Goal: Transaction & Acquisition: Purchase product/service

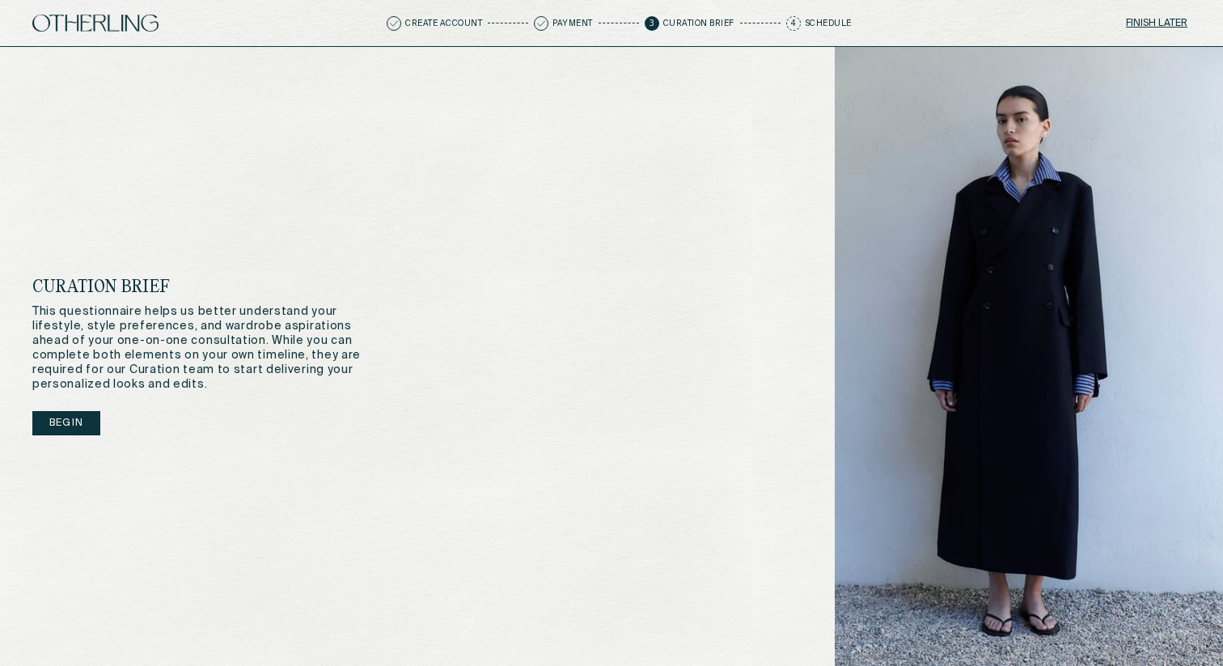
click at [52, 422] on button "Begin" at bounding box center [66, 423] width 68 height 24
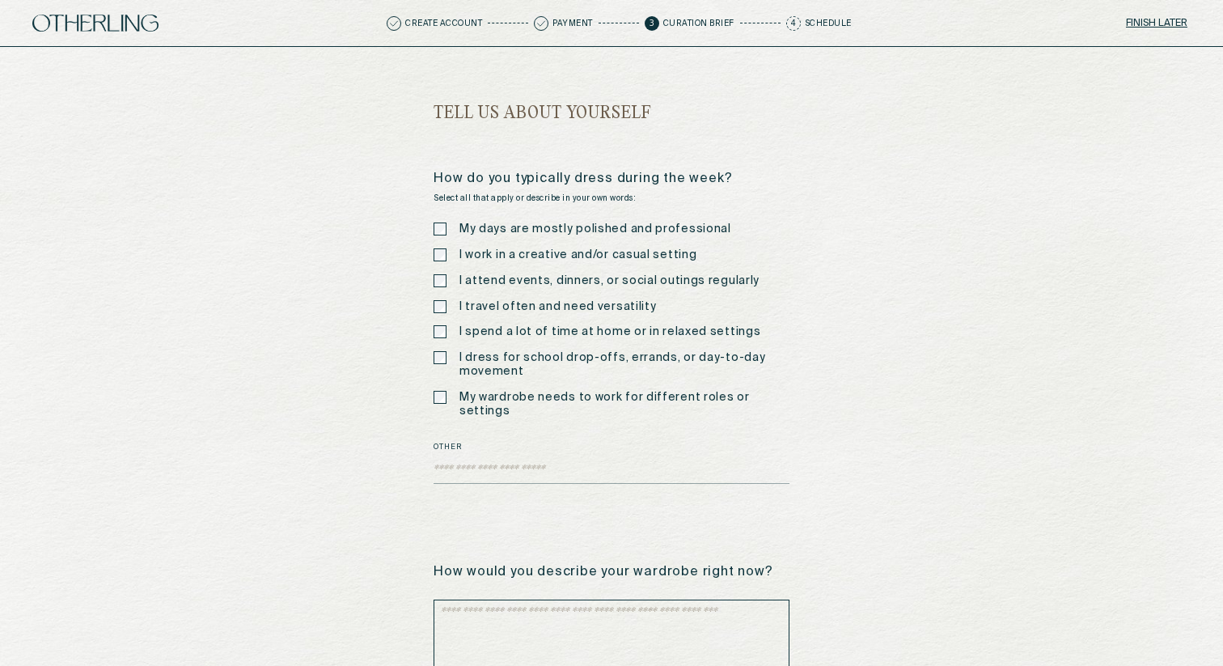
click at [493, 254] on label "I work in a creative and/or casual setting" at bounding box center [577, 255] width 237 height 14
click at [491, 274] on label "I attend events, dinners, or social outings regularly" at bounding box center [609, 281] width 300 height 14
click at [483, 322] on div "My days are mostly polished and professional I work in a creative and/or casual…" at bounding box center [612, 319] width 356 height 195
click at [484, 330] on label "I spend a lot of time at home or in relaxed settings" at bounding box center [609, 332] width 301 height 14
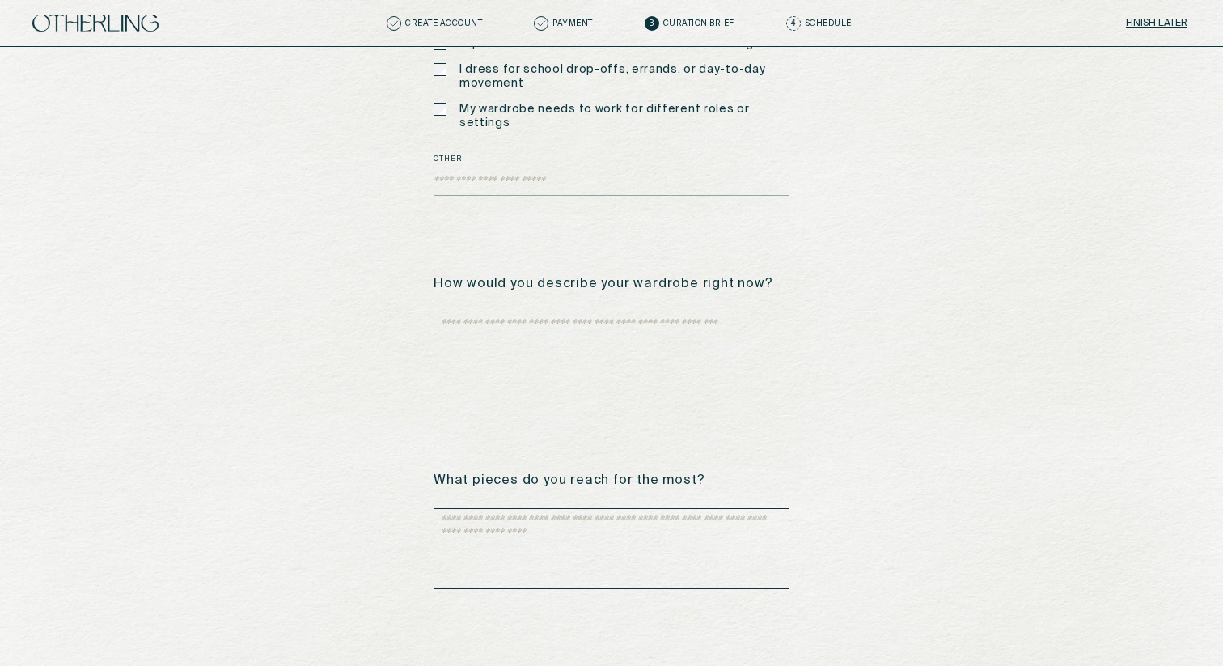
scroll to position [290, 0]
click at [493, 333] on textarea at bounding box center [612, 350] width 356 height 81
type textarea "**********"
click at [541, 519] on textarea at bounding box center [612, 546] width 356 height 81
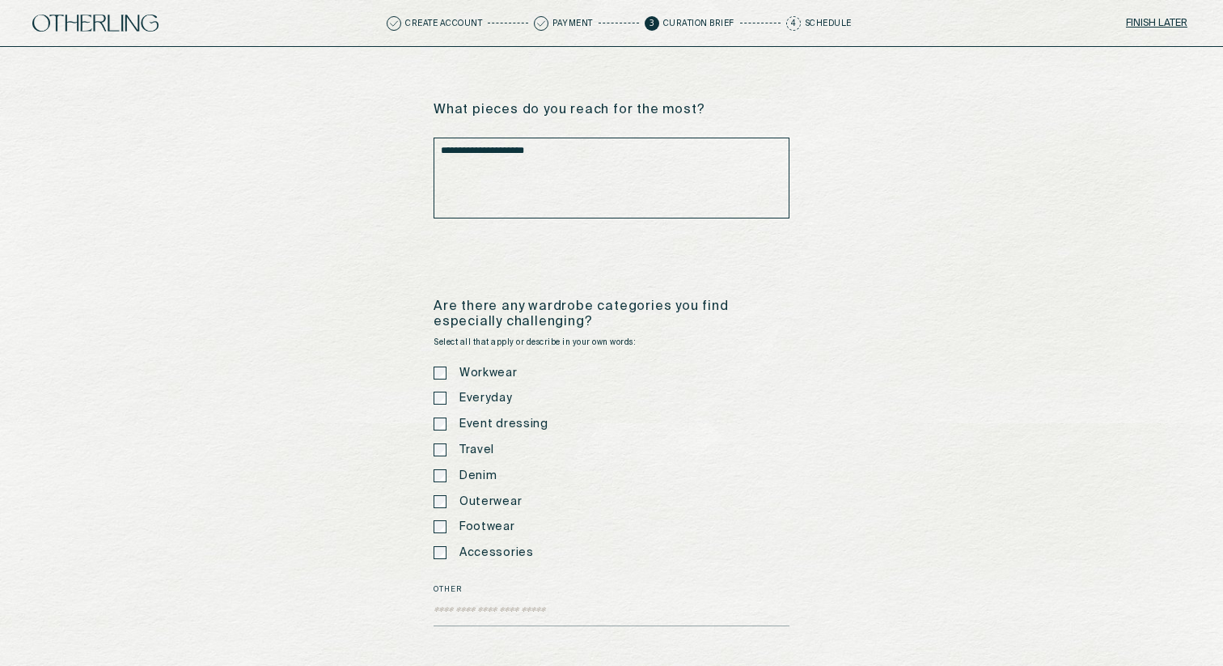
scroll to position [659, 0]
type textarea "**********"
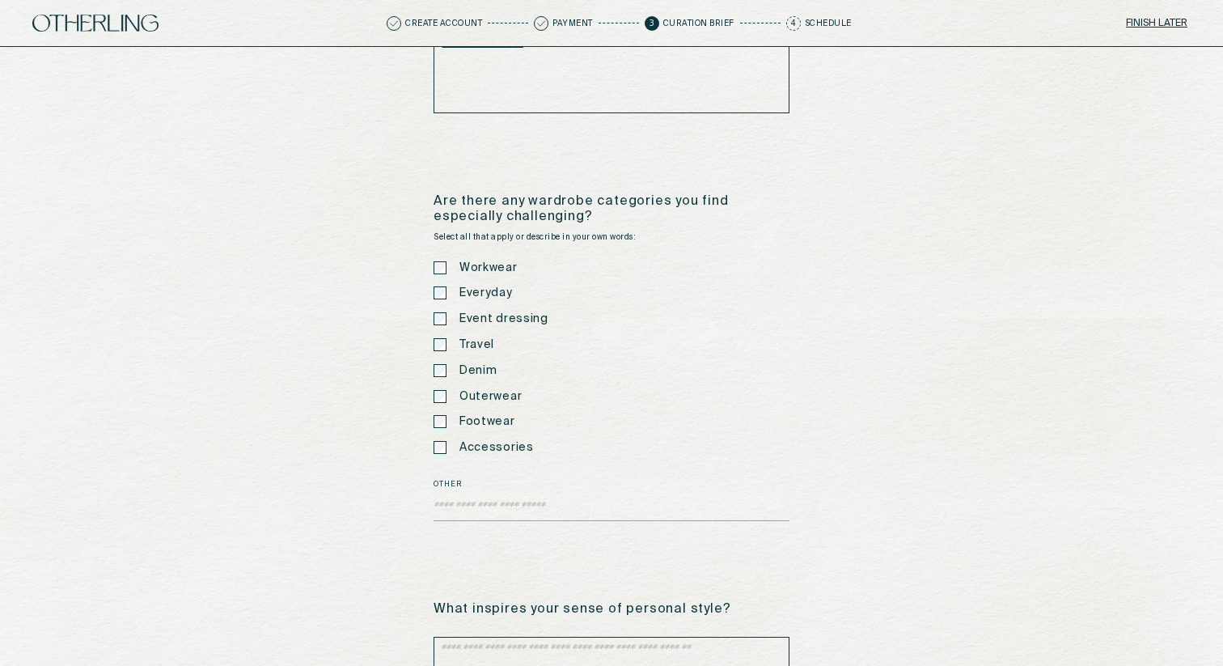
scroll to position [775, 0]
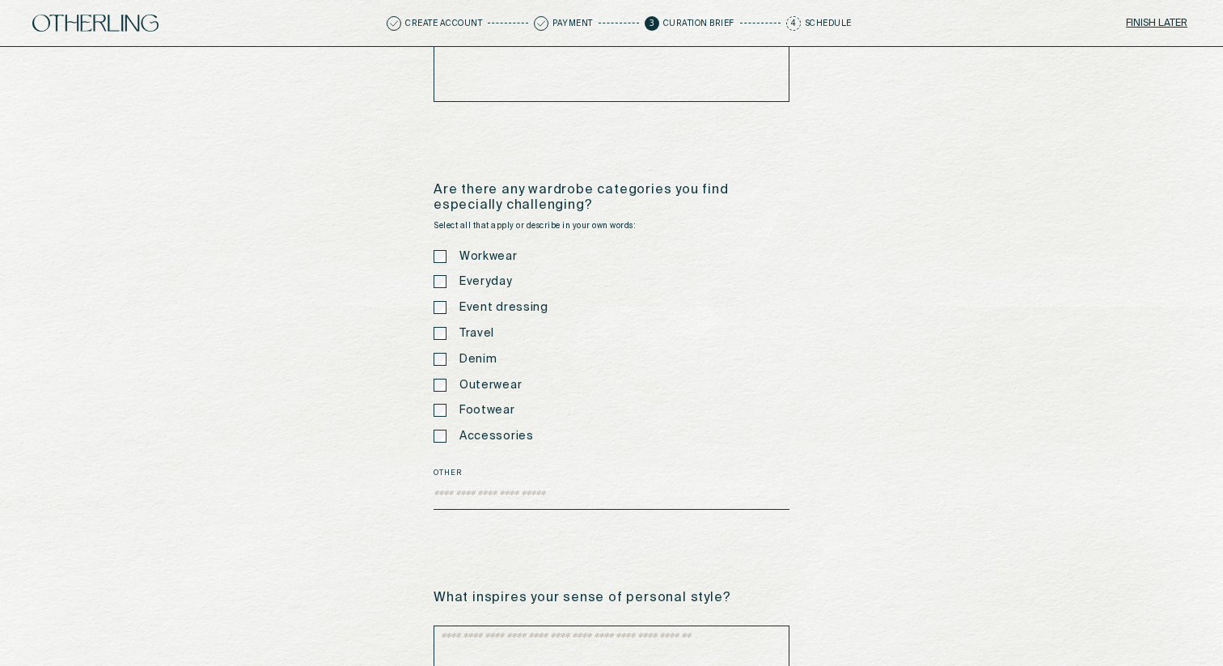
click at [578, 485] on textarea "Other" at bounding box center [612, 497] width 356 height 24
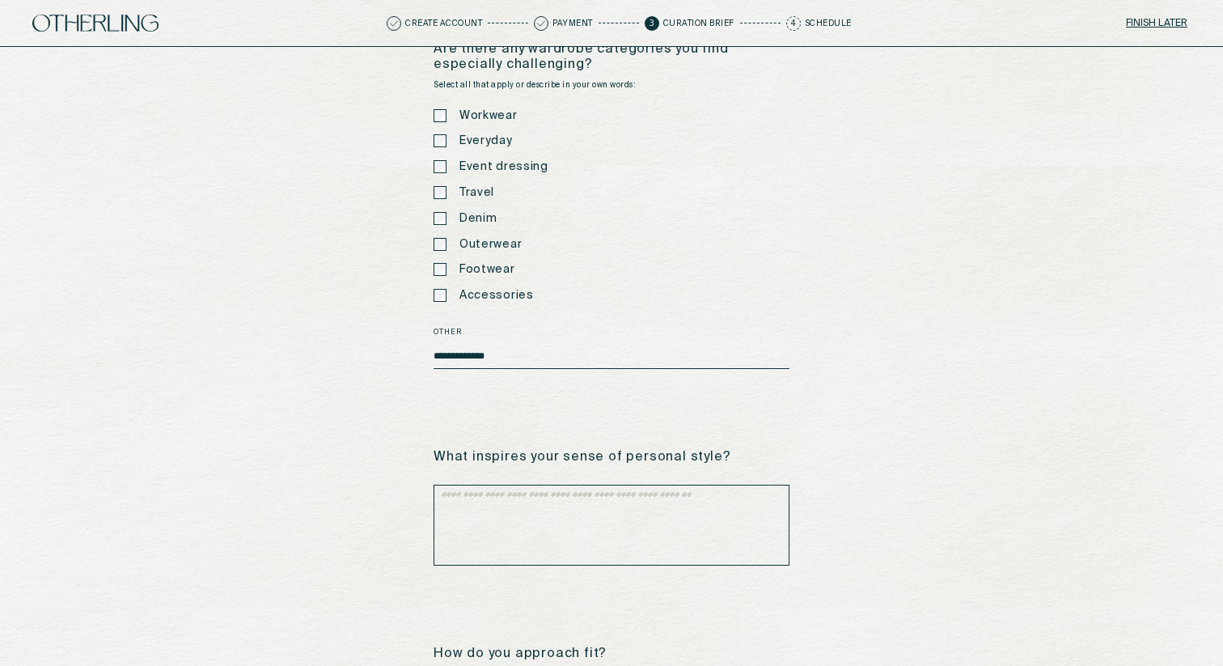
scroll to position [926, 0]
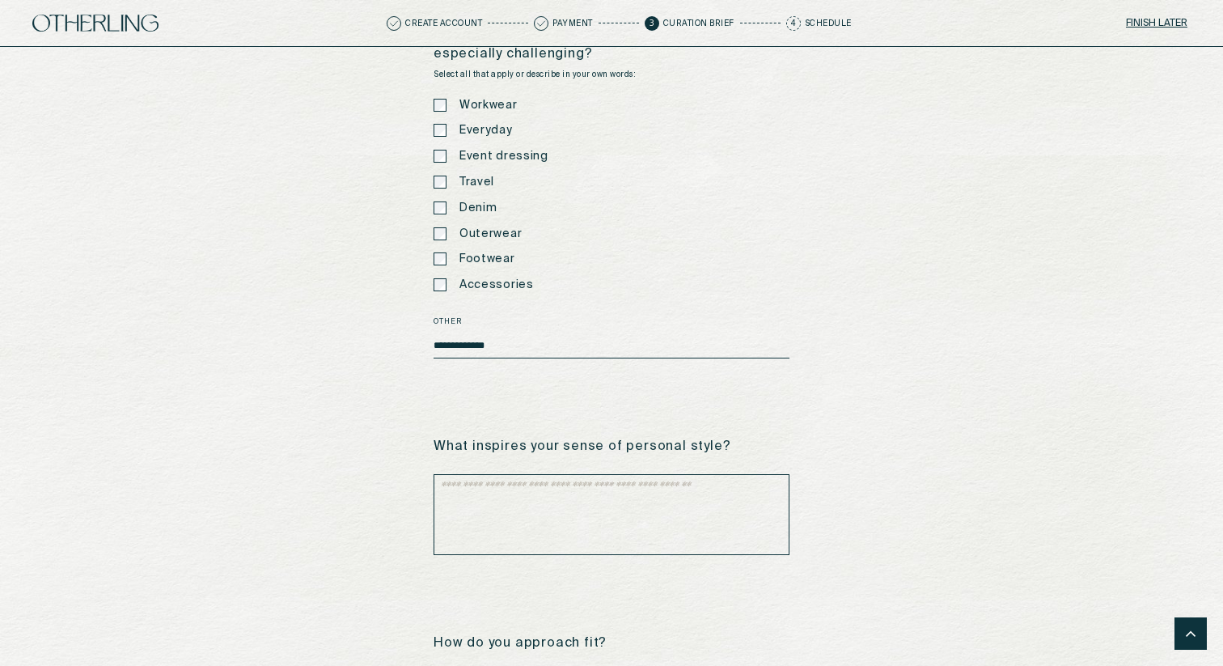
type textarea "**********"
click at [598, 489] on textarea at bounding box center [612, 514] width 356 height 81
type textarea "**********"
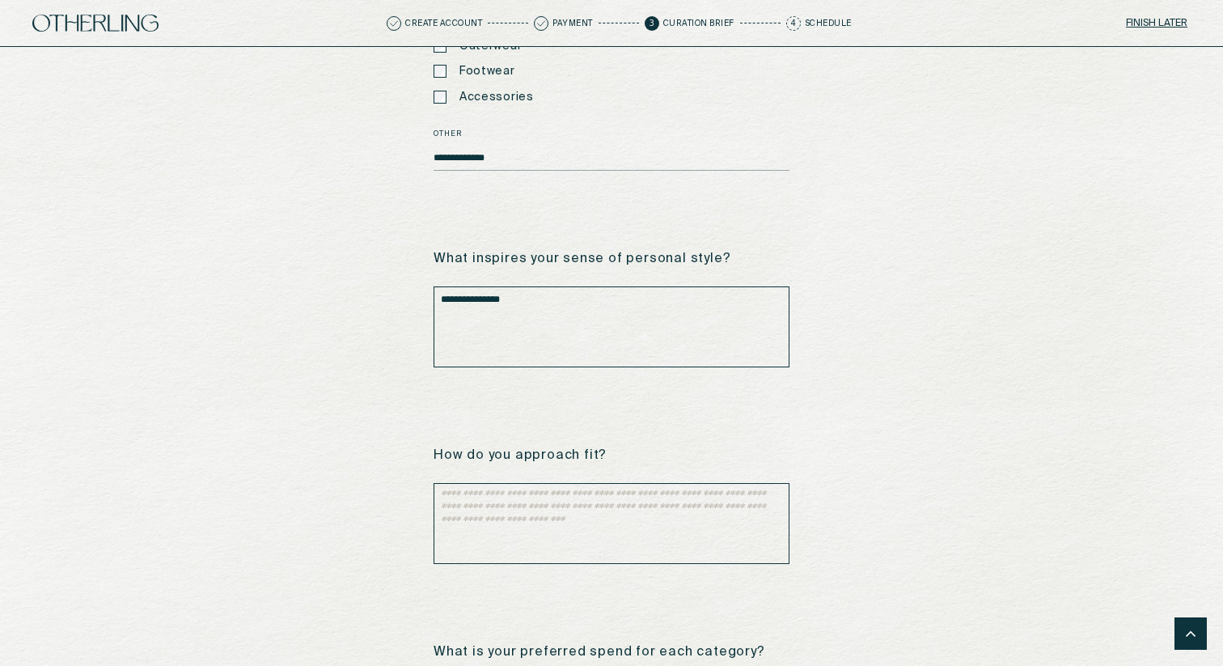
scroll to position [1120, 0]
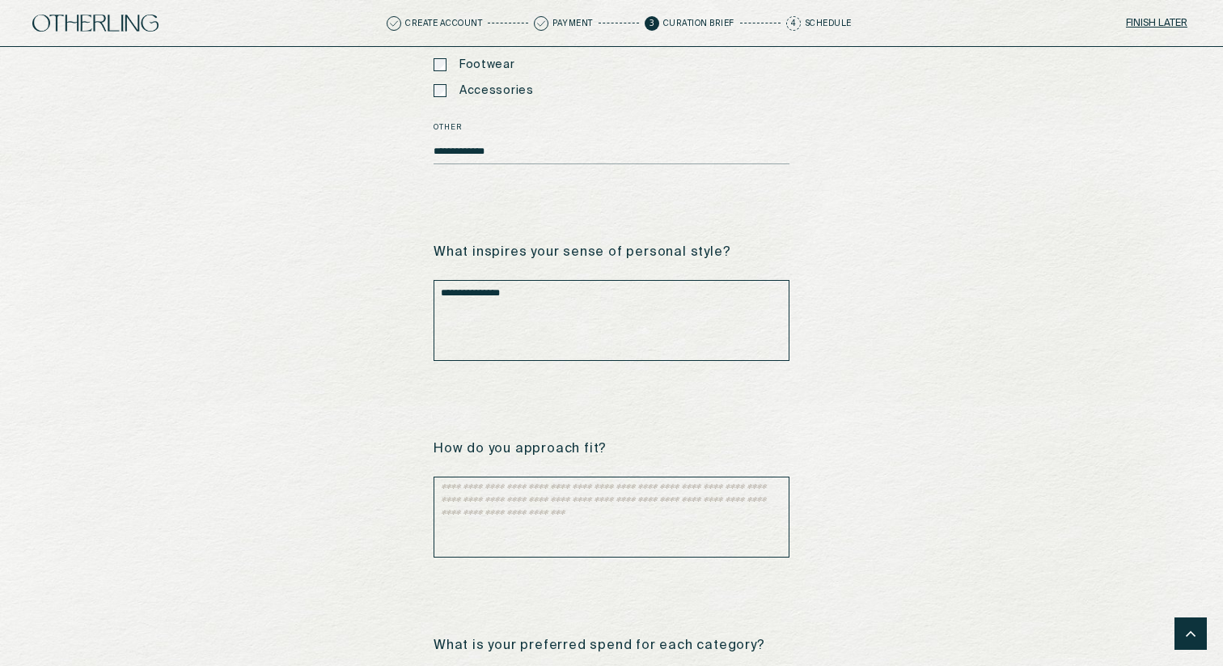
click at [553, 487] on textarea at bounding box center [612, 516] width 356 height 81
type textarea "**********"
click at [354, 536] on div "**********" at bounding box center [611, 656] width 1223 height 3458
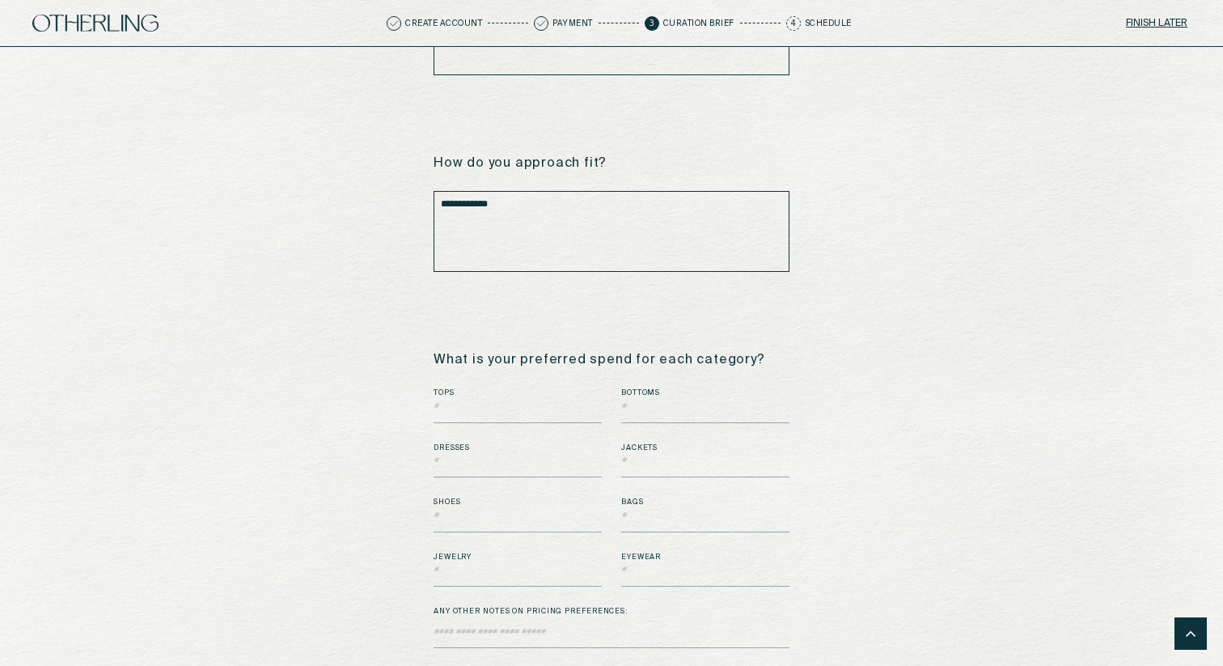
scroll to position [1410, 0]
click at [455, 401] on input "text" at bounding box center [518, 407] width 168 height 24
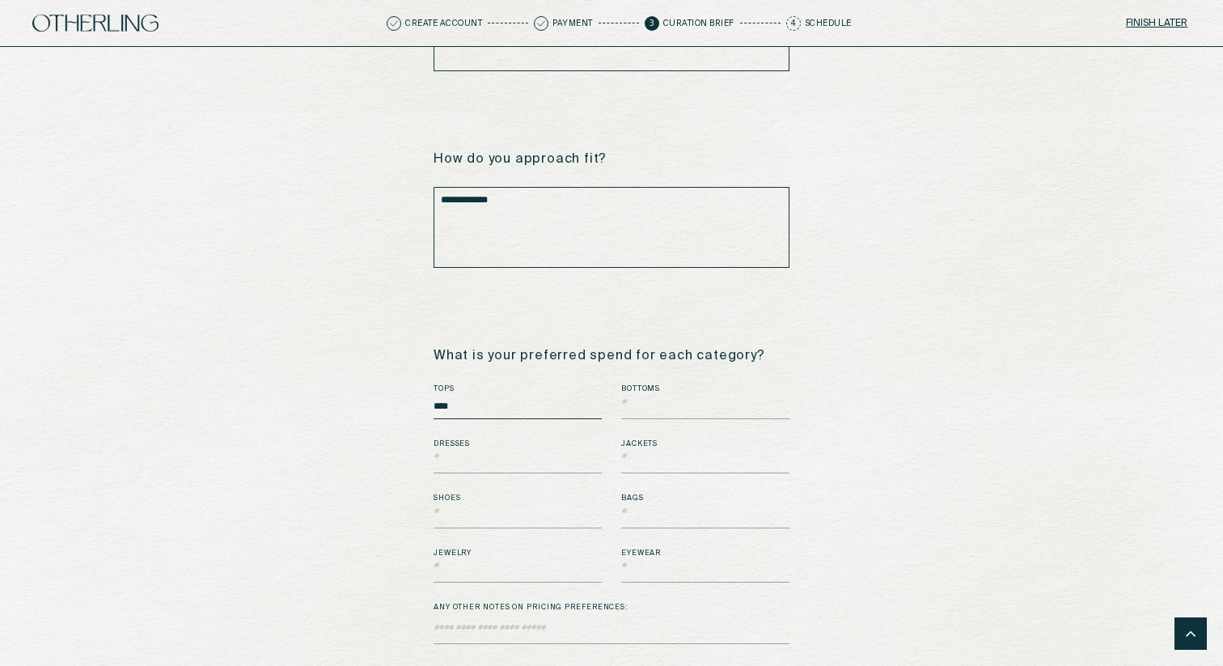
type input "****"
type input "**"
type input "****"
type input "******"
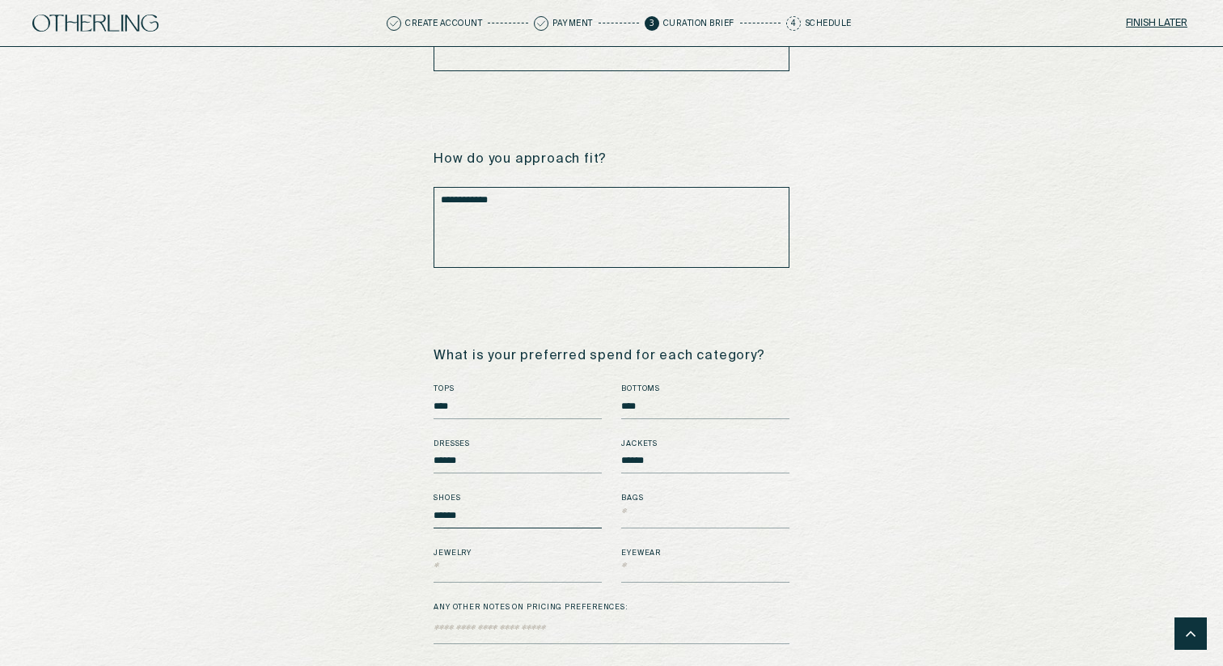
type input "******"
type input "****"
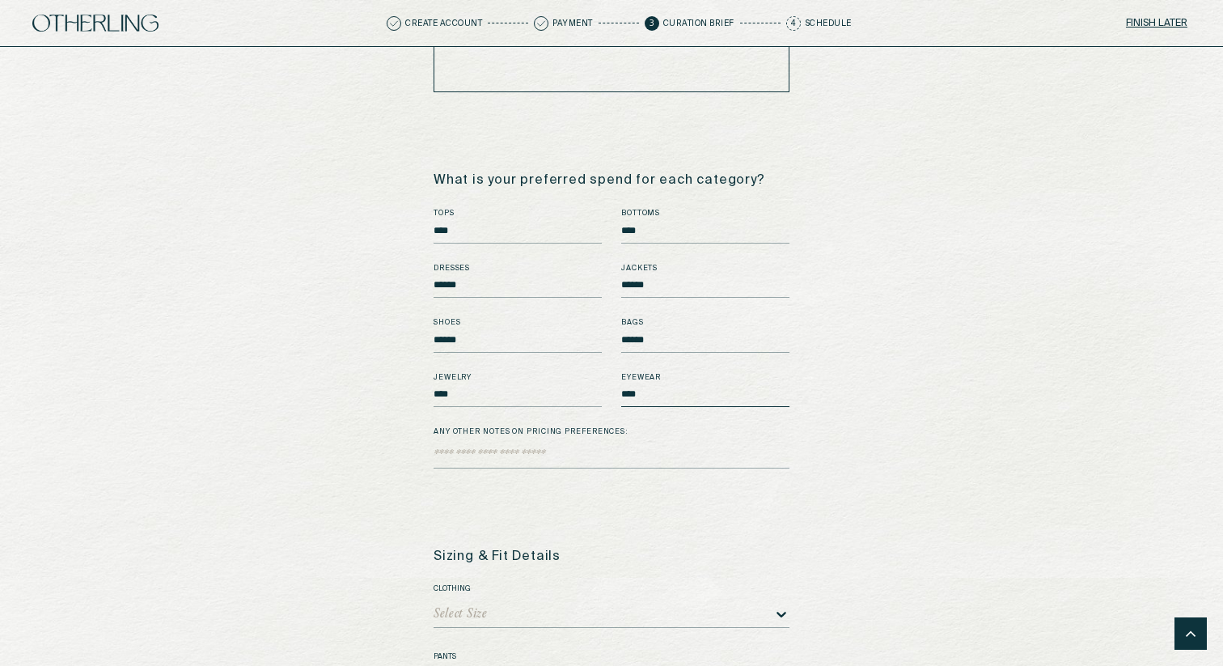
scroll to position [1627, 0]
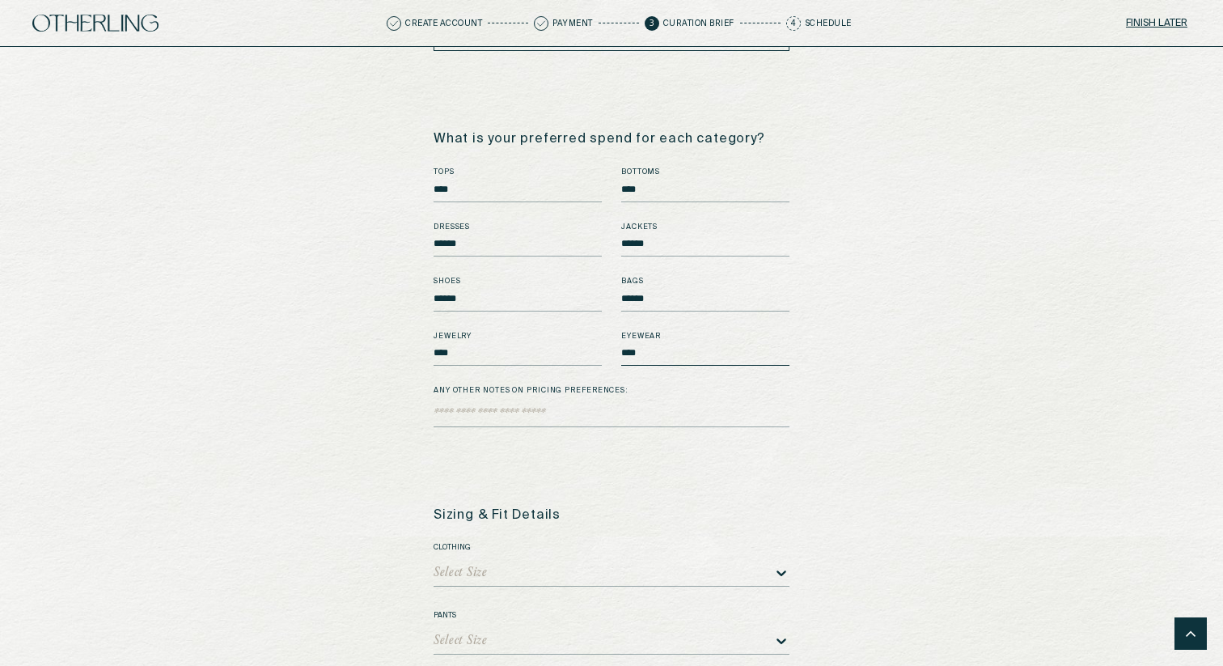
type input "****"
click at [646, 403] on textarea "Any other notes on pricing preferences:" at bounding box center [612, 415] width 356 height 24
type textarea "**********"
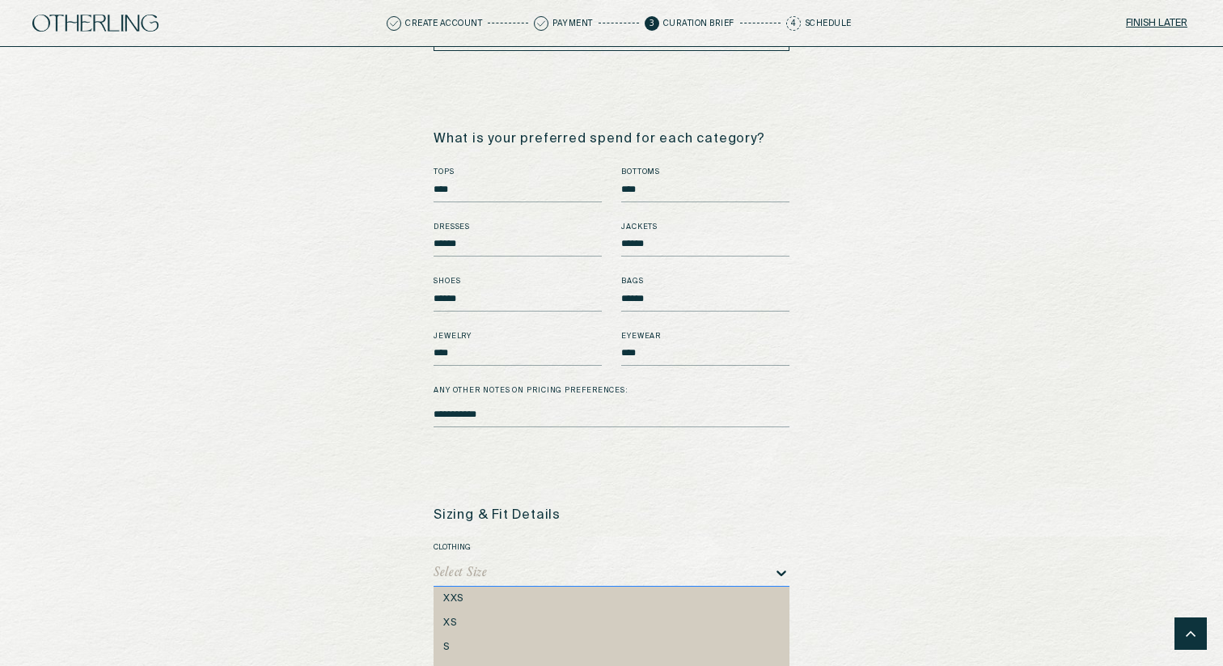
scroll to position [1728, 0]
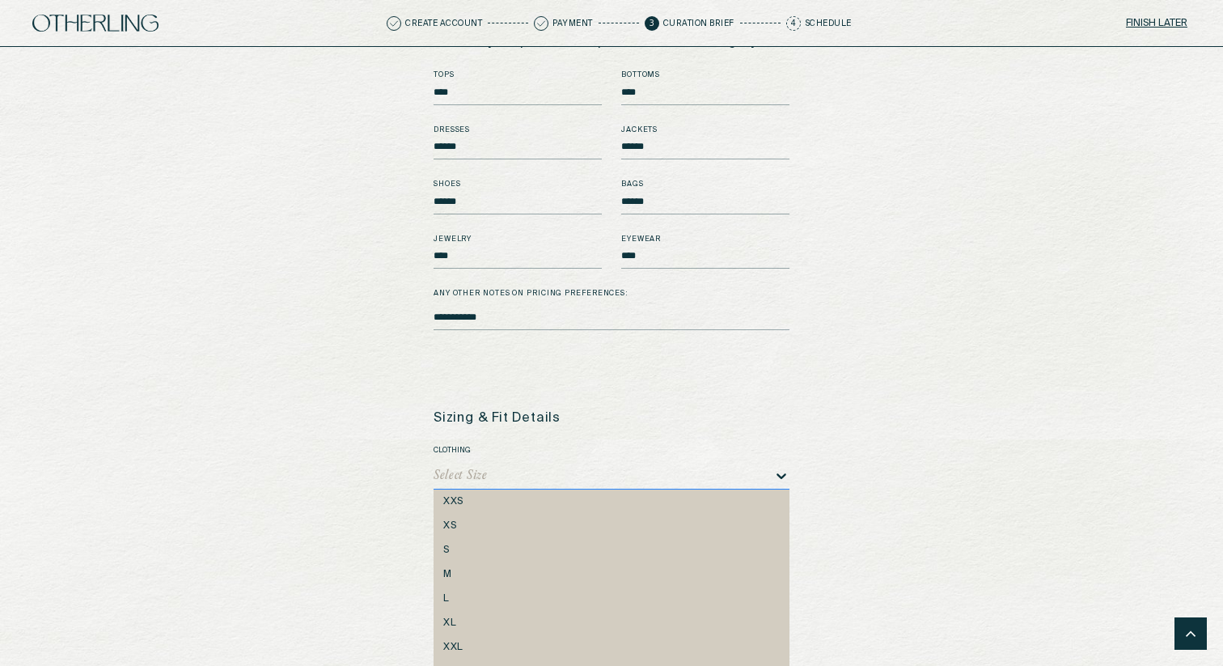
click at [549, 489] on div "S, 3 of 8. 8 results available. Use Up and Down to choose options, press Enter …" at bounding box center [612, 477] width 356 height 26
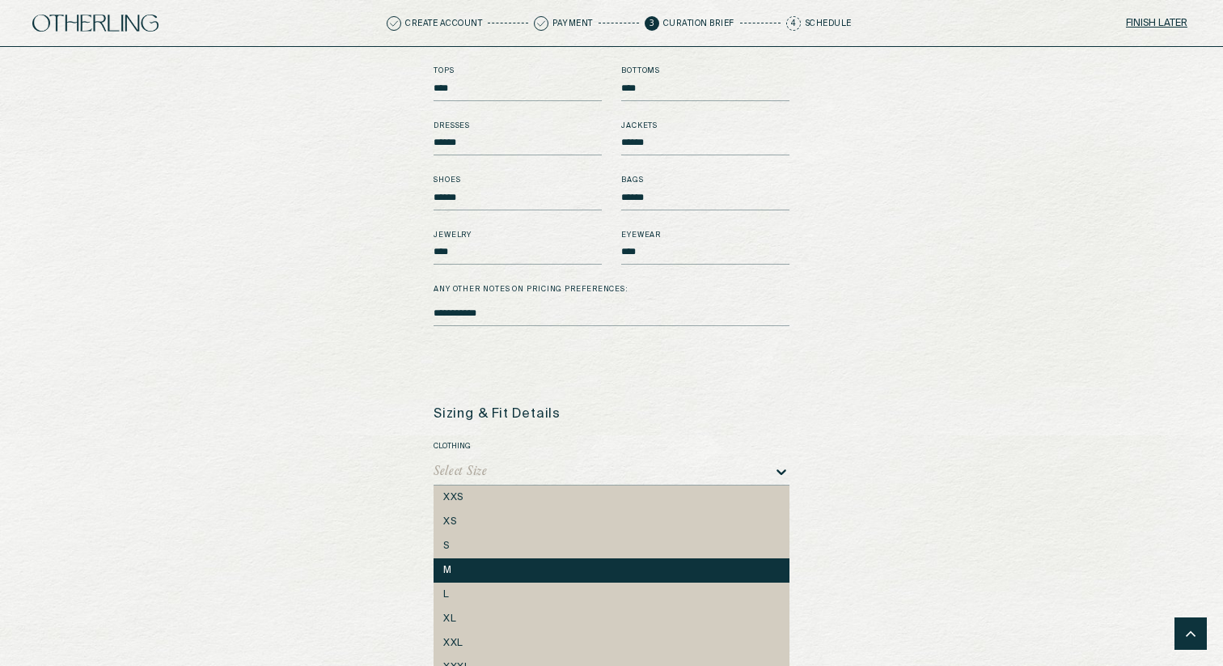
click at [527, 565] on div "M" at bounding box center [612, 570] width 356 height 24
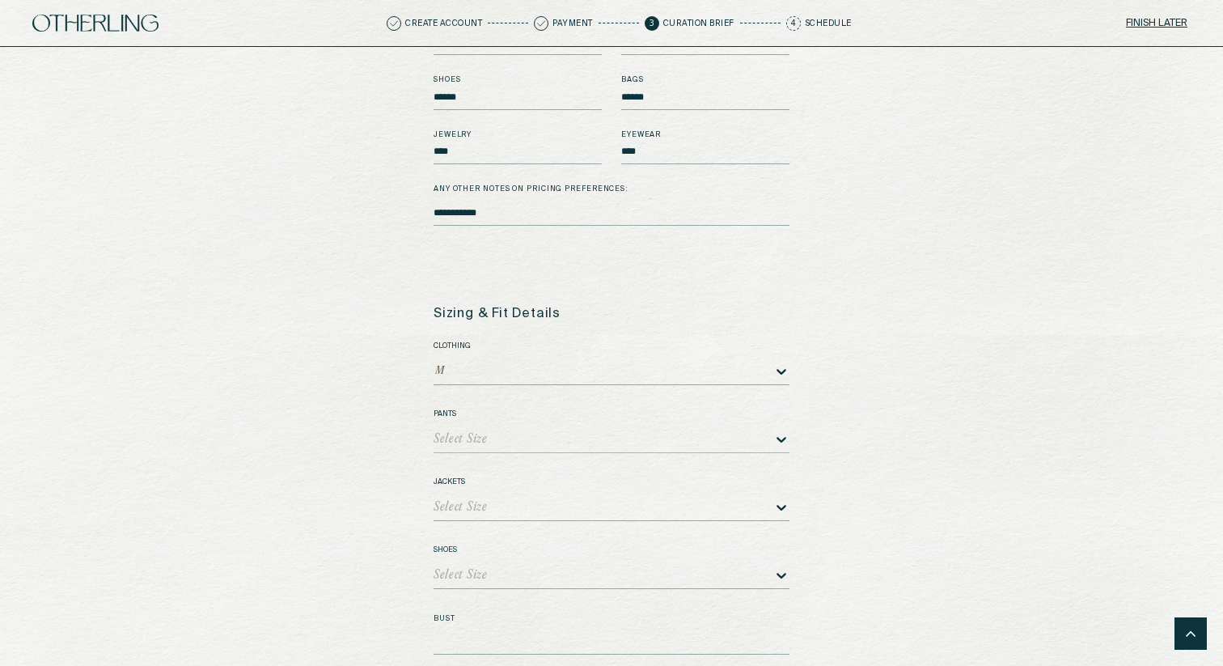
click at [698, 437] on div "Select Size" at bounding box center [612, 440] width 356 height 26
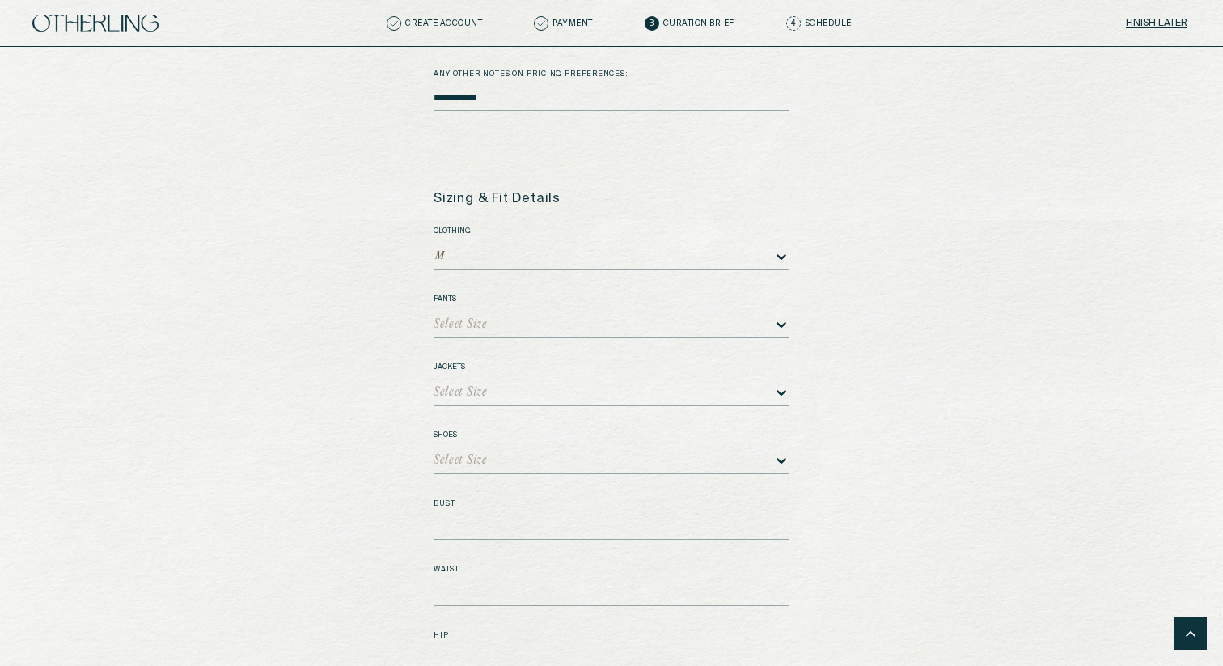
scroll to position [1966, 0]
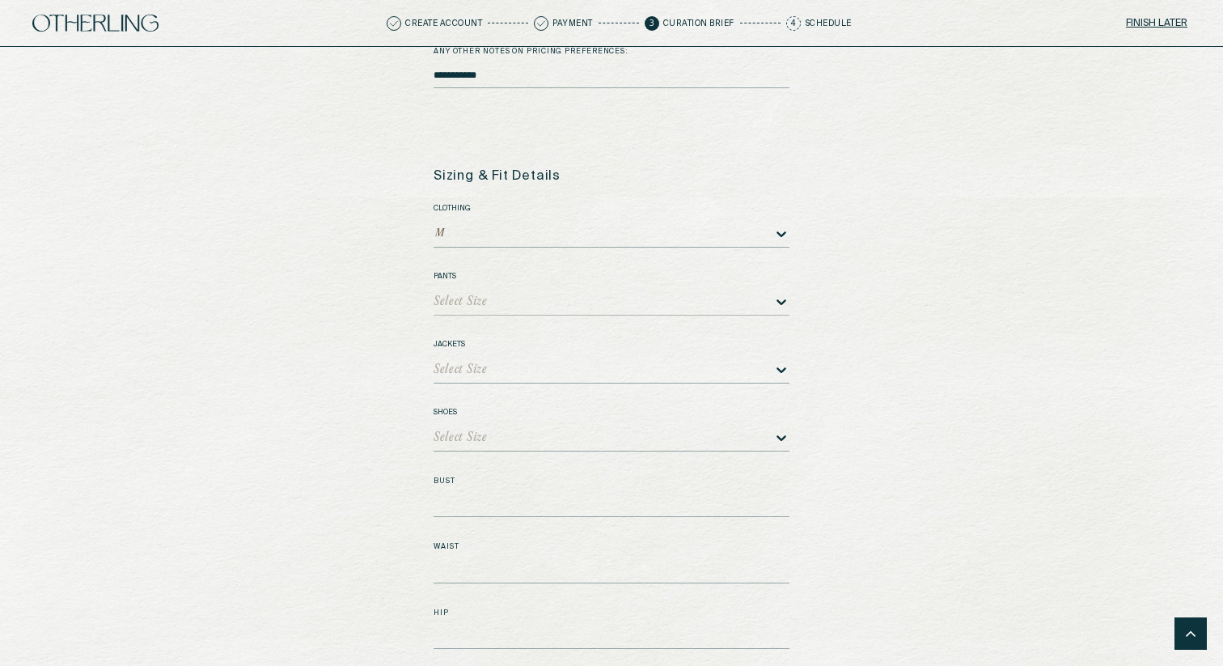
click at [455, 296] on div "Select Size" at bounding box center [461, 301] width 54 height 11
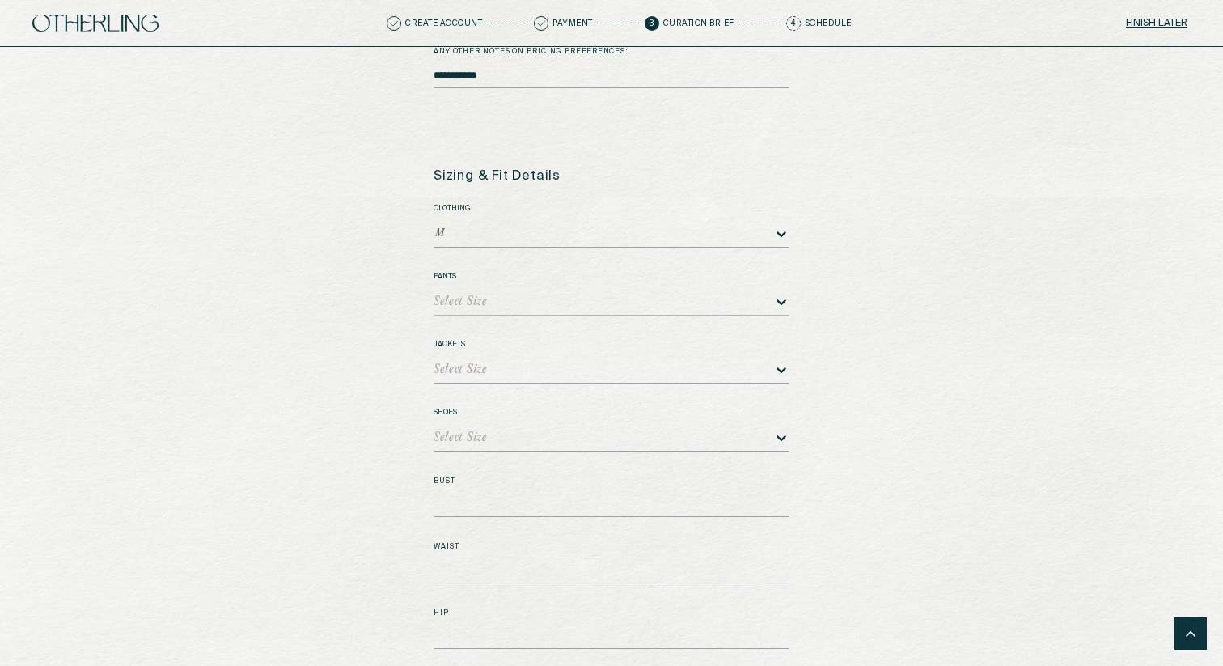
click at [492, 296] on div at bounding box center [631, 301] width 286 height 11
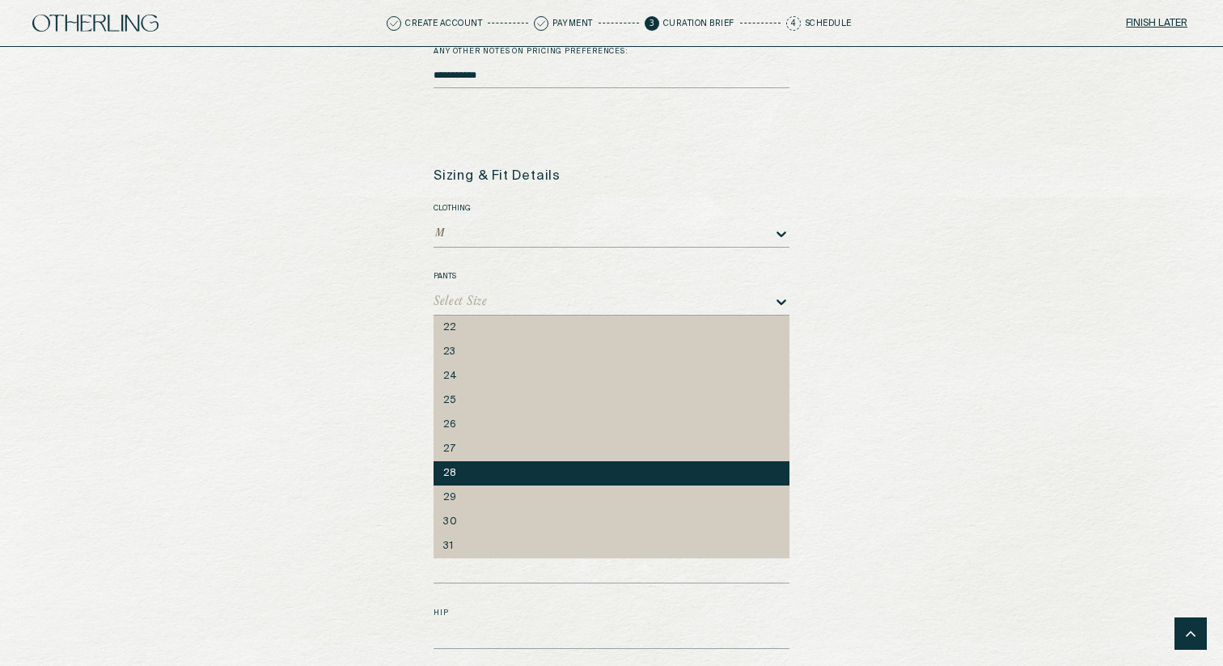
click at [455, 461] on div "28" at bounding box center [612, 473] width 356 height 24
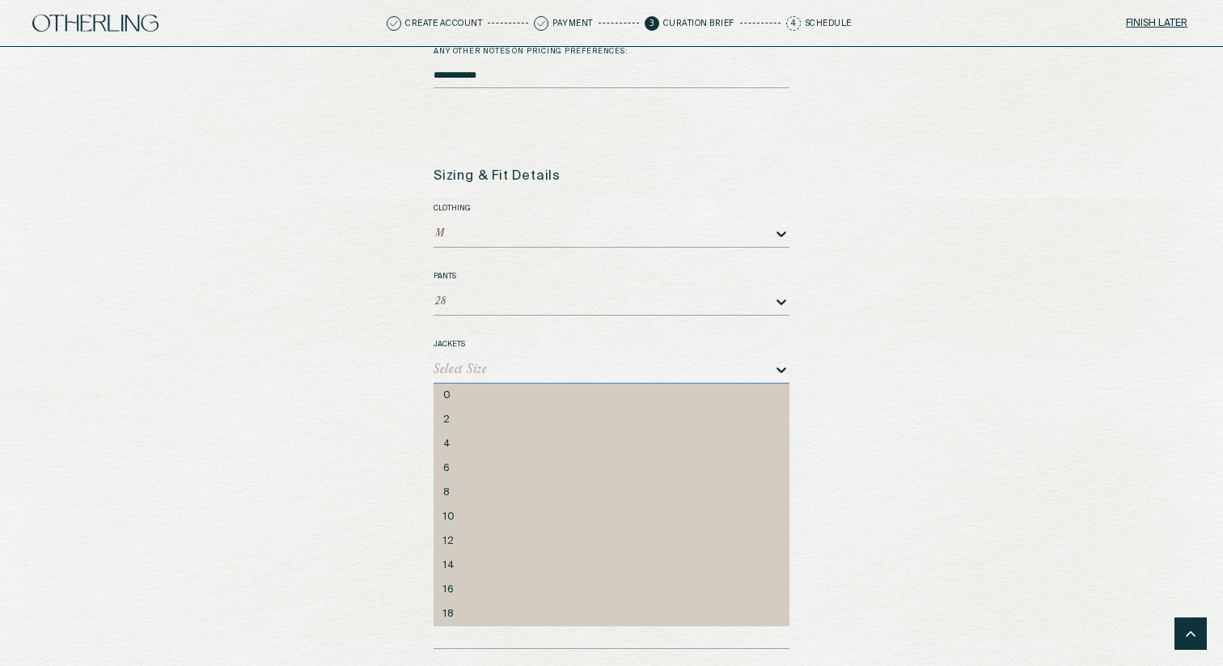
click at [483, 364] on div "Select Size" at bounding box center [461, 369] width 54 height 11
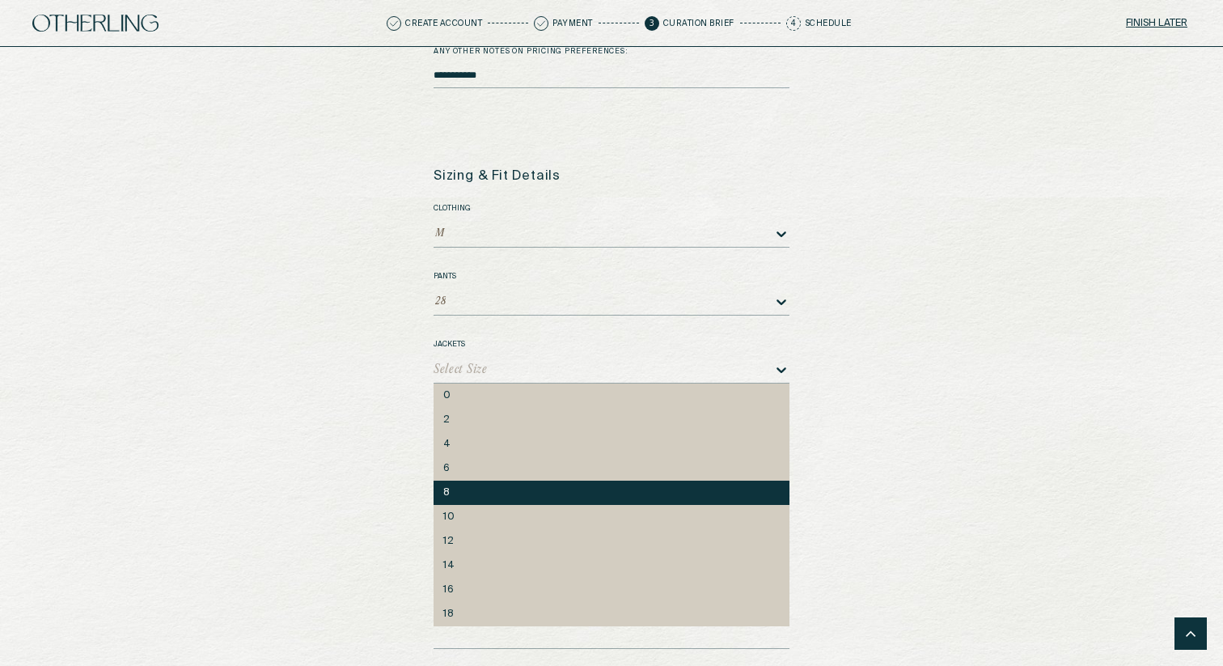
click at [461, 481] on div "8" at bounding box center [612, 493] width 356 height 24
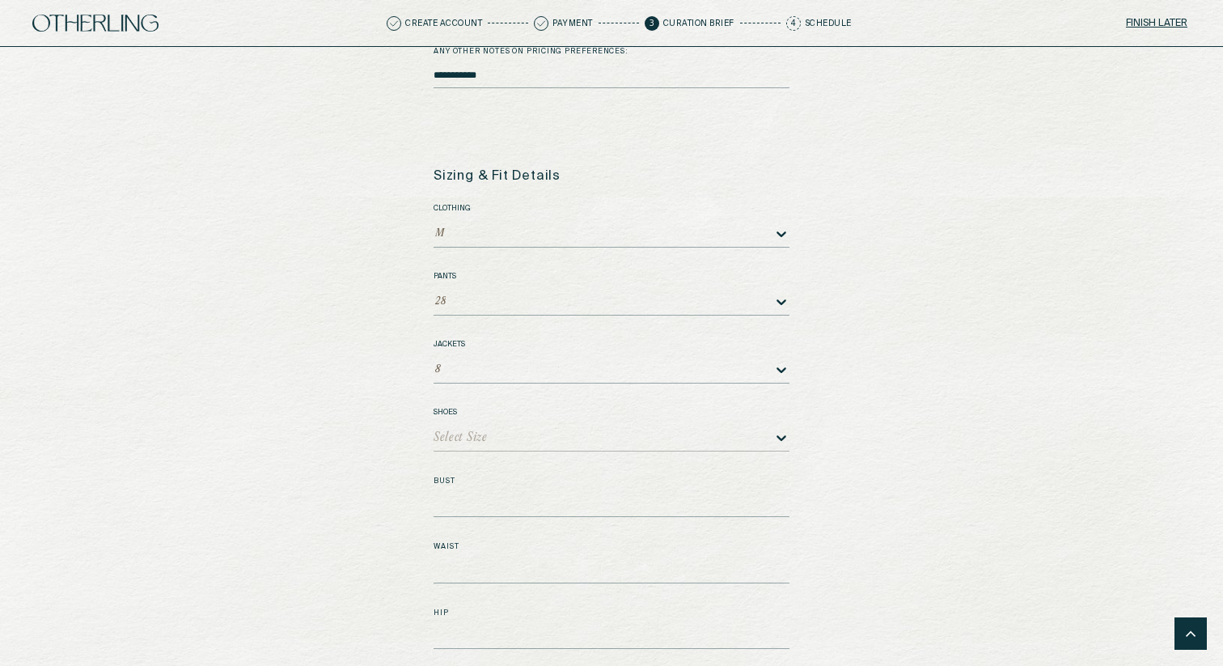
scroll to position [1980, 0]
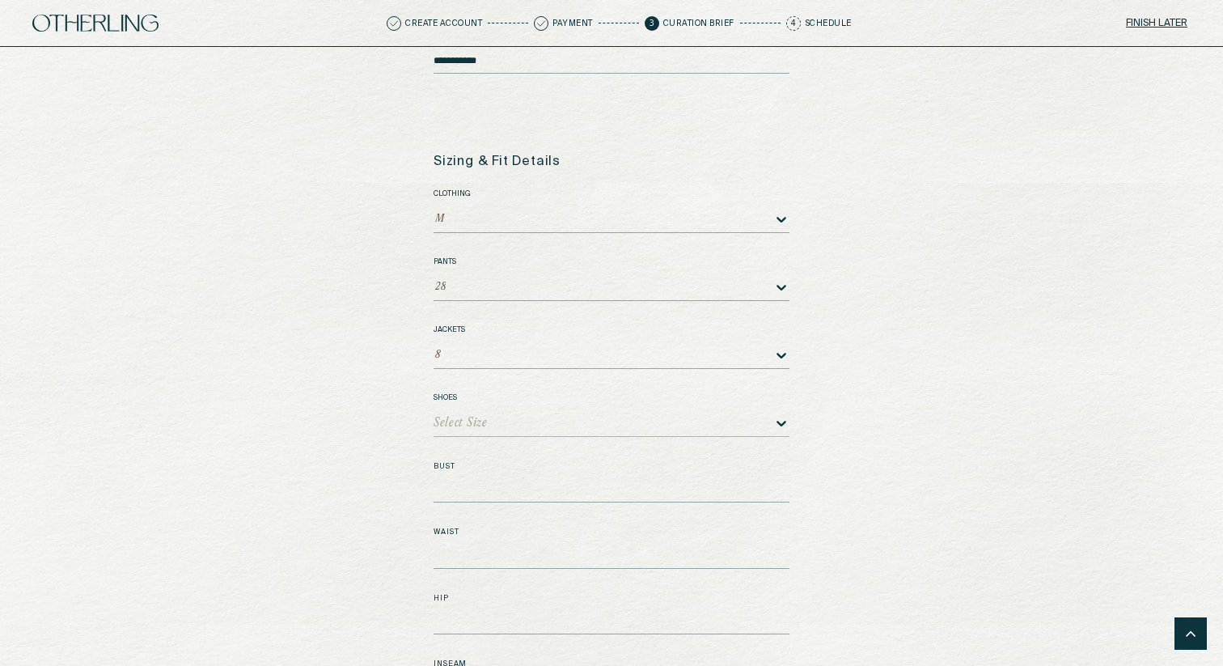
click at [477, 422] on div "Select Size" at bounding box center [612, 424] width 356 height 26
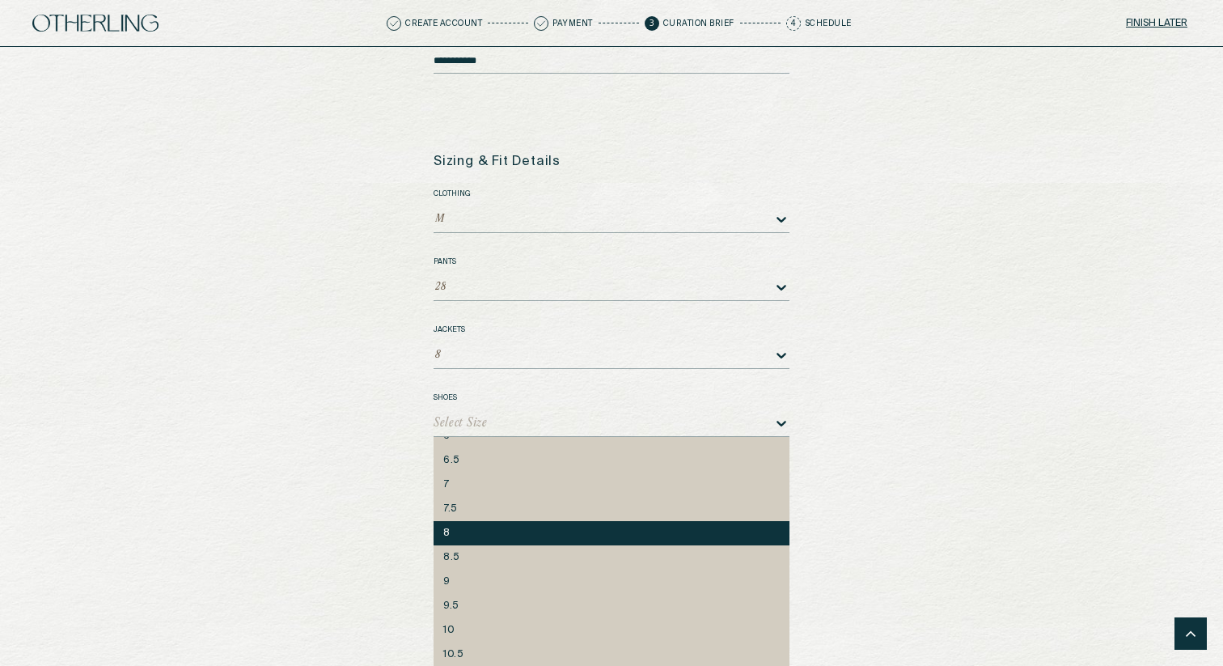
scroll to position [78, 0]
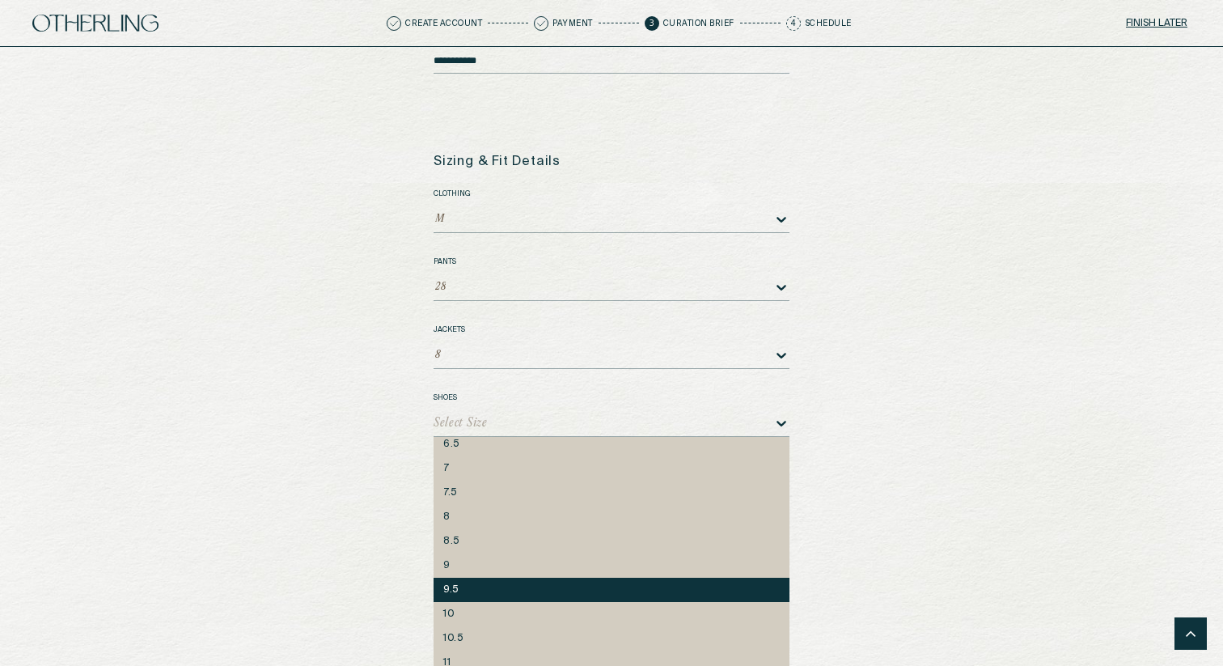
click at [467, 584] on div "9.5" at bounding box center [611, 589] width 337 height 11
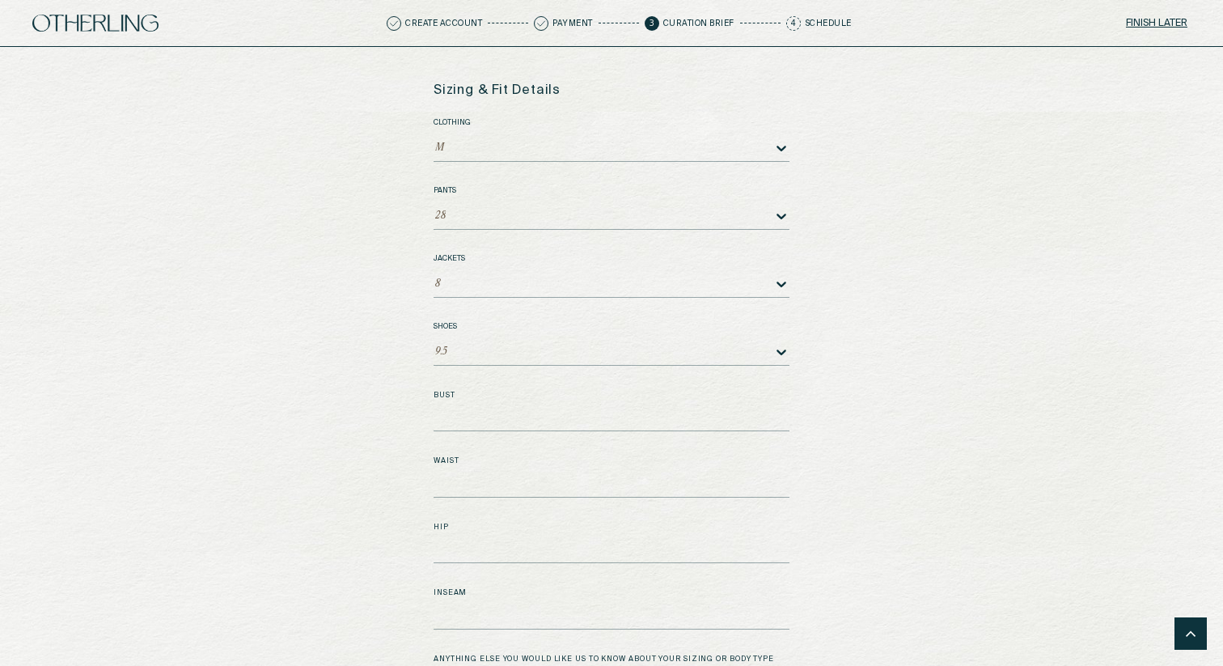
scroll to position [2052, 0]
click at [477, 406] on textarea "Bust" at bounding box center [612, 418] width 356 height 24
type textarea "***"
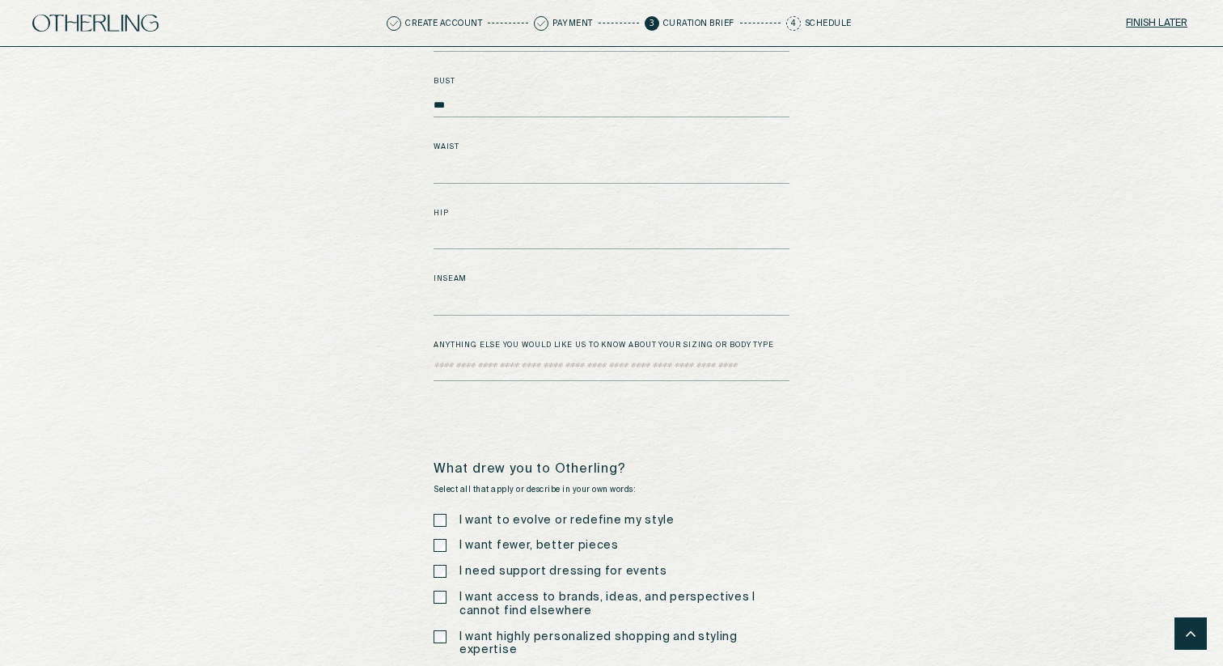
scroll to position [2398, 0]
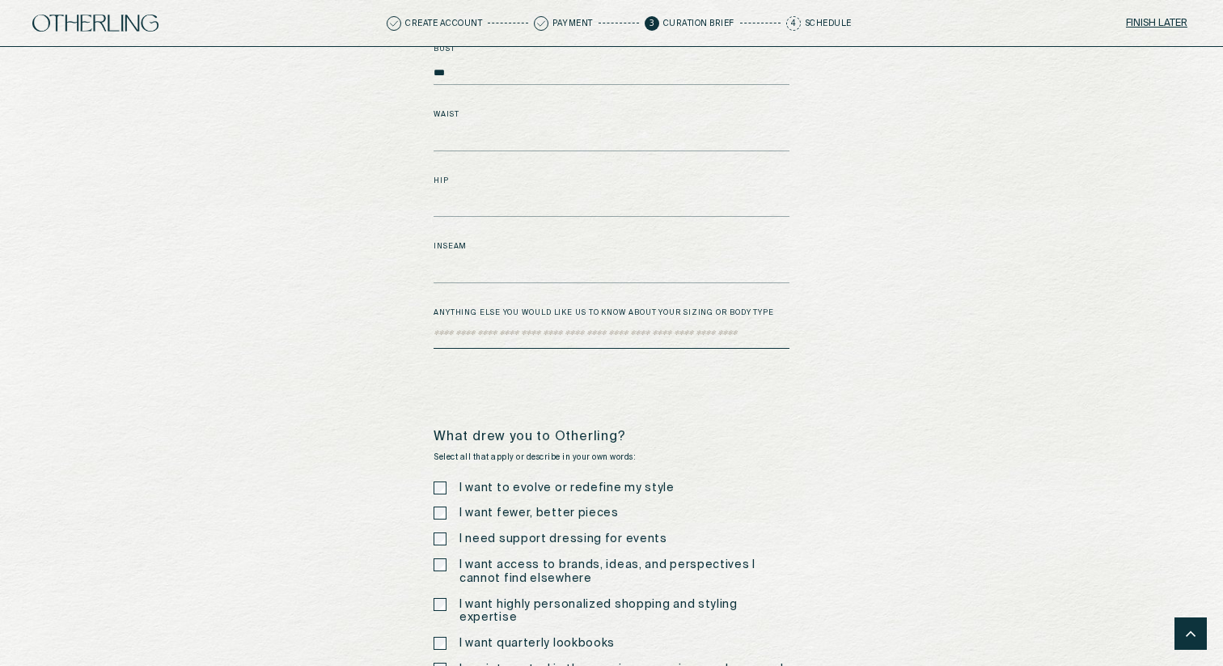
click at [481, 324] on textarea "Bust" at bounding box center [612, 336] width 356 height 24
type textarea "********"
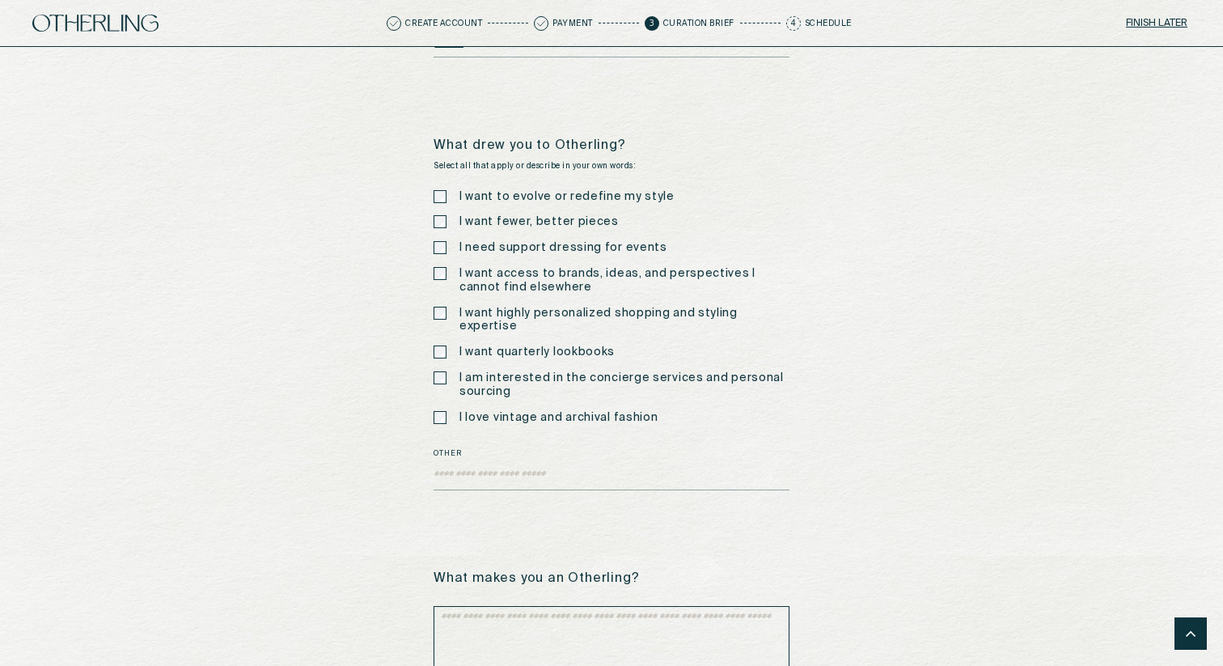
scroll to position [2692, 0]
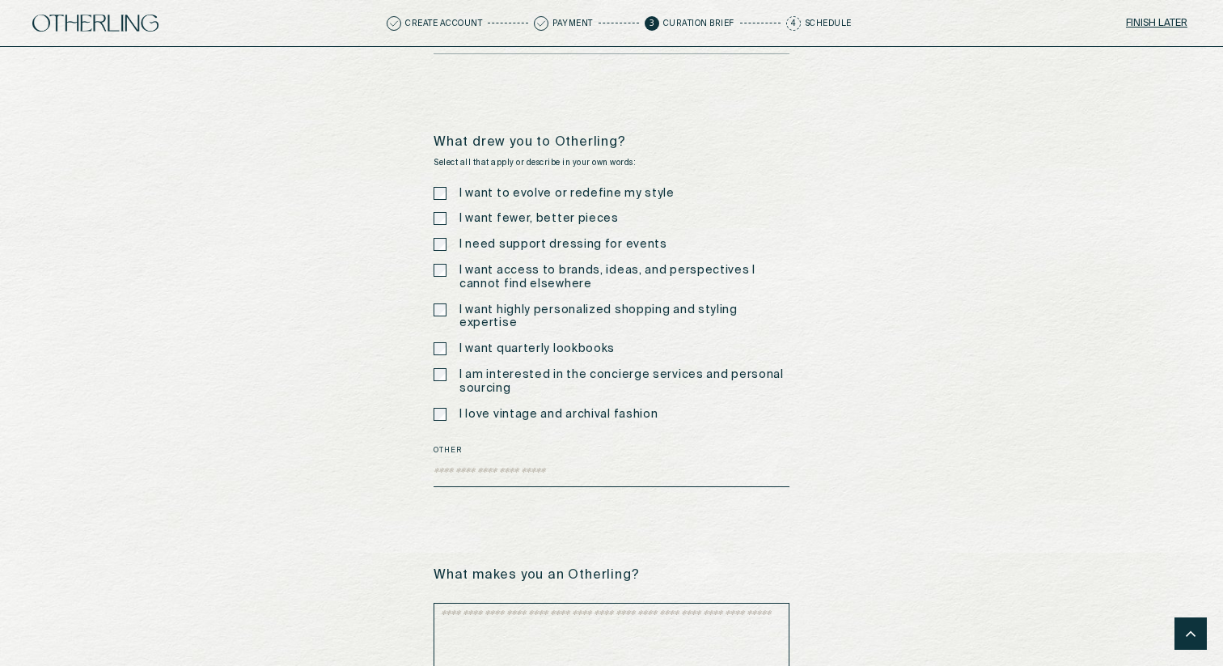
click at [531, 463] on textarea "Other" at bounding box center [612, 475] width 356 height 24
type textarea "********"
click at [526, 628] on textarea at bounding box center [612, 643] width 356 height 81
type textarea "**********"
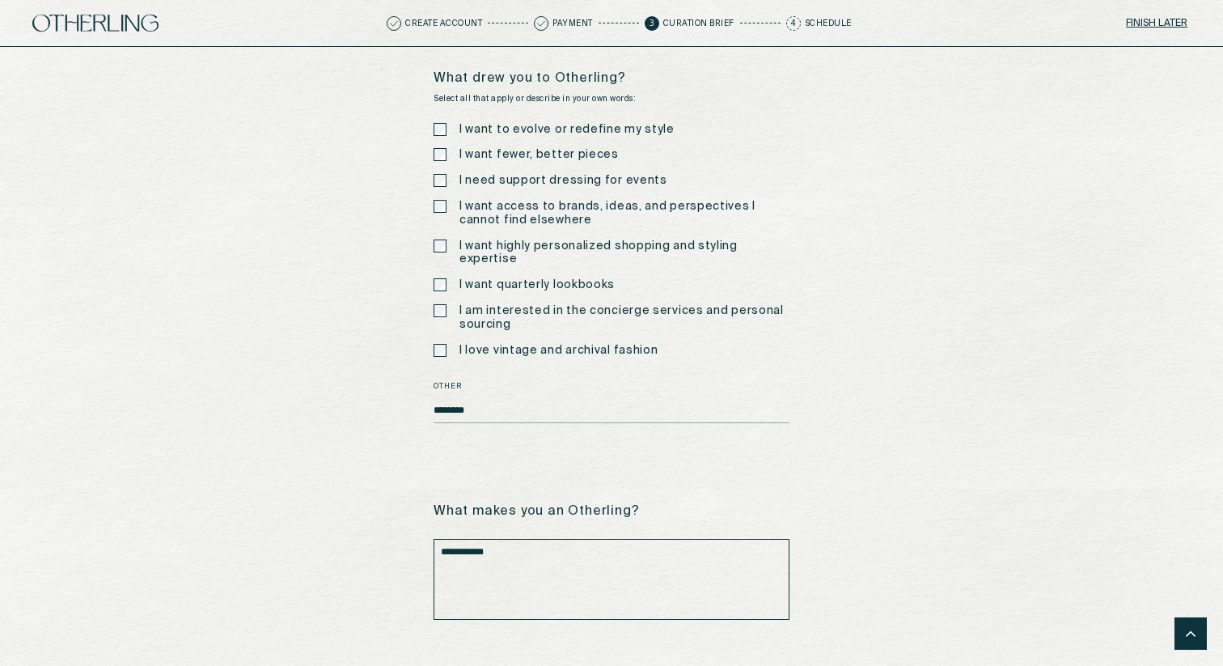
scroll to position [2812, 0]
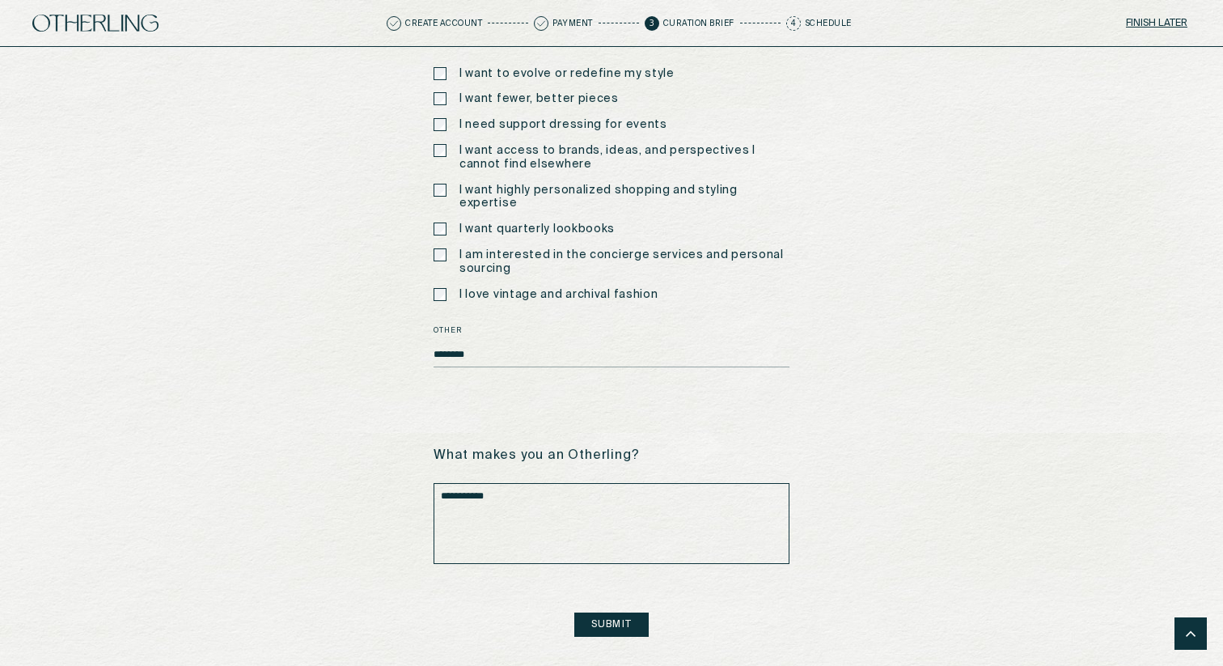
click at [595, 612] on button "Submit" at bounding box center [611, 624] width 74 height 24
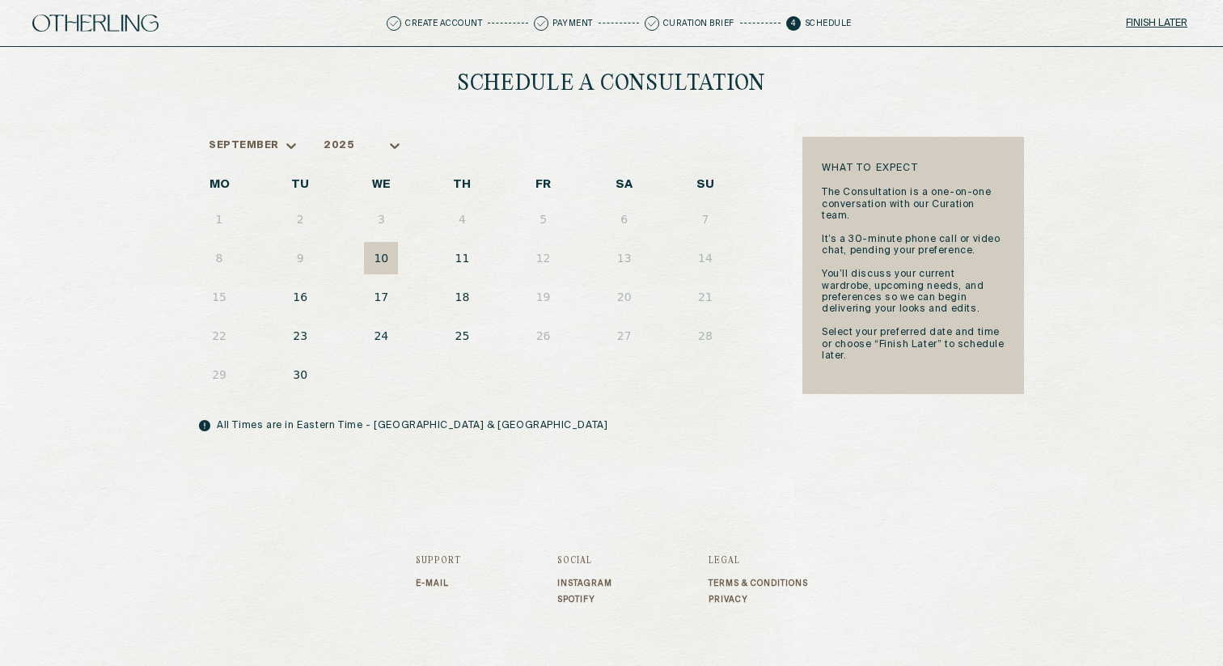
scroll to position [12, 0]
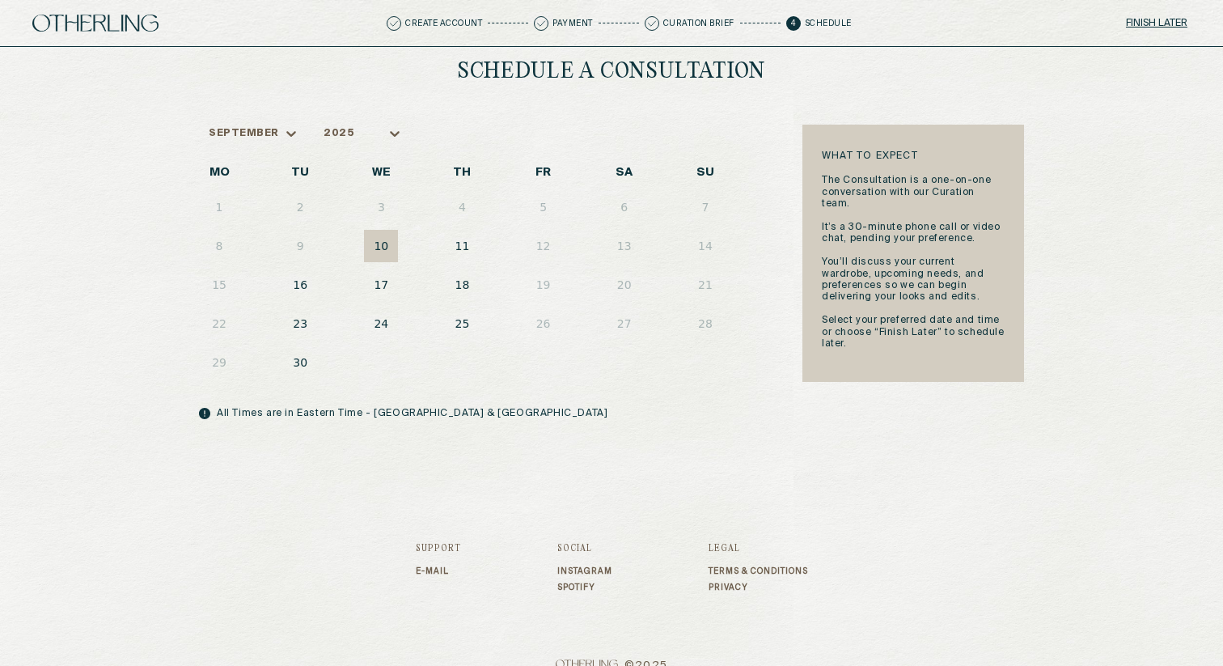
click at [384, 248] on button "10" at bounding box center [381, 246] width 34 height 32
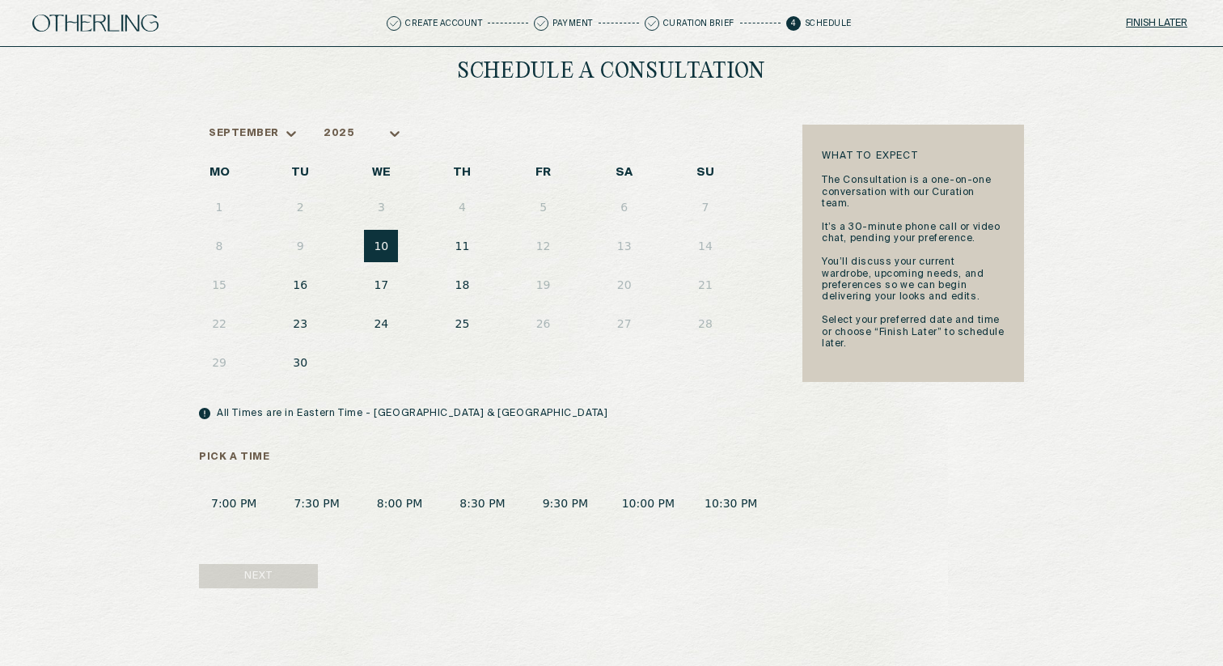
click at [493, 507] on button "8:30 PM" at bounding box center [482, 504] width 70 height 30
click at [244, 574] on button "Next" at bounding box center [258, 576] width 119 height 24
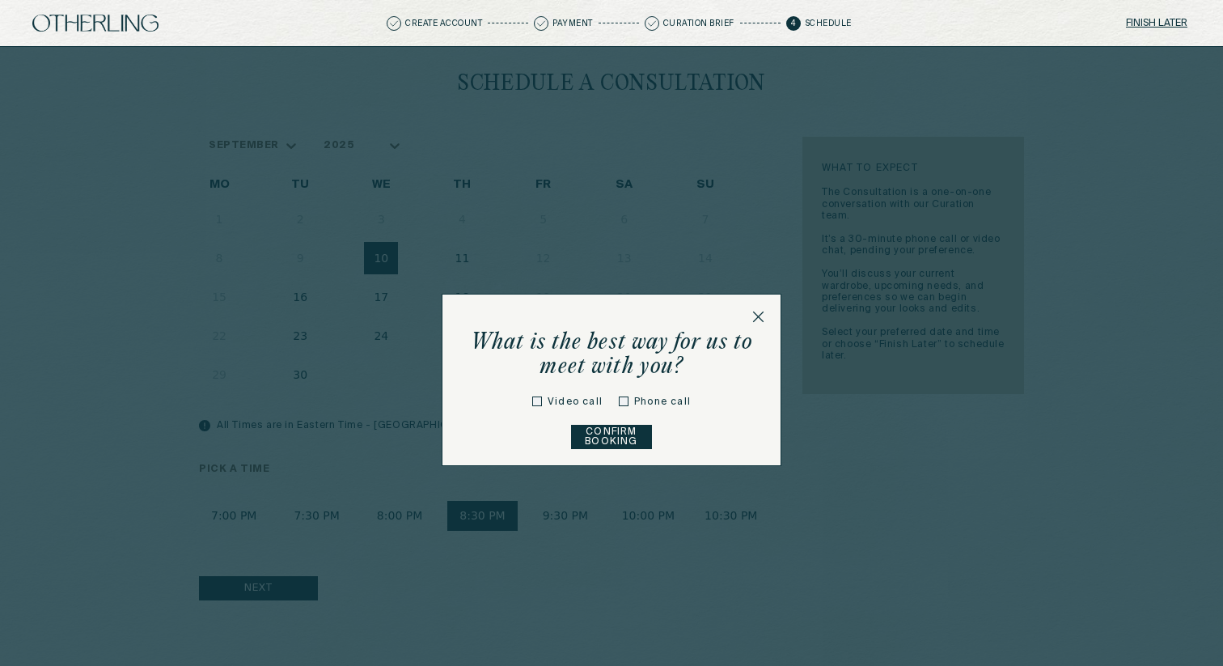
click at [608, 436] on button "Confirm Booking" at bounding box center [612, 437] width 82 height 24
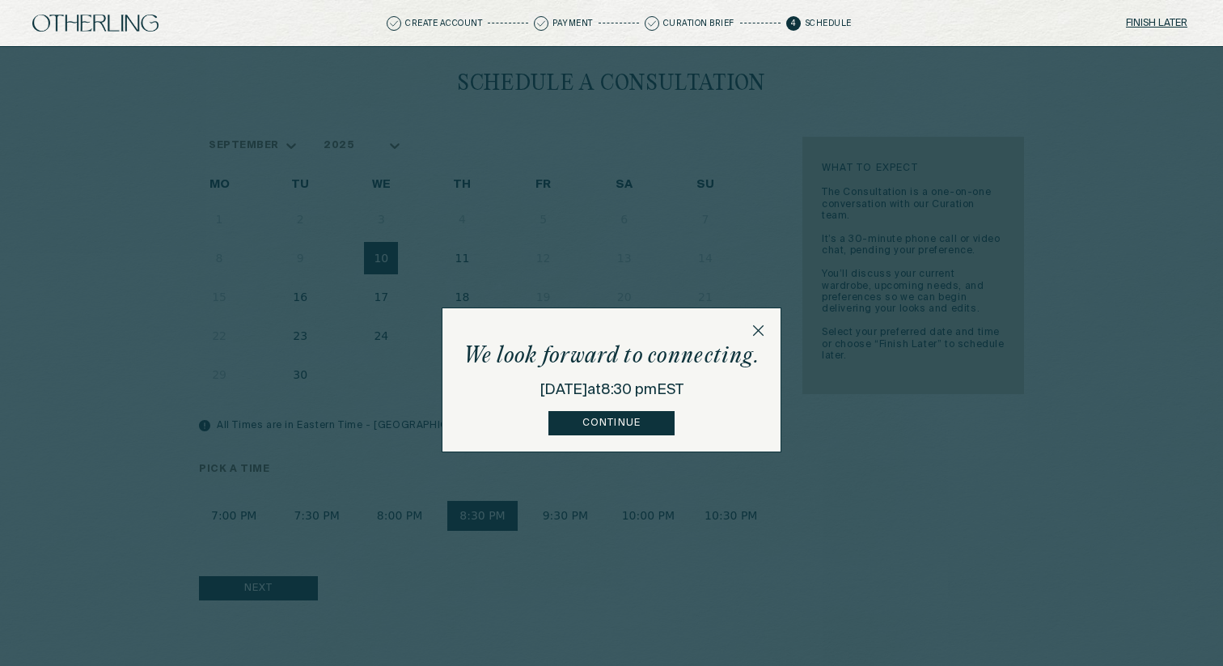
click at [607, 421] on button "Continue" at bounding box center [610, 423] width 125 height 24
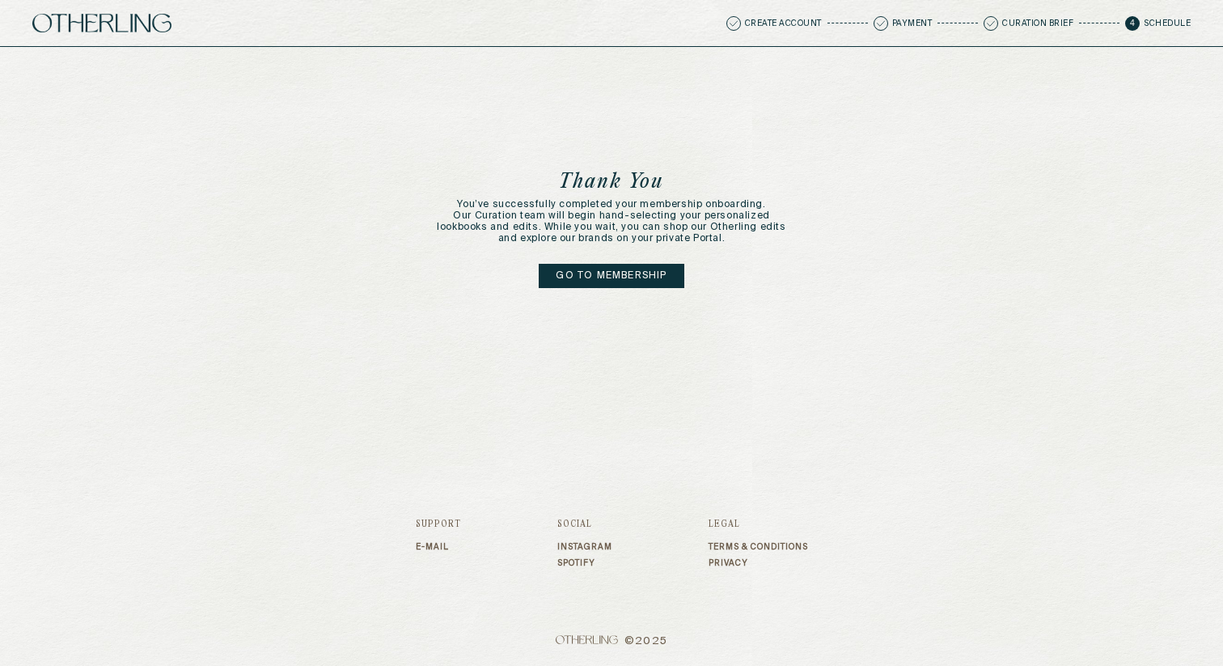
click at [625, 282] on link "Go to membership" at bounding box center [611, 276] width 145 height 24
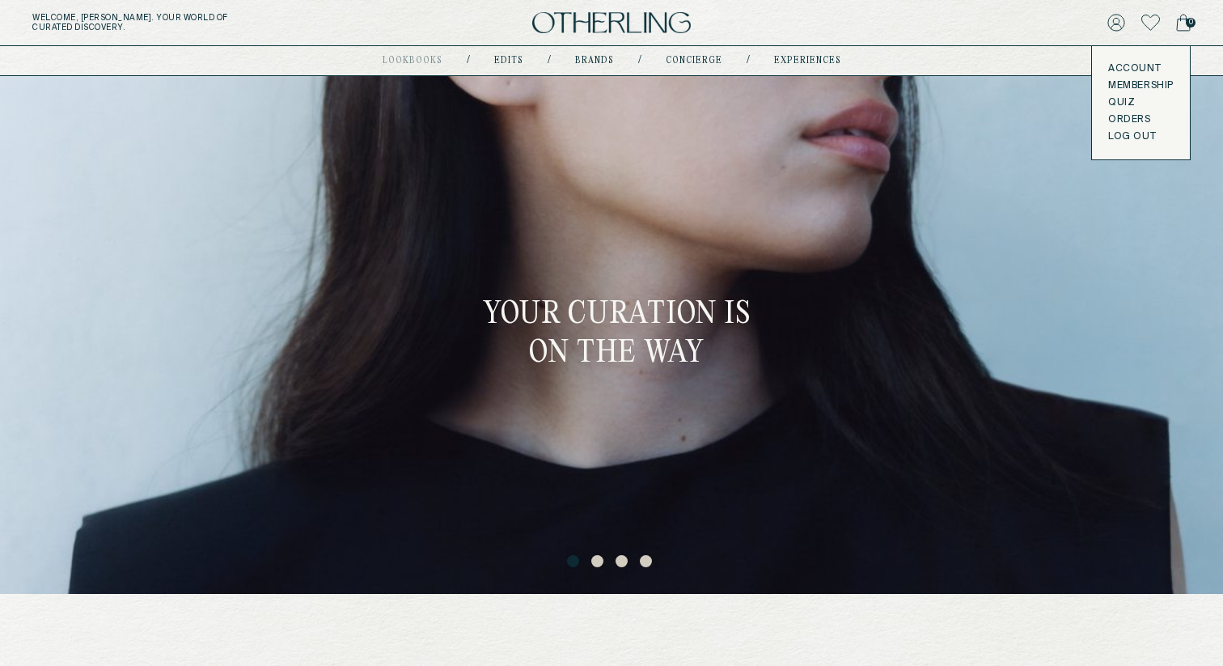
click at [1120, 62] on link "Account" at bounding box center [1141, 68] width 66 height 13
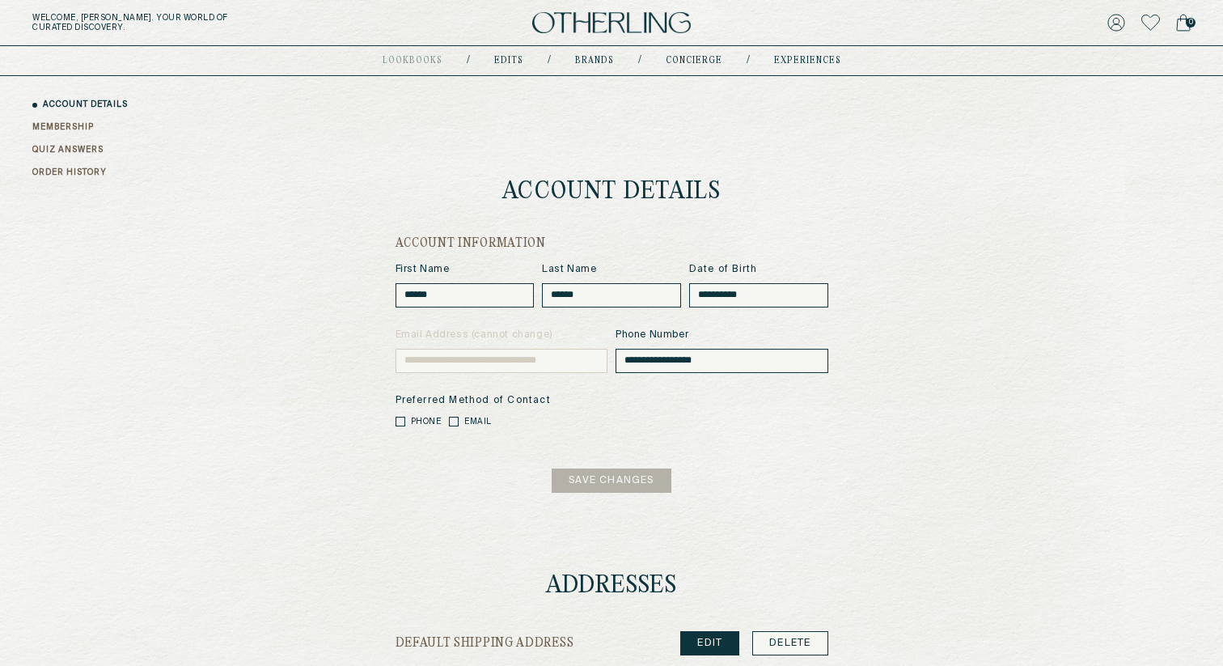
click at [83, 153] on link "QUIZ ANSWERS" at bounding box center [67, 150] width 71 height 12
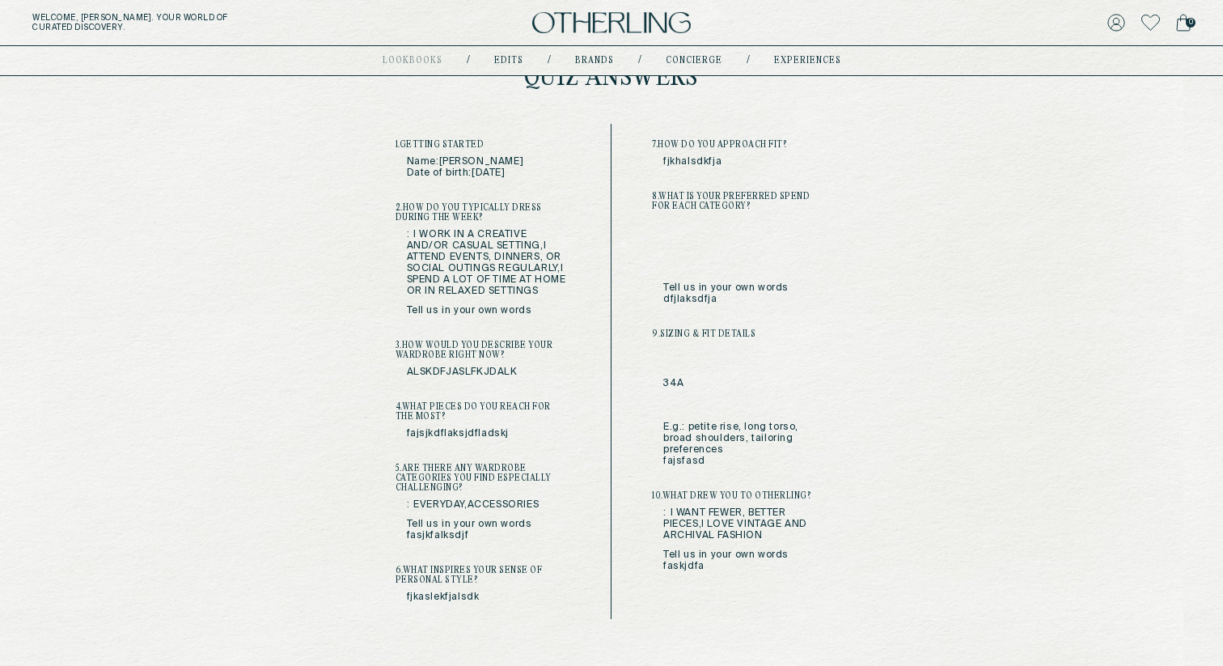
scroll to position [82, 0]
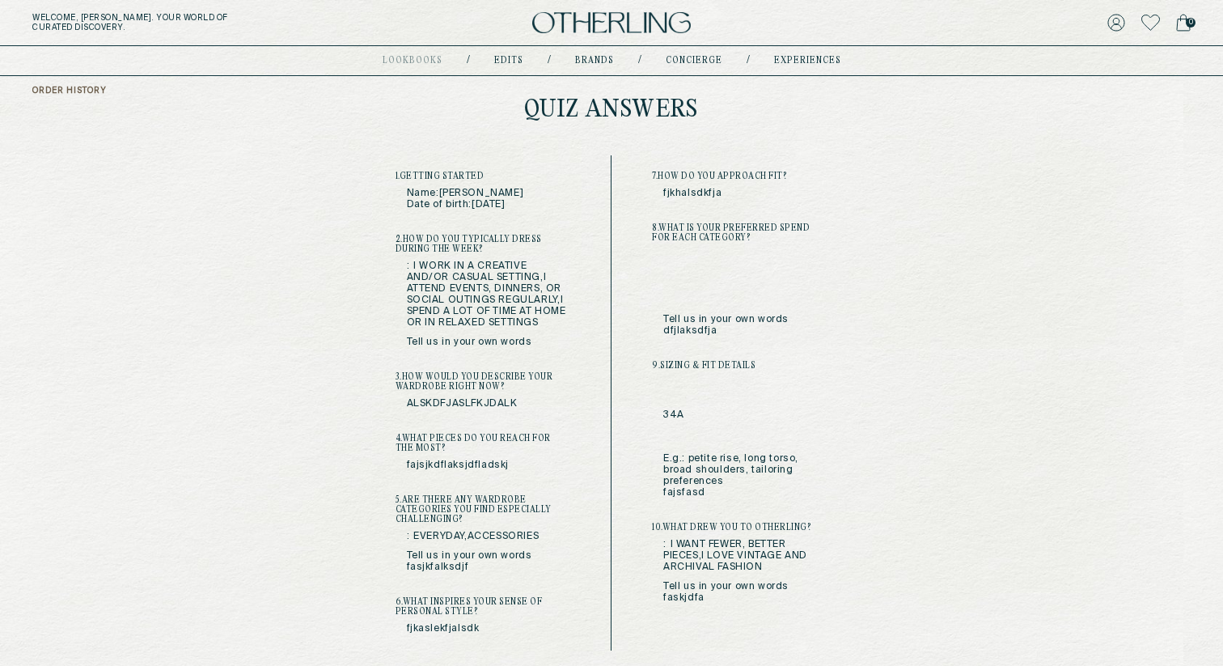
click at [574, 12] on img at bounding box center [611, 23] width 159 height 22
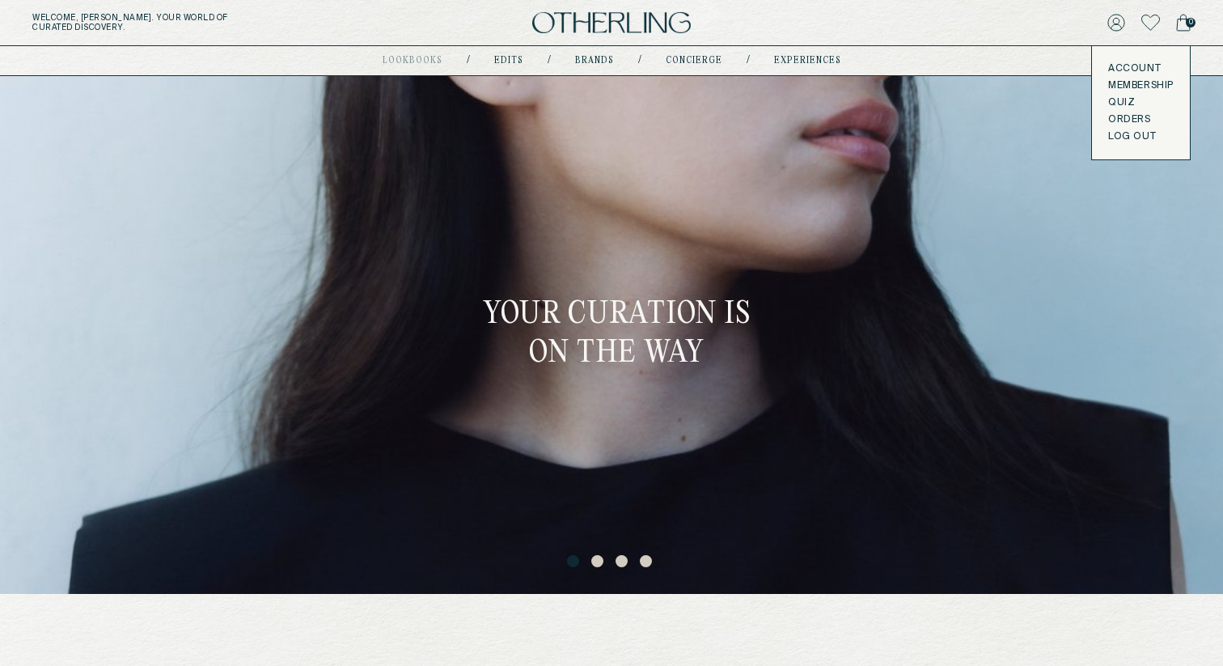
click at [1117, 83] on link "Membership" at bounding box center [1141, 85] width 66 height 13
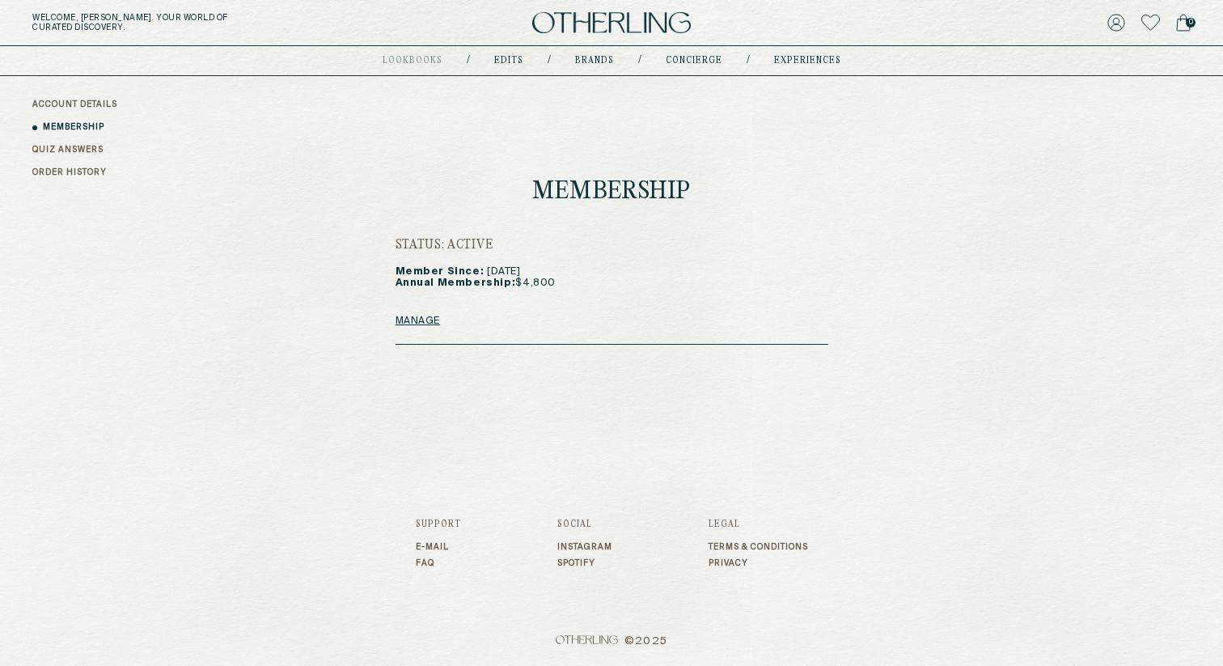
click at [420, 324] on link "Manage" at bounding box center [418, 321] width 45 height 13
click at [72, 167] on link "ORDER HISTORY" at bounding box center [69, 173] width 74 height 12
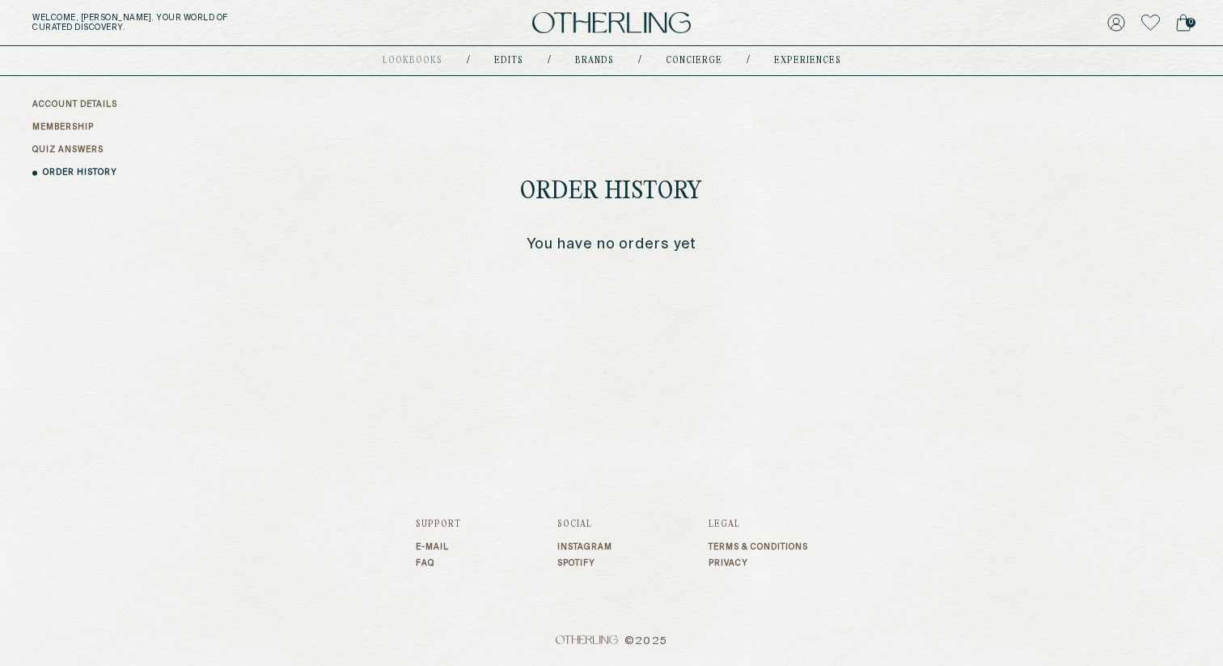
click at [70, 150] on link "QUIZ ANSWERS" at bounding box center [67, 150] width 71 height 12
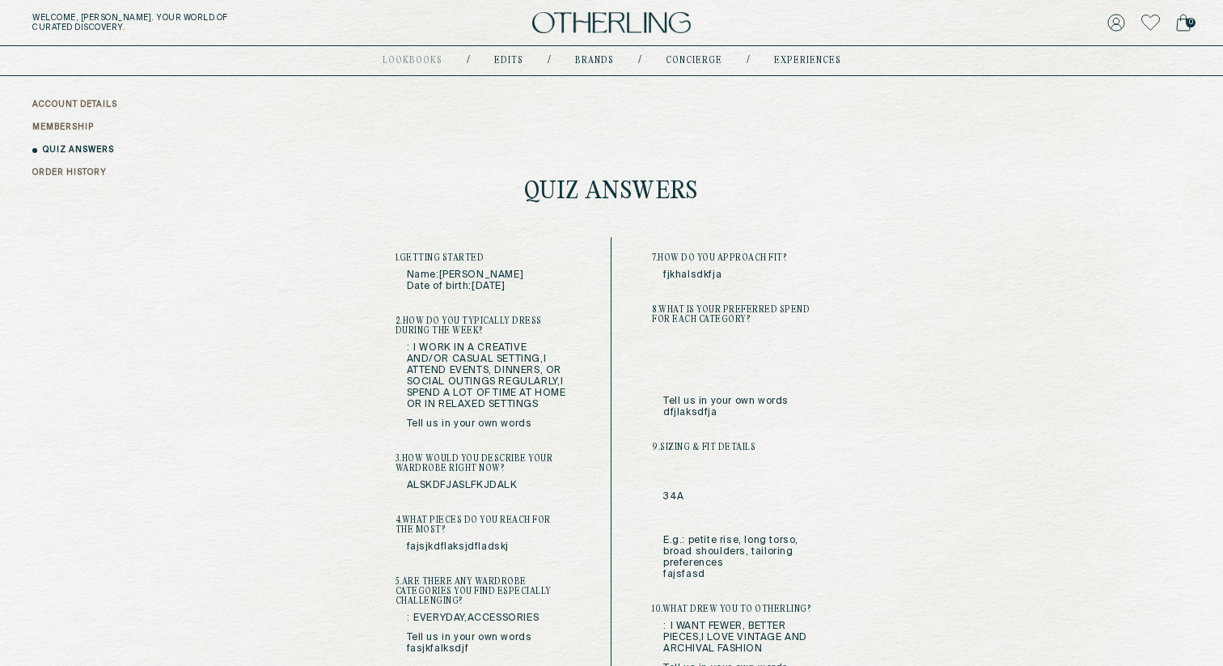
click at [32, 126] on link "MEMBERSHIP" at bounding box center [62, 127] width 61 height 12
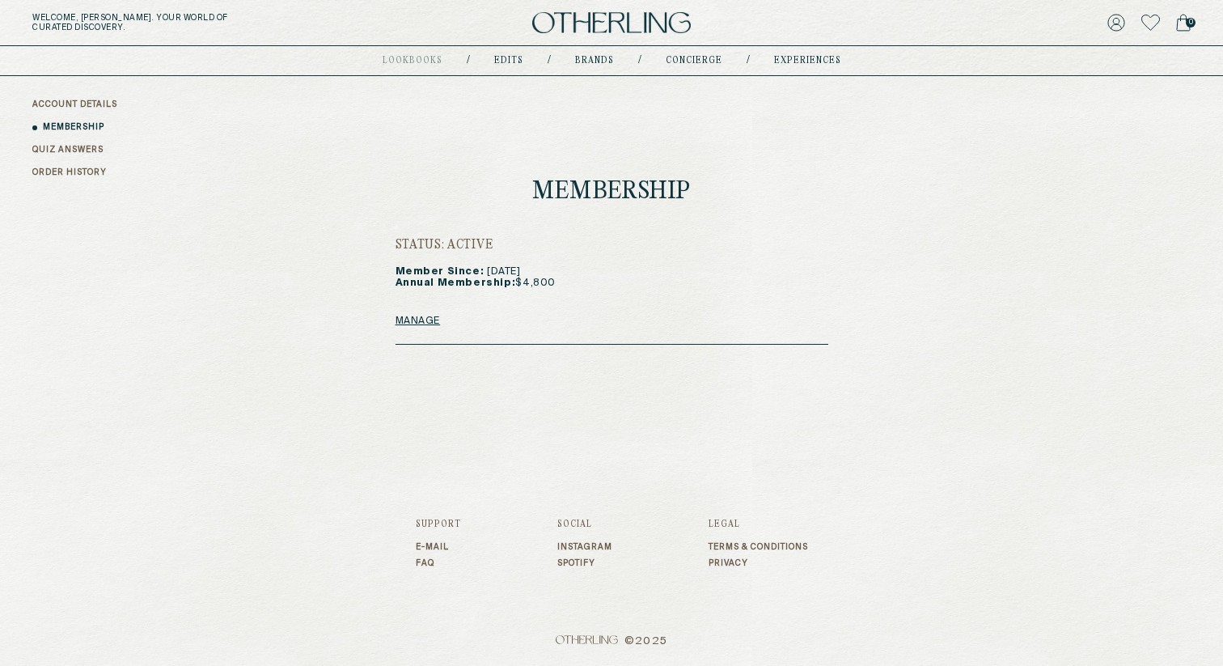
click at [58, 109] on link "ACCOUNT DETAILS" at bounding box center [74, 105] width 85 height 12
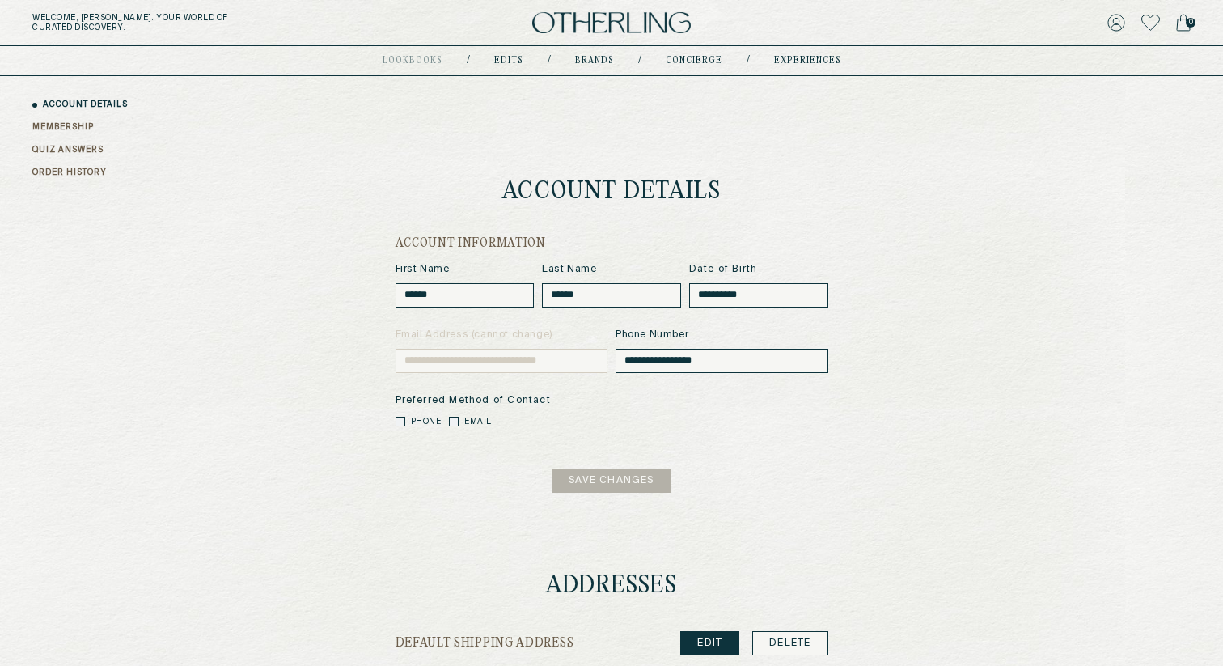
click at [614, 12] on img at bounding box center [611, 23] width 159 height 22
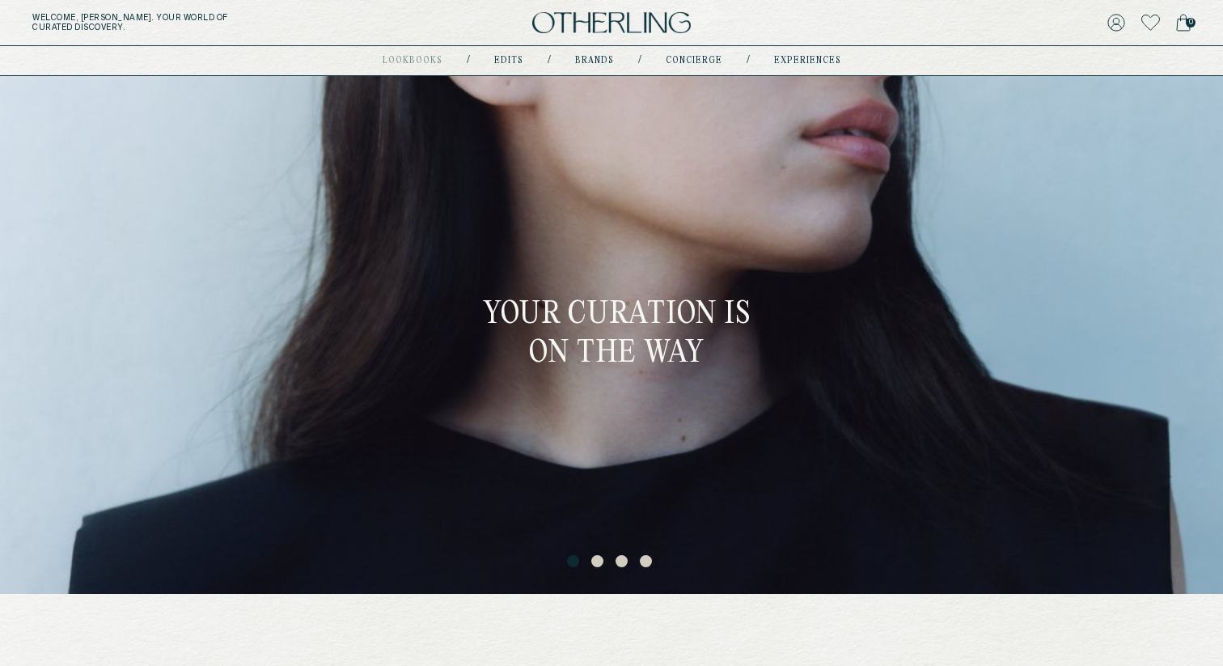
click at [796, 341] on div "Your curation is on the way" at bounding box center [611, 335] width 1223 height 518
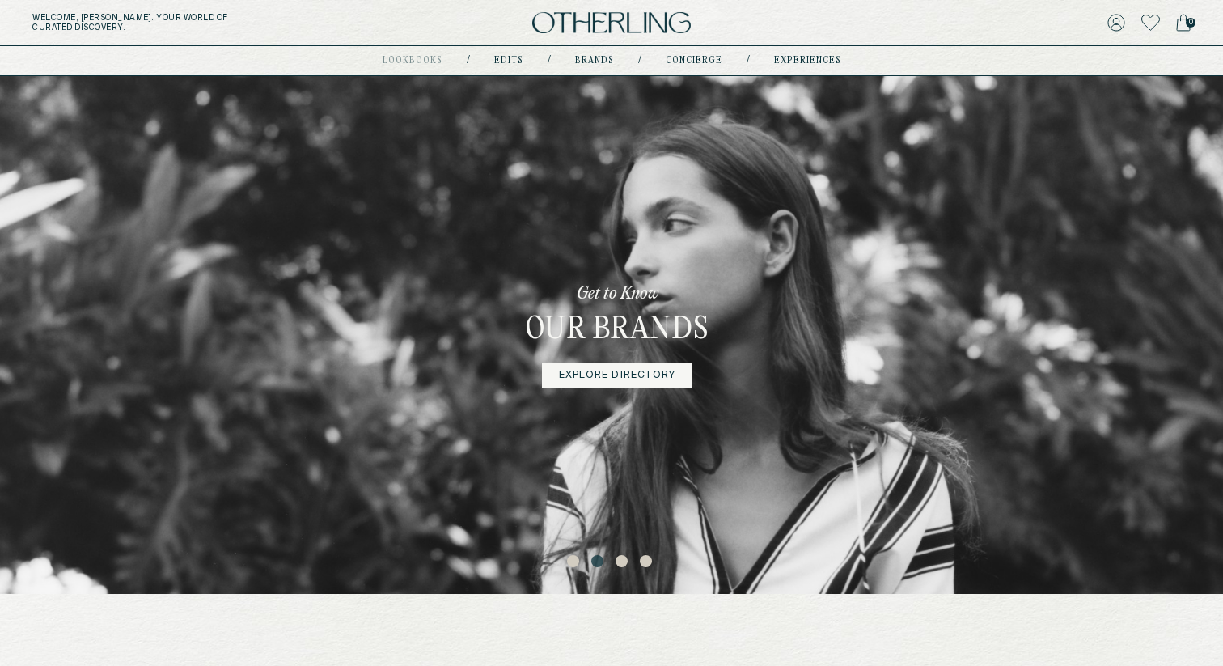
click at [651, 365] on link "Explore Directory" at bounding box center [617, 375] width 150 height 24
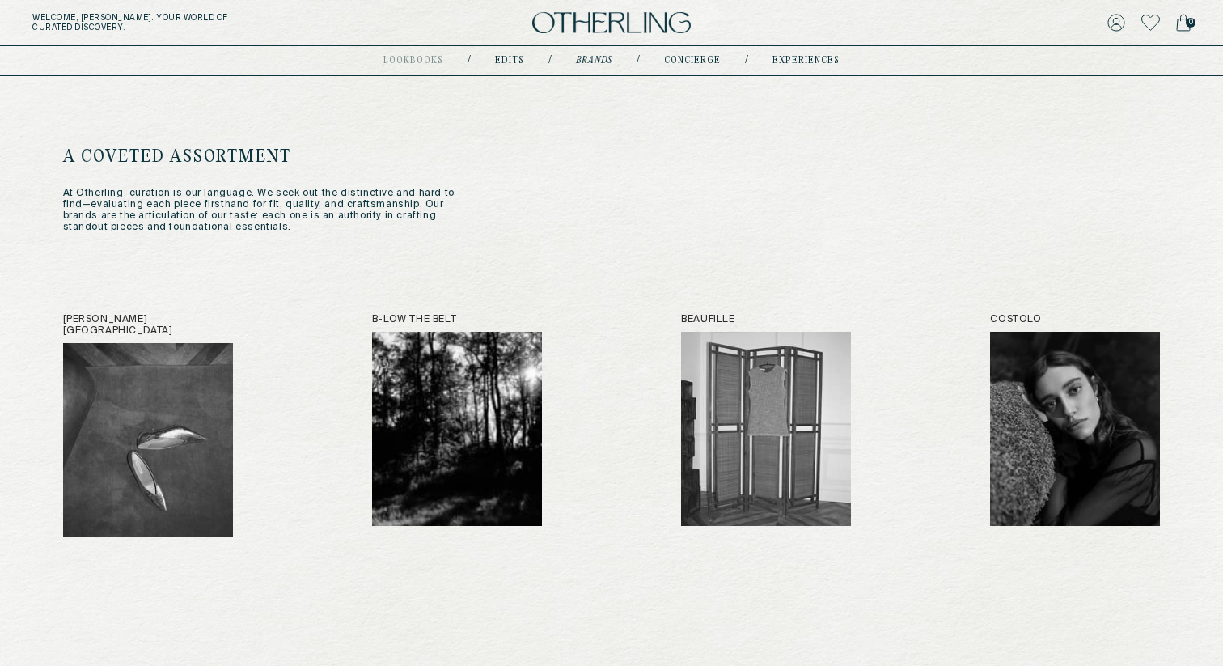
scroll to position [6, 0]
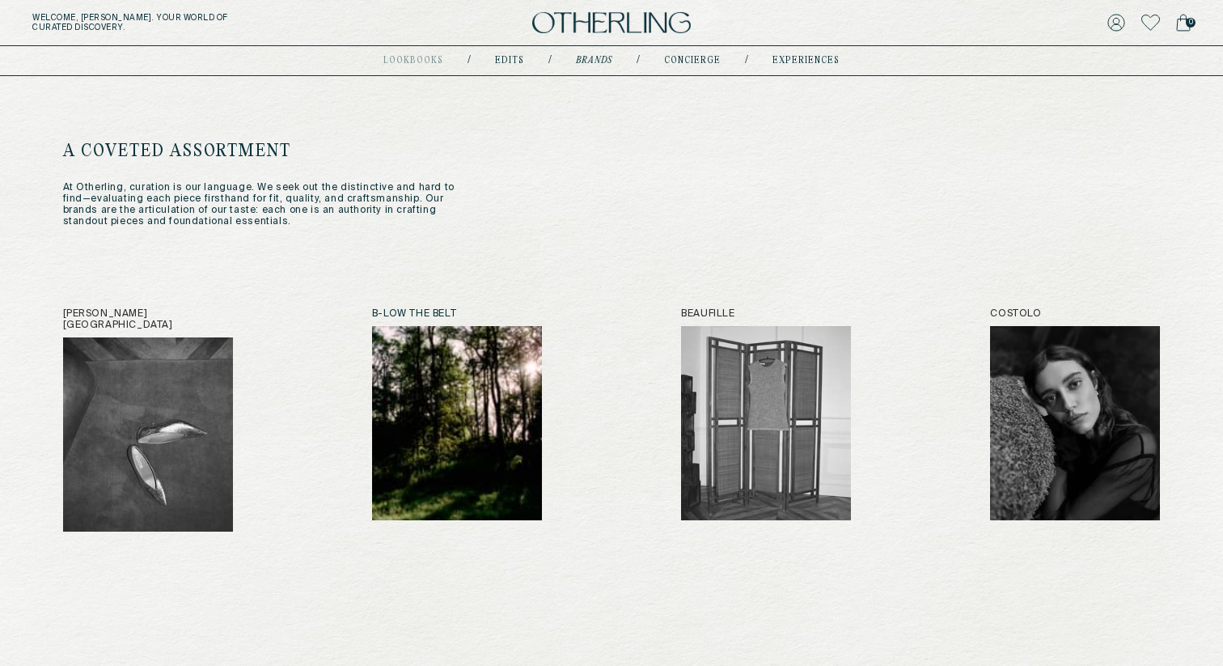
click at [447, 354] on img at bounding box center [457, 423] width 170 height 194
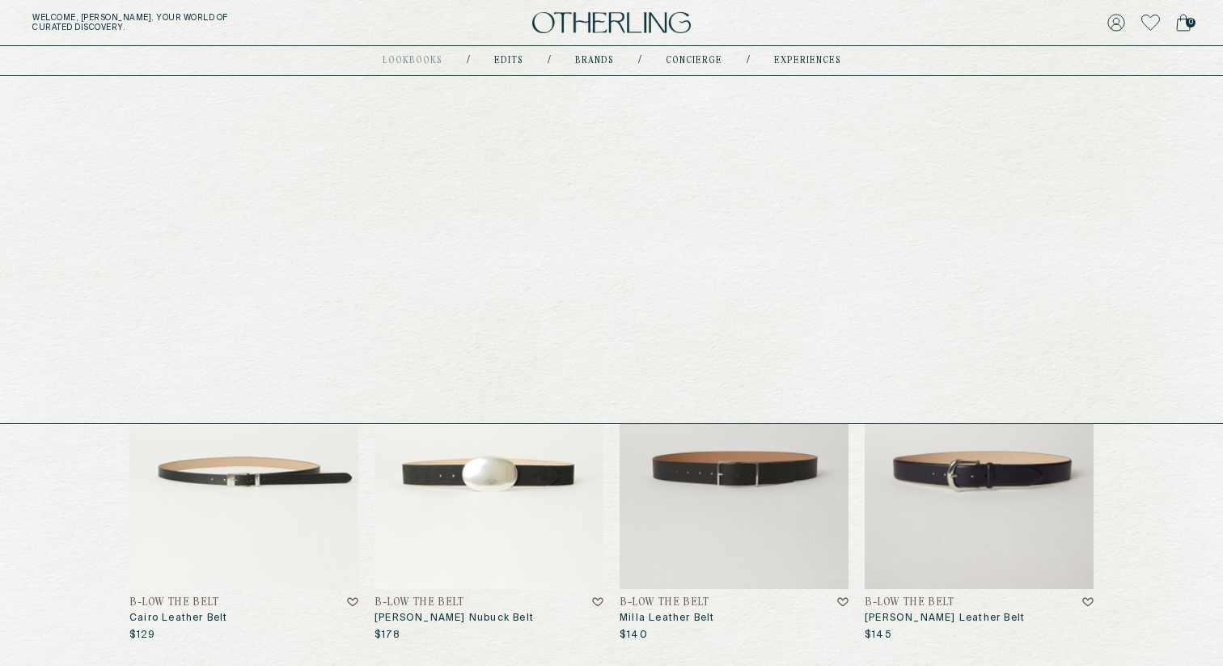
click at [603, 57] on link "Brands" at bounding box center [594, 61] width 39 height 8
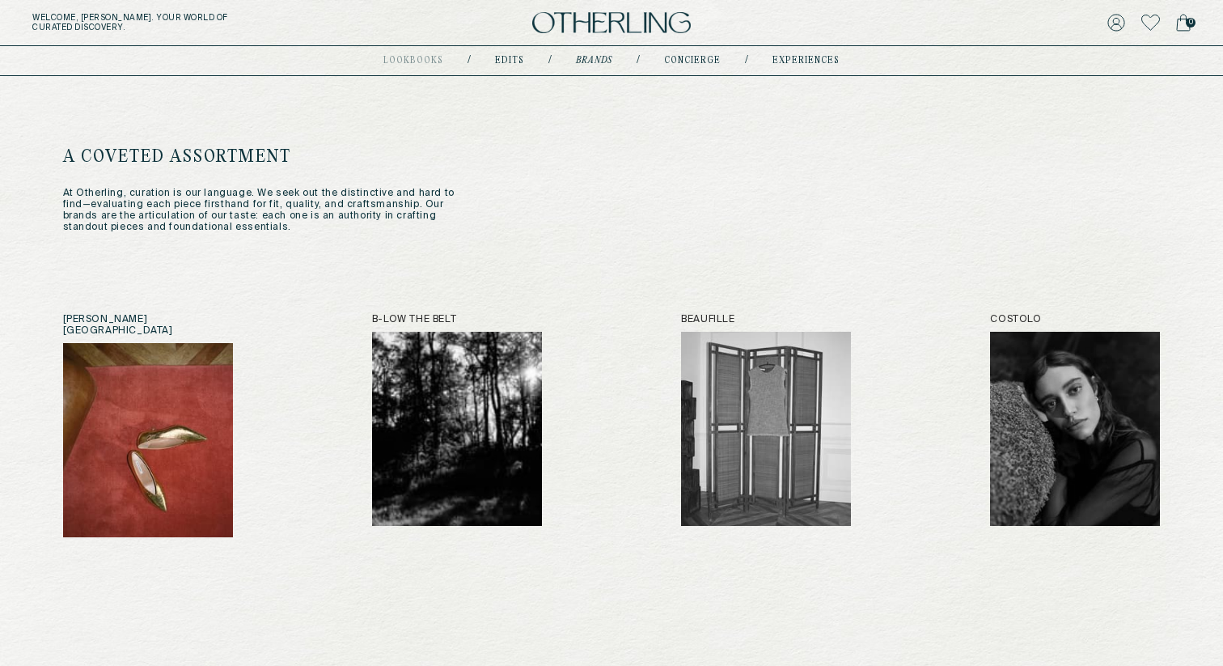
click at [142, 375] on img at bounding box center [148, 440] width 170 height 194
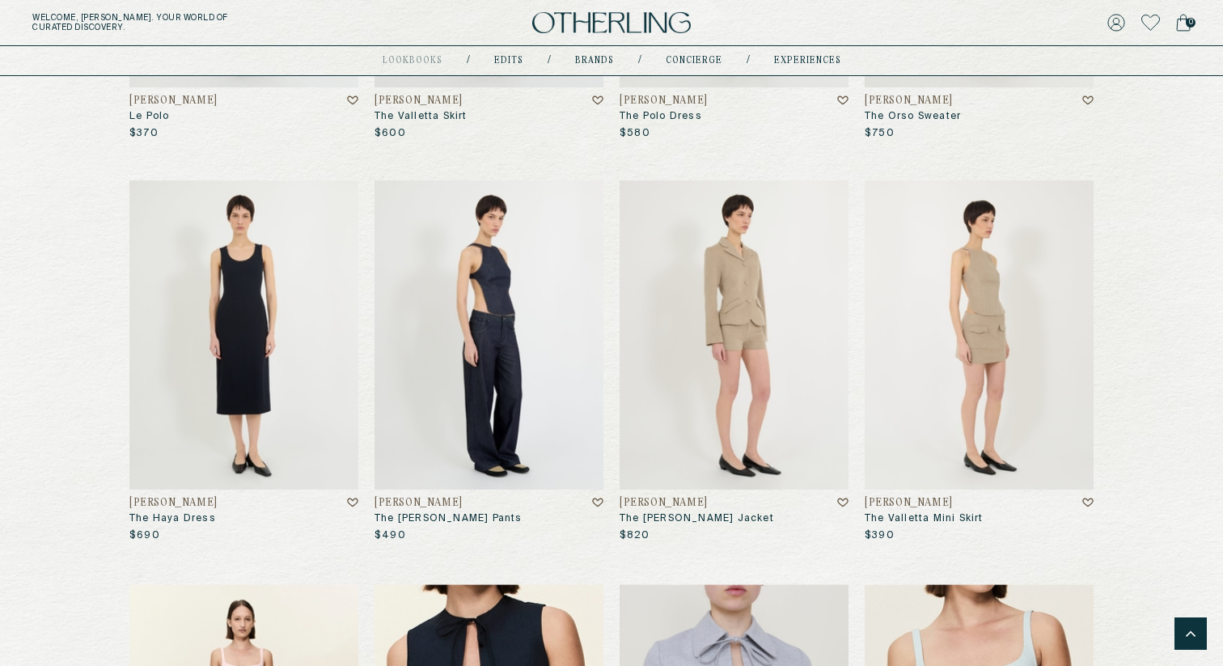
scroll to position [1311, 0]
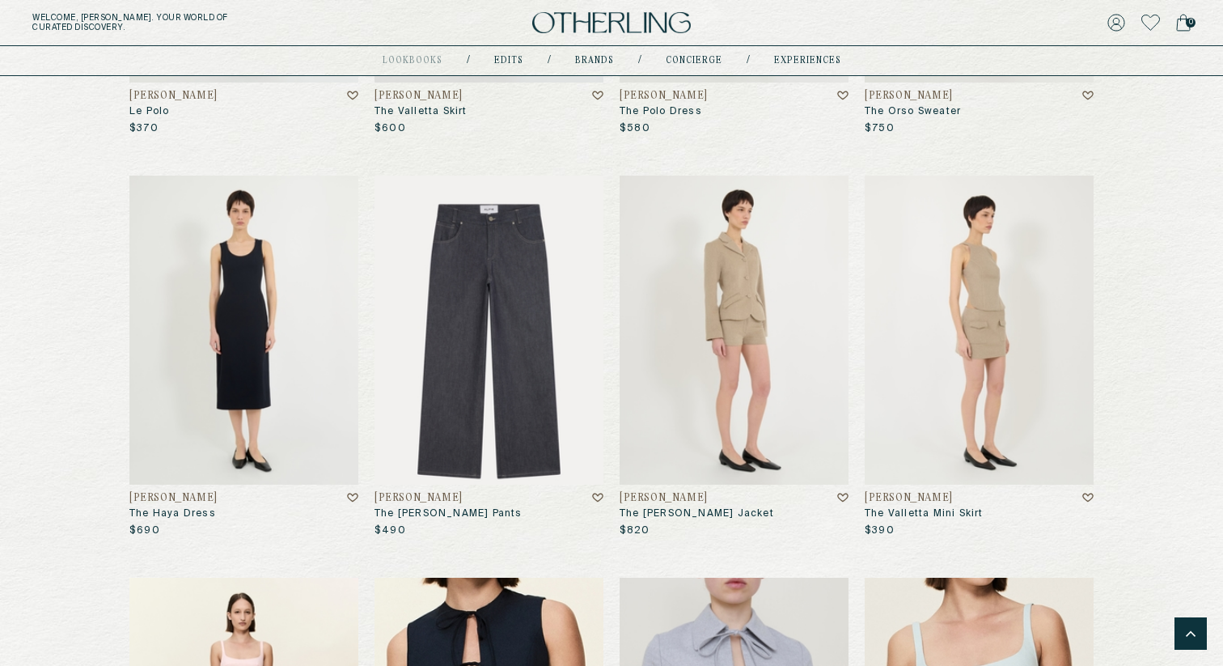
click at [449, 326] on img at bounding box center [489, 330] width 229 height 309
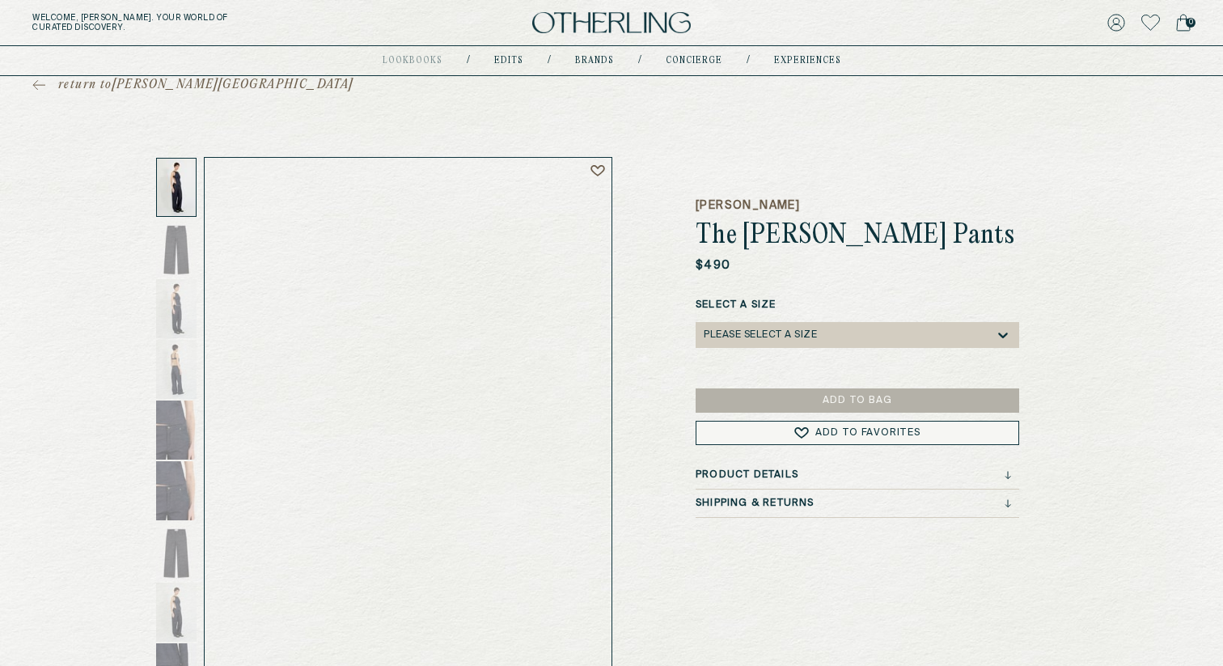
scroll to position [28, 0]
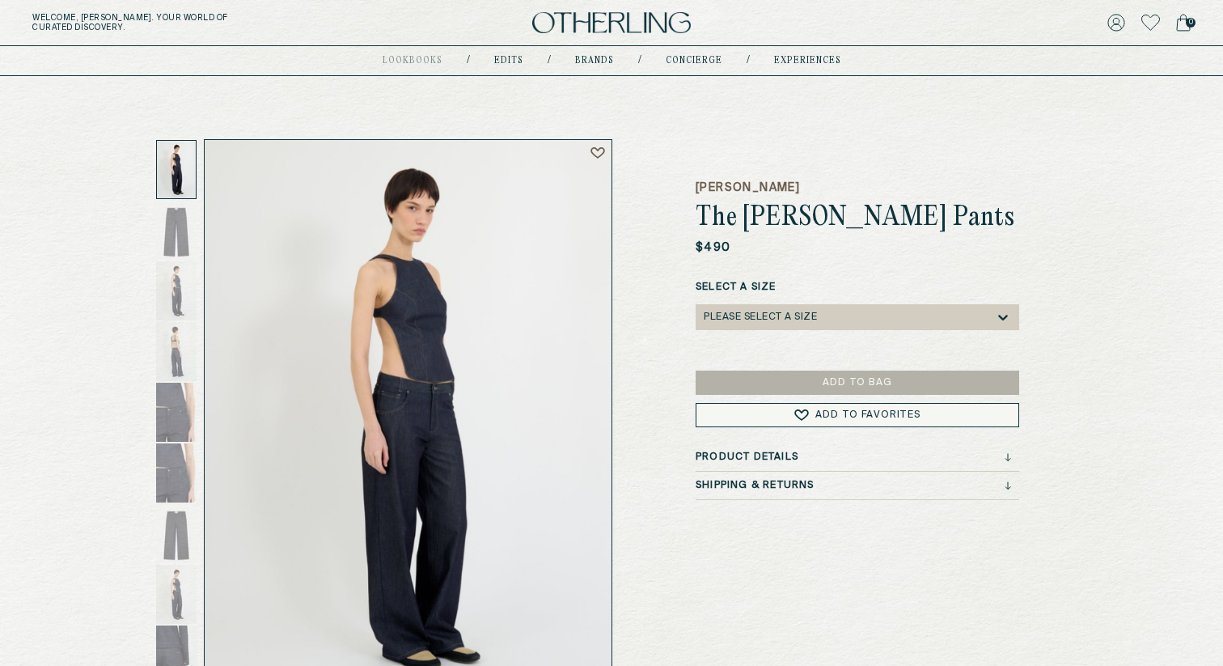
click at [803, 315] on div "Please select a SIZE" at bounding box center [760, 316] width 113 height 11
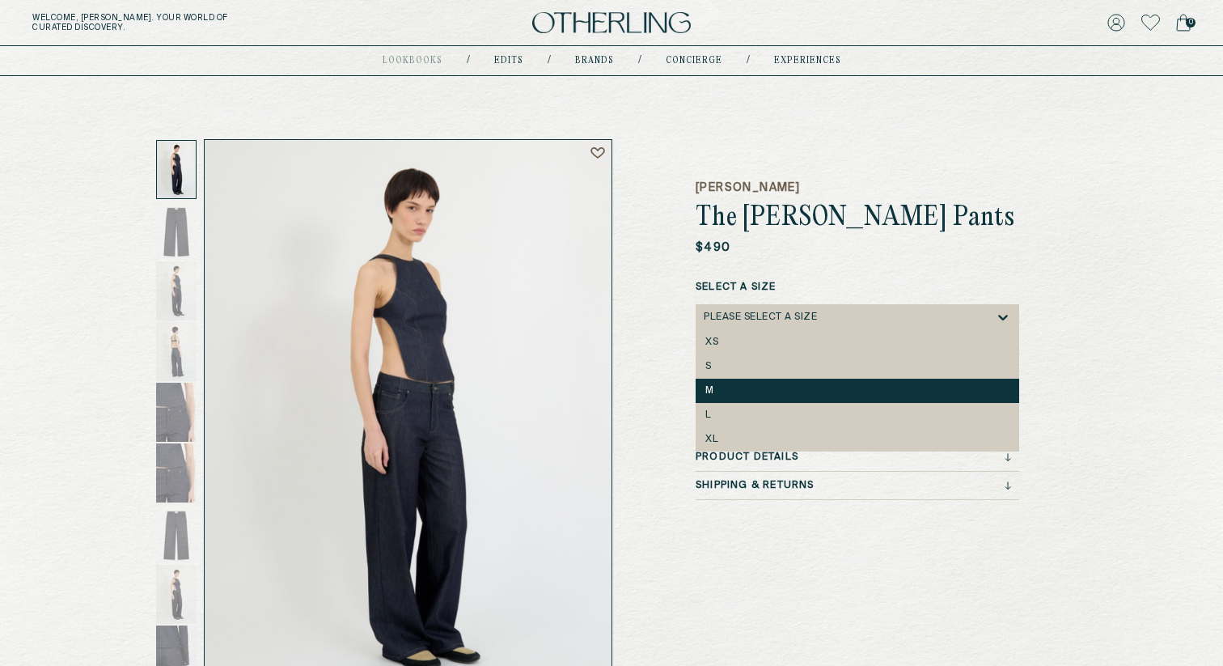
click at [742, 400] on div "M" at bounding box center [858, 391] width 324 height 24
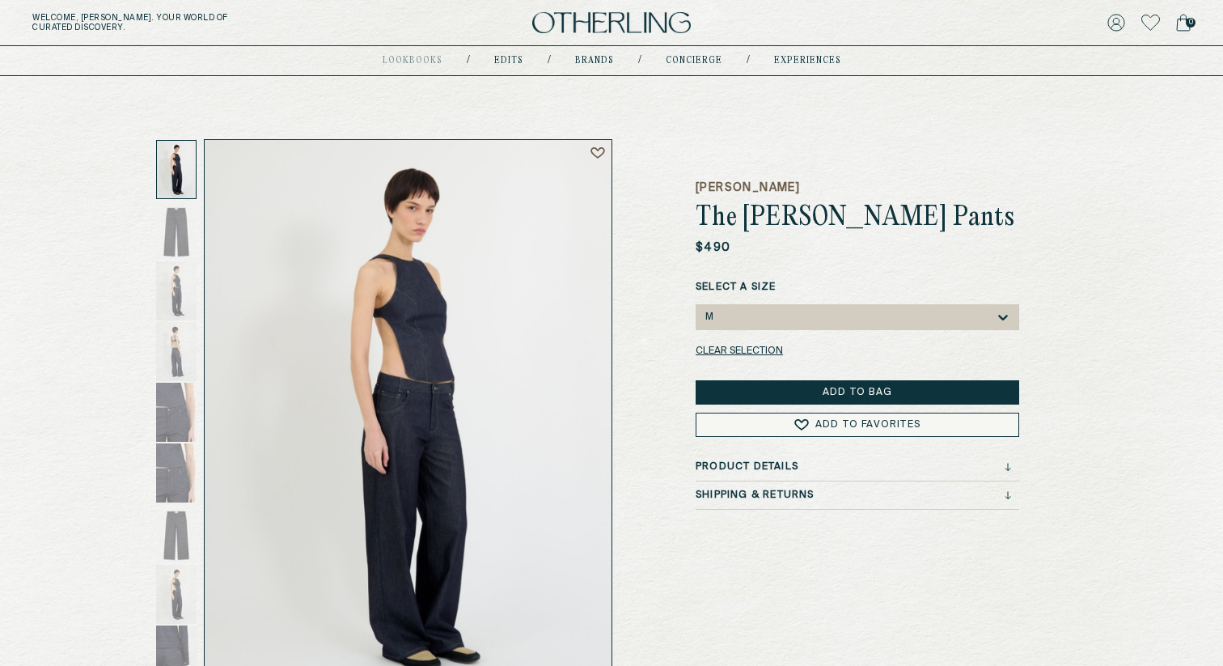
click at [776, 392] on button "Add to Bag" at bounding box center [858, 392] width 324 height 24
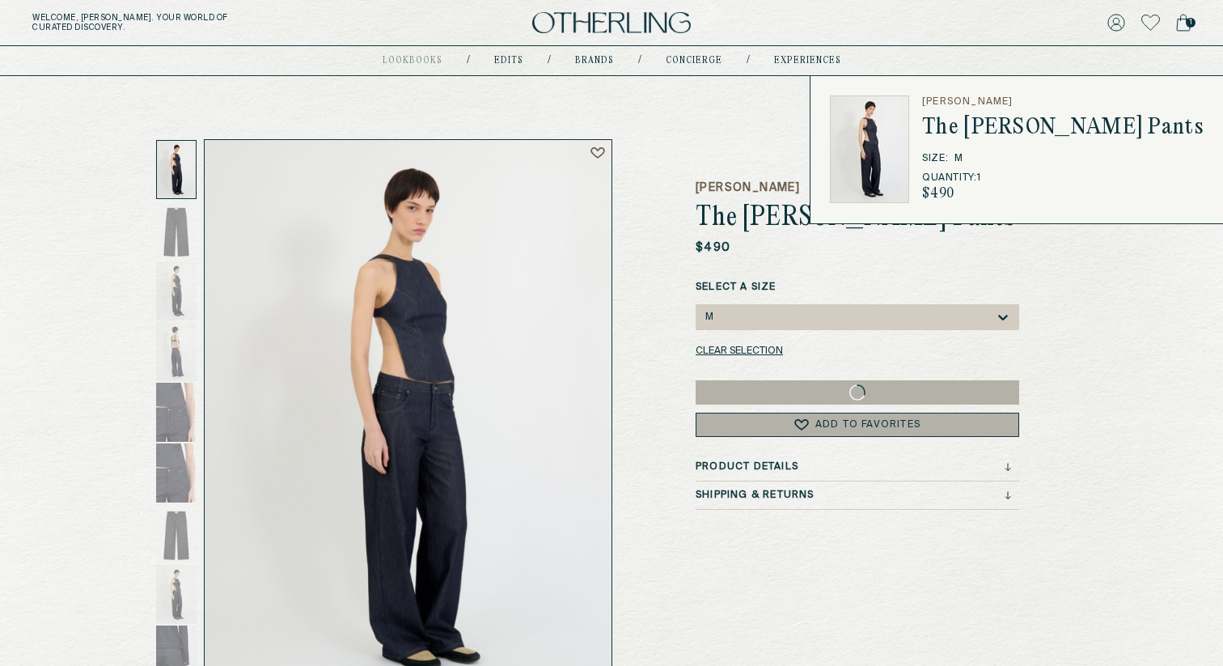
click at [758, 496] on h3 "Shipping & Returns" at bounding box center [755, 494] width 119 height 11
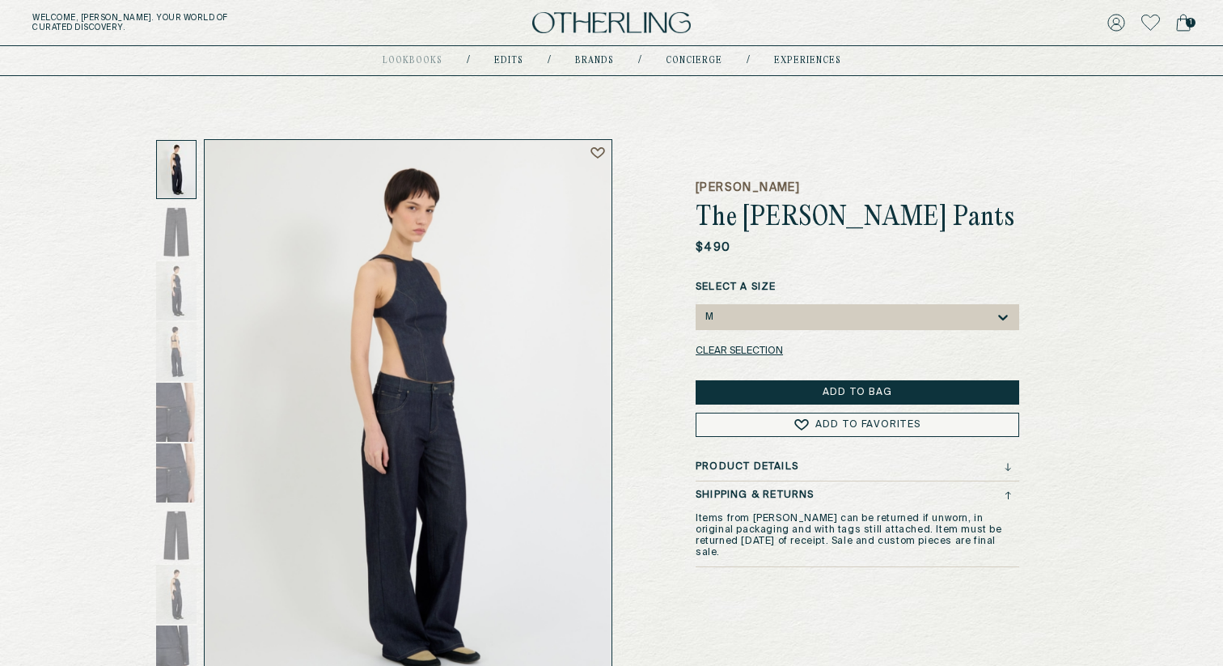
click at [758, 493] on h3 "Shipping & Returns" at bounding box center [755, 494] width 119 height 11
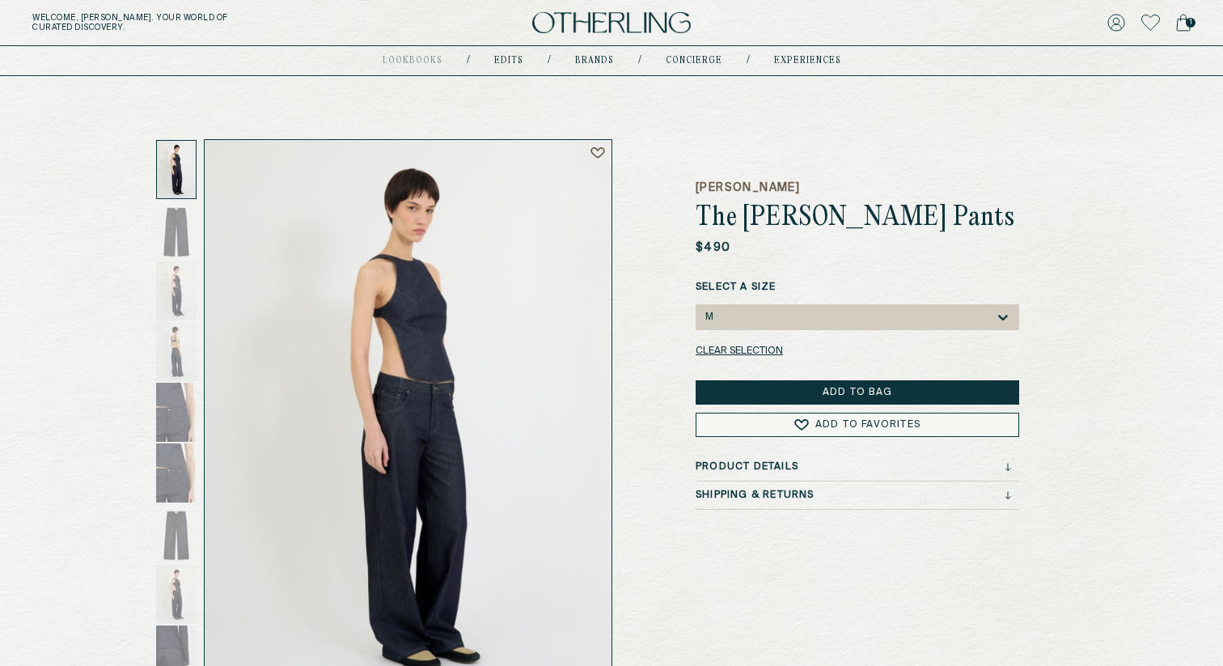
click at [1192, 19] on span "1" at bounding box center [1191, 23] width 10 height 10
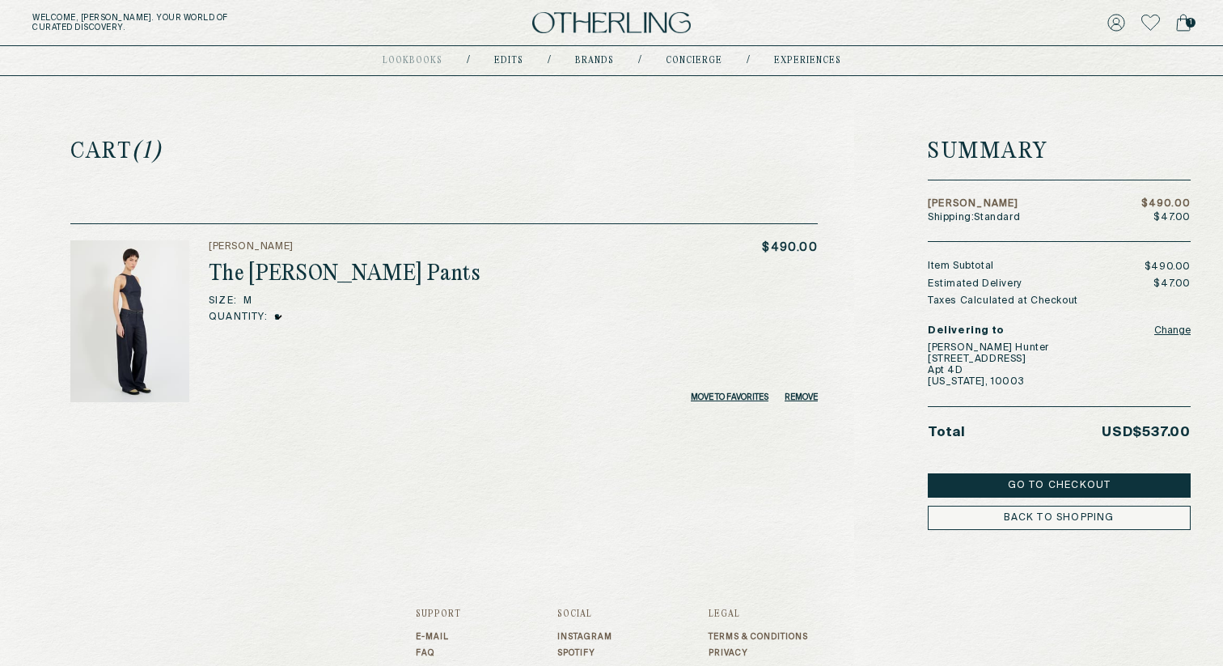
click at [1057, 478] on button "Go to Checkout" at bounding box center [1059, 485] width 263 height 24
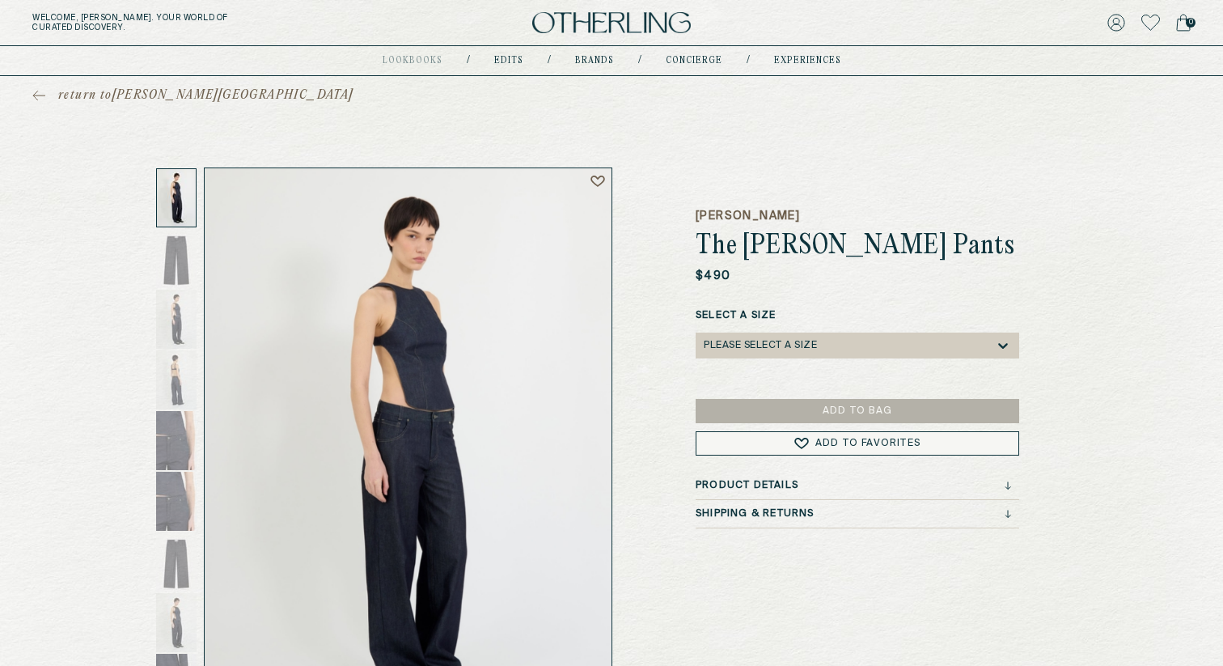
click at [1183, 19] on icon at bounding box center [1183, 23] width 15 height 18
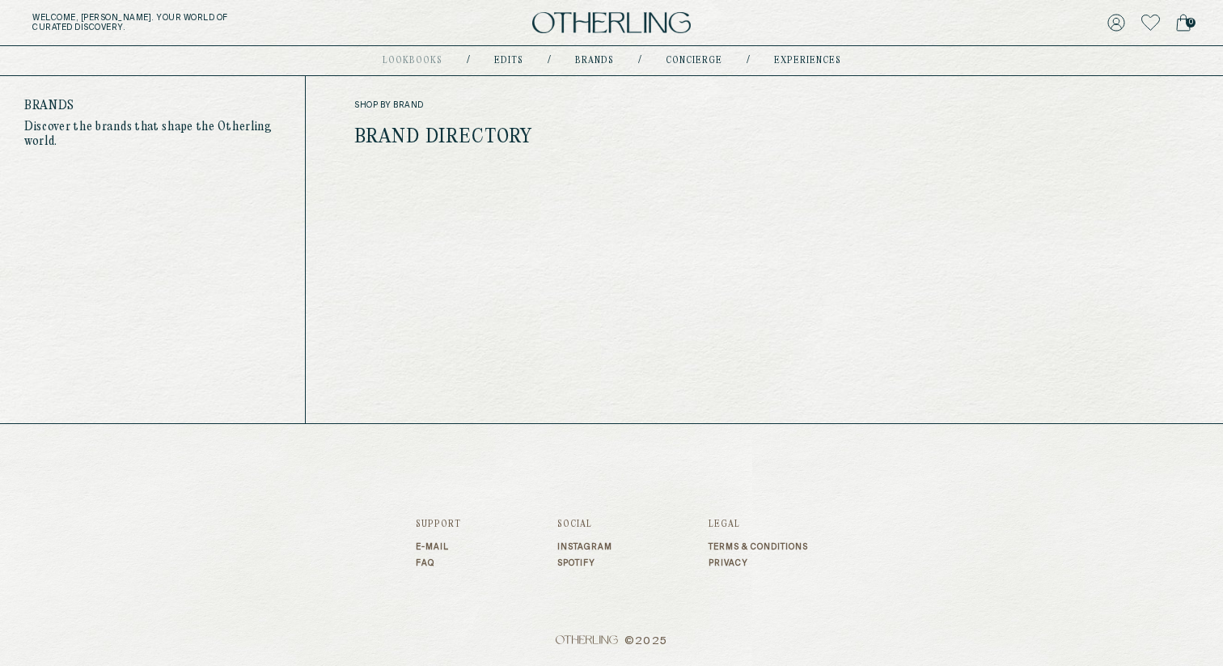
click at [498, 127] on link "Brand Directory" at bounding box center [443, 137] width 179 height 21
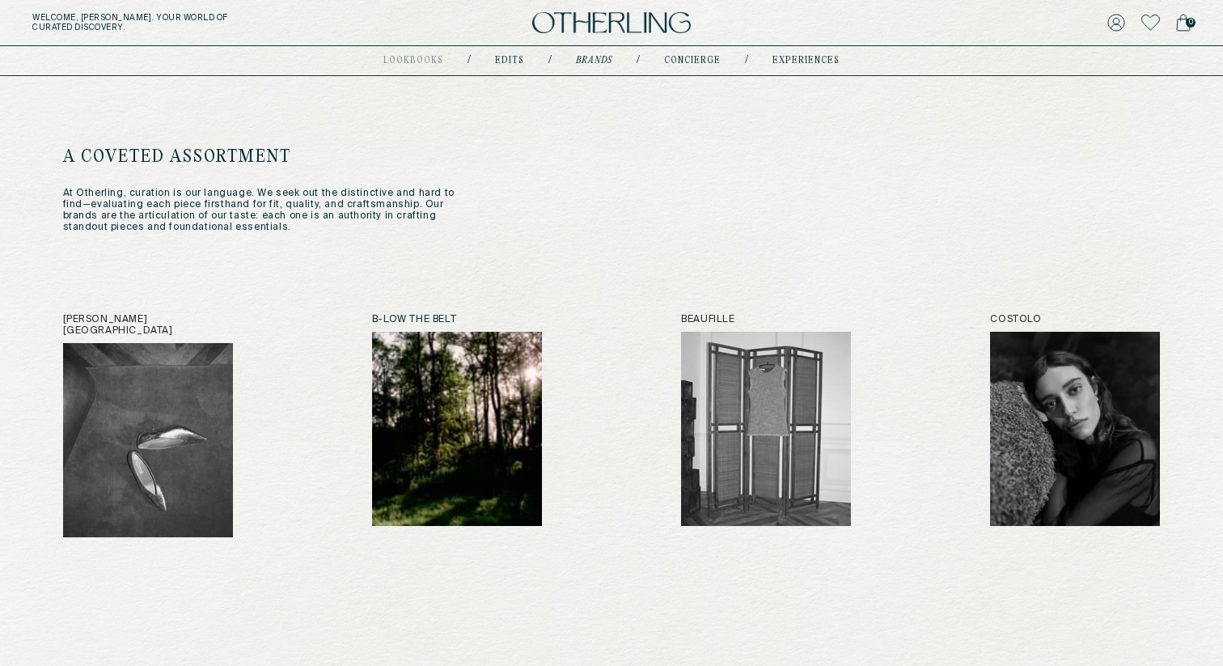
click at [488, 434] on img at bounding box center [457, 429] width 170 height 194
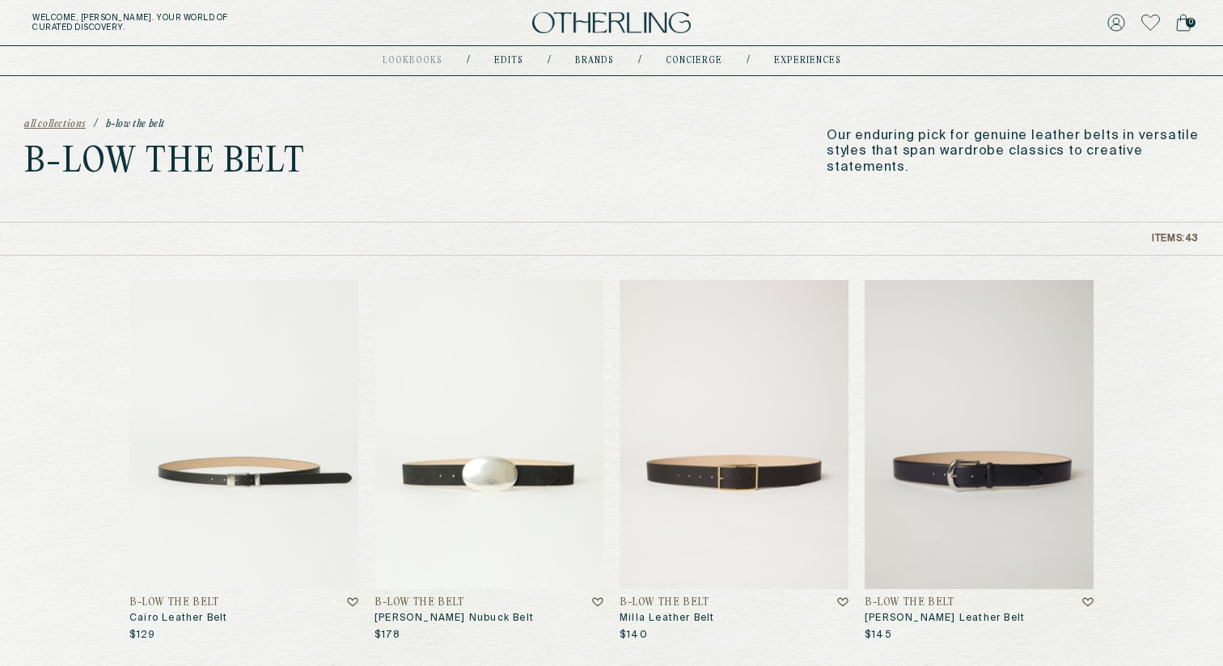
click at [729, 388] on img at bounding box center [734, 434] width 229 height 309
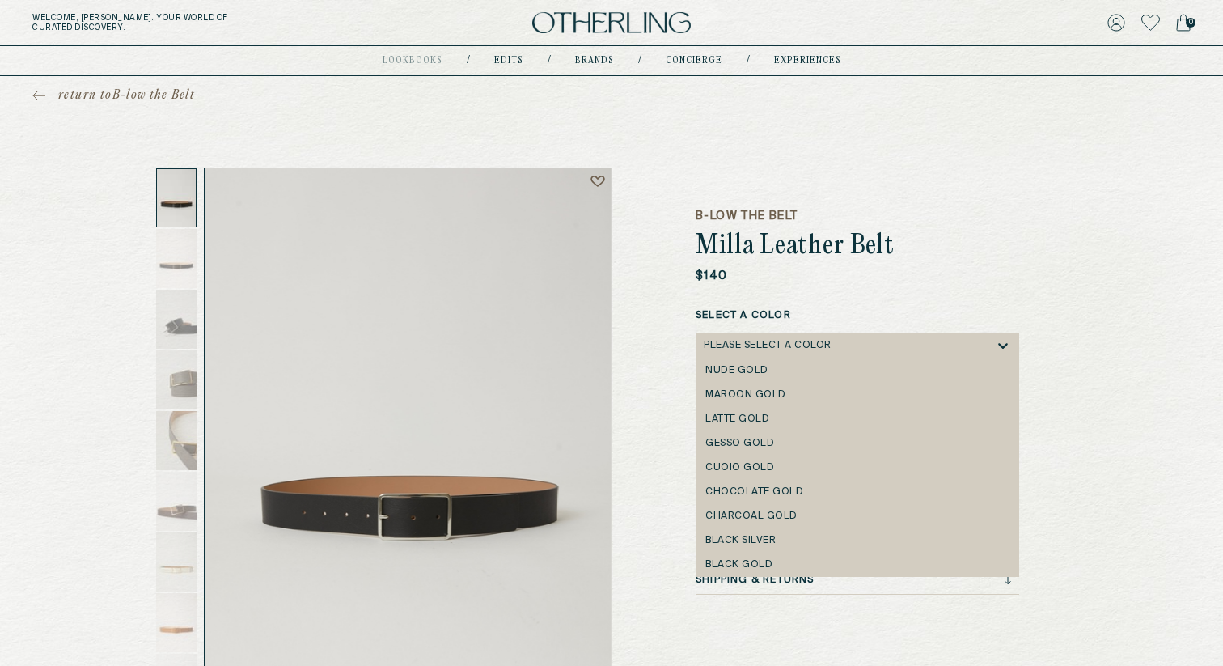
click at [807, 343] on div "Please select a Color" at bounding box center [768, 345] width 128 height 11
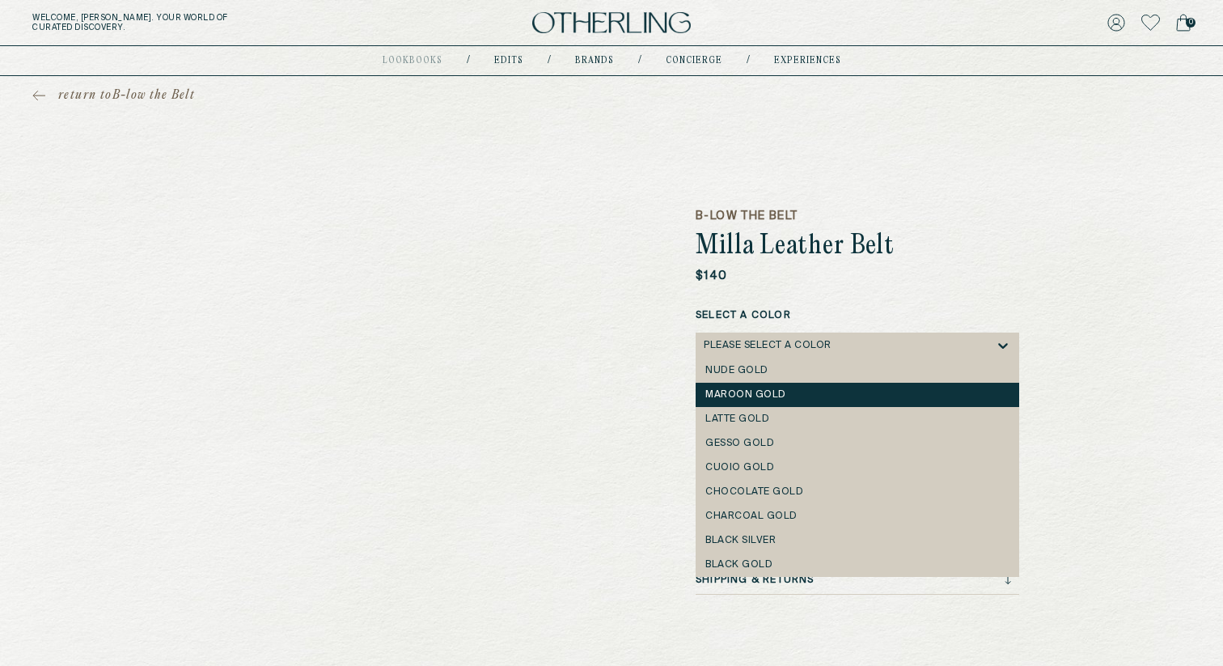
click at [781, 399] on div "Maroon Gold" at bounding box center [857, 394] width 304 height 11
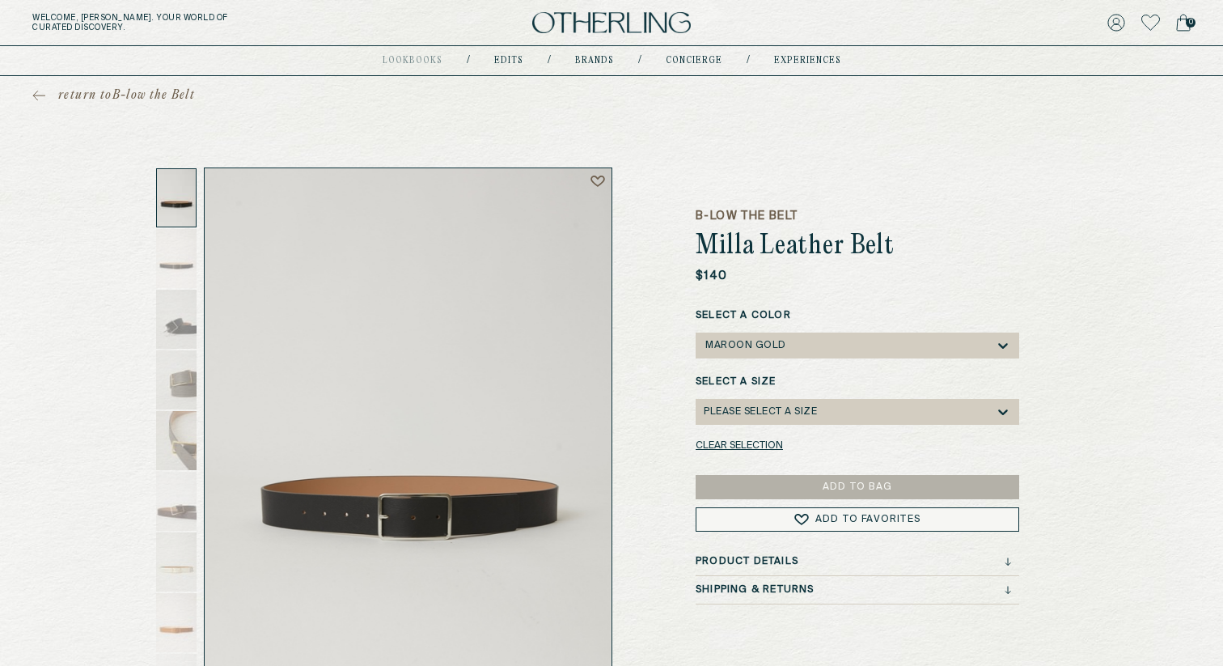
click at [786, 415] on div "Please select a Size" at bounding box center [760, 411] width 113 height 11
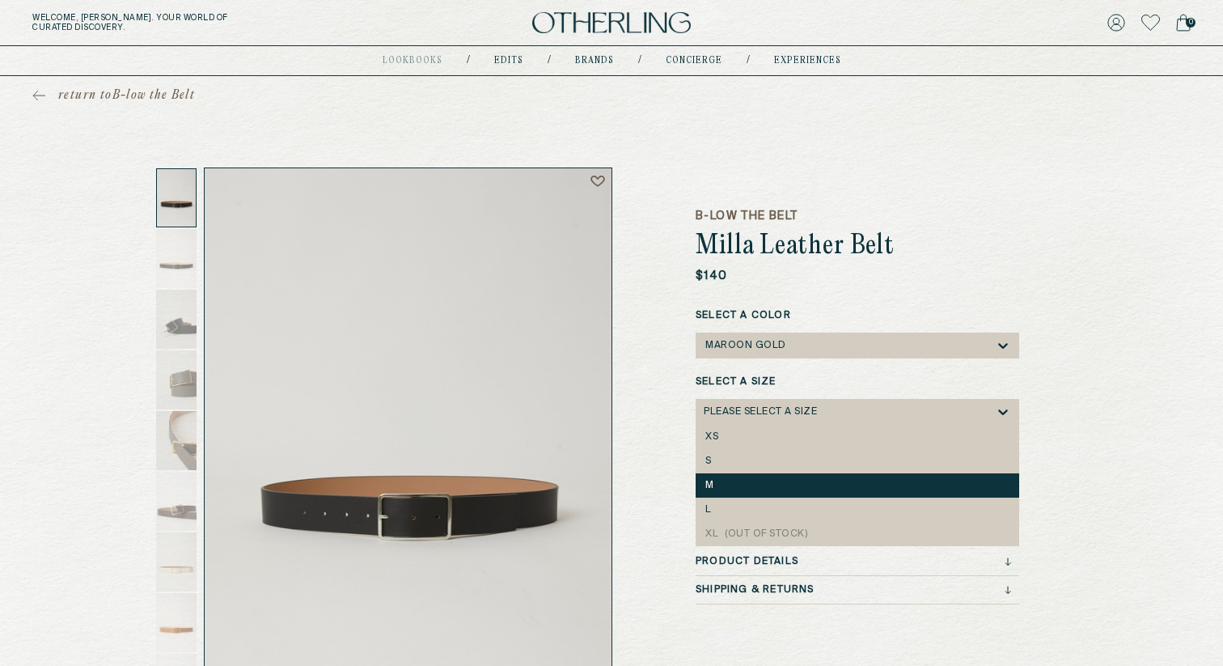
click at [778, 473] on div "M" at bounding box center [858, 485] width 324 height 24
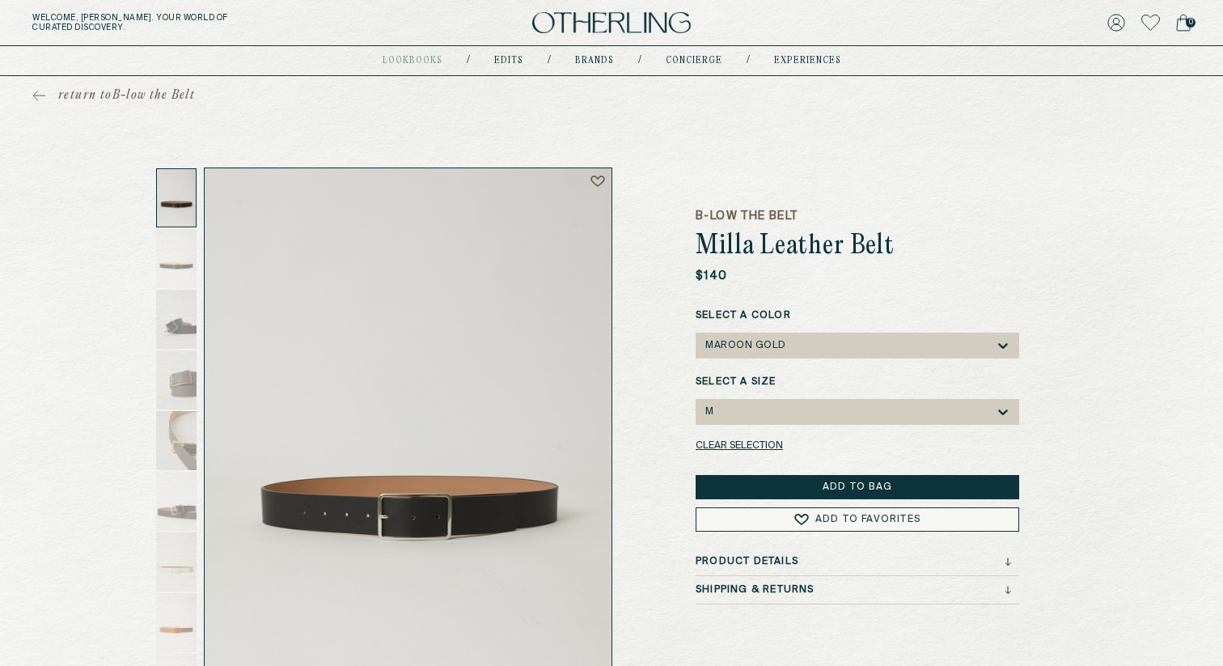
click at [866, 490] on button "Add to Bag" at bounding box center [858, 487] width 324 height 24
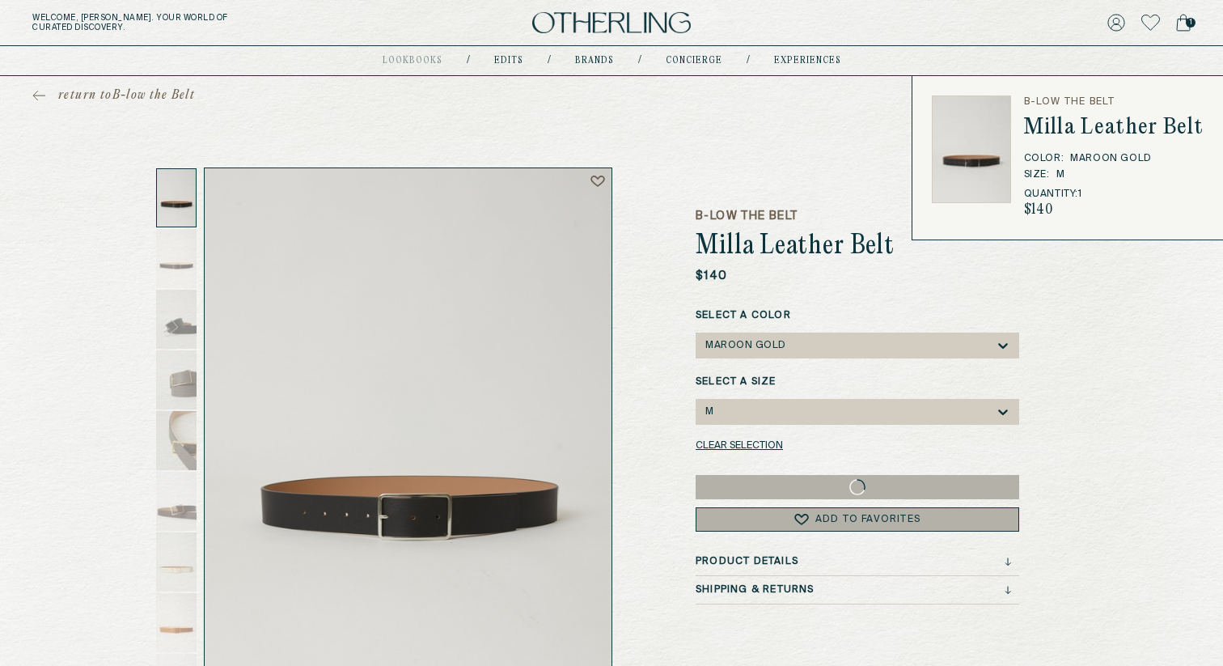
click at [1177, 23] on icon at bounding box center [1183, 23] width 15 height 18
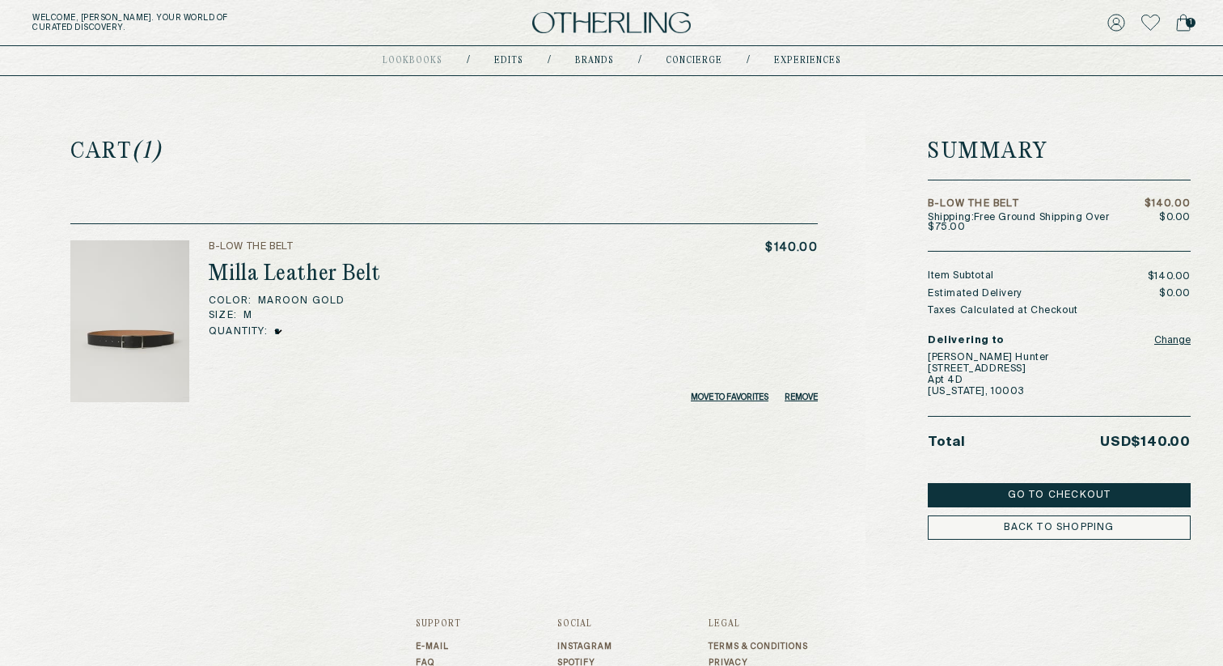
click at [1184, 24] on icon at bounding box center [1183, 23] width 15 height 18
click at [1074, 483] on button "Go to Checkout" at bounding box center [1059, 495] width 263 height 24
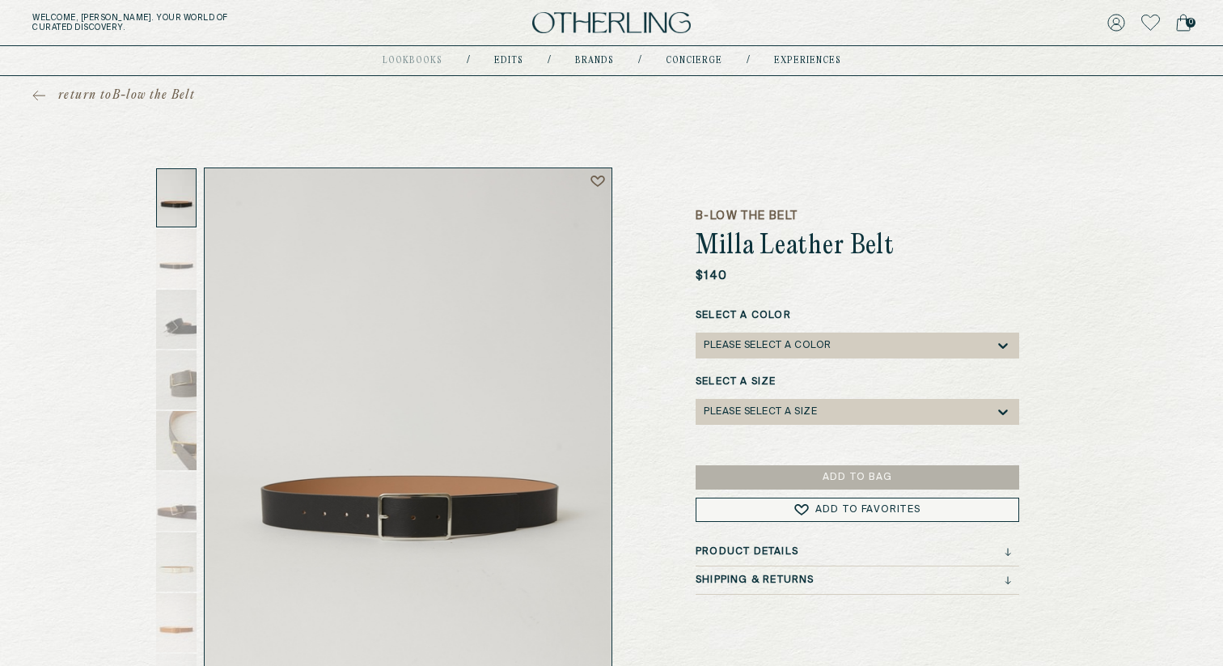
click at [814, 348] on div "Please select a Color" at bounding box center [768, 345] width 128 height 11
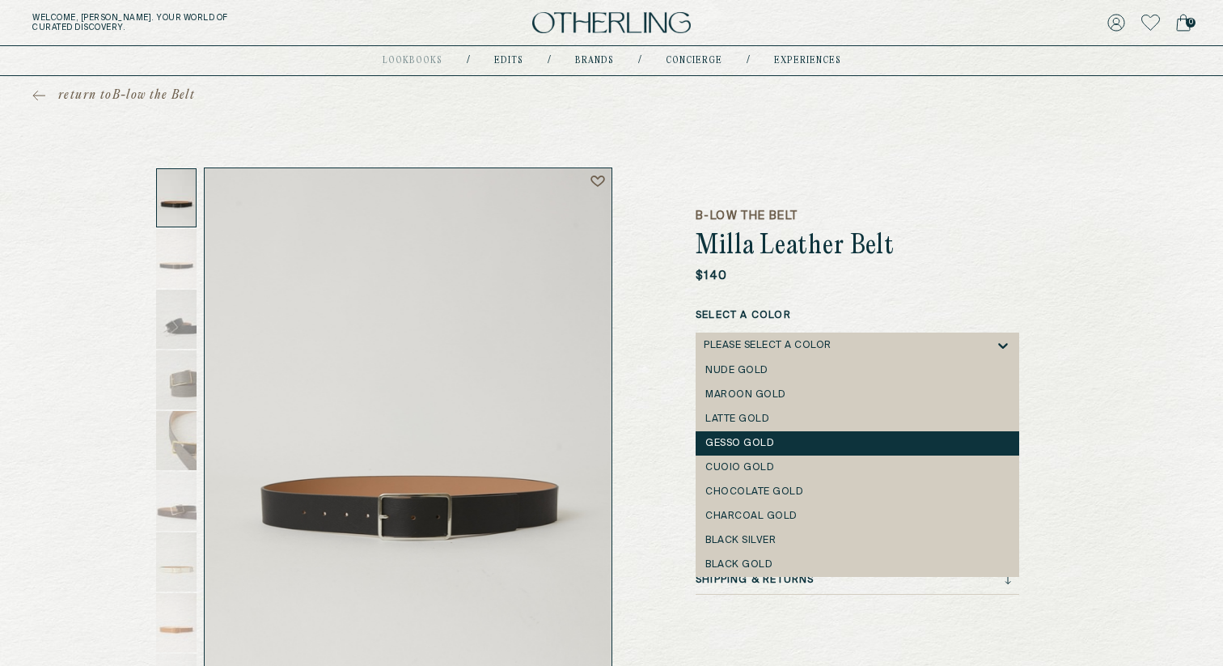
click at [754, 443] on div "Gesso Gold" at bounding box center [857, 443] width 304 height 11
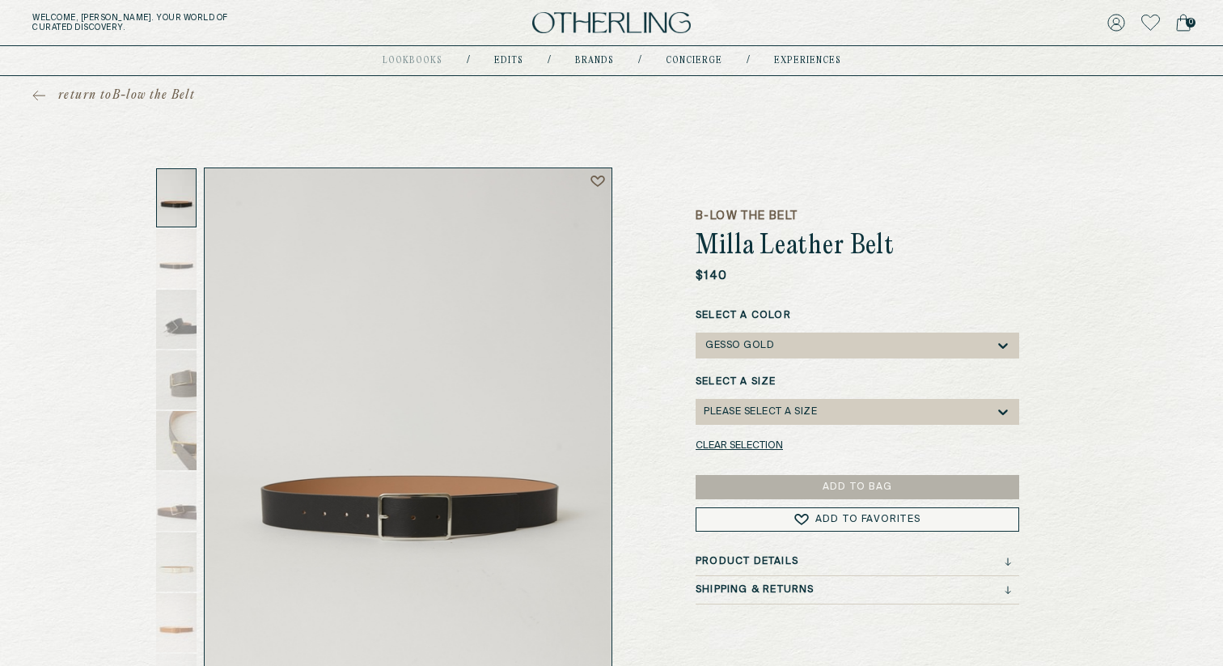
click at [794, 407] on div "Please select a Size" at bounding box center [760, 411] width 113 height 11
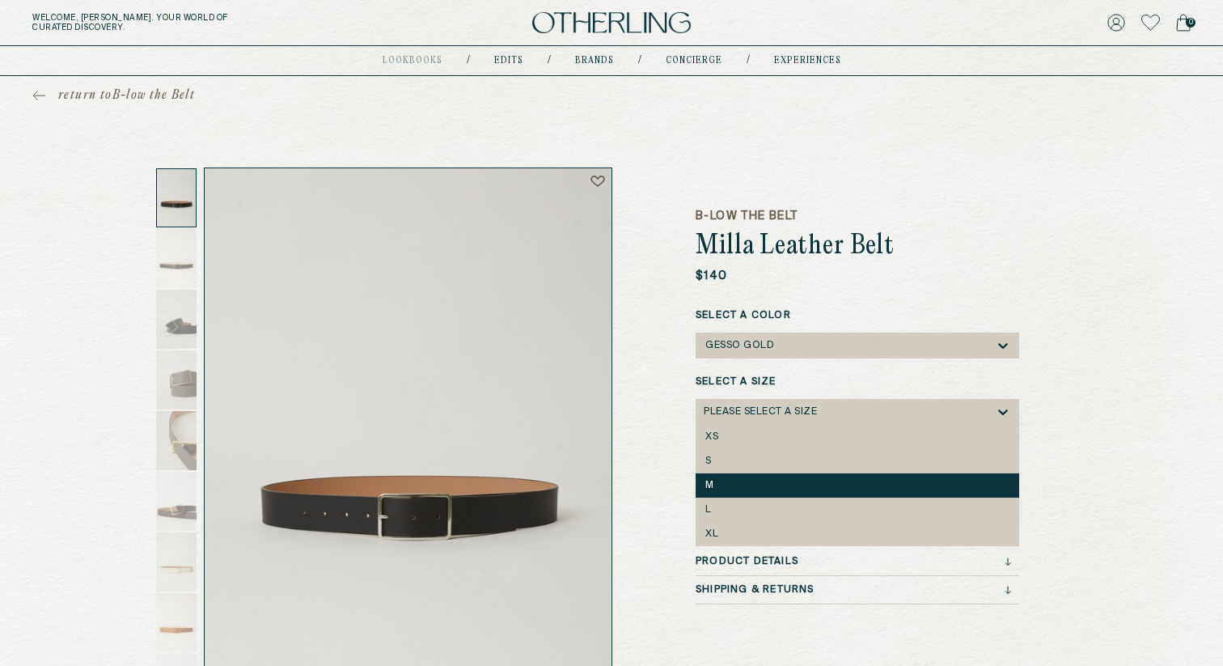
click at [759, 480] on div "M" at bounding box center [857, 485] width 304 height 11
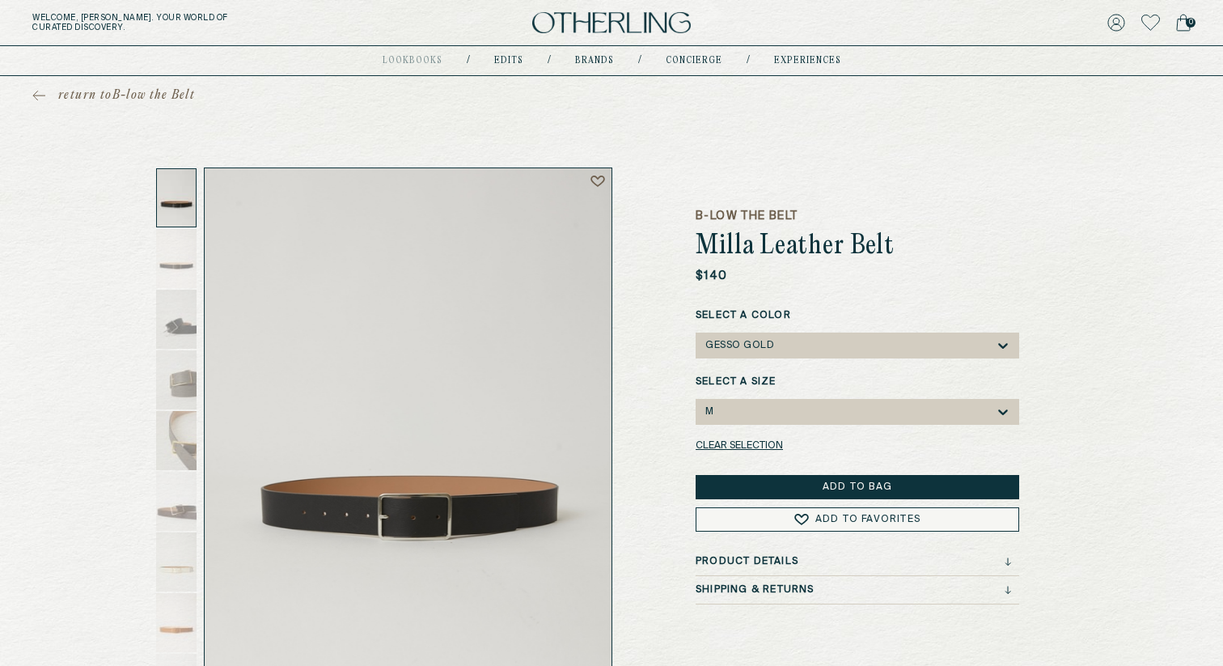
click at [799, 481] on button "Add to Bag" at bounding box center [858, 487] width 324 height 24
click at [1184, 28] on icon at bounding box center [1183, 23] width 15 height 18
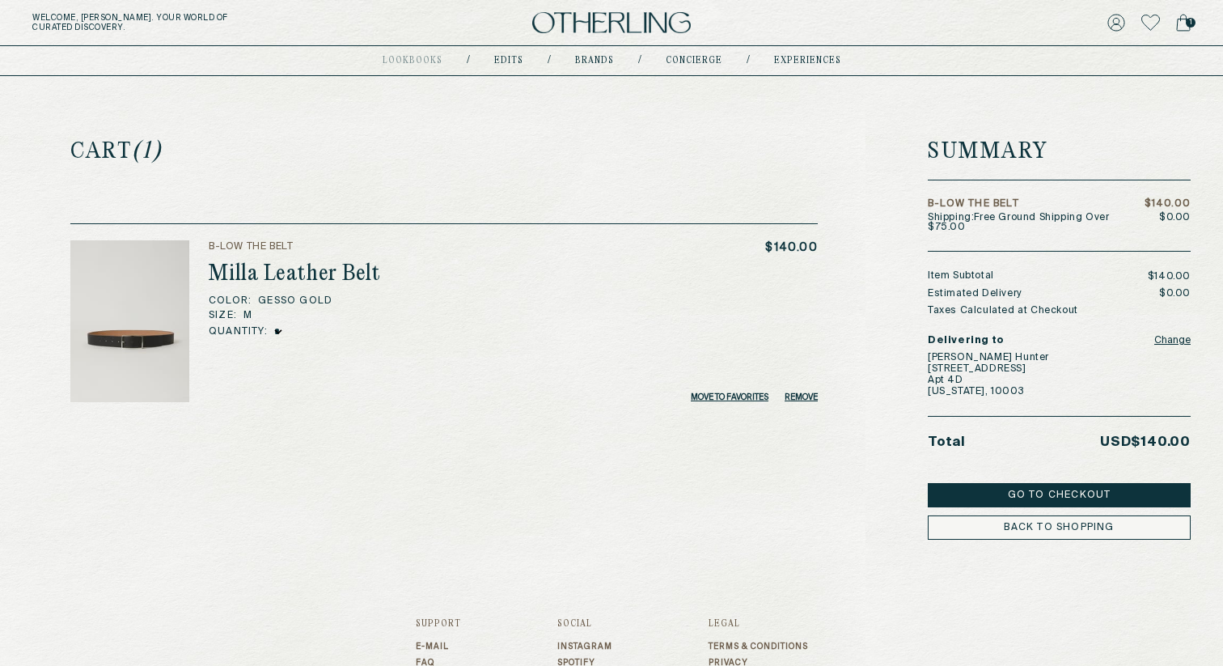
click at [1053, 485] on button "Go to Checkout" at bounding box center [1059, 495] width 263 height 24
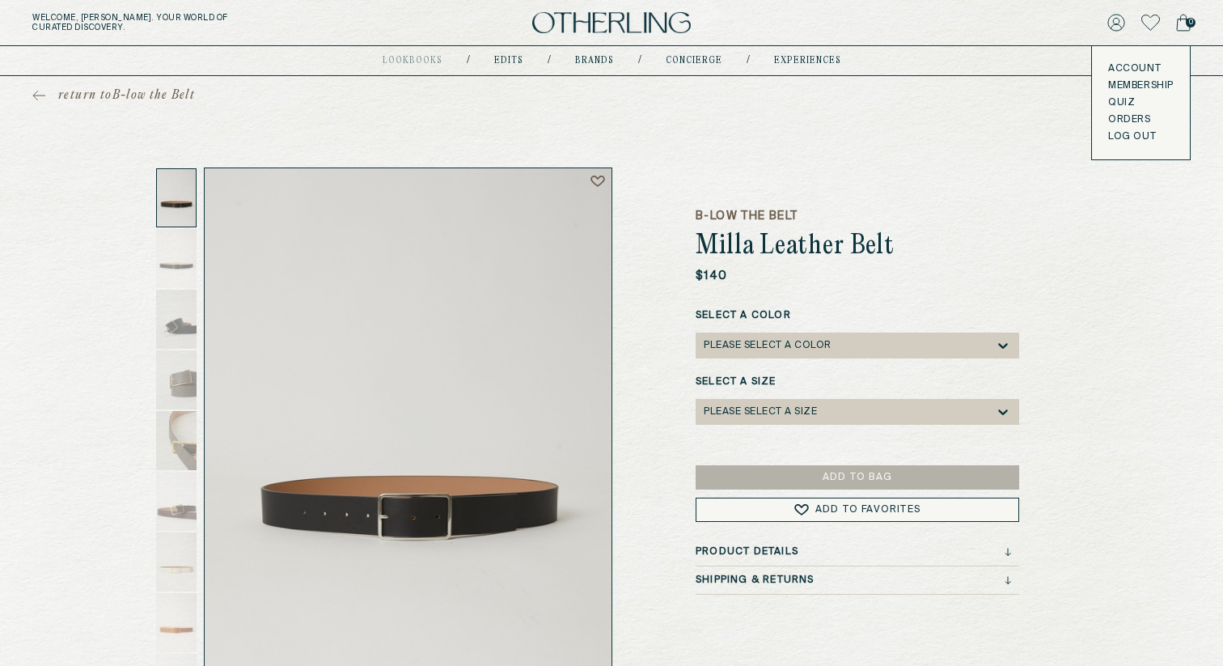
click at [1194, 16] on div "Welcome, Claire . Your world of curated discovery. 0 Account Membership Quiz Or…" at bounding box center [611, 23] width 1223 height 46
click at [1187, 20] on span "0" at bounding box center [1191, 23] width 10 height 10
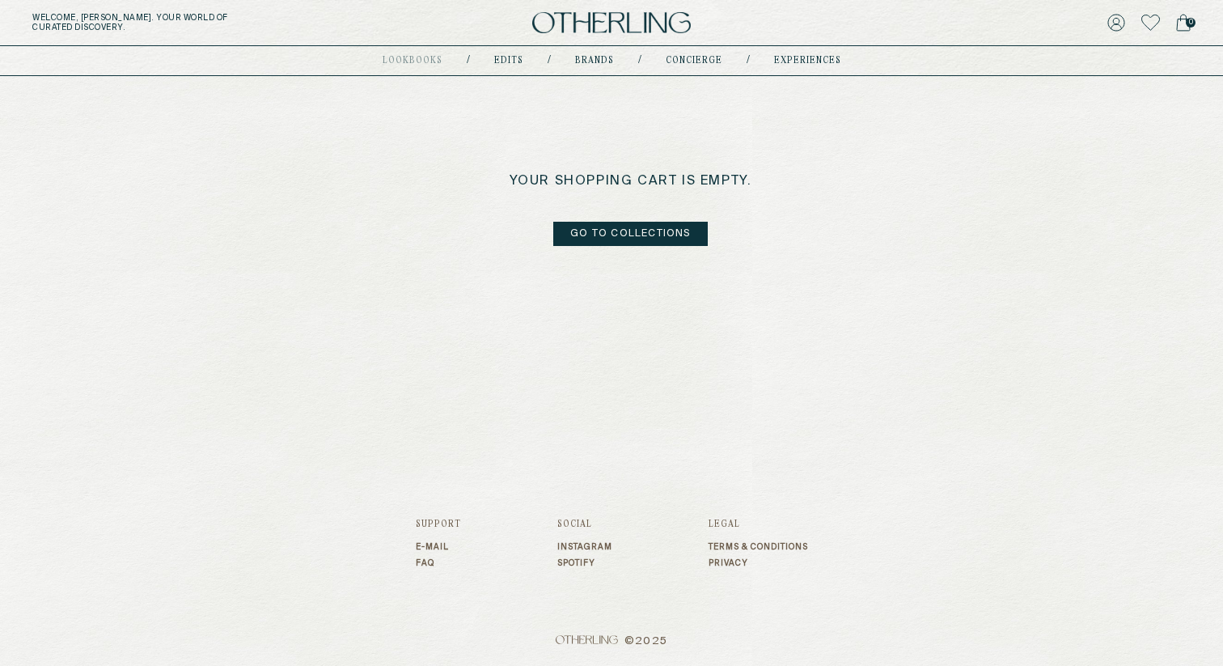
click at [608, 18] on img at bounding box center [611, 23] width 159 height 22
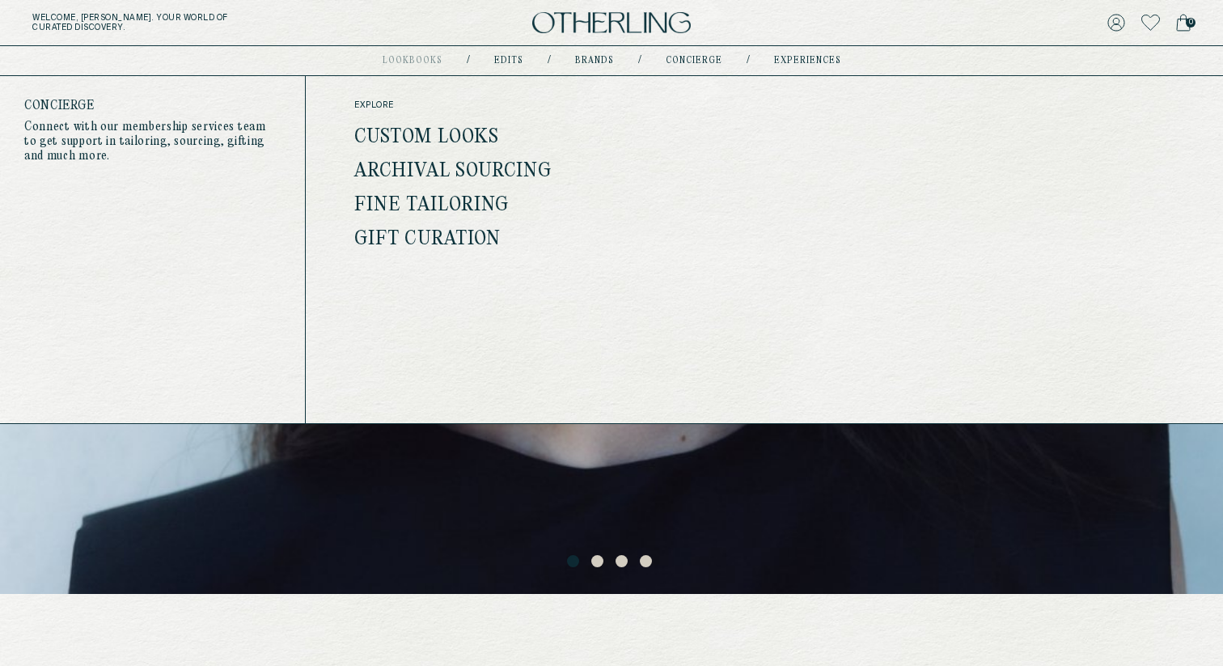
click at [451, 125] on div "explore Custom Looks Archival Sourcing Fine Tailoring Gift Curation" at bounding box center [495, 174] width 282 height 148
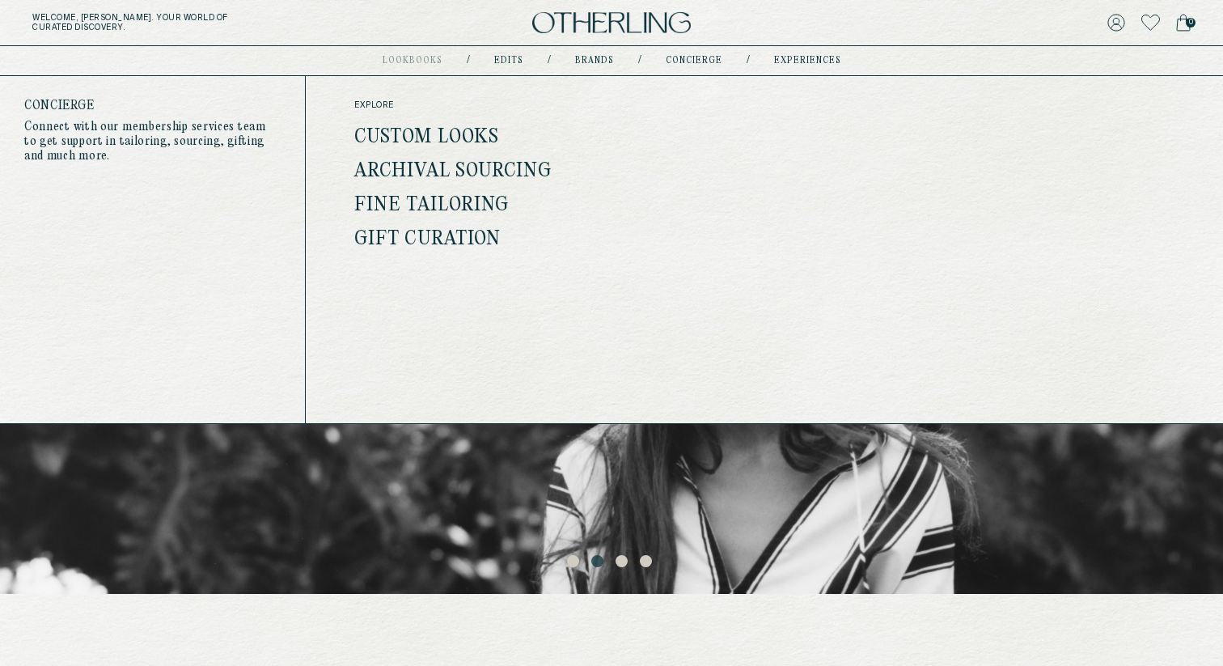
click at [448, 142] on link "Custom Looks" at bounding box center [426, 137] width 145 height 21
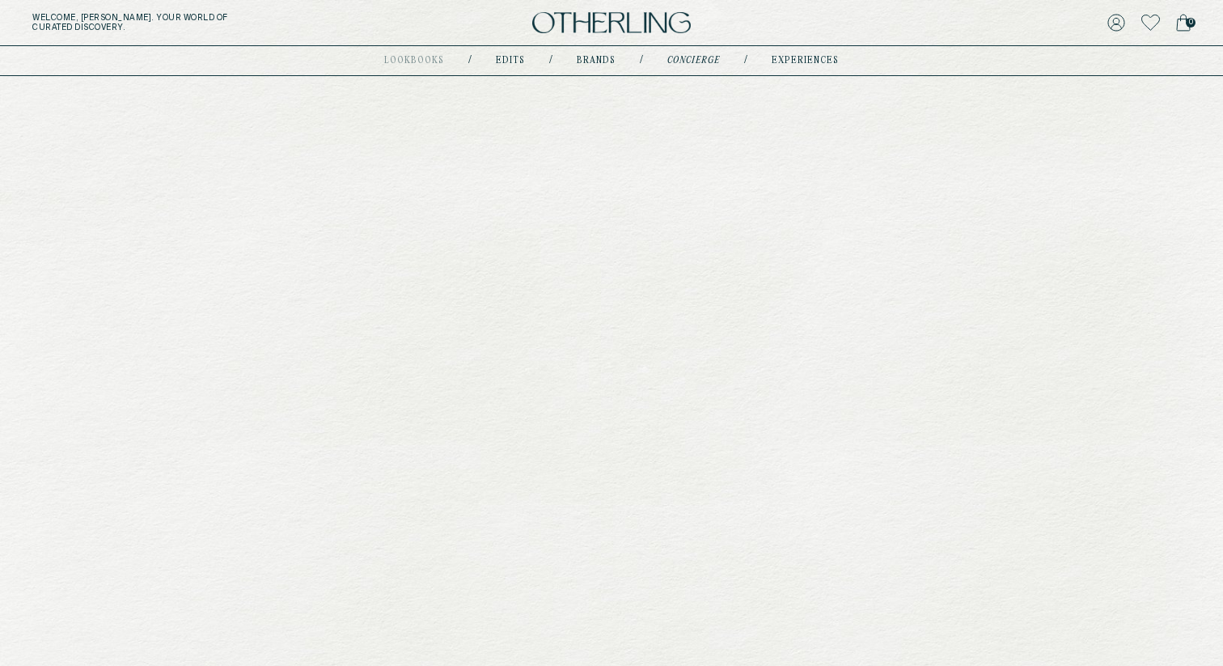
type input "**********"
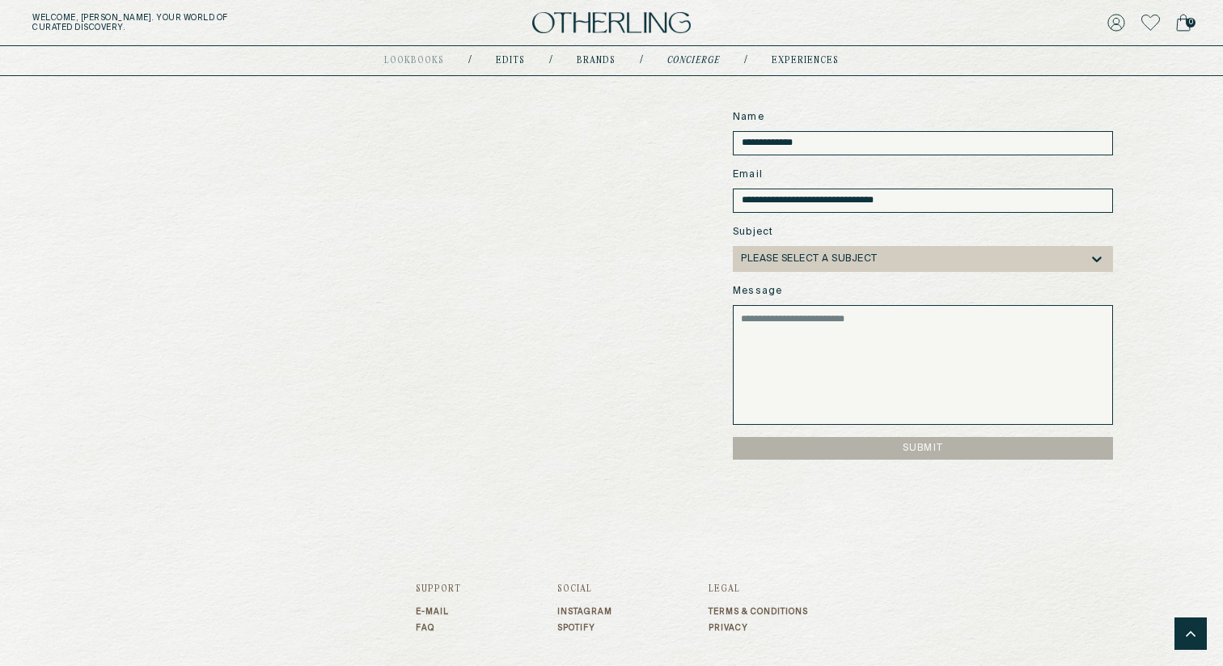
scroll to position [1290, 0]
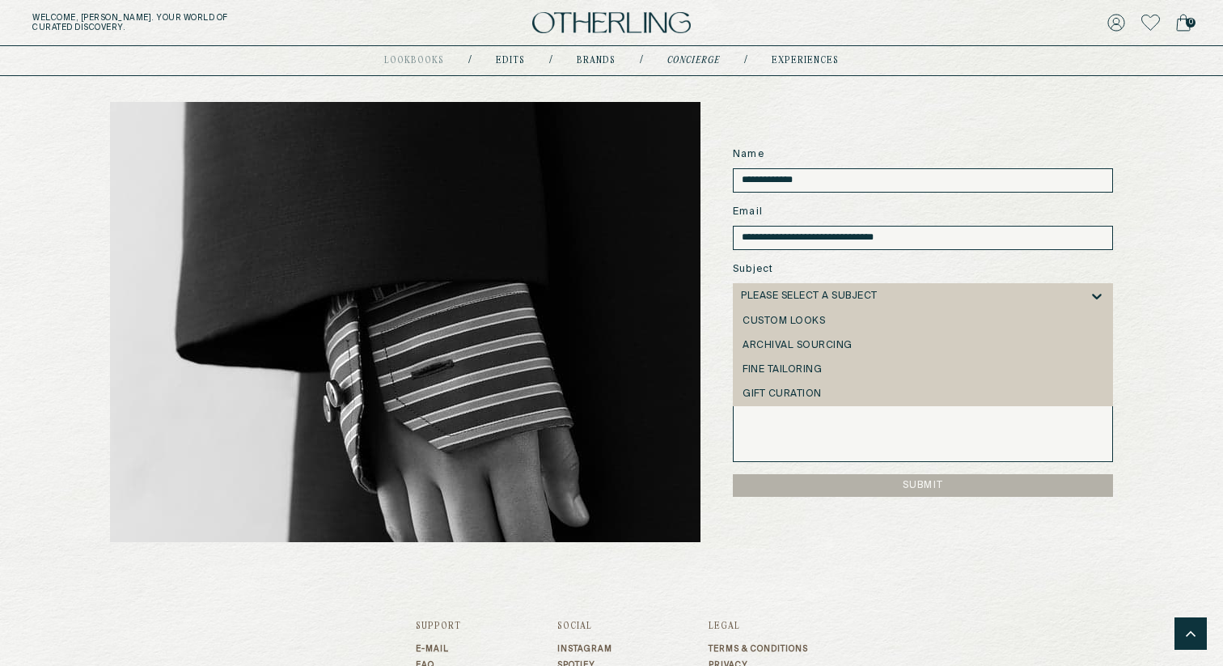
click at [814, 290] on div "Please select a subject" at bounding box center [809, 295] width 137 height 11
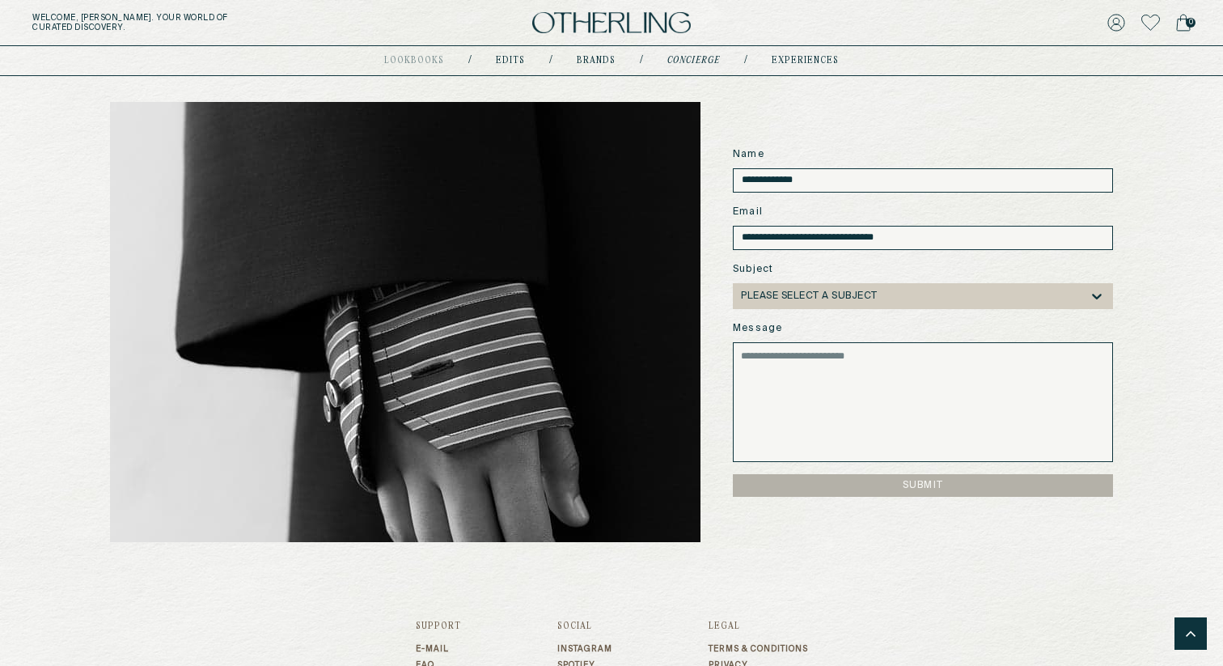
click at [814, 290] on div "Please select a subject" at bounding box center [809, 295] width 137 height 11
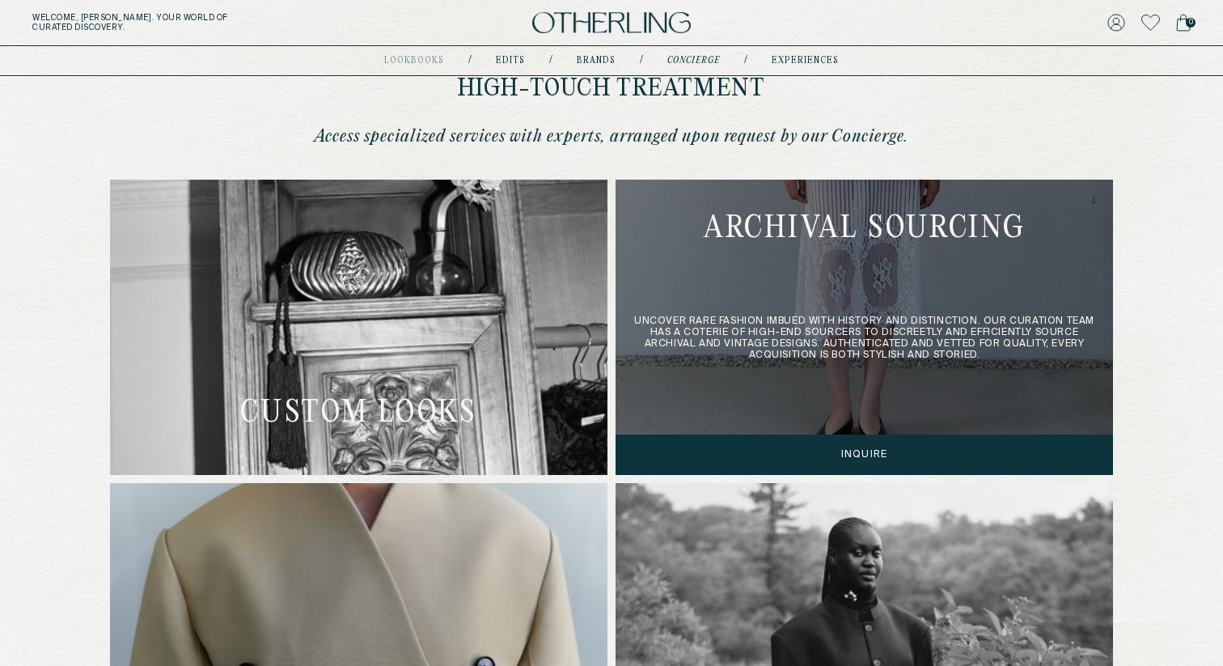
click at [815, 277] on div "Uncover rare fashion imbued with history and distinction. Our Curation team has…" at bounding box center [865, 327] width 498 height 295
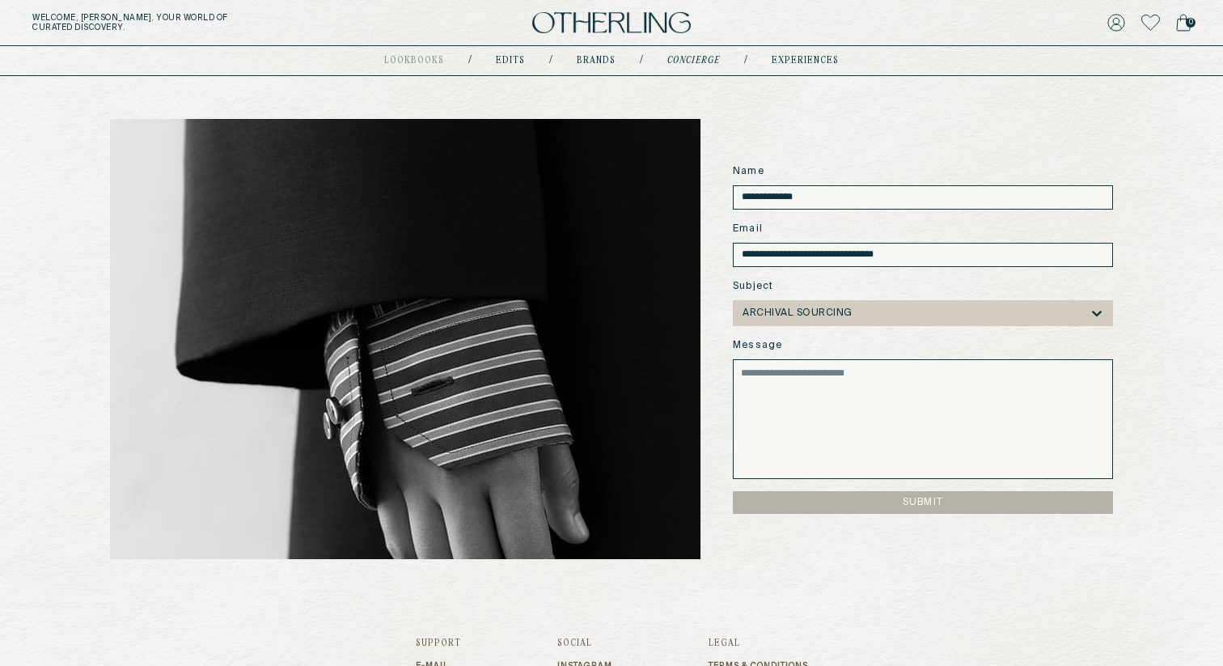
scroll to position [1276, 0]
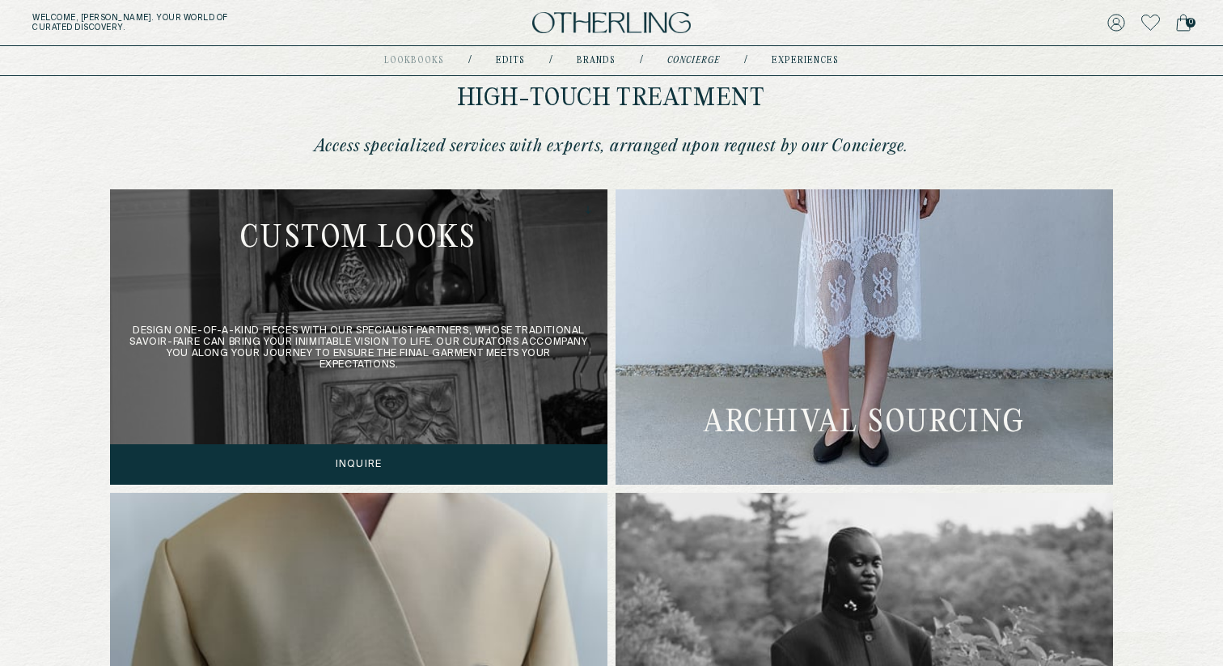
click at [404, 236] on div "Design one-of-a-kind pieces with our specialist partners, whose traditional sav…" at bounding box center [359, 336] width 498 height 295
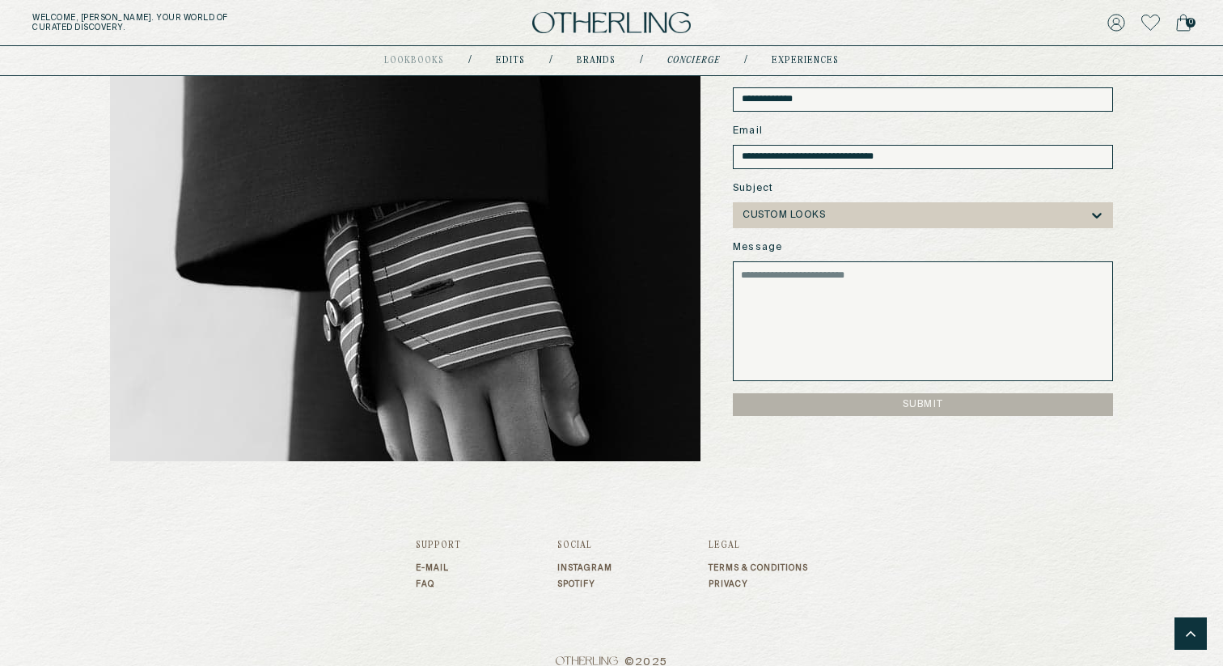
scroll to position [1392, 0]
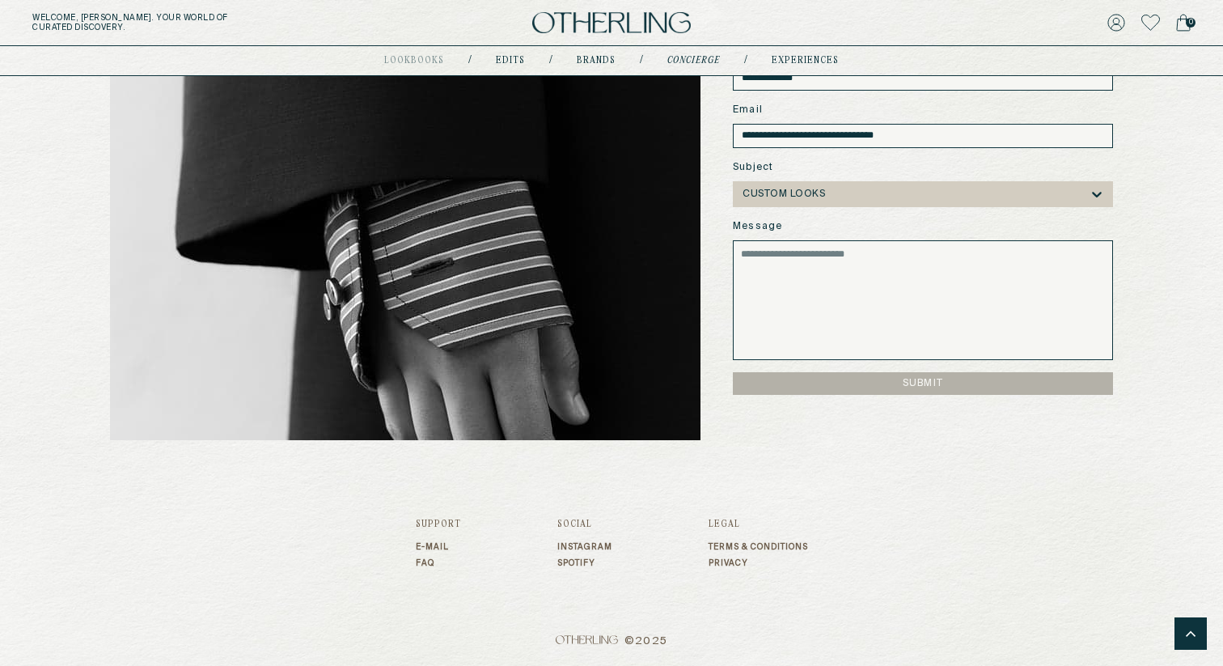
click at [425, 547] on link "E-mail" at bounding box center [438, 547] width 45 height 10
click at [424, 564] on link "FAQ" at bounding box center [438, 563] width 45 height 10
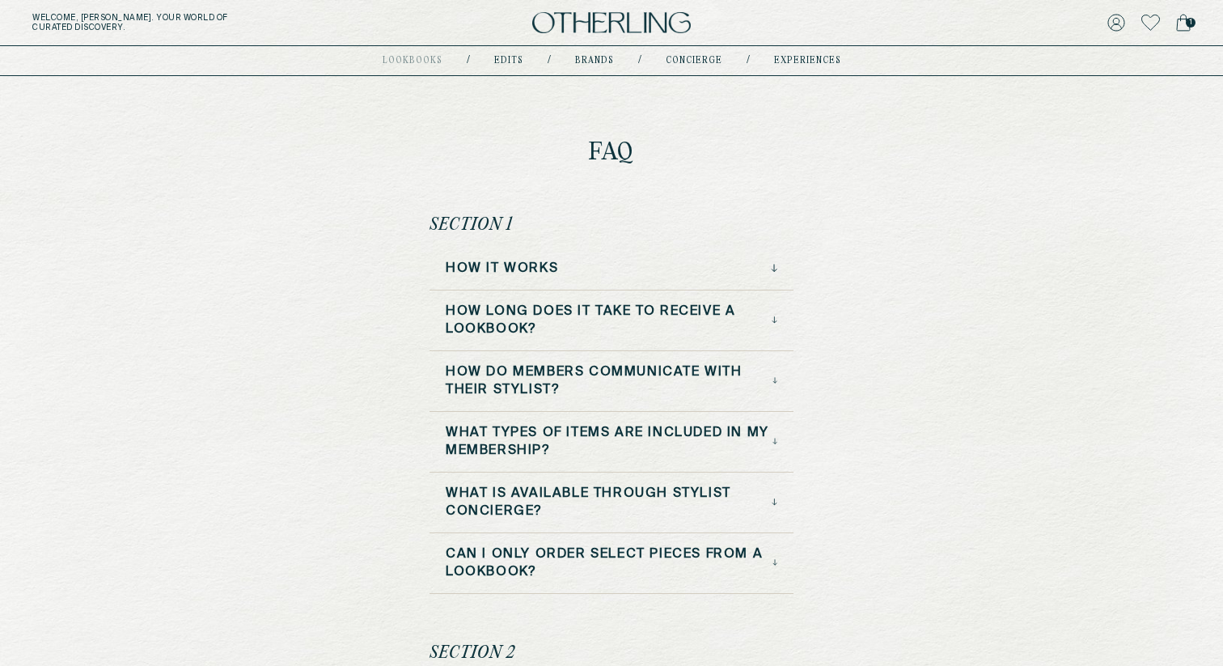
click at [499, 265] on h3 "How it Works" at bounding box center [502, 269] width 112 height 18
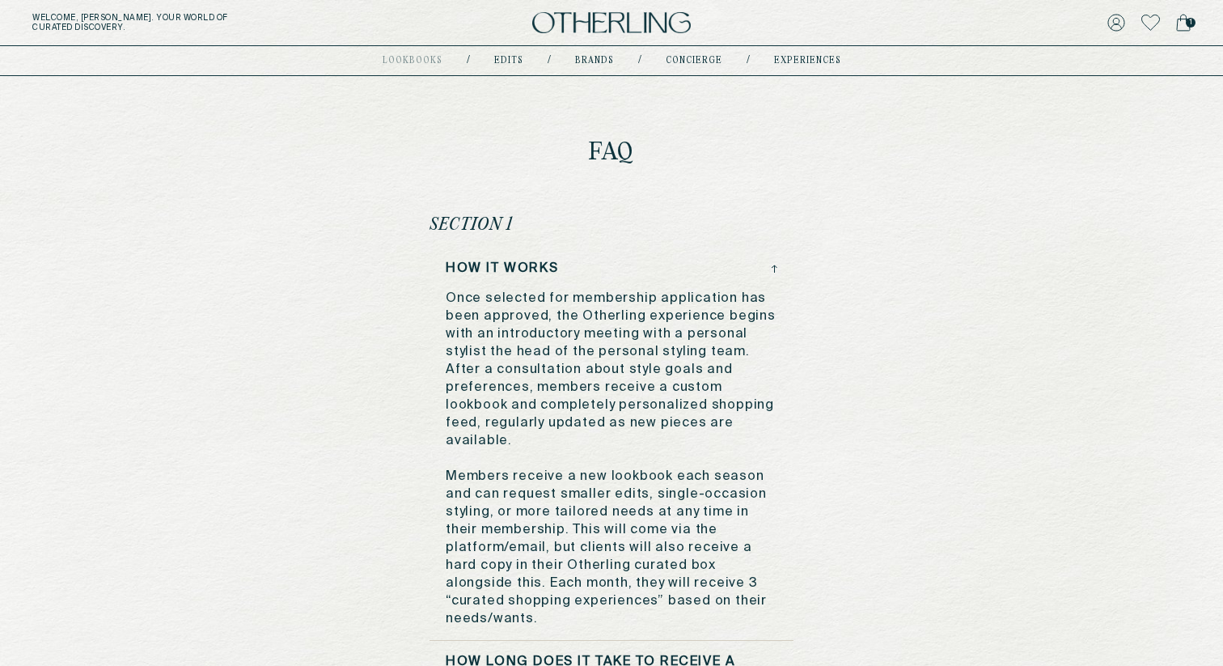
click at [499, 265] on h3 "How it Works" at bounding box center [502, 269] width 112 height 18
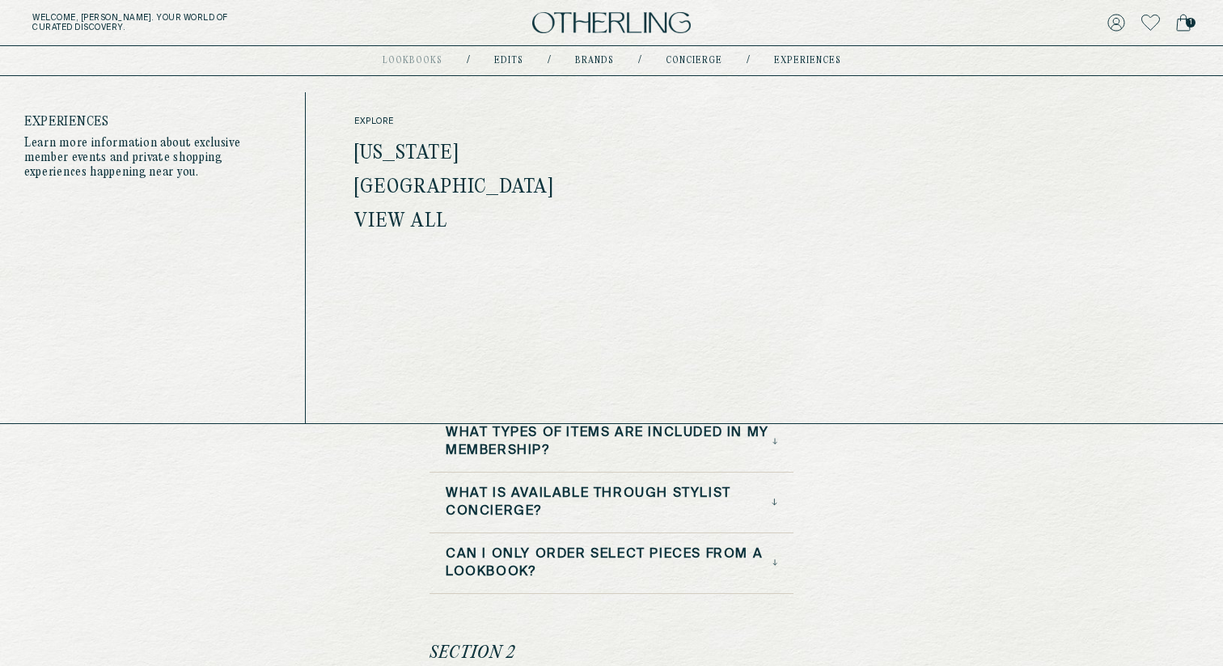
click at [794, 61] on link "experiences" at bounding box center [807, 61] width 67 height 8
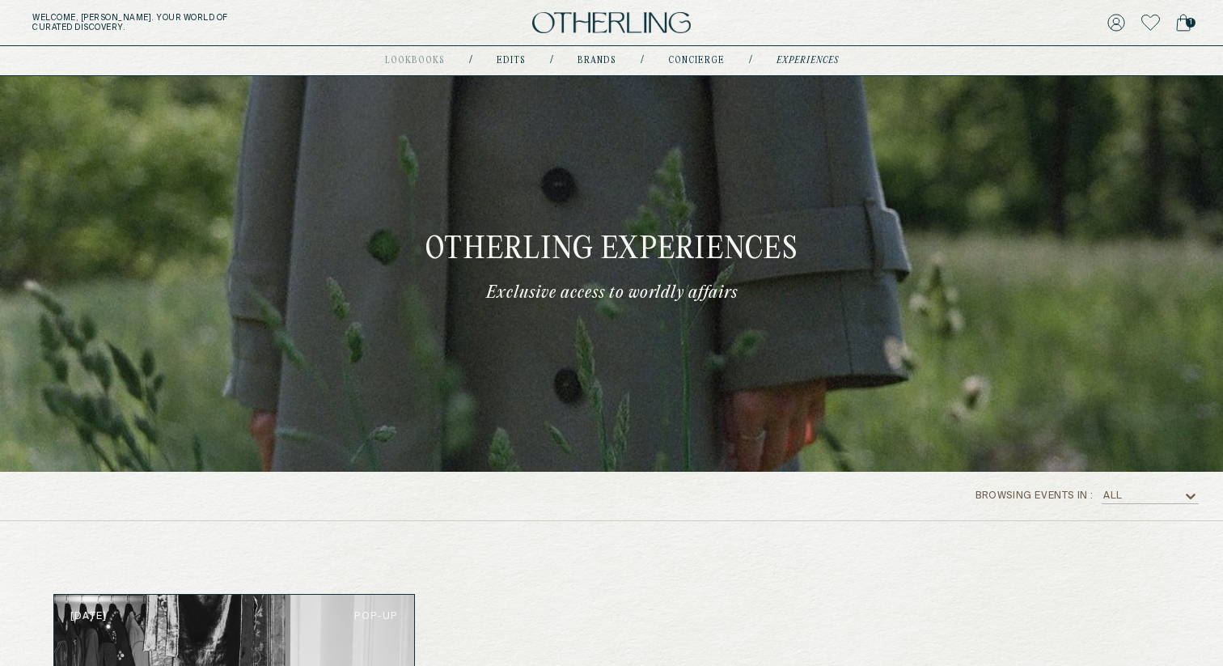
click at [1132, 503] on div "All" at bounding box center [1142, 496] width 81 height 16
click at [1124, 530] on div "[US_STATE]" at bounding box center [1150, 540] width 97 height 24
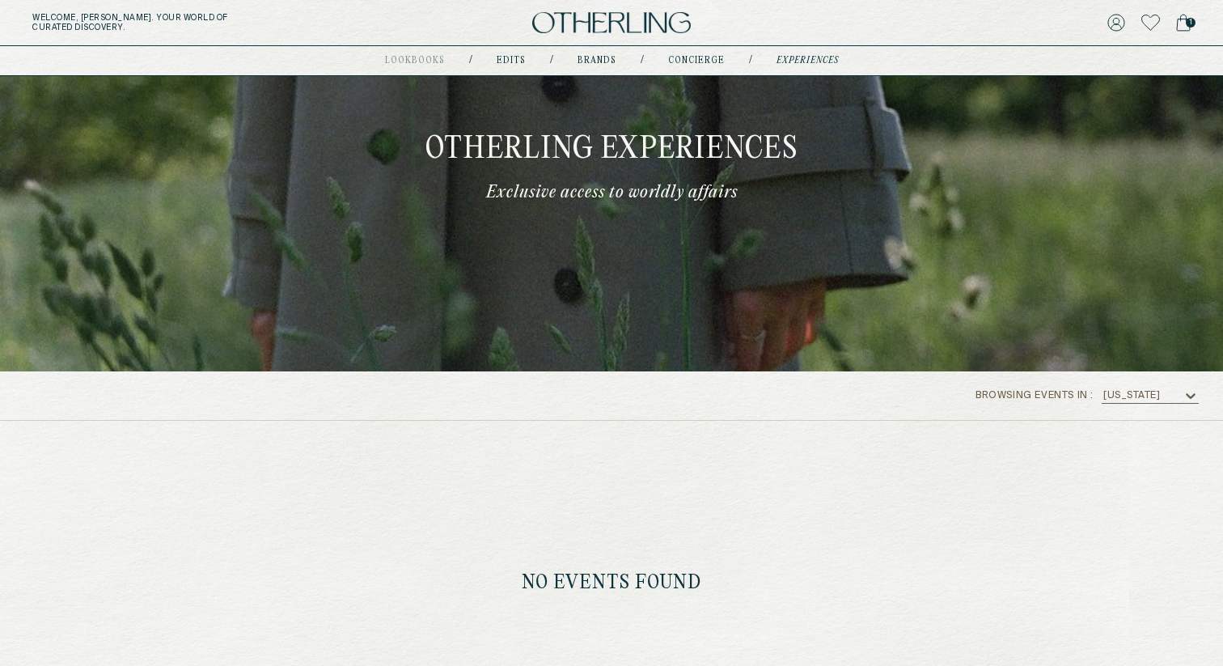
scroll to position [333, 0]
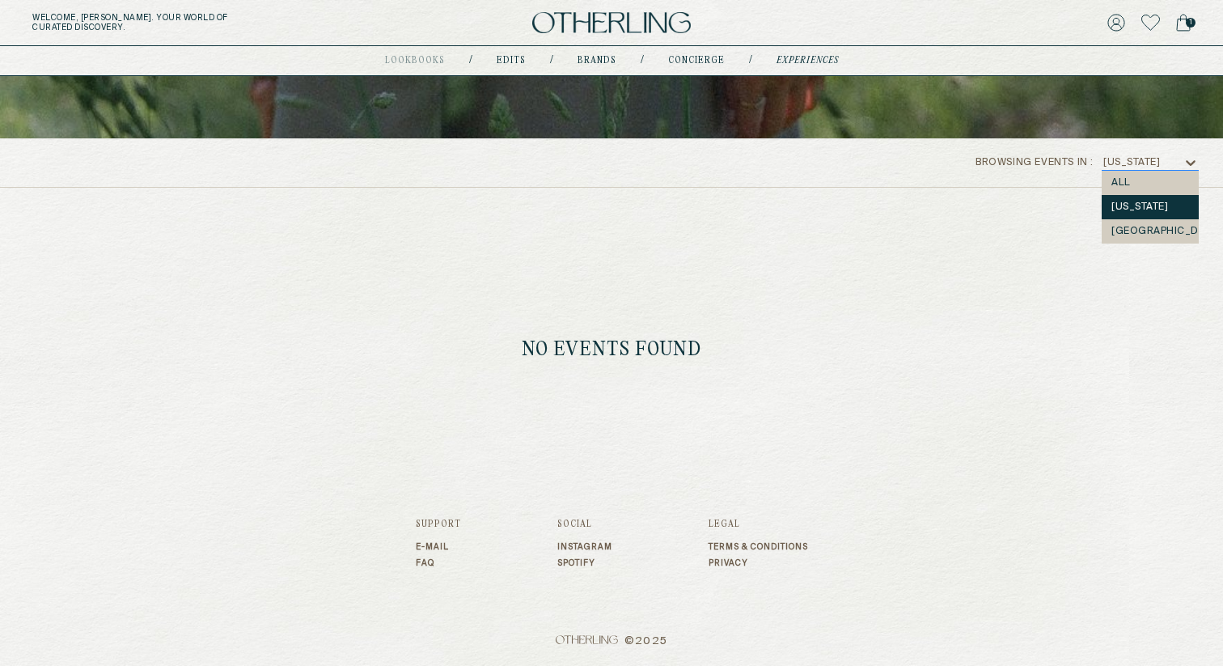
click at [1150, 166] on div "[US_STATE]" at bounding box center [1131, 162] width 57 height 11
click at [1118, 223] on div "[GEOGRAPHIC_DATA]" at bounding box center [1150, 231] width 97 height 24
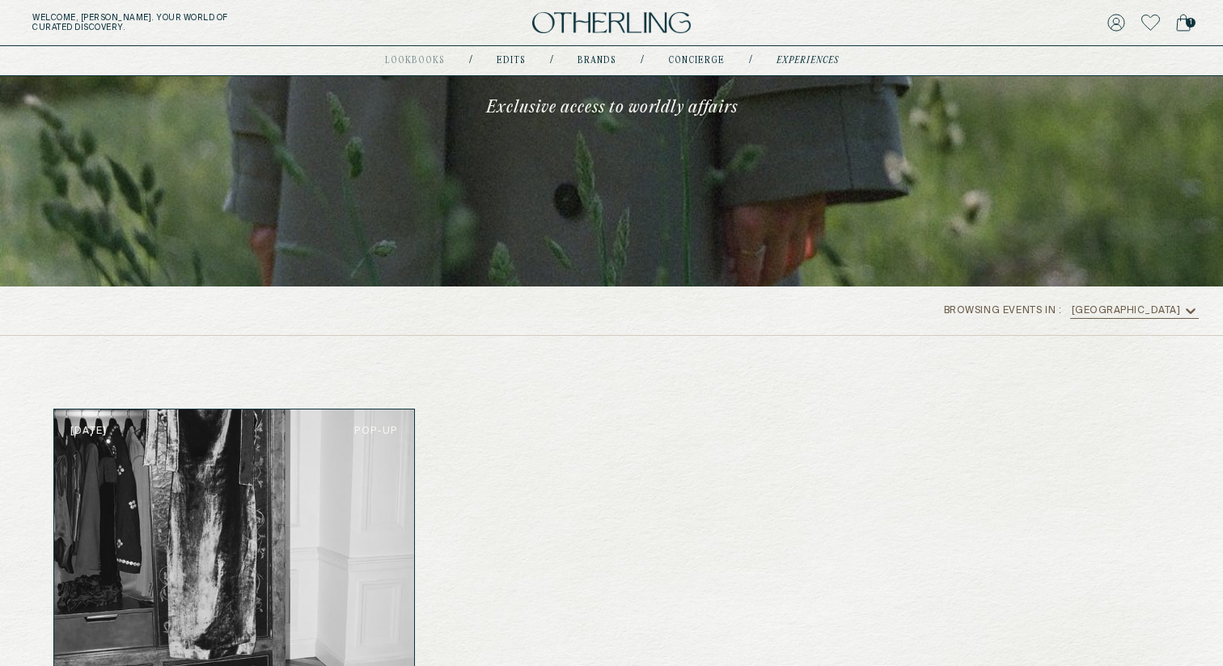
scroll to position [0, 0]
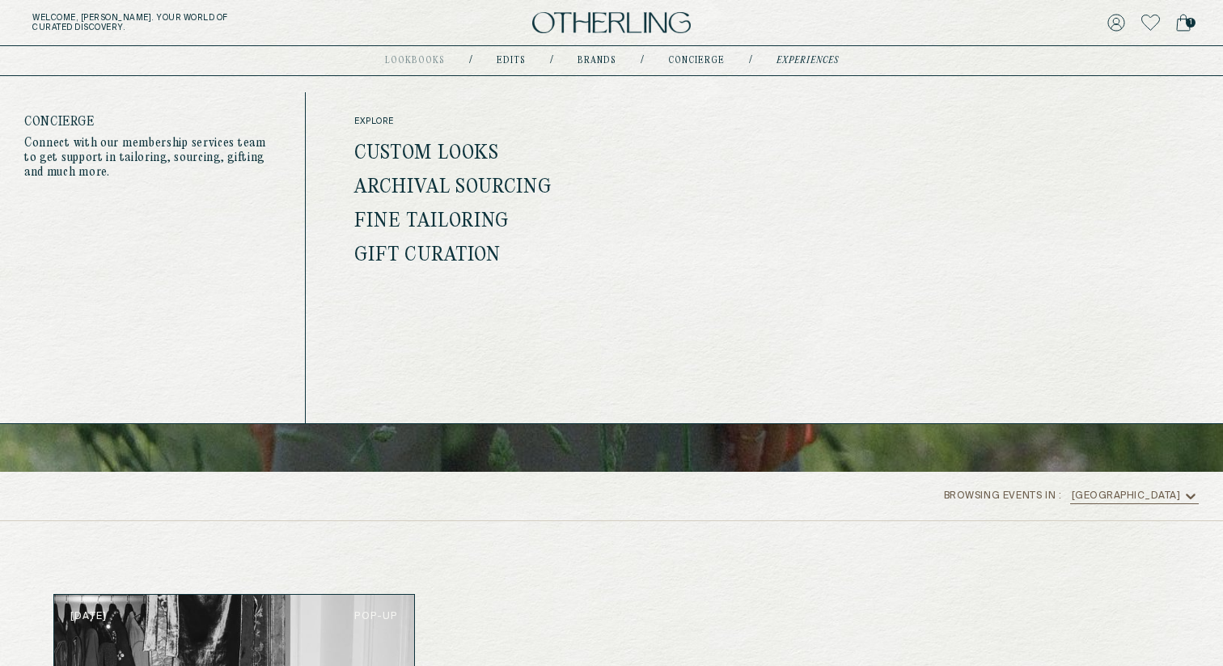
click at [700, 61] on link "concierge" at bounding box center [696, 61] width 57 height 8
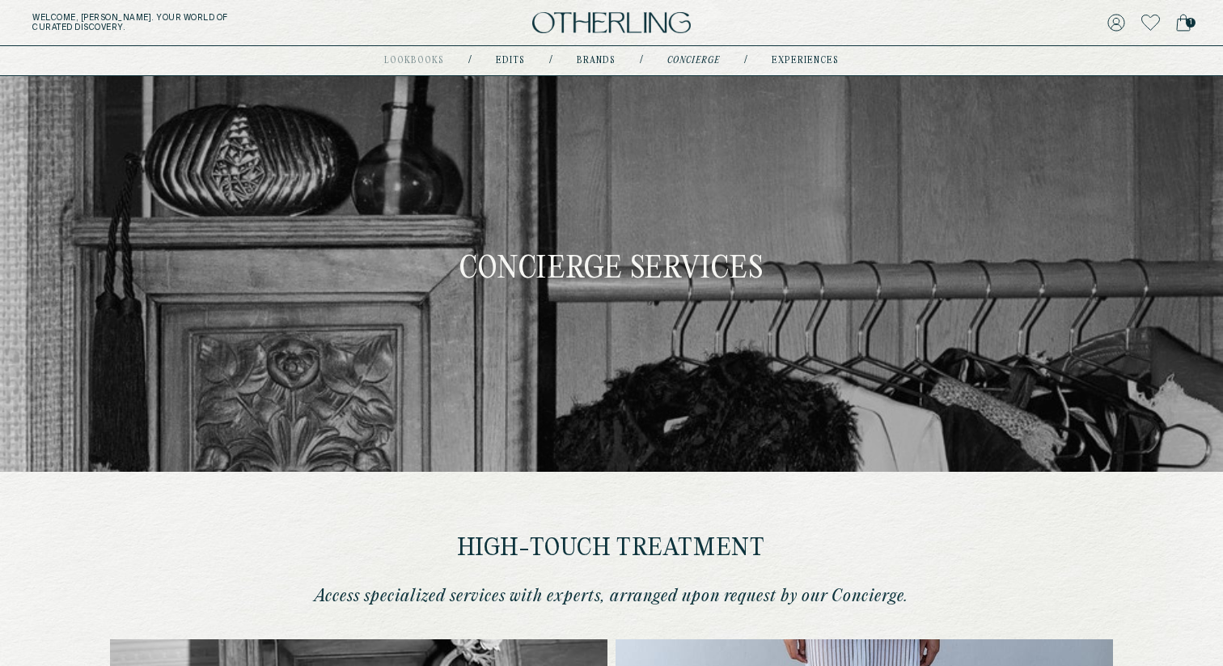
type input "**********"
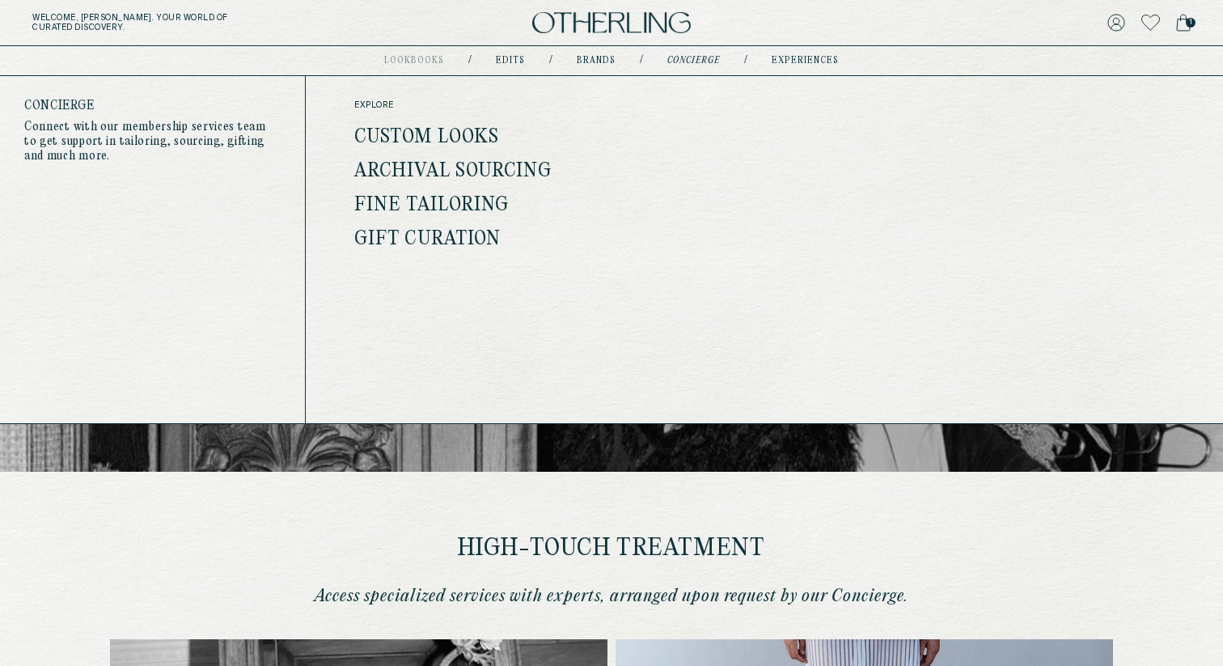
click at [409, 239] on link "Gift Curation" at bounding box center [427, 239] width 146 height 21
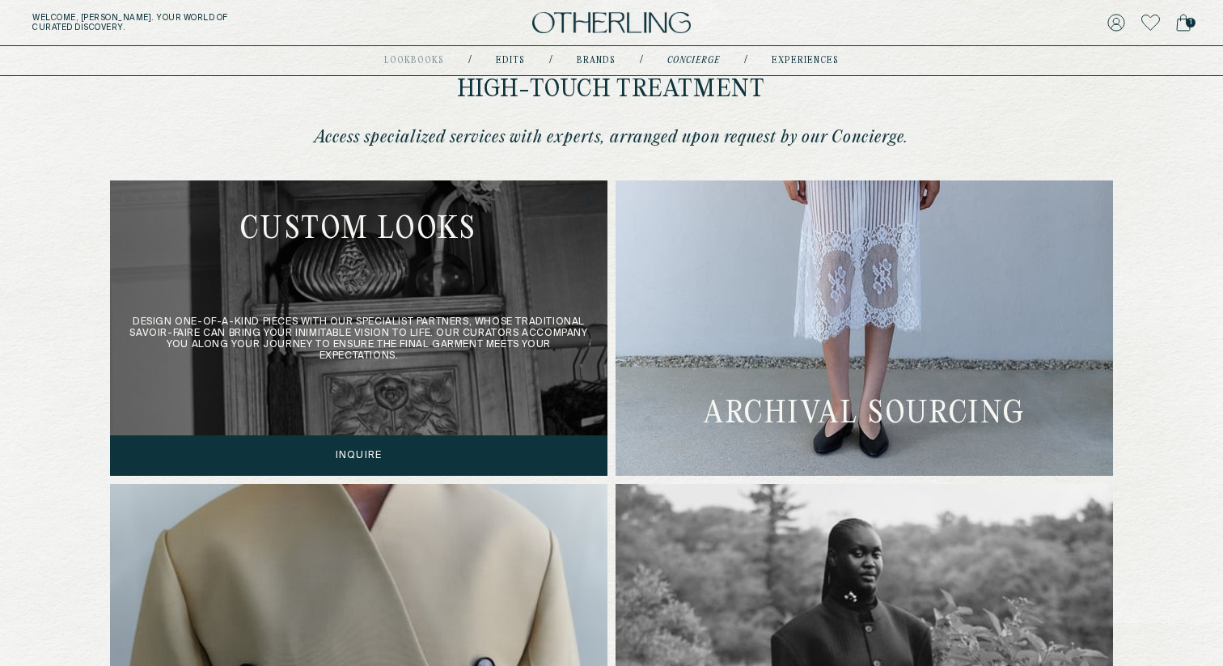
click at [454, 292] on div "Design one-of-a-kind pieces with our specialist partners, whose traditional sav…" at bounding box center [359, 327] width 498 height 295
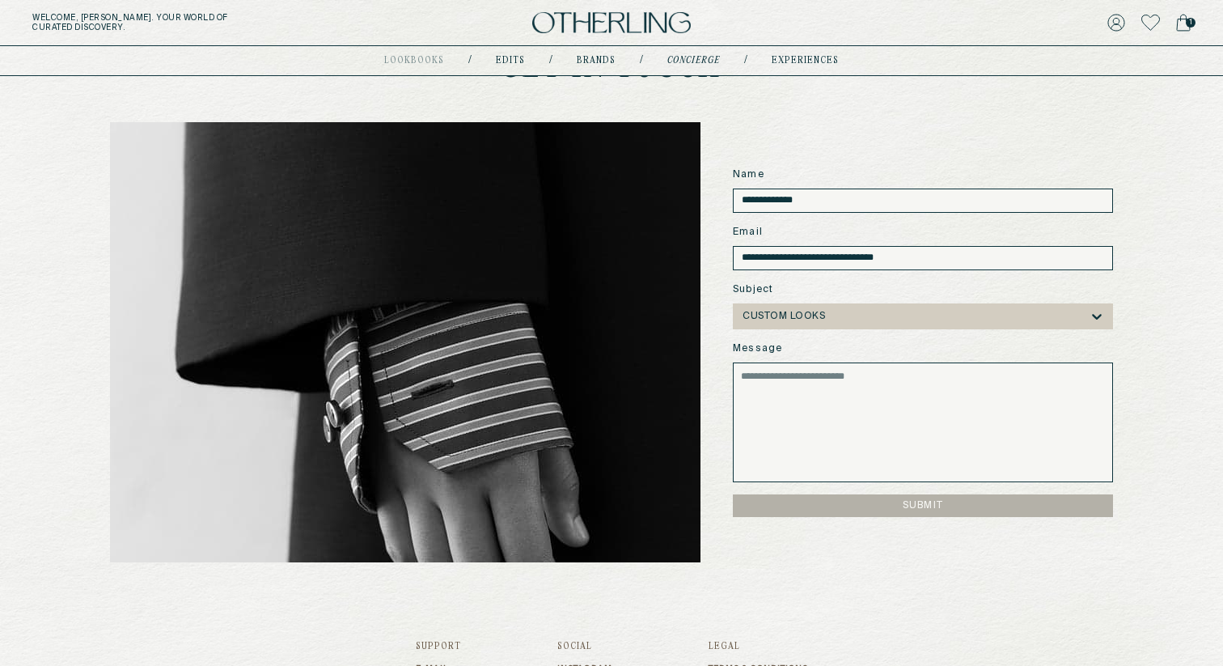
scroll to position [1276, 0]
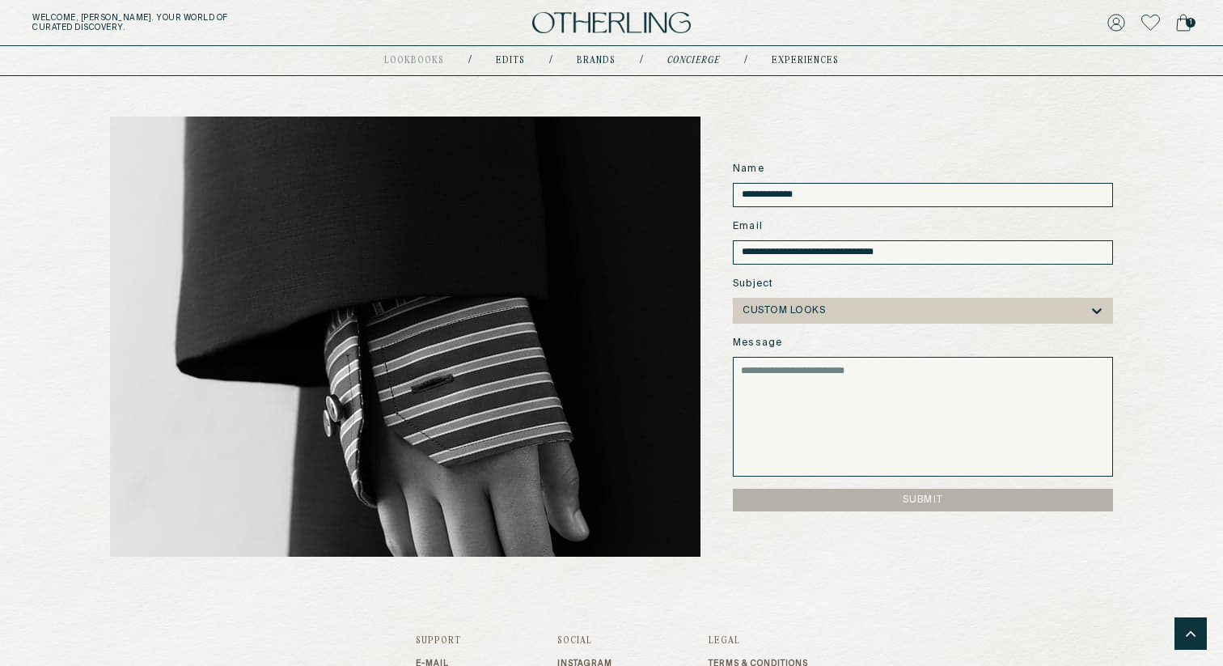
click at [776, 376] on textarea "Message" at bounding box center [923, 417] width 380 height 120
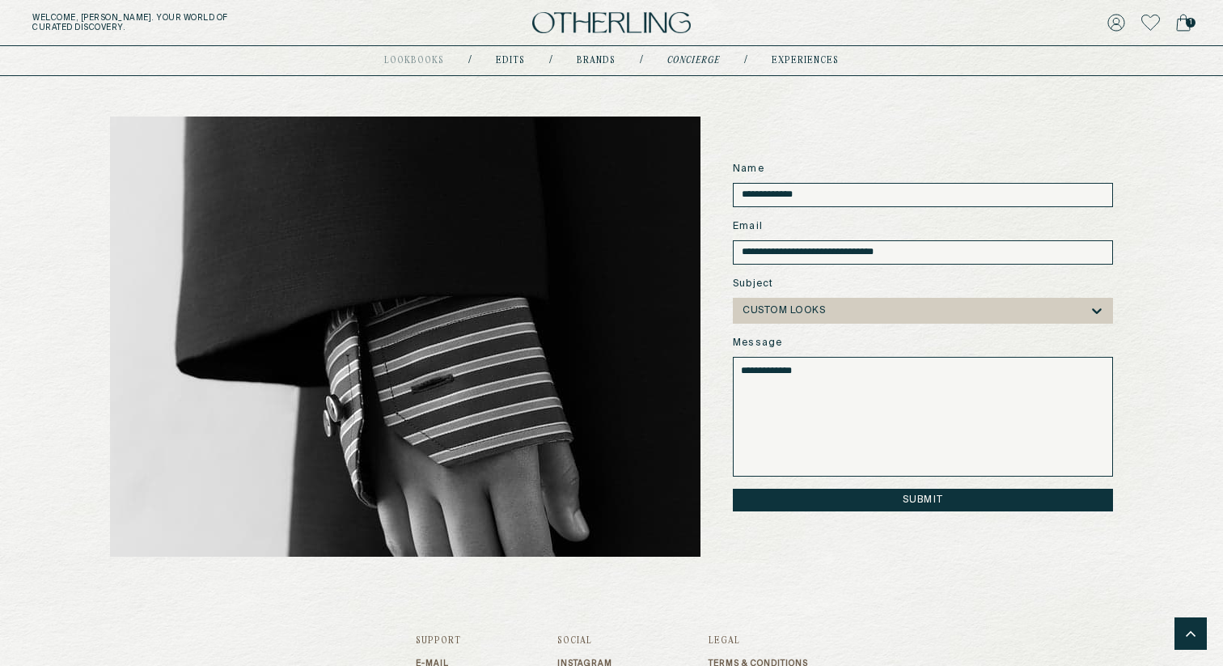
type textarea "**********"
click at [874, 498] on button "Submit" at bounding box center [923, 500] width 380 height 23
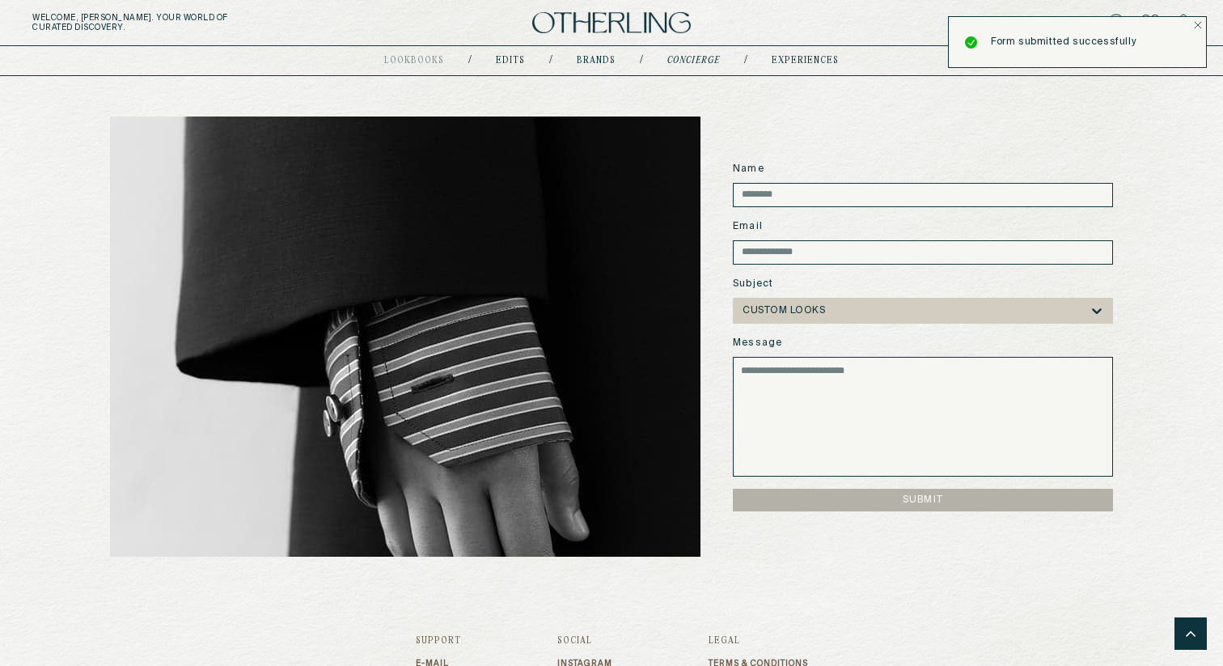
click at [1198, 23] on icon "Notifications Alt+T" at bounding box center [1198, 25] width 8 height 8
click at [814, 156] on div "Name Email Subject CUSTOM LOOKS Message Submit" at bounding box center [611, 336] width 1003 height 440
click at [777, 200] on input at bounding box center [923, 195] width 380 height 24
click at [802, 146] on div "Name Email Subject CUSTOM LOOKS Message Submit" at bounding box center [611, 336] width 1003 height 440
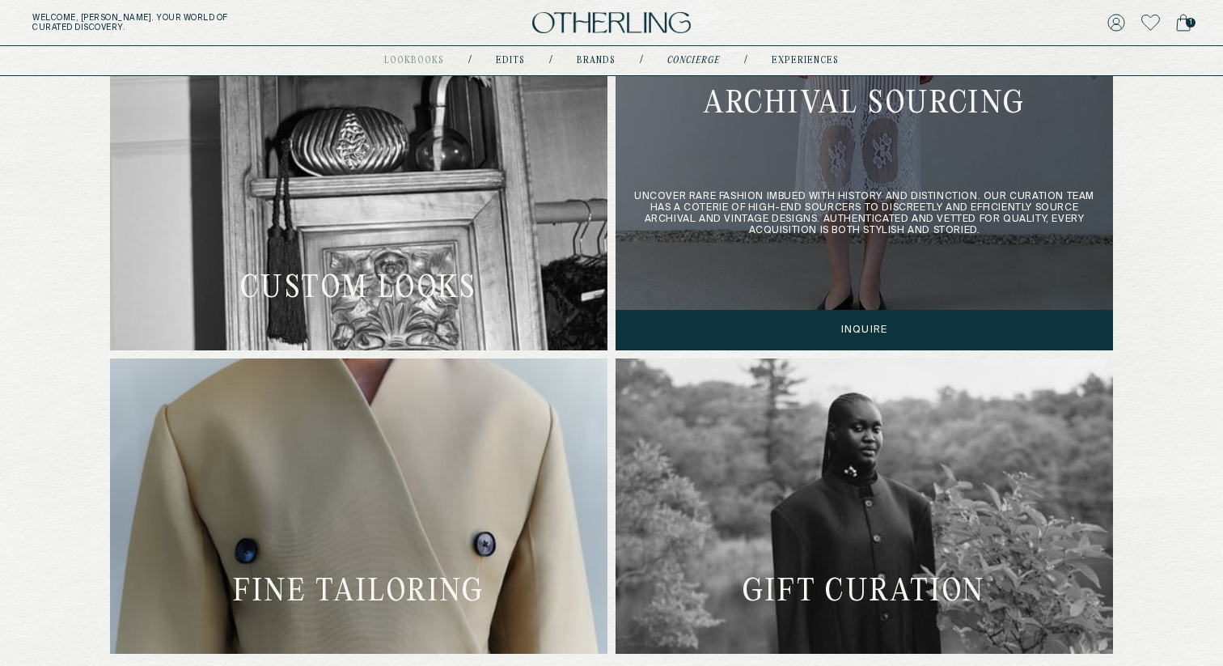
click at [803, 263] on div "Uncover rare fashion imbued with history and distinction. Our Curation team has…" at bounding box center [865, 202] width 498 height 295
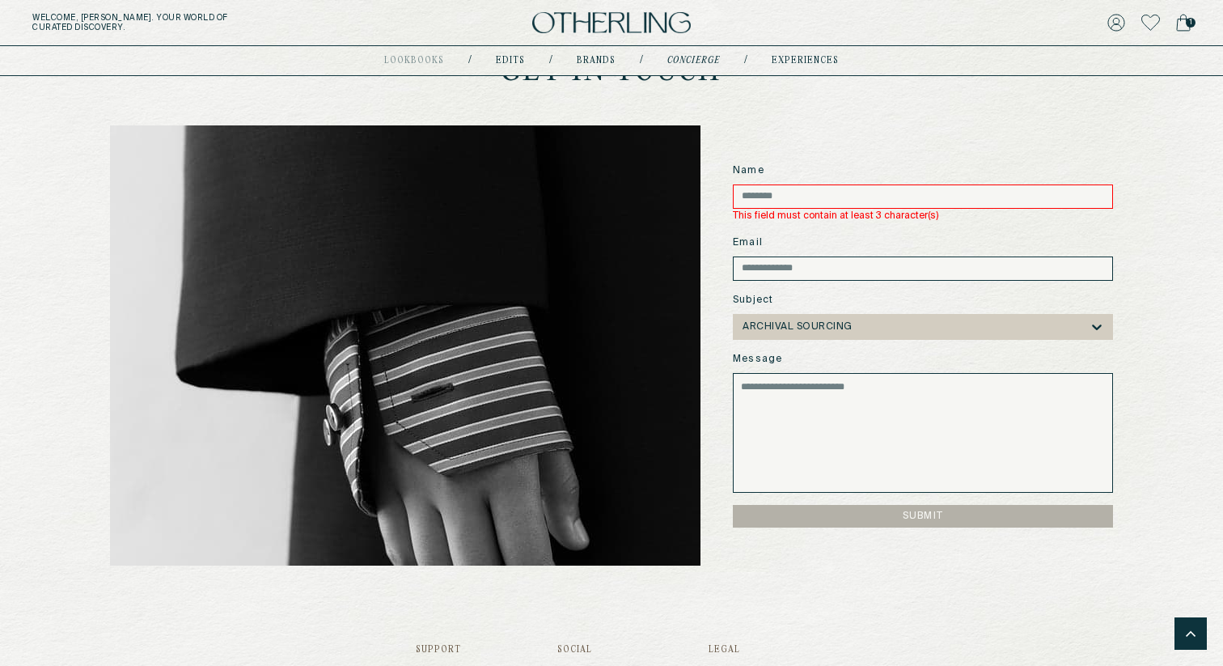
scroll to position [1268, 0]
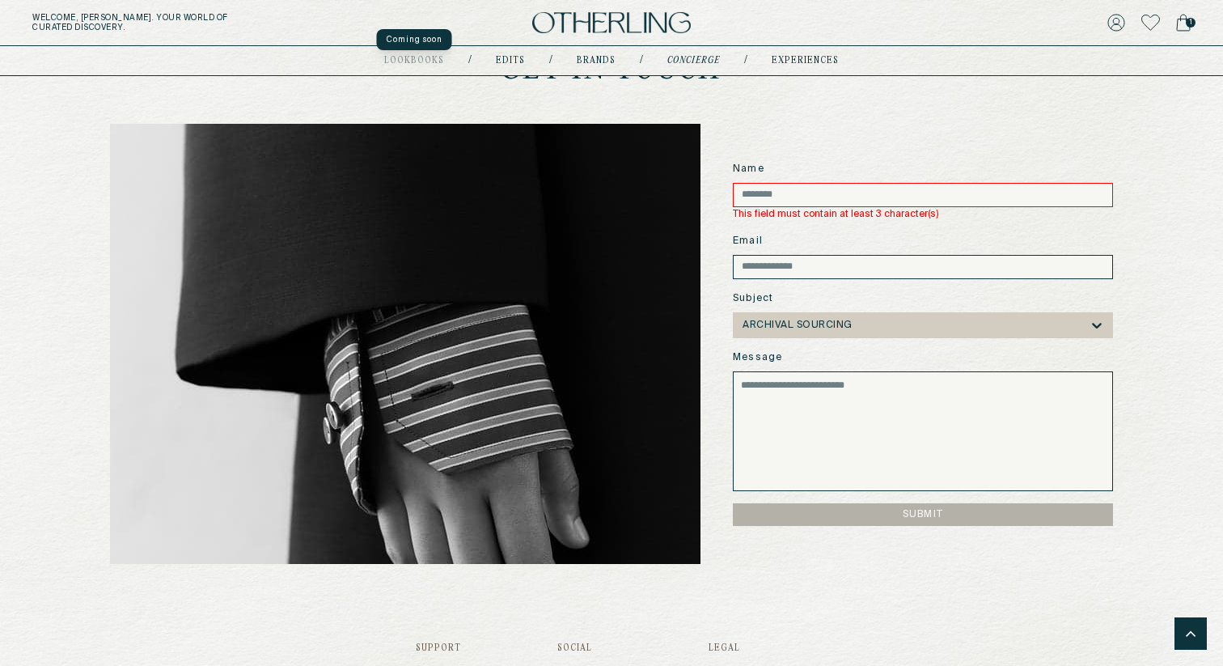
click at [423, 63] on div "lookbooks" at bounding box center [414, 61] width 60 height 8
click at [500, 63] on link "Edits" at bounding box center [510, 61] width 29 height 8
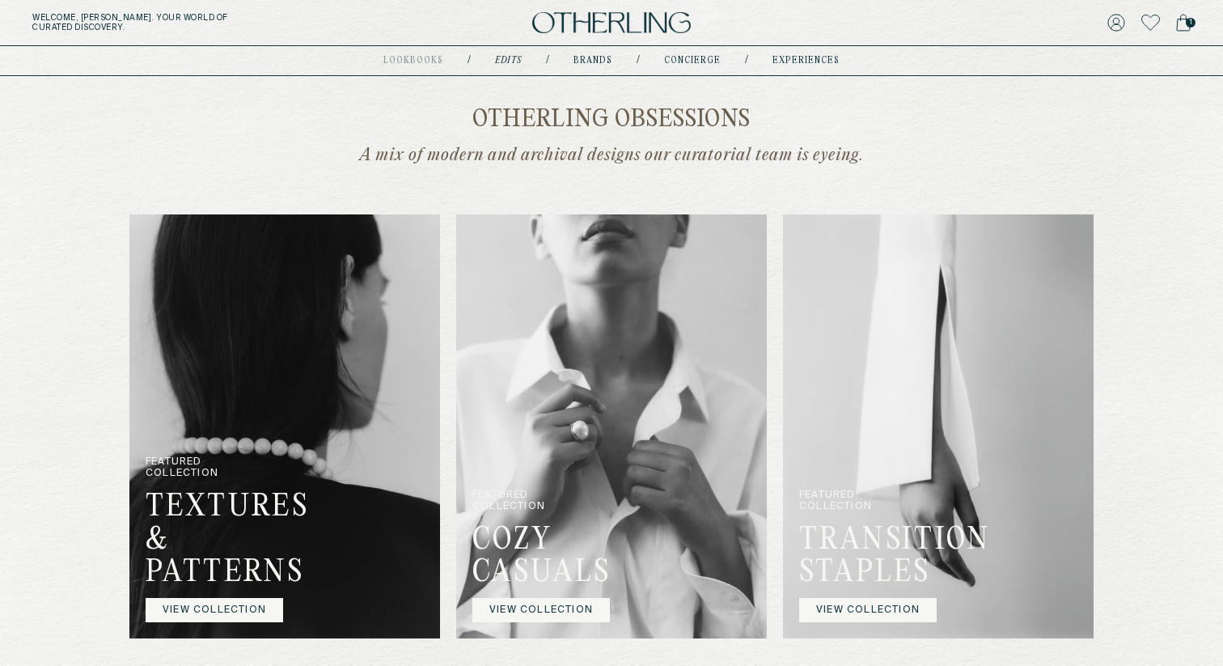
scroll to position [387, 0]
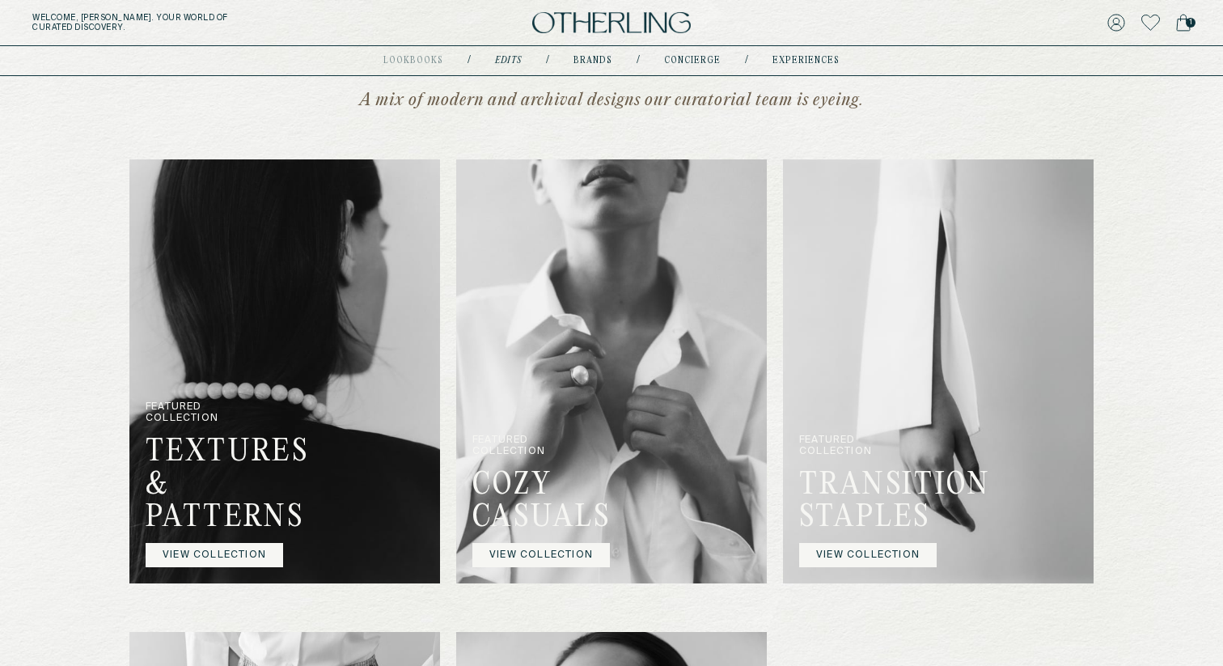
click at [307, 379] on img at bounding box center [284, 371] width 311 height 424
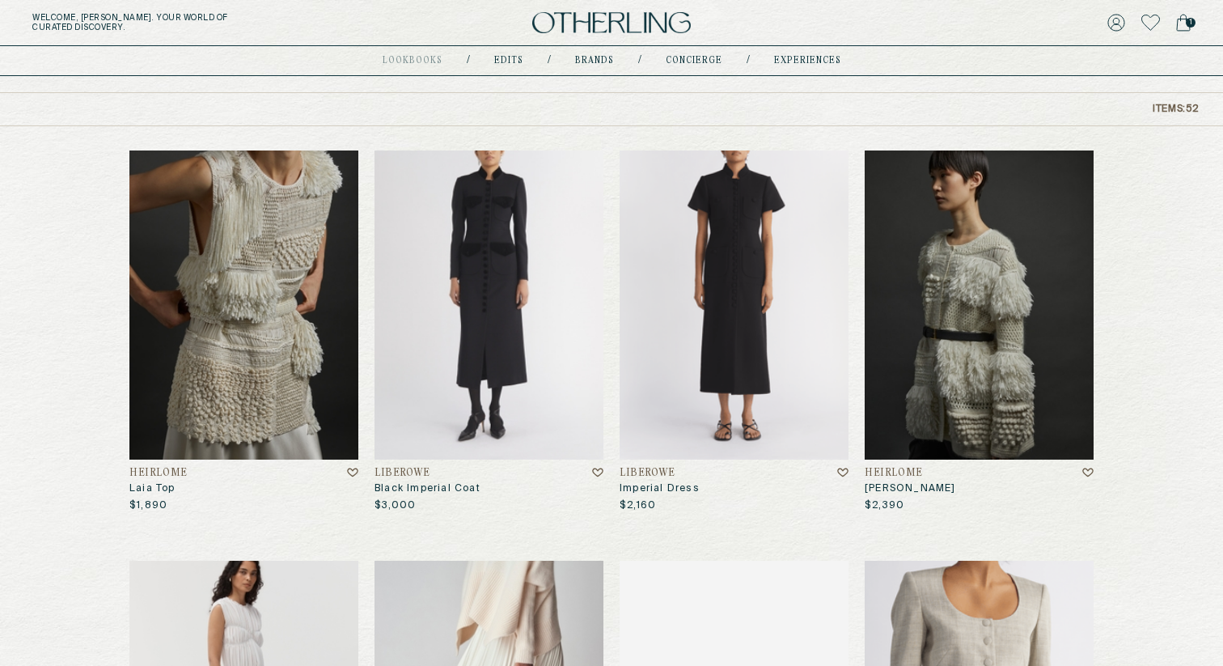
scroll to position [195, 0]
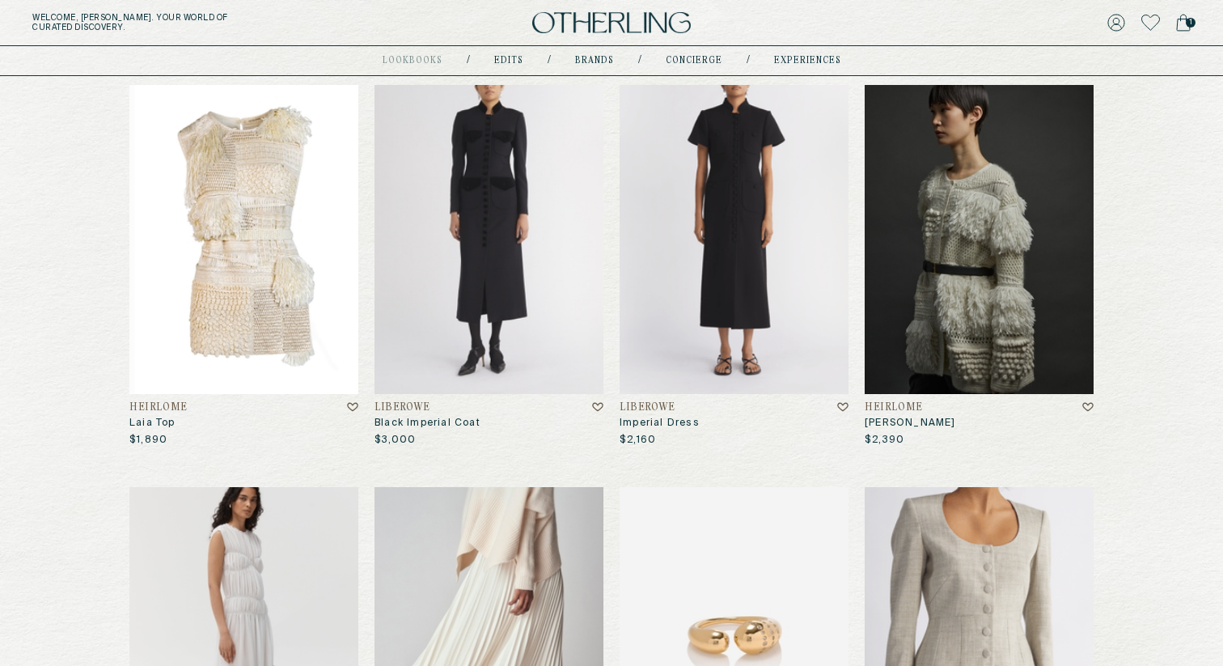
click at [270, 239] on img at bounding box center [243, 239] width 229 height 309
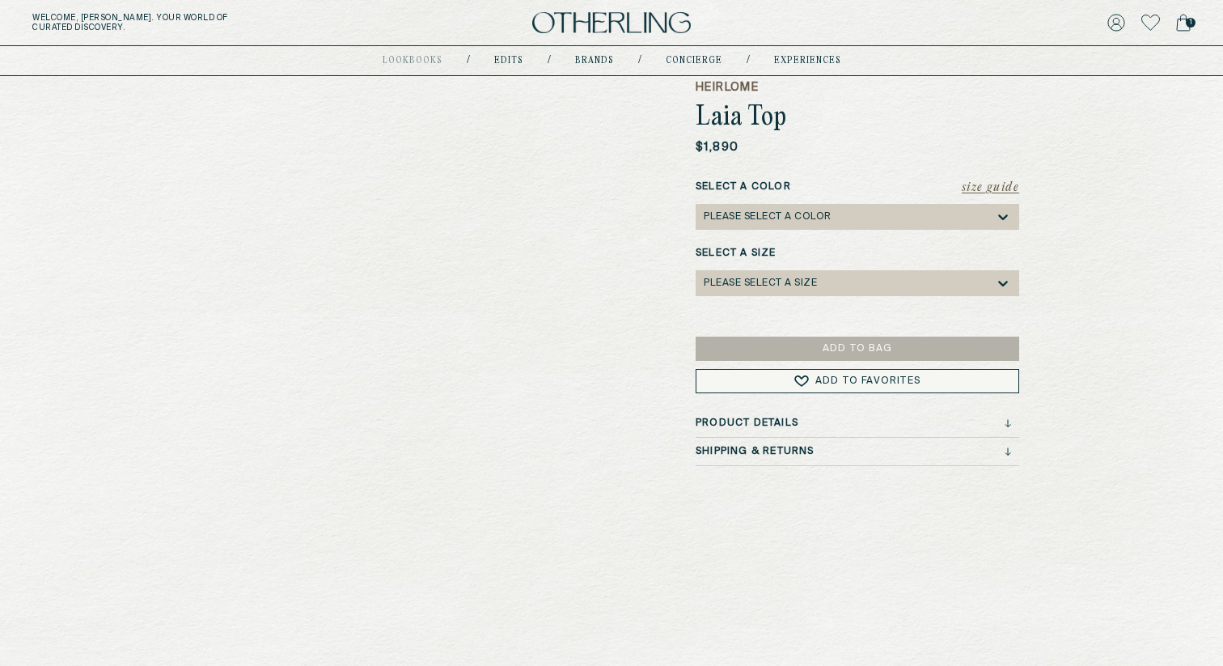
scroll to position [134, 0]
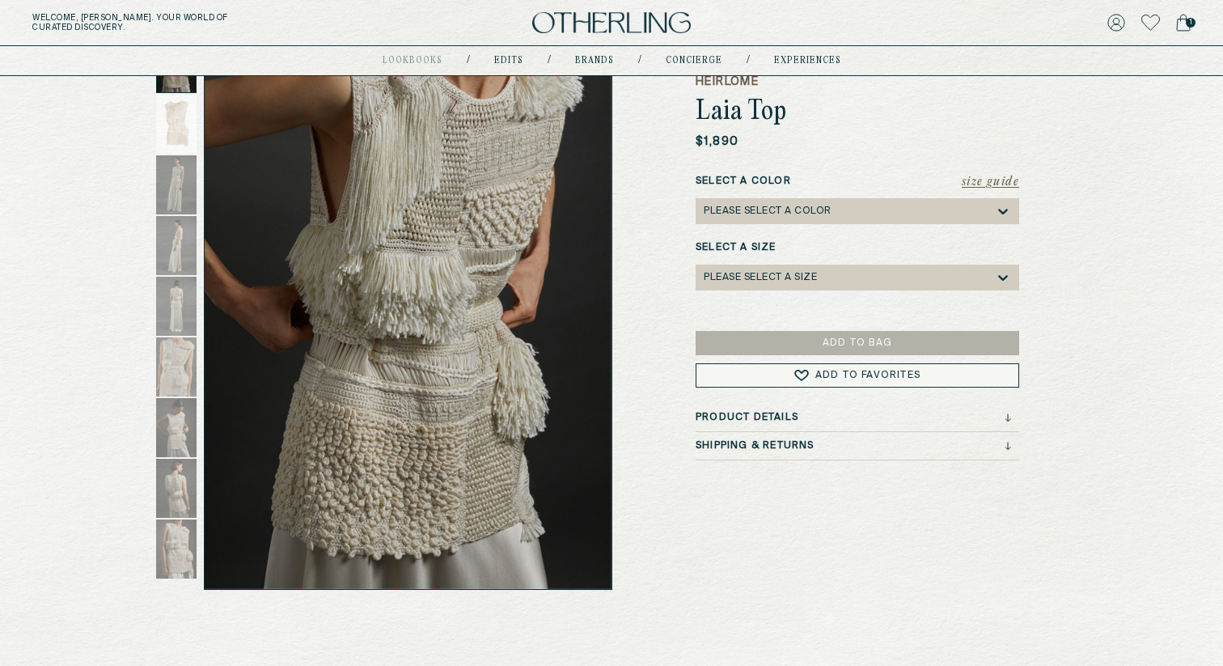
click at [786, 449] on h3 "Shipping & Returns" at bounding box center [755, 445] width 119 height 11
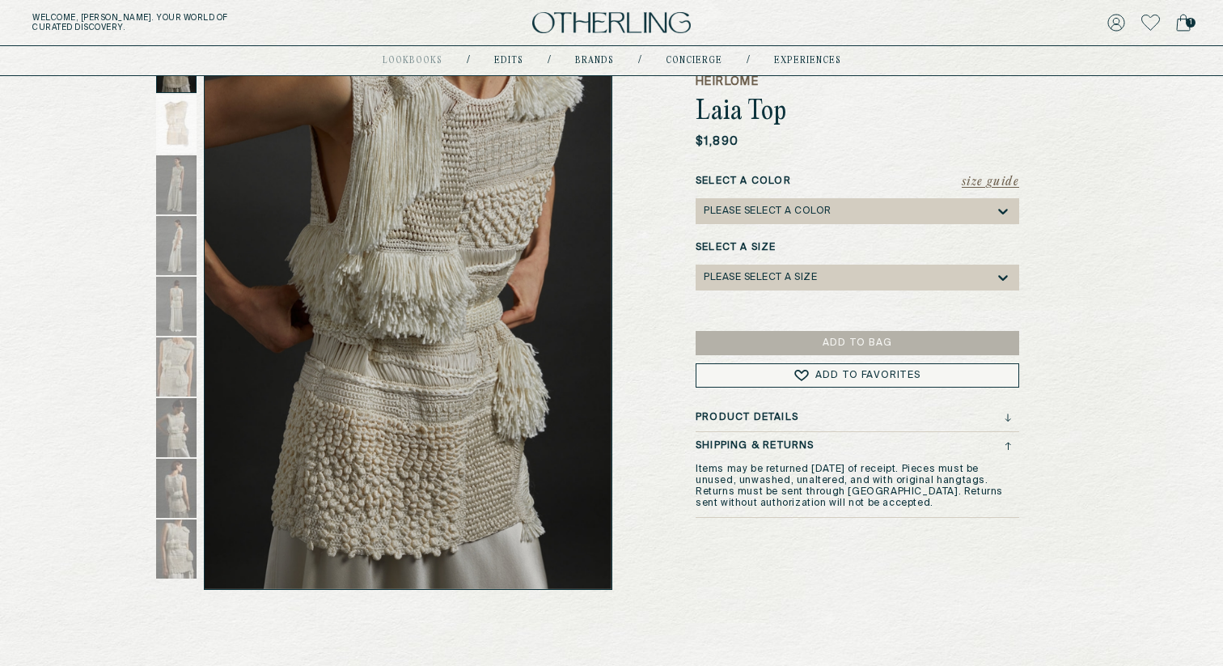
click at [786, 445] on h3 "Shipping & Returns" at bounding box center [755, 445] width 119 height 11
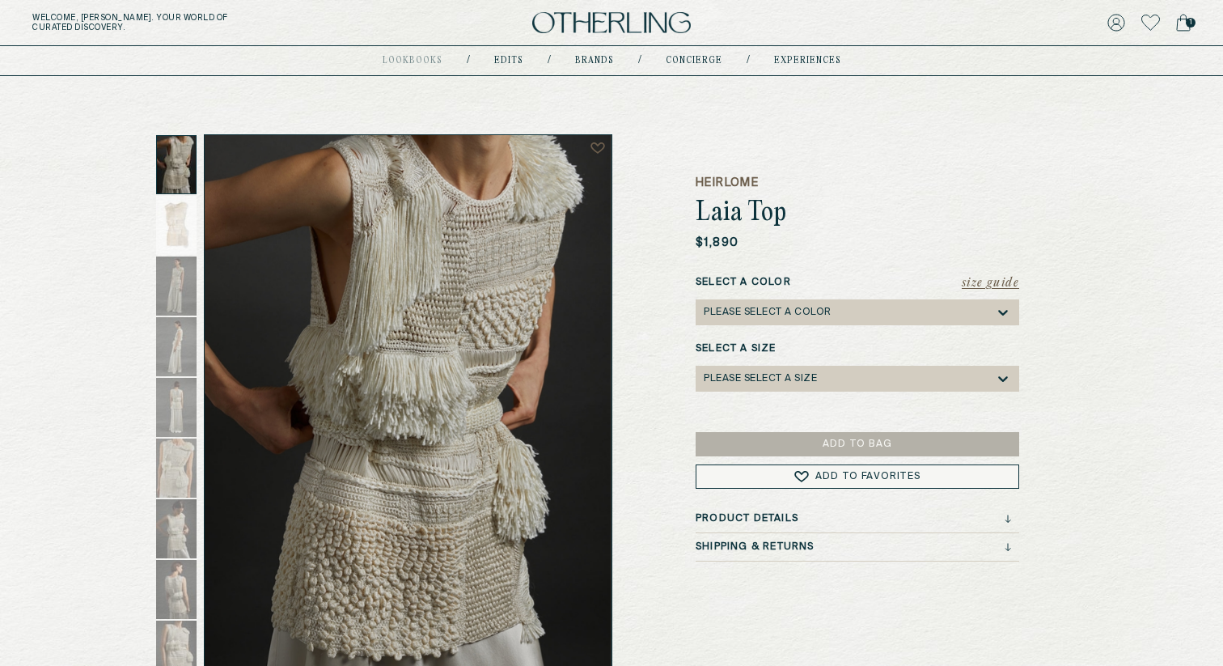
scroll to position [32, 0]
click at [793, 306] on div "Please select a Color" at bounding box center [849, 314] width 291 height 26
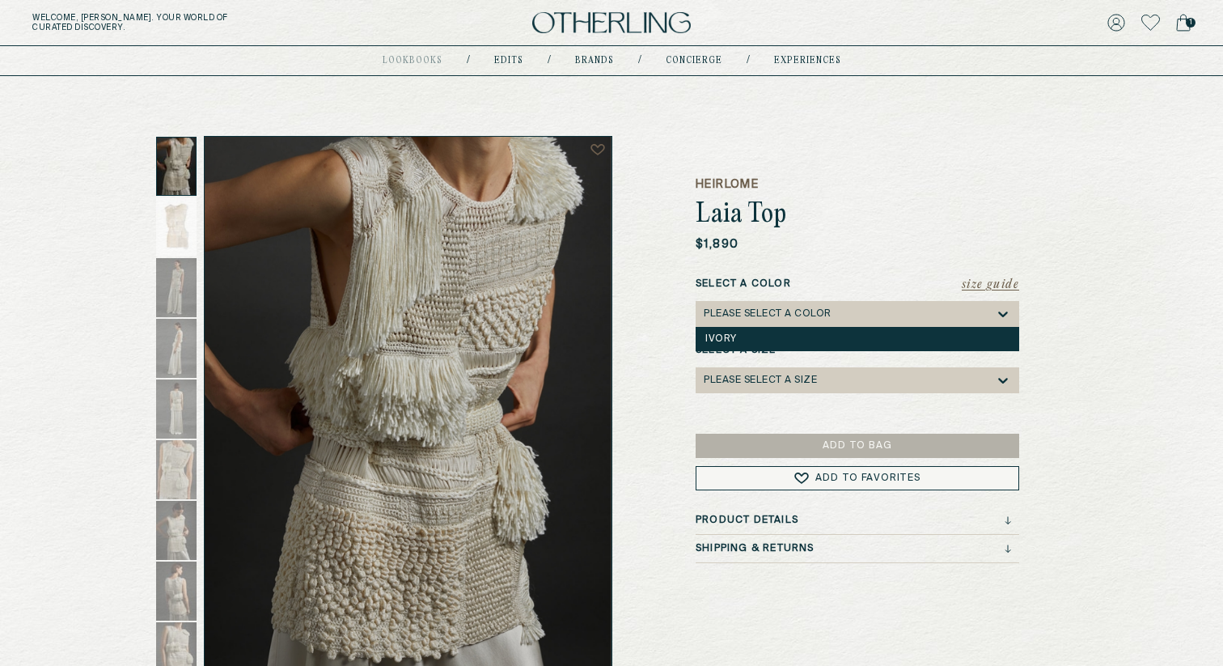
click at [764, 335] on div "Ivory" at bounding box center [857, 338] width 304 height 11
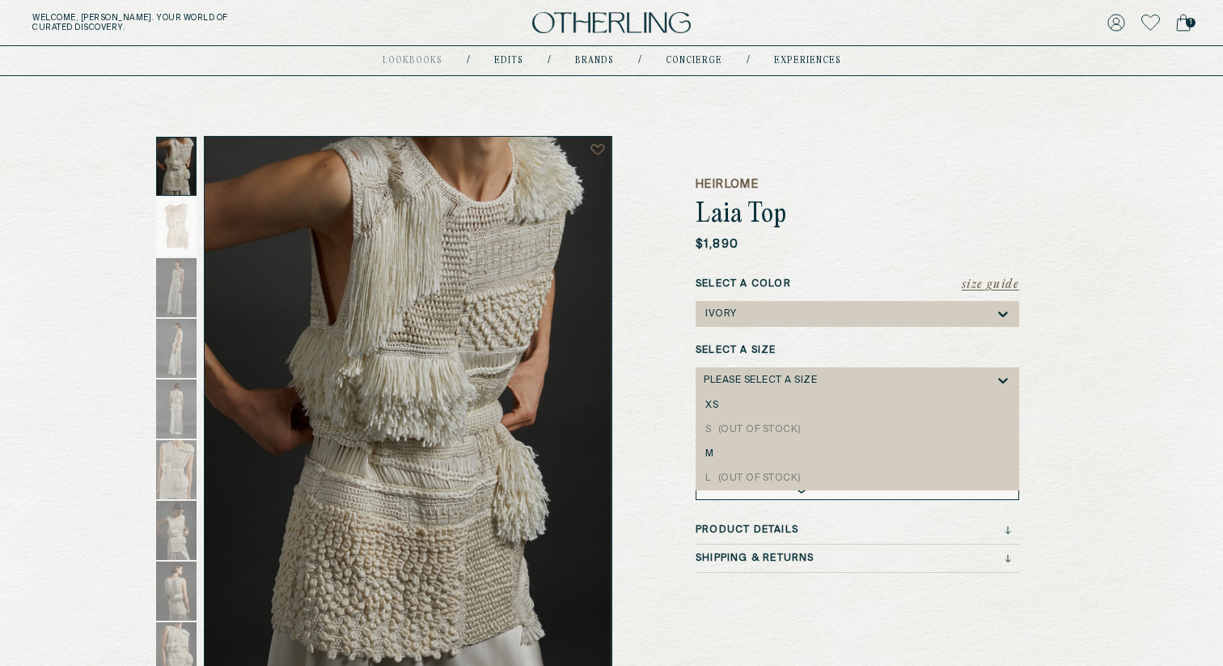
click at [761, 383] on div "Please select a Size" at bounding box center [760, 380] width 113 height 11
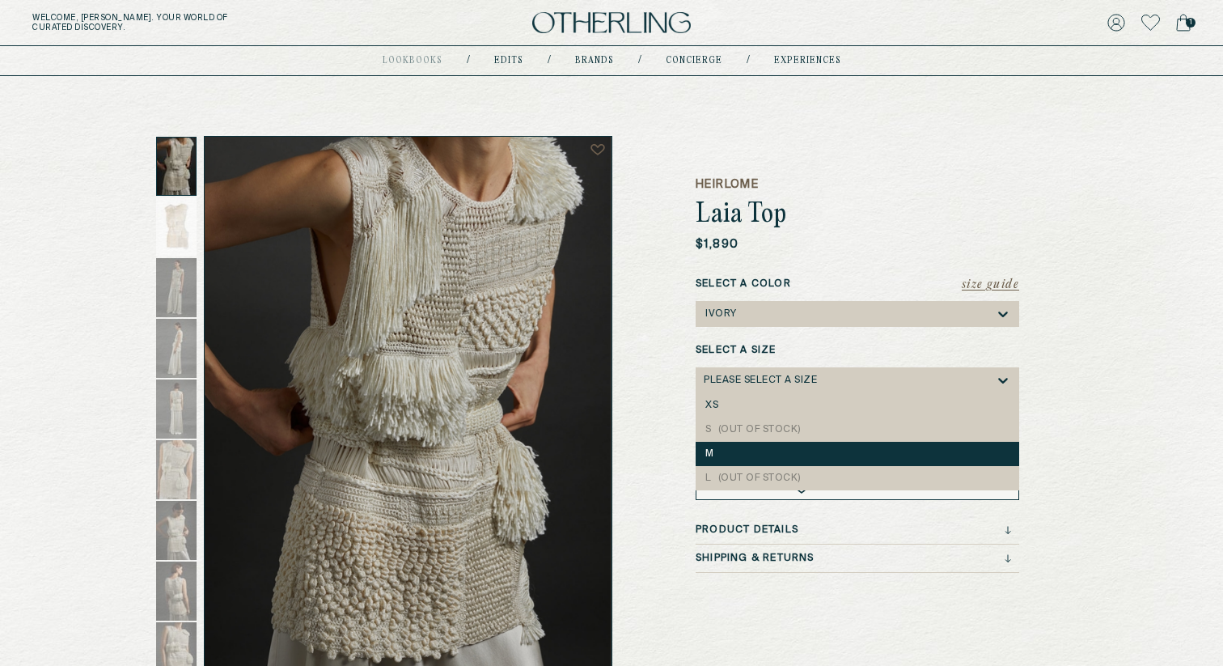
click at [732, 446] on div "M" at bounding box center [858, 454] width 324 height 24
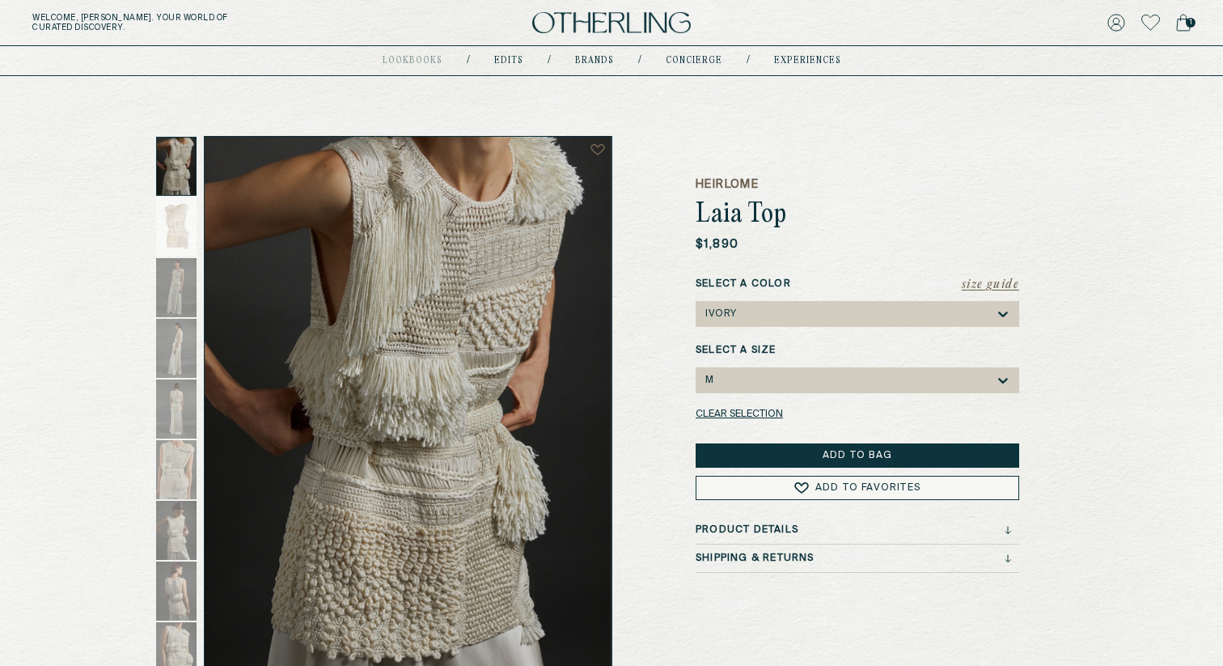
click at [795, 450] on button "Add to Bag" at bounding box center [858, 455] width 324 height 24
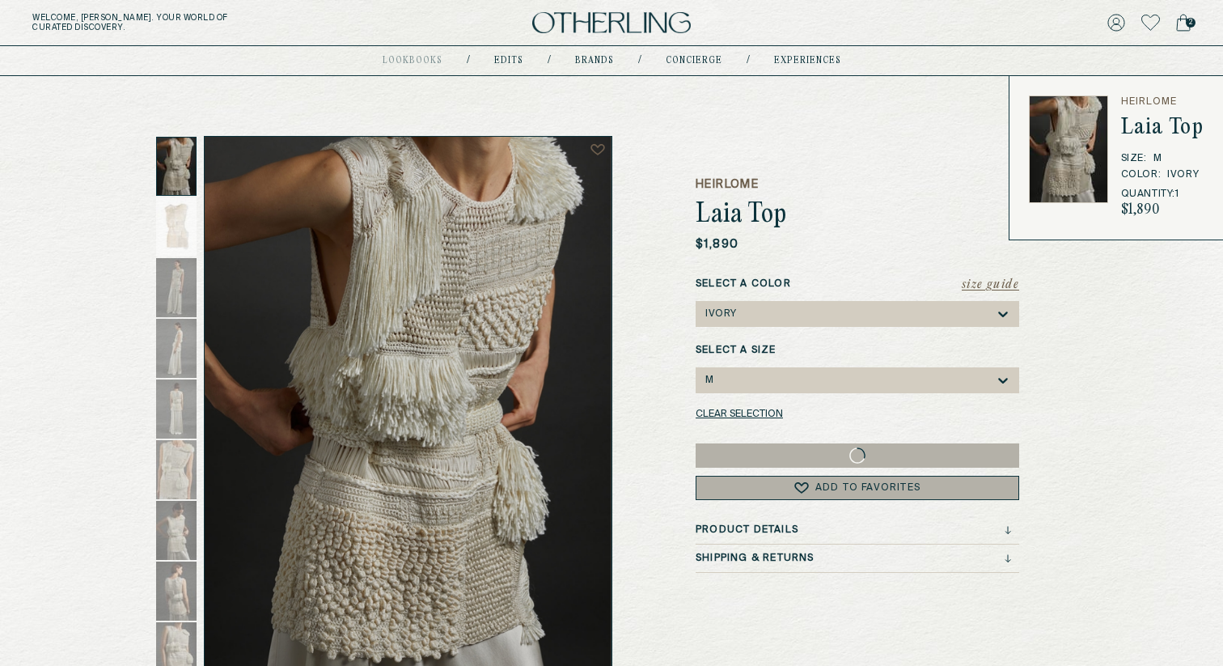
click at [1056, 184] on img at bounding box center [1068, 148] width 79 height 107
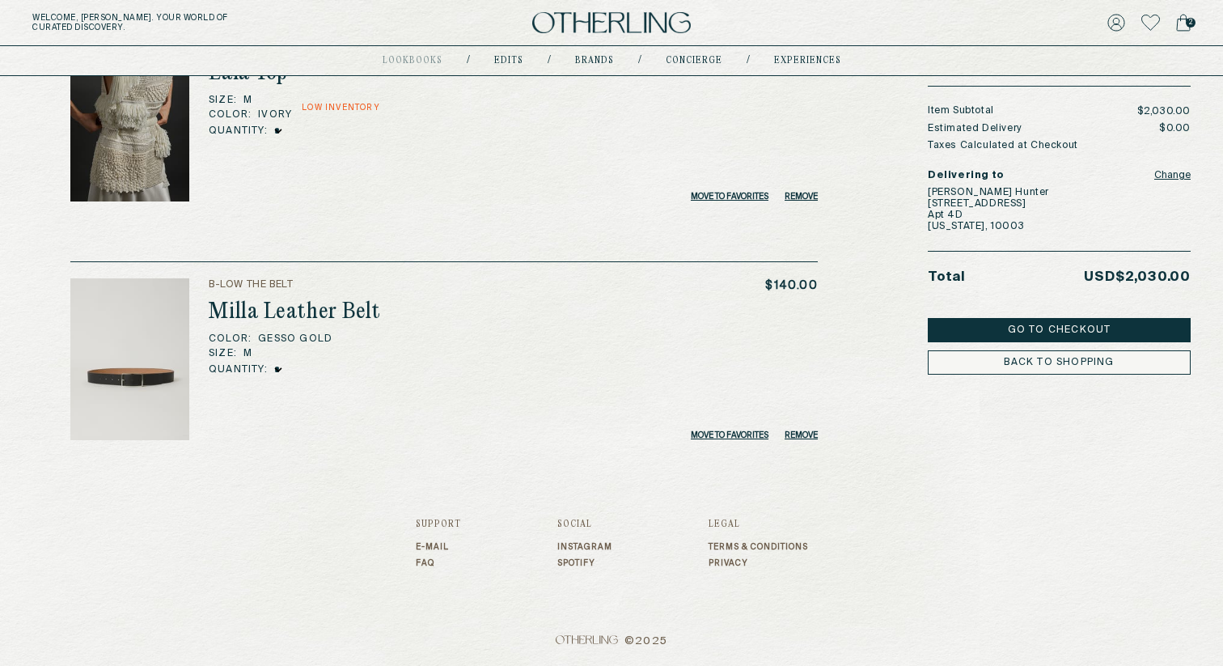
click at [804, 434] on button "Remove" at bounding box center [801, 435] width 33 height 10
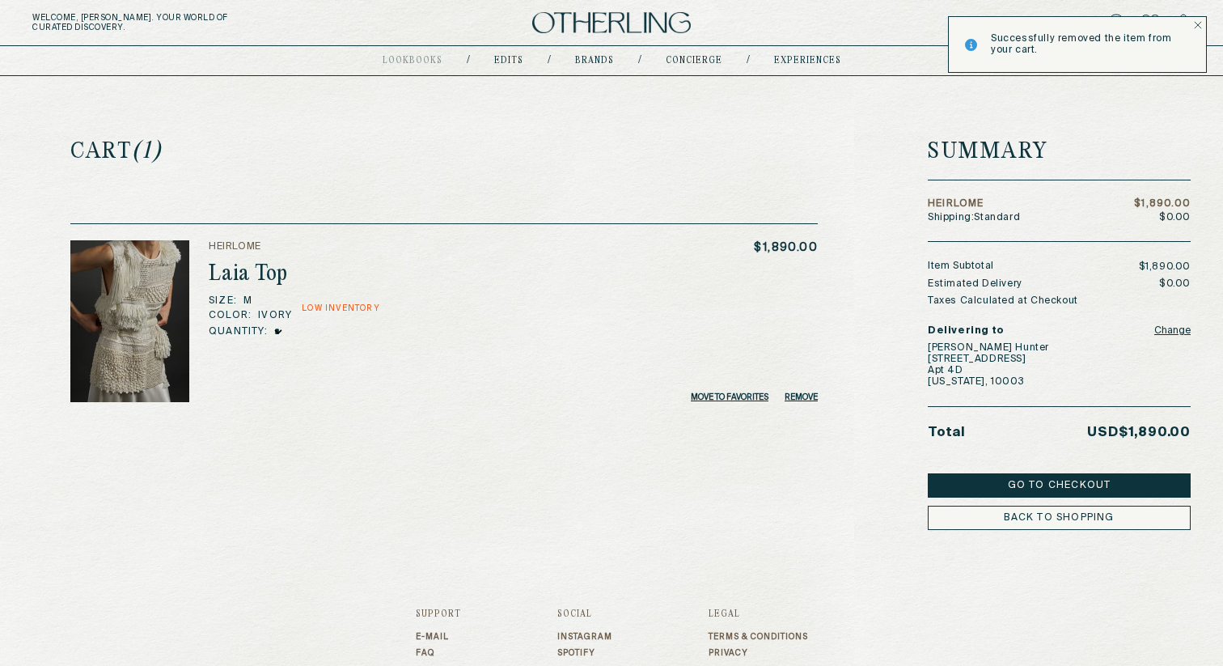
click at [1193, 21] on div "Successfully removed the item from your cart." at bounding box center [1077, 44] width 259 height 57
click at [1057, 486] on button "Go to Checkout" at bounding box center [1059, 485] width 263 height 24
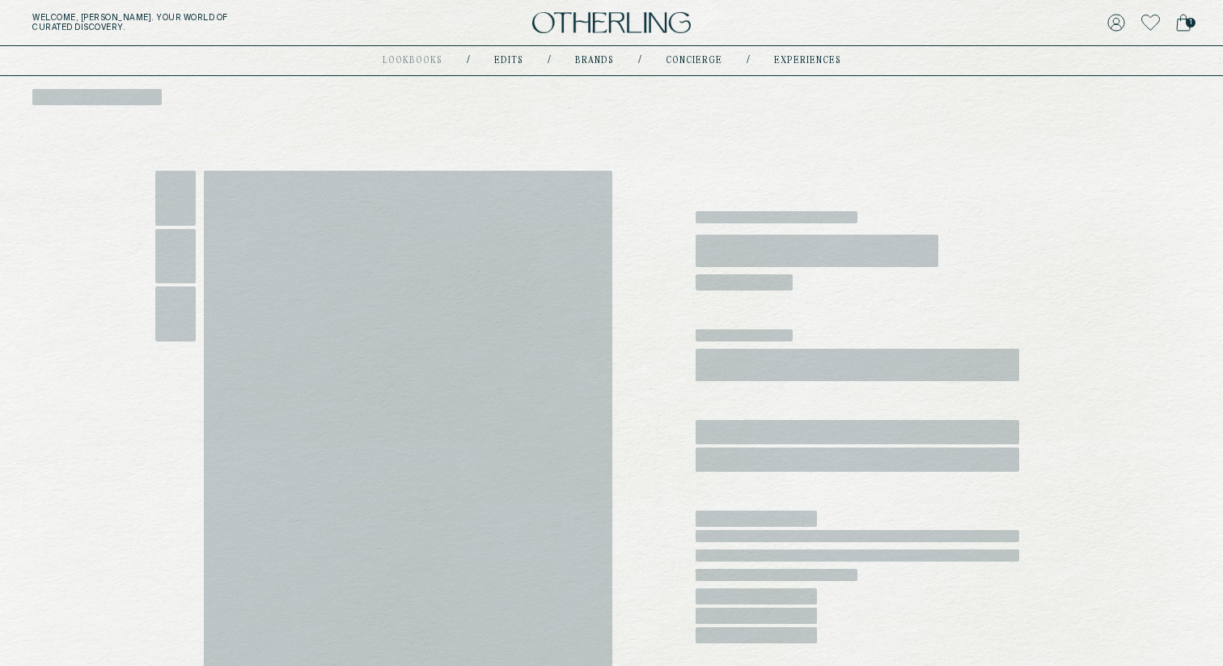
click at [553, 16] on img at bounding box center [611, 23] width 159 height 22
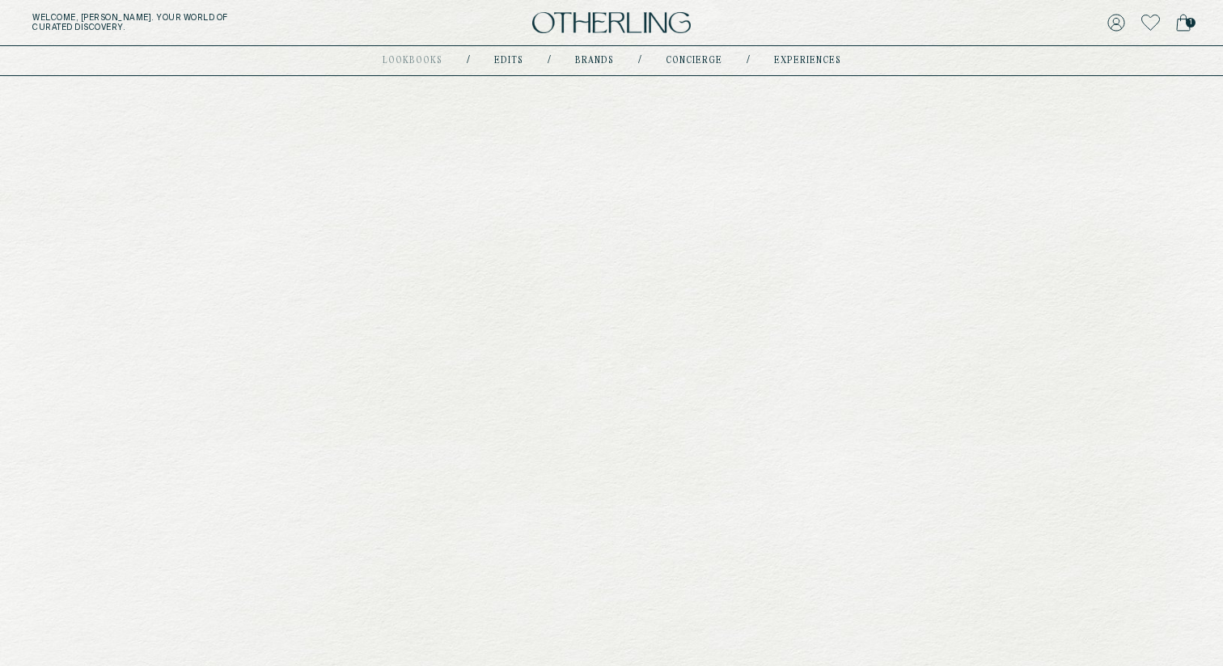
click at [570, 18] on img at bounding box center [611, 23] width 159 height 22
click at [607, 33] on img at bounding box center [611, 23] width 159 height 22
click at [638, 14] on img at bounding box center [611, 23] width 159 height 22
click at [1184, 18] on icon at bounding box center [1183, 23] width 15 height 18
click at [1185, 20] on icon at bounding box center [1183, 23] width 15 height 18
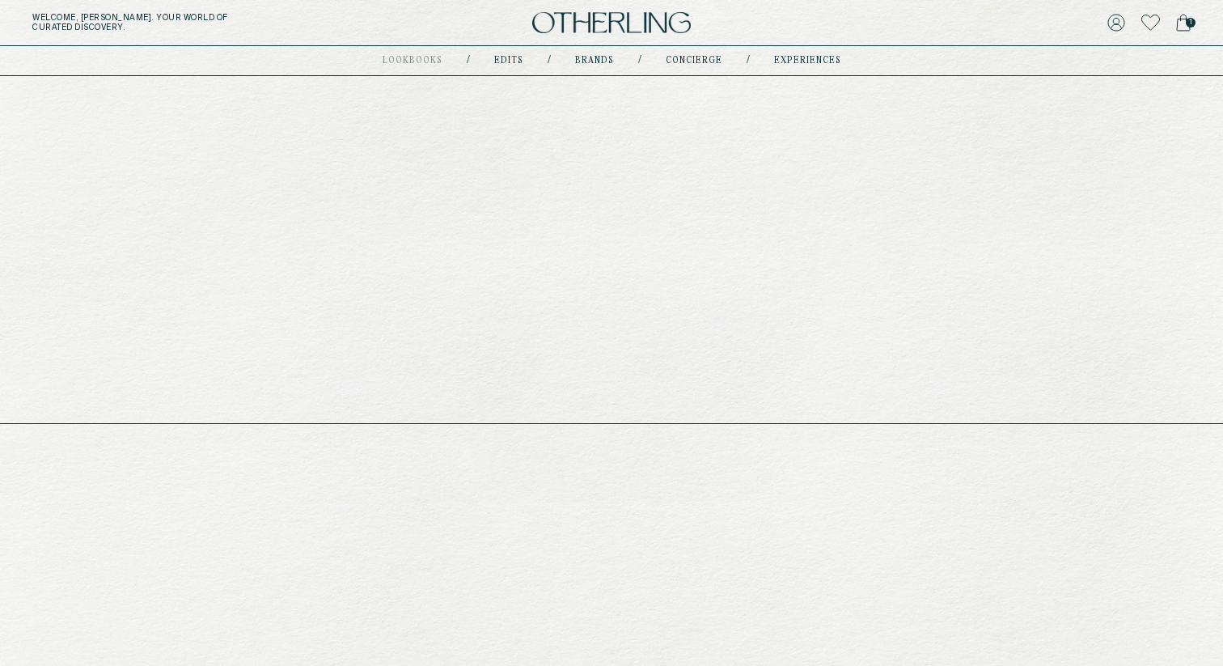
click at [510, 133] on link "Brand Directory" at bounding box center [443, 137] width 179 height 21
click at [1176, 11] on link "1" at bounding box center [1183, 22] width 15 height 23
click at [1176, 20] on icon at bounding box center [1183, 23] width 15 height 18
click at [1107, 19] on icon at bounding box center [1116, 23] width 18 height 18
click at [1113, 25] on icon at bounding box center [1116, 23] width 16 height 16
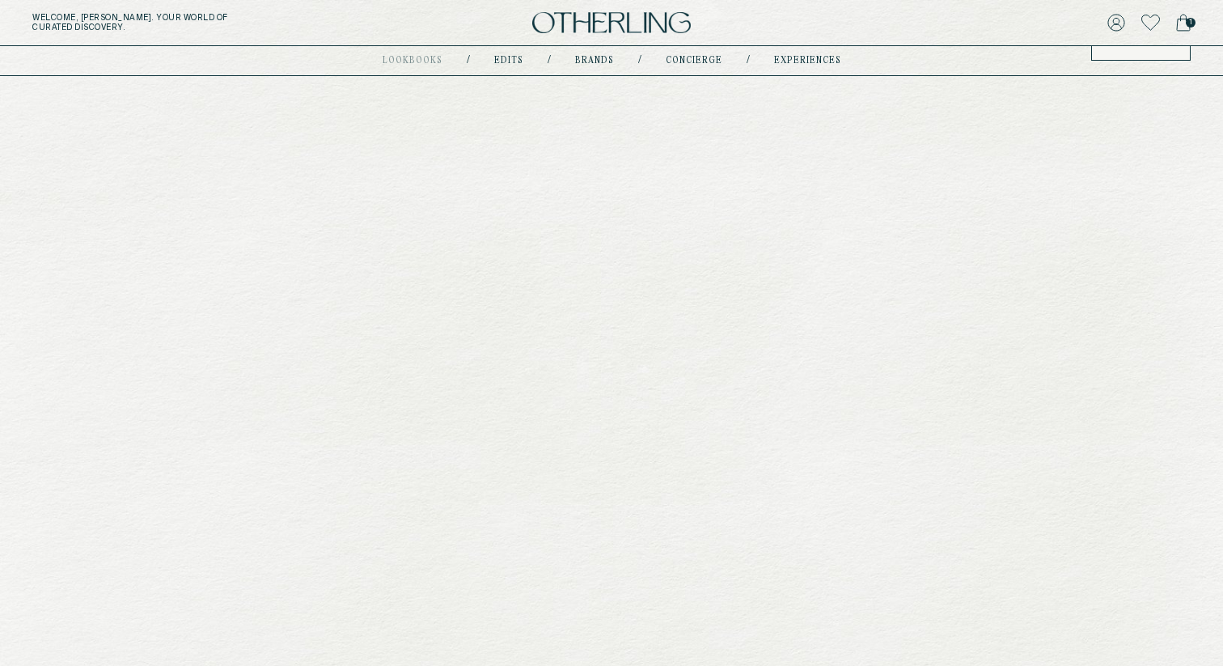
click at [1113, 36] on div "Welcome, Claire . Your world of curated discovery. 1 Account Membership Quiz Or…" at bounding box center [611, 23] width 1223 height 46
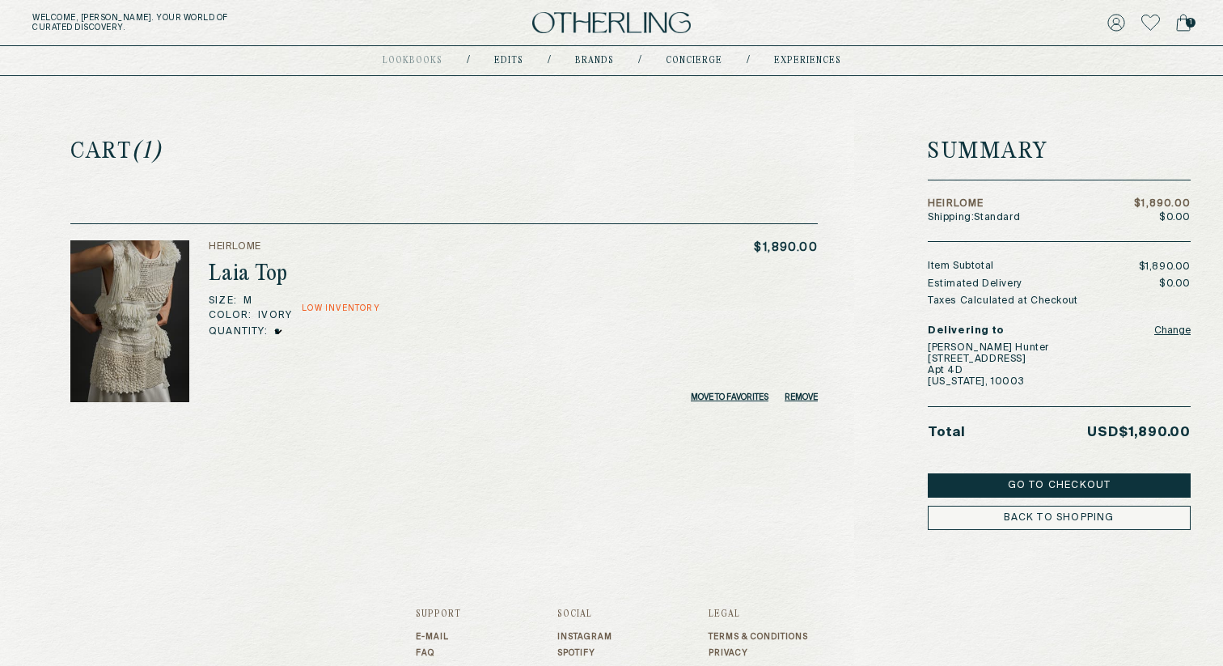
click at [571, 12] on img at bounding box center [611, 23] width 159 height 22
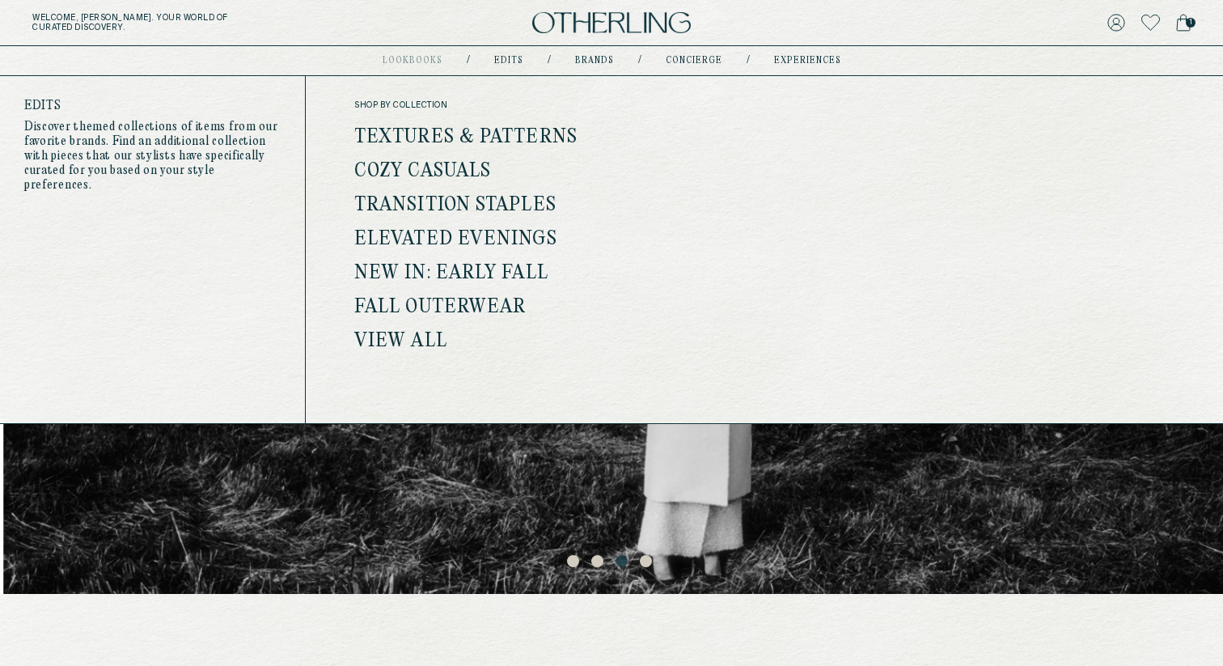
click at [442, 241] on link "Elevated Evenings" at bounding box center [455, 239] width 203 height 21
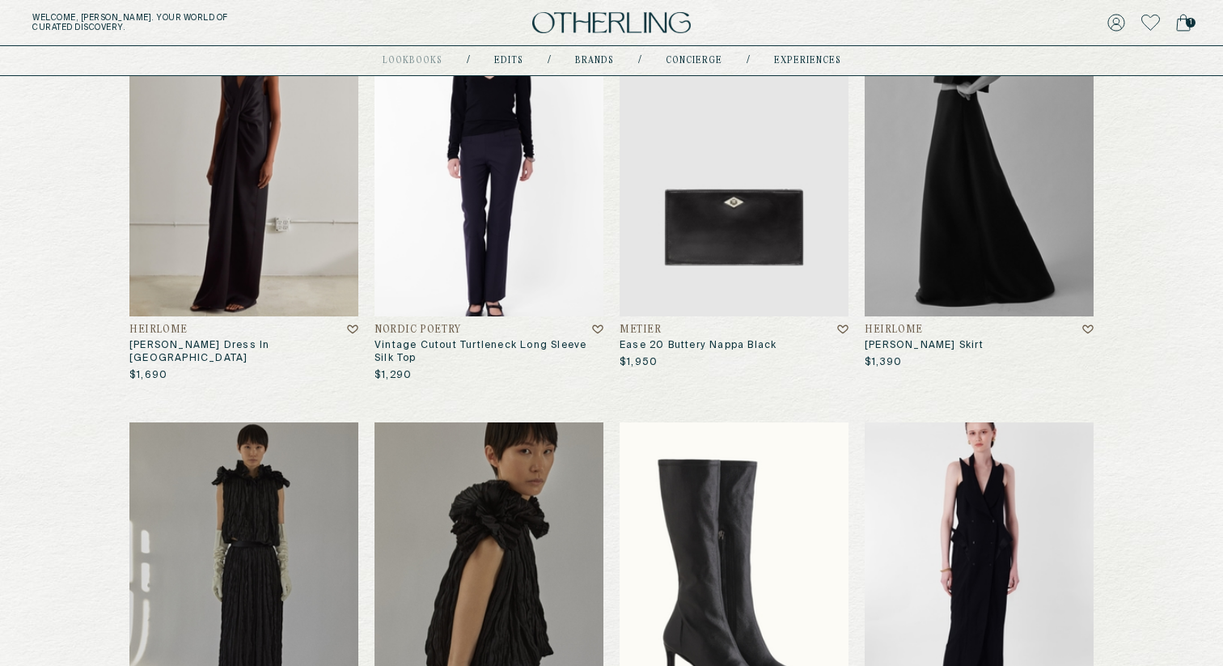
scroll to position [274, 0]
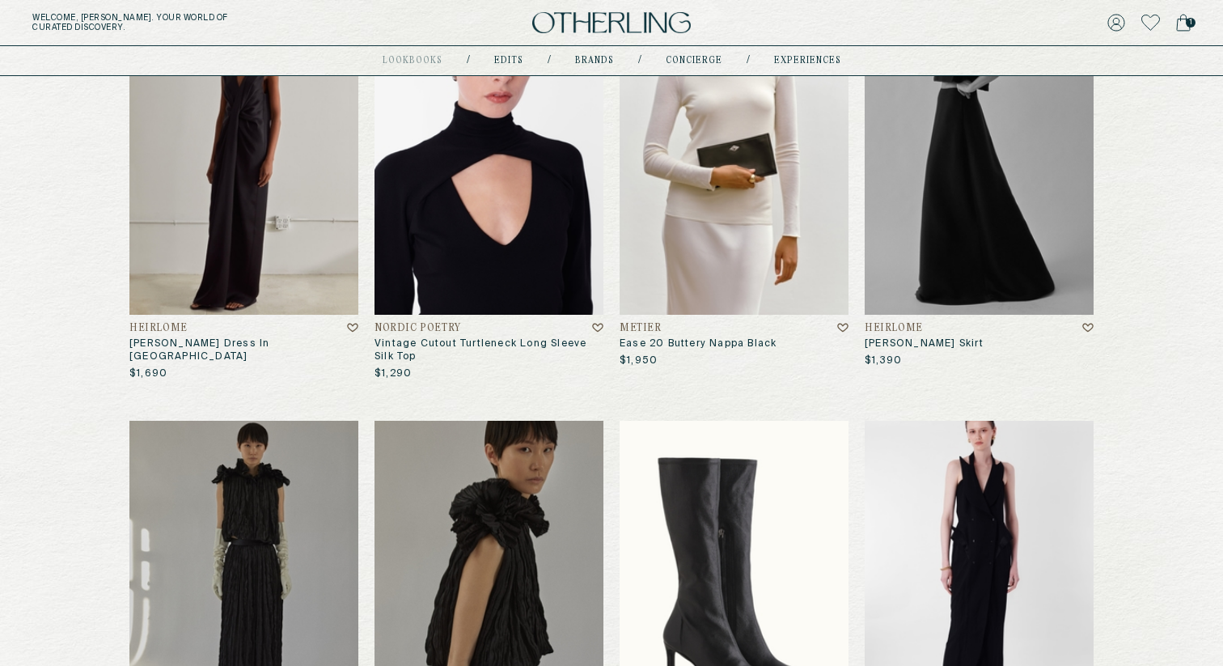
click at [687, 194] on img at bounding box center [734, 160] width 229 height 309
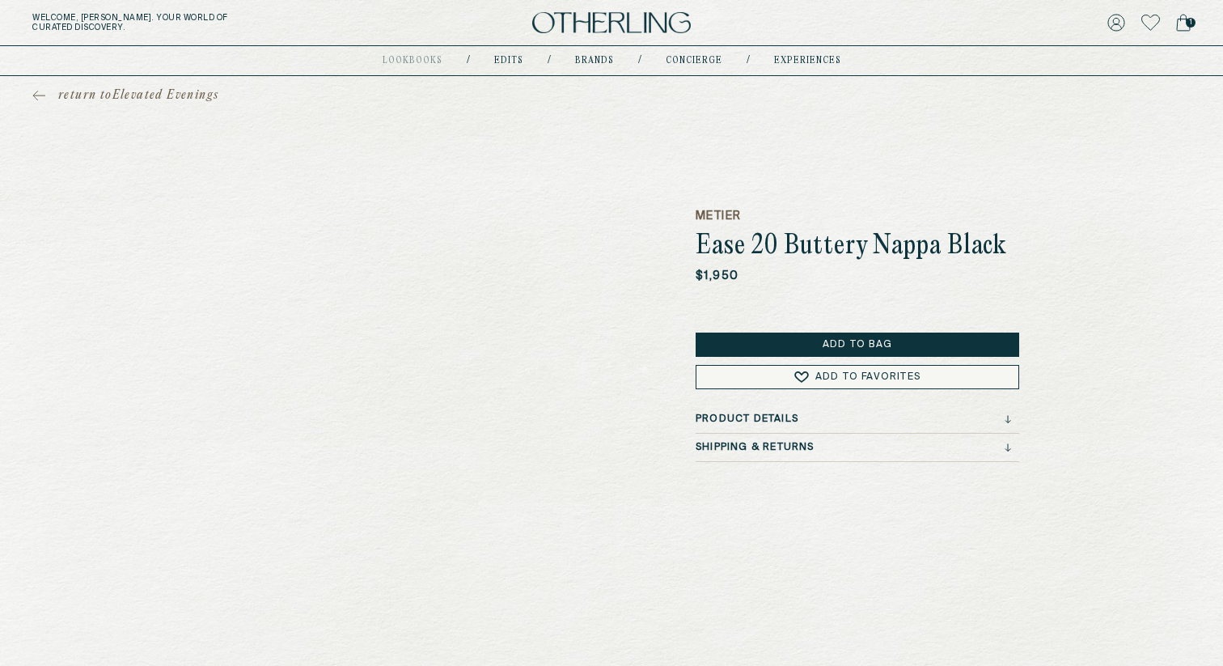
click at [748, 442] on h3 "Shipping & Returns" at bounding box center [755, 447] width 119 height 11
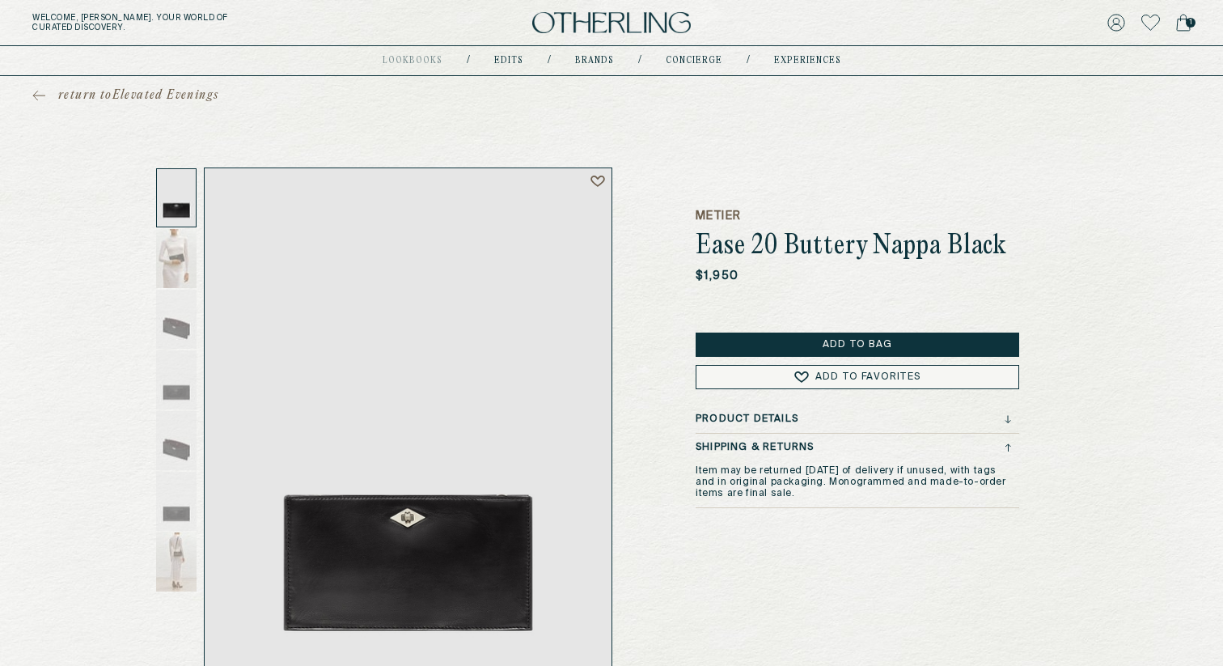
click at [748, 442] on h3 "Shipping & Returns" at bounding box center [755, 447] width 119 height 11
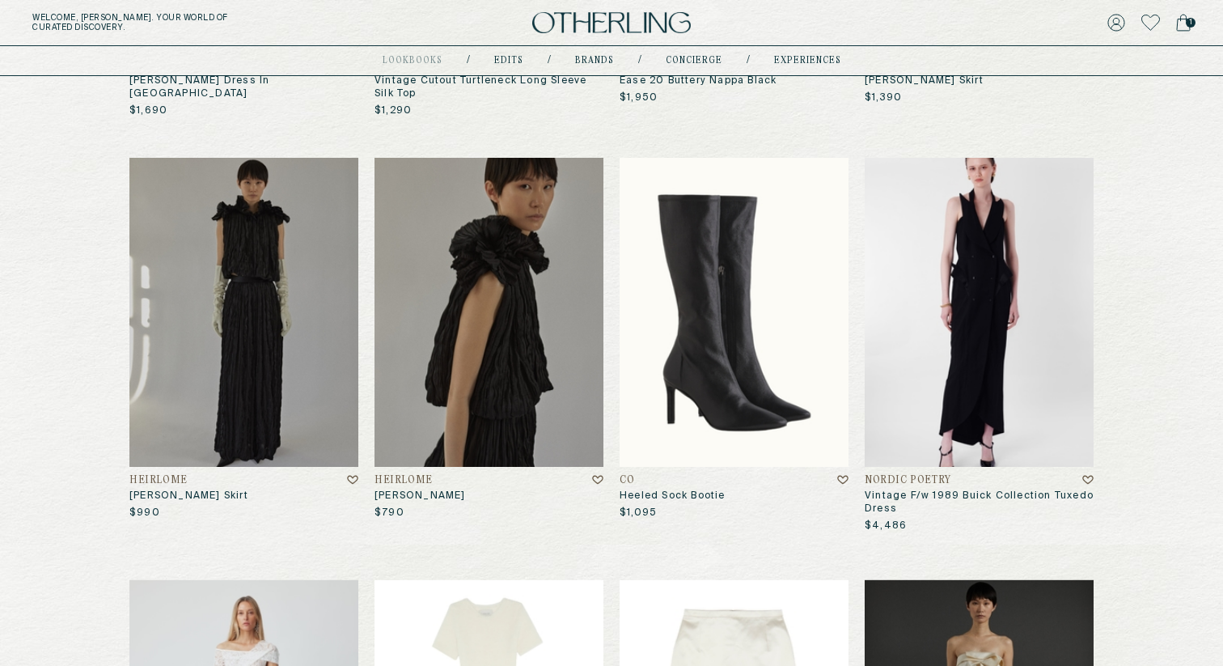
scroll to position [635, 0]
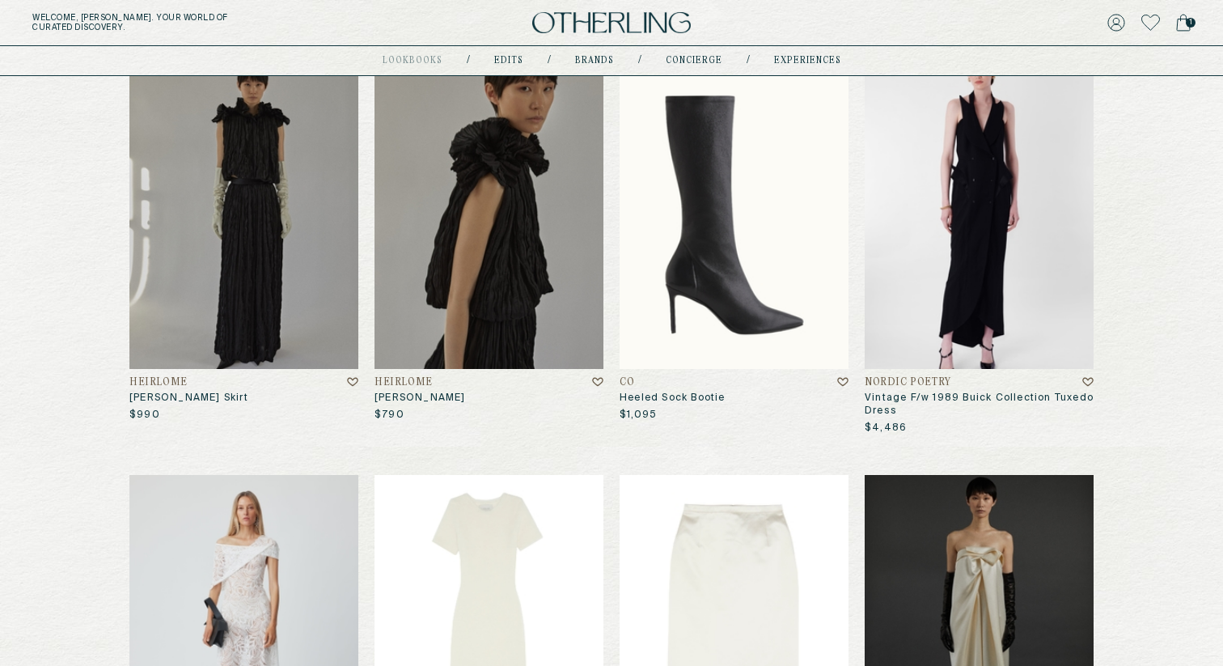
click at [680, 269] on img at bounding box center [734, 214] width 229 height 309
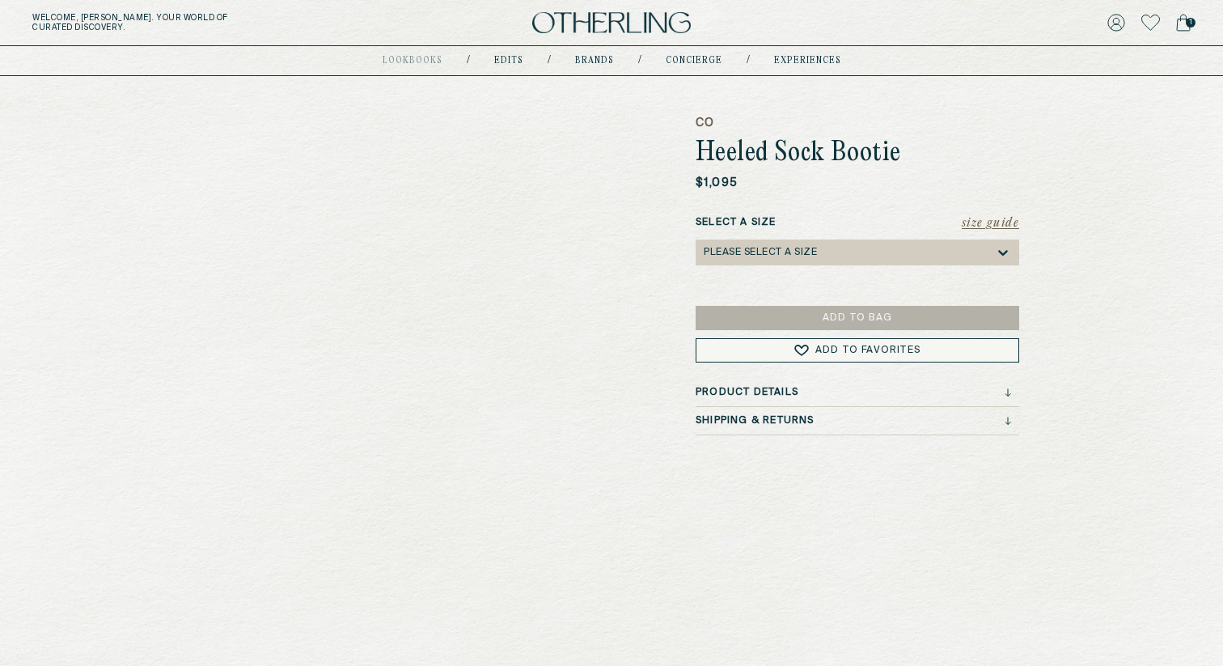
scroll to position [96, 0]
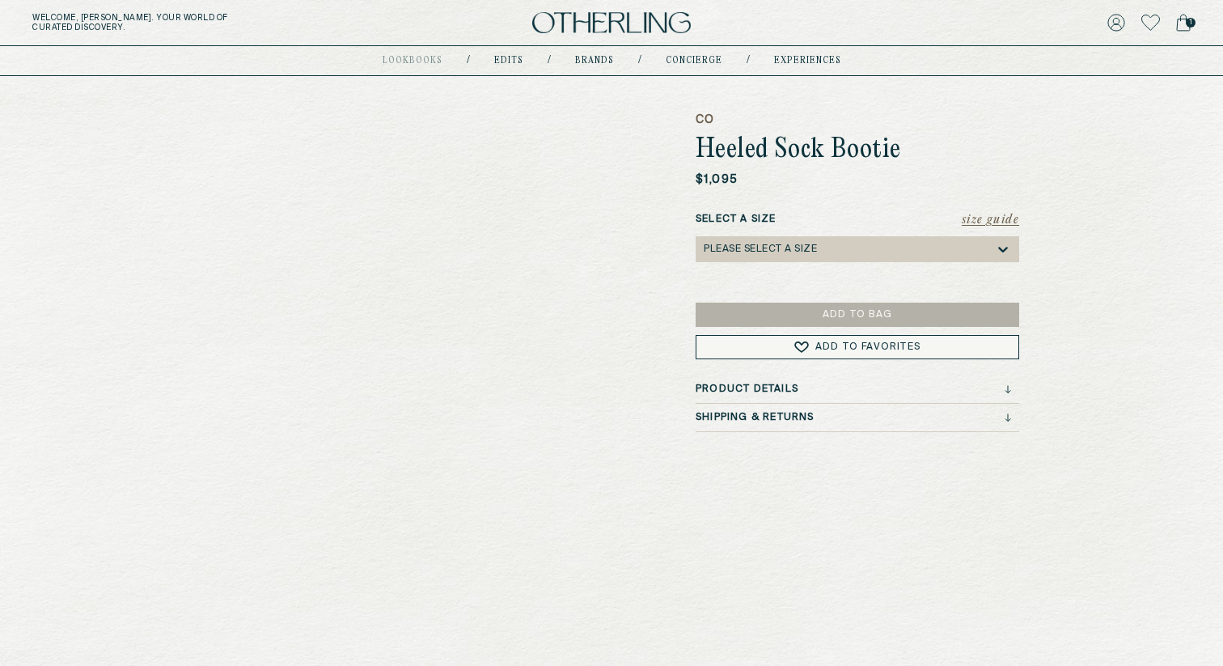
click at [785, 416] on h3 "Shipping & Returns" at bounding box center [755, 417] width 119 height 11
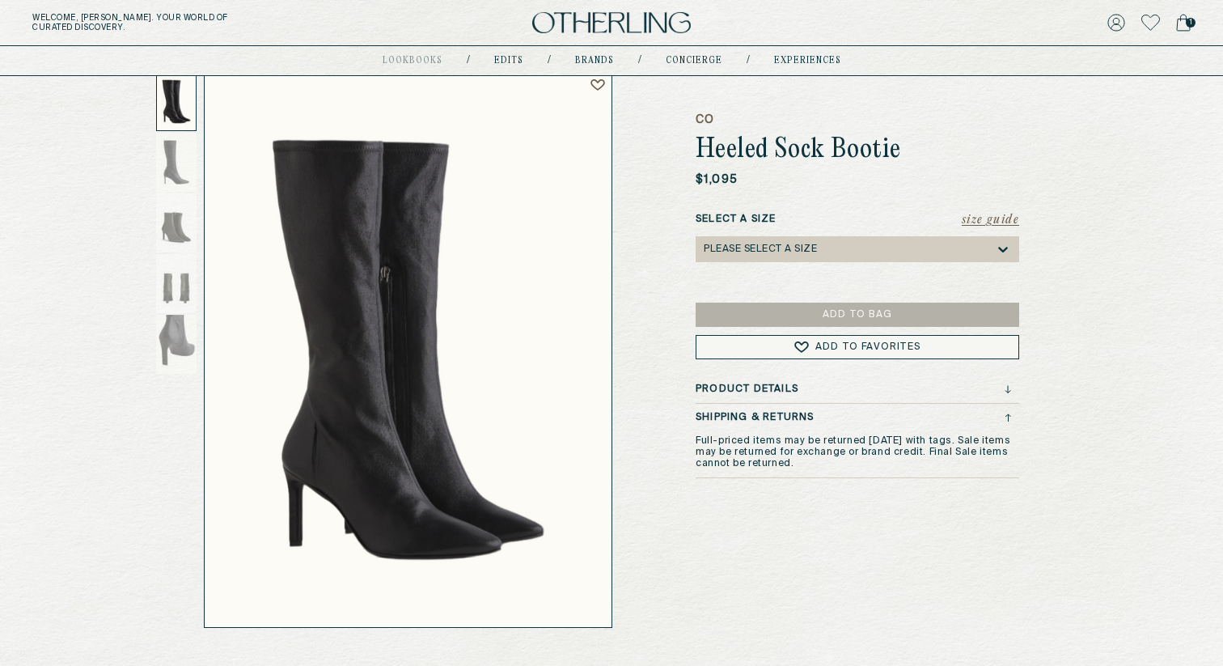
click at [785, 416] on h3 "Shipping & Returns" at bounding box center [755, 417] width 119 height 11
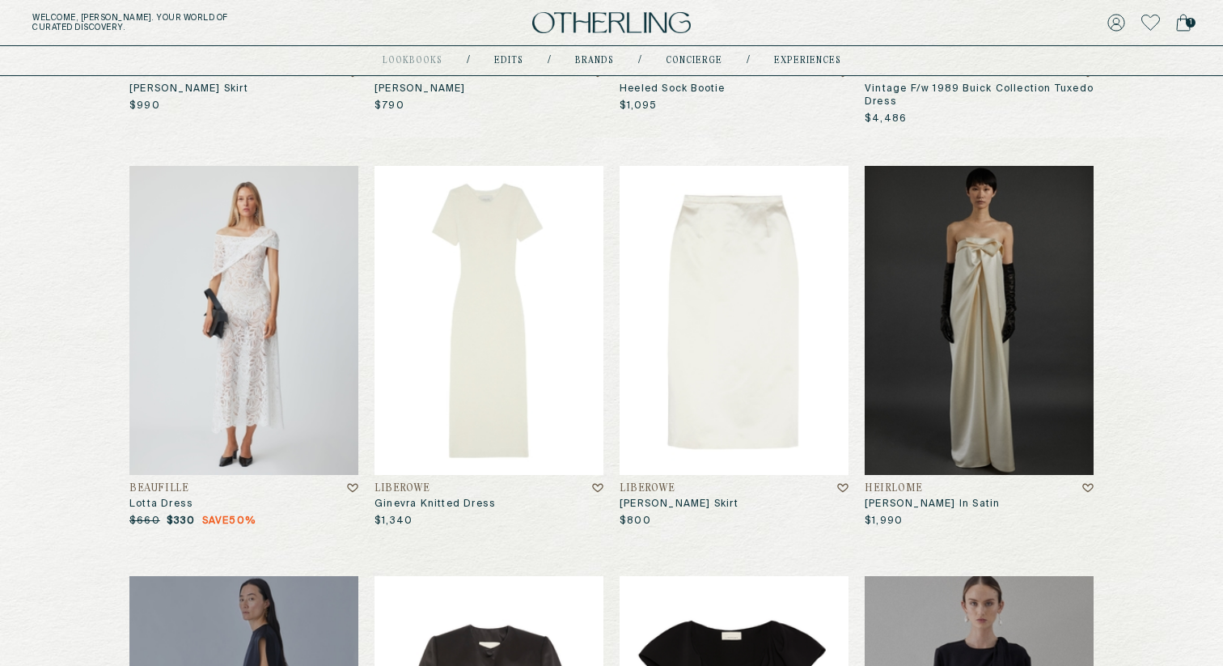
scroll to position [1192, 0]
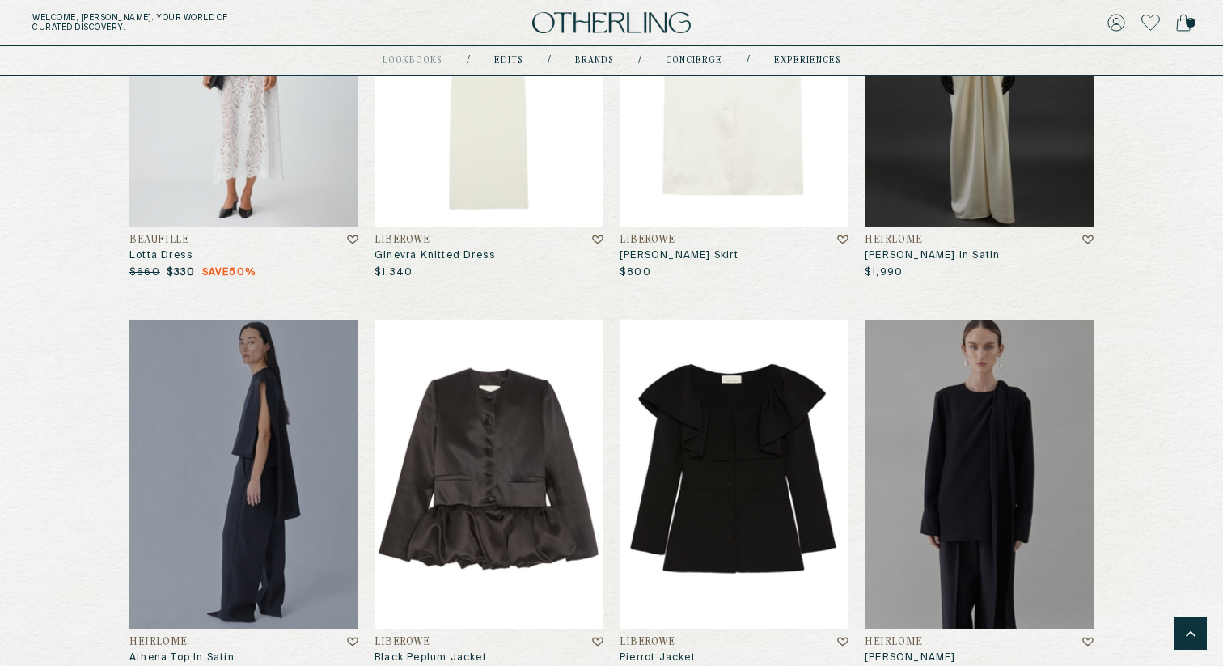
click at [743, 173] on img at bounding box center [734, 71] width 229 height 309
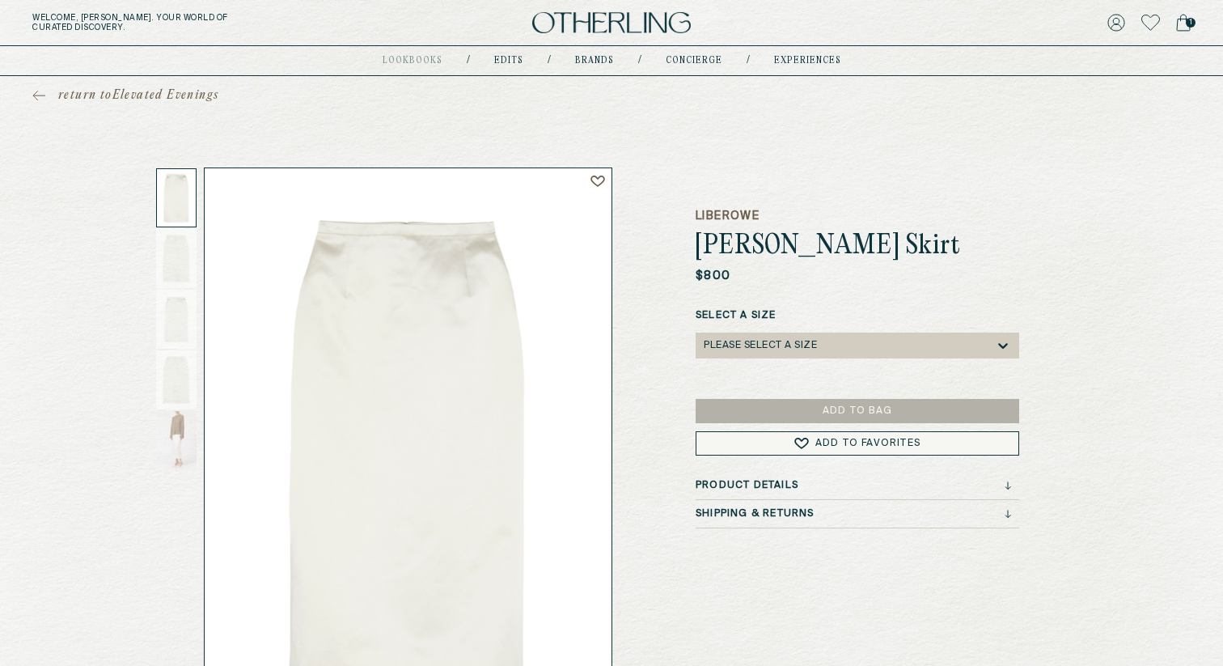
click at [773, 333] on div "Please select a Size" at bounding box center [849, 345] width 291 height 26
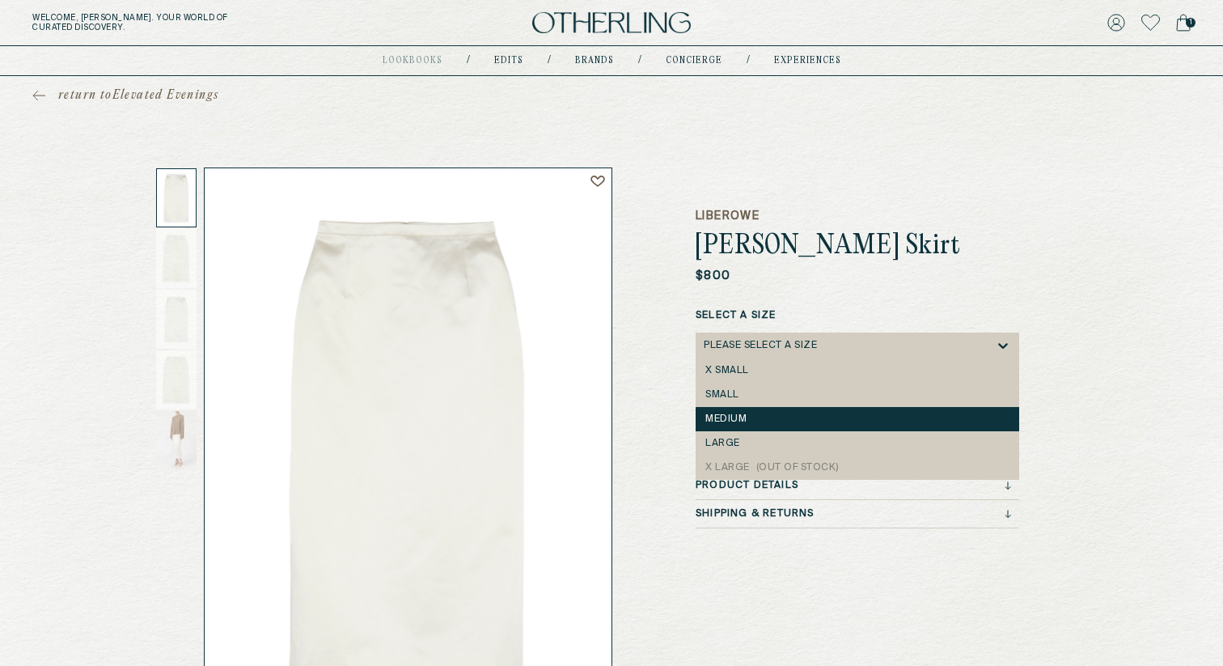
click at [746, 410] on div "medium" at bounding box center [858, 419] width 324 height 24
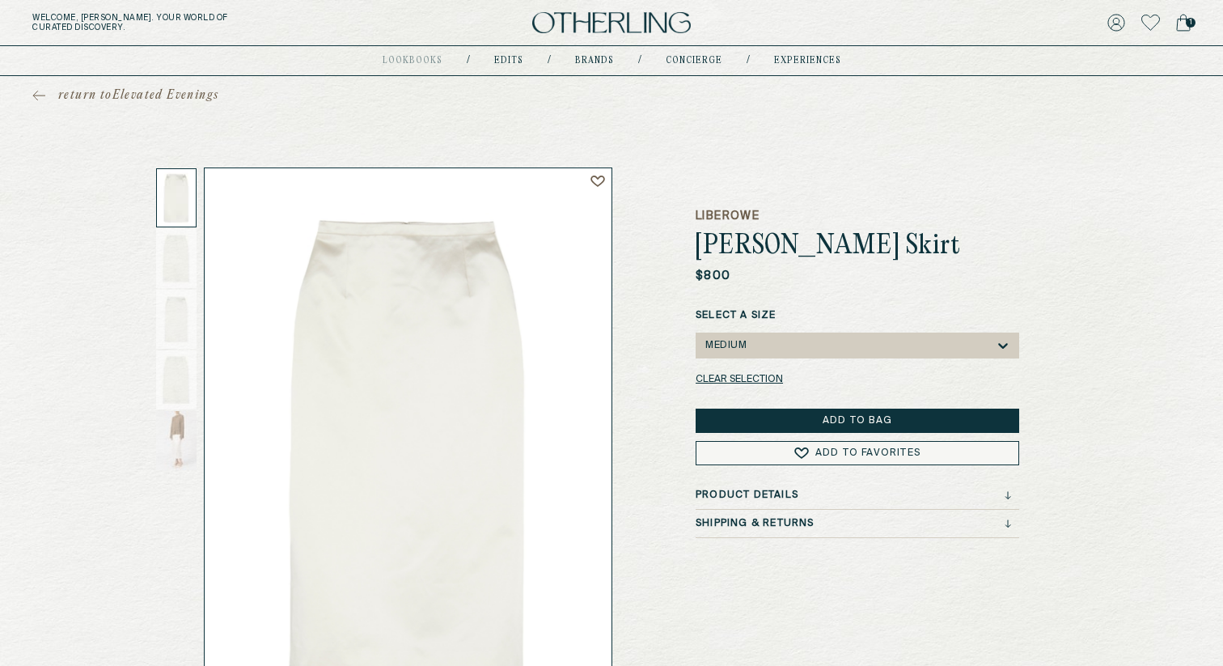
click at [761, 419] on button "Add to Bag" at bounding box center [858, 421] width 324 height 24
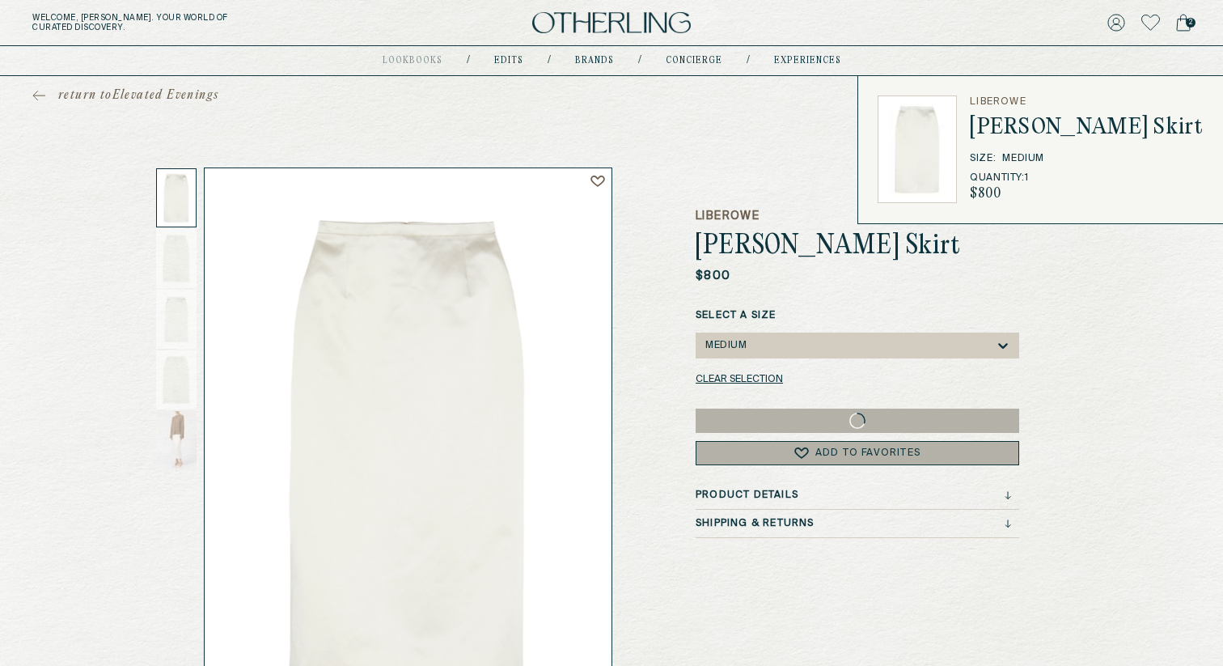
click at [757, 515] on div "Product Details Shipping & Returns" at bounding box center [858, 513] width 324 height 49
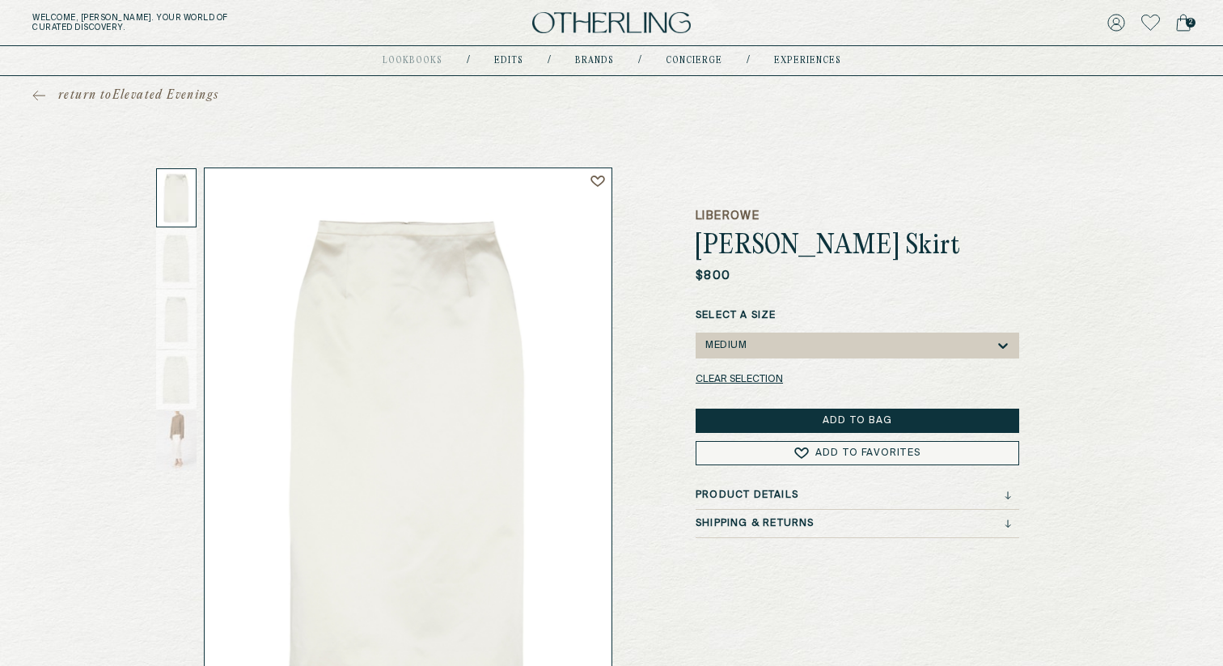
click at [739, 561] on div "LIBEROWE [PERSON_NAME] Skirt $800 Select a Size medium Clear selection Add to B…" at bounding box center [858, 445] width 324 height 557
click at [749, 523] on h3 "Shipping & Returns" at bounding box center [755, 523] width 119 height 11
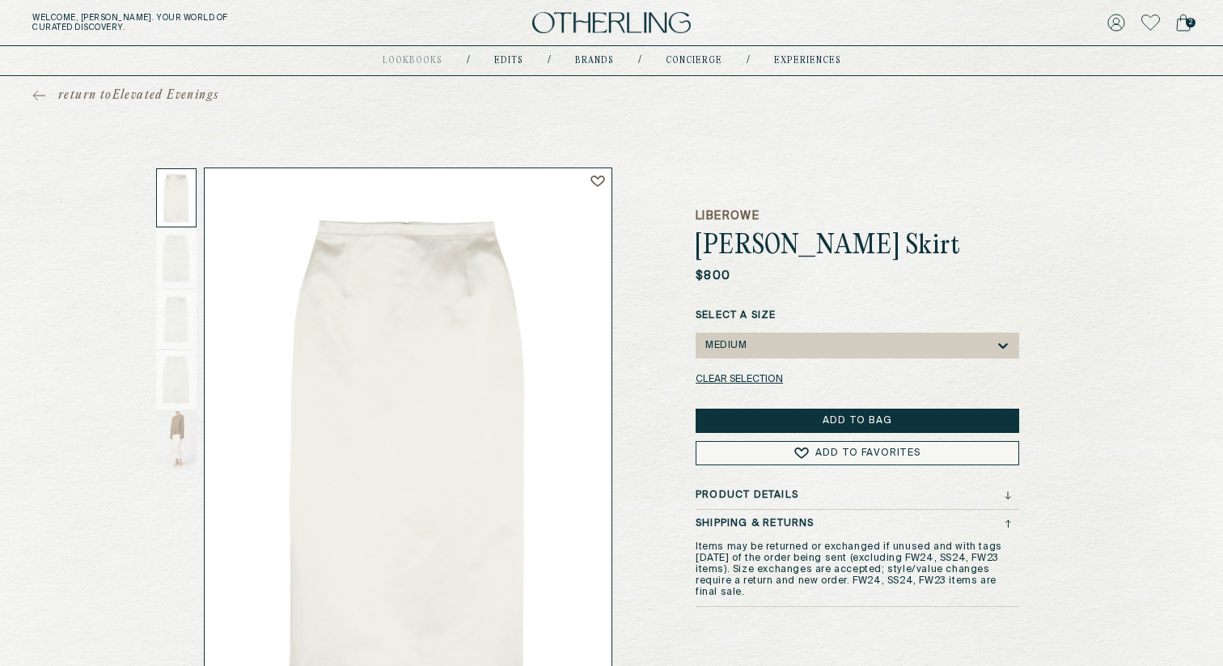
click at [749, 523] on h3 "Shipping & Returns" at bounding box center [755, 523] width 119 height 11
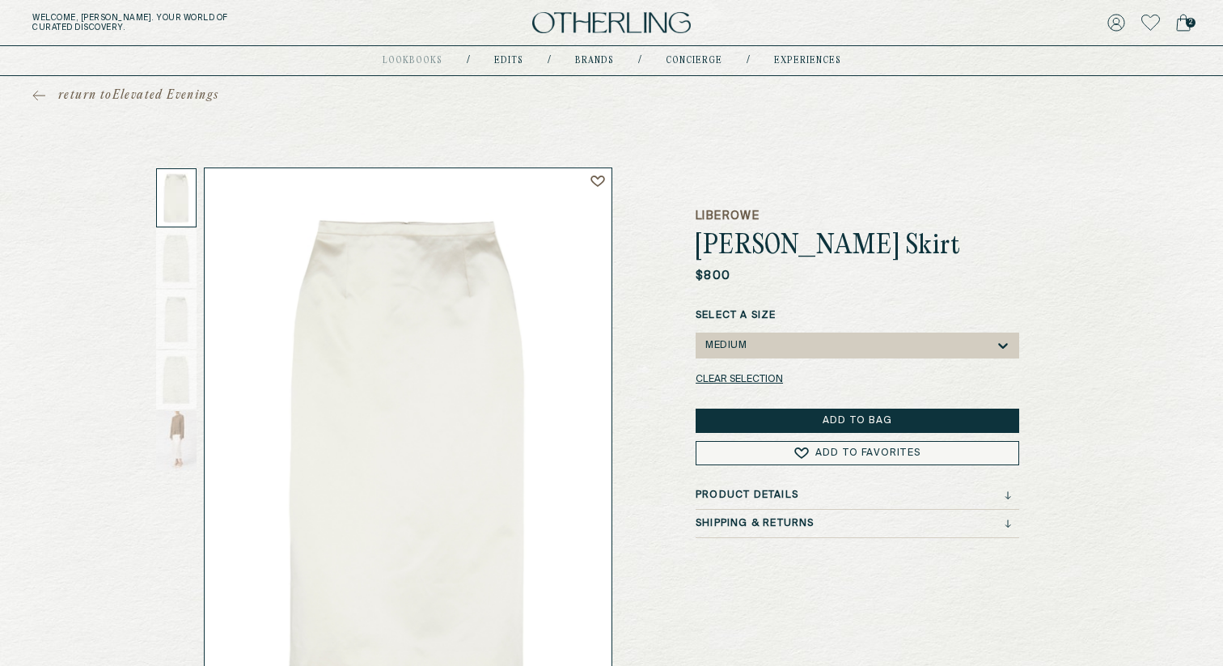
click at [1184, 28] on icon at bounding box center [1183, 23] width 15 height 18
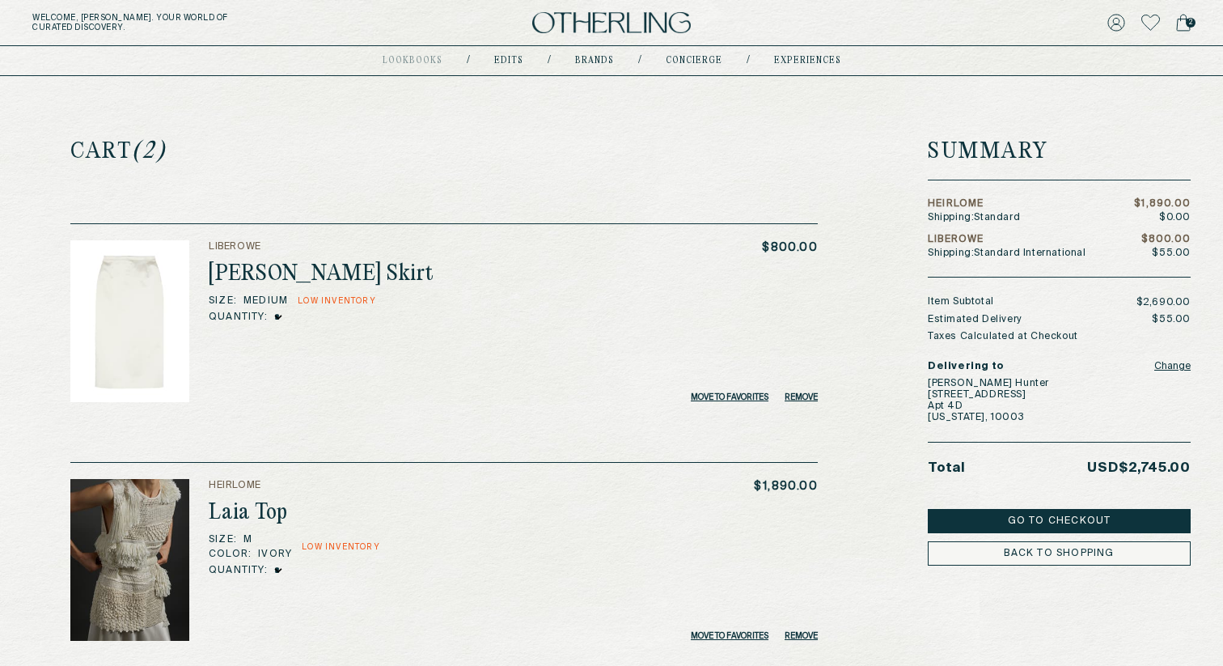
click at [1071, 515] on button "Go to Checkout" at bounding box center [1059, 521] width 263 height 24
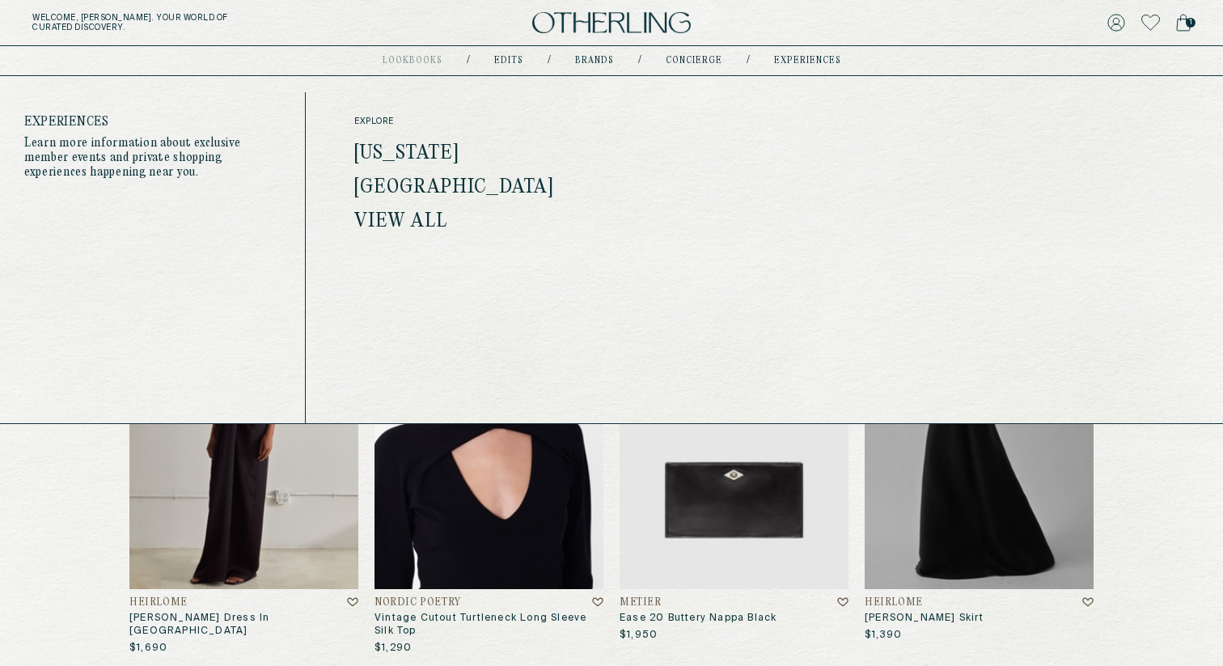
click at [804, 57] on link "experiences" at bounding box center [807, 61] width 67 height 8
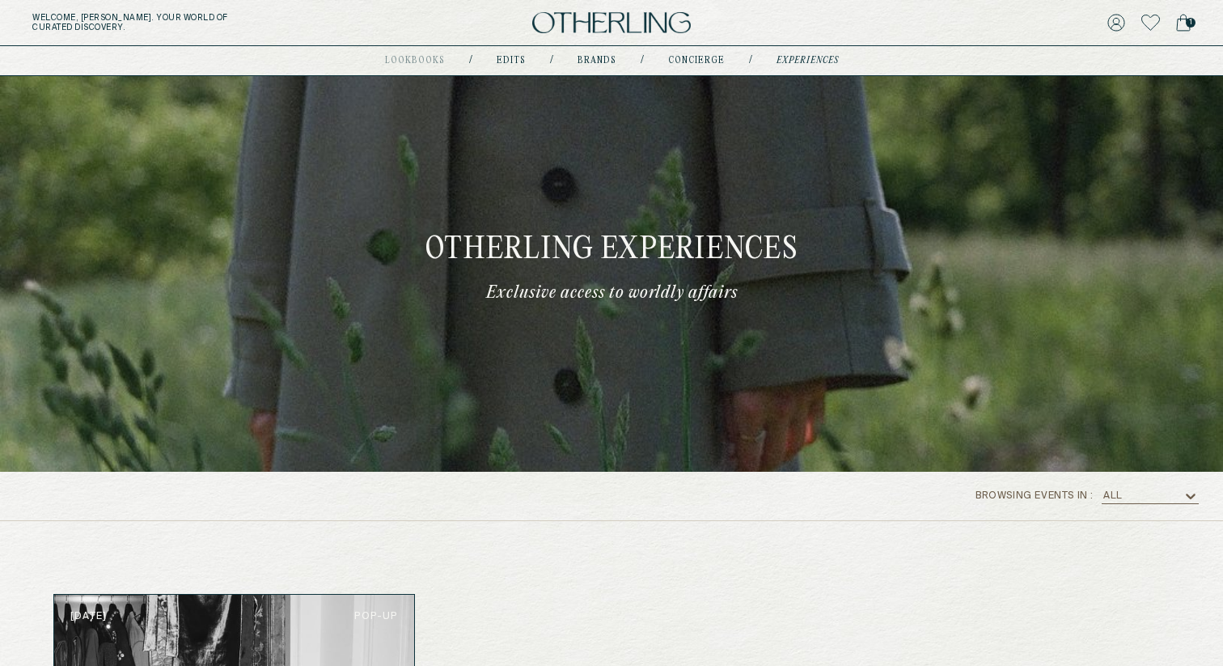
scroll to position [398, 0]
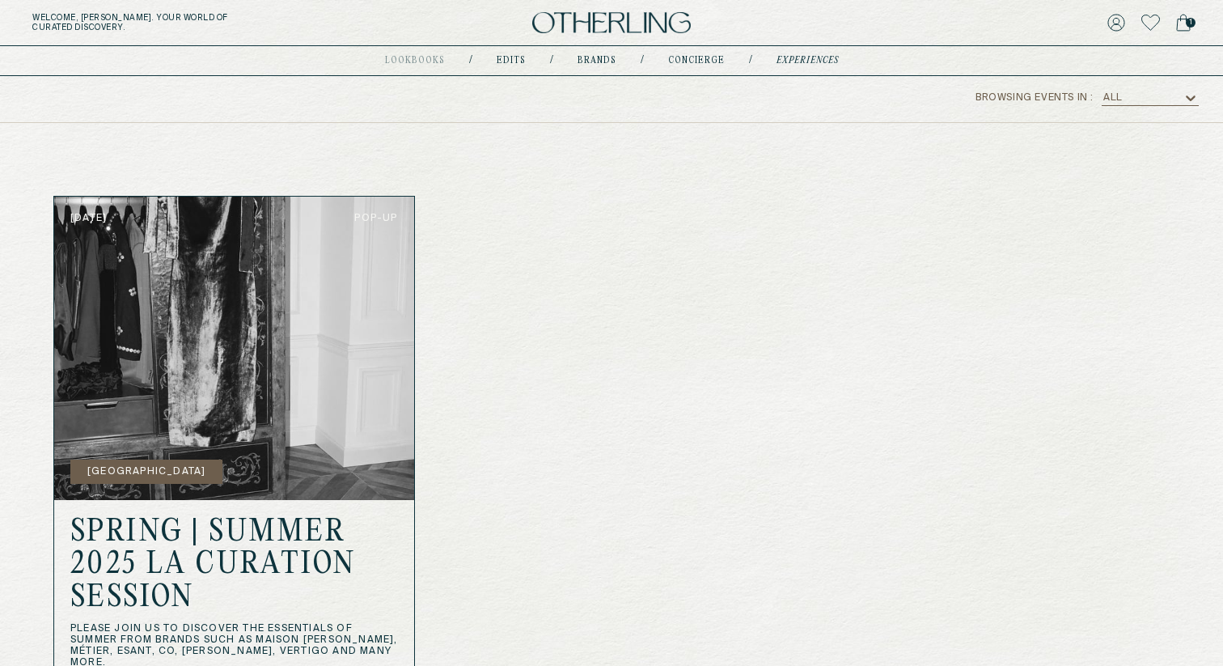
click at [292, 350] on img at bounding box center [234, 348] width 360 height 303
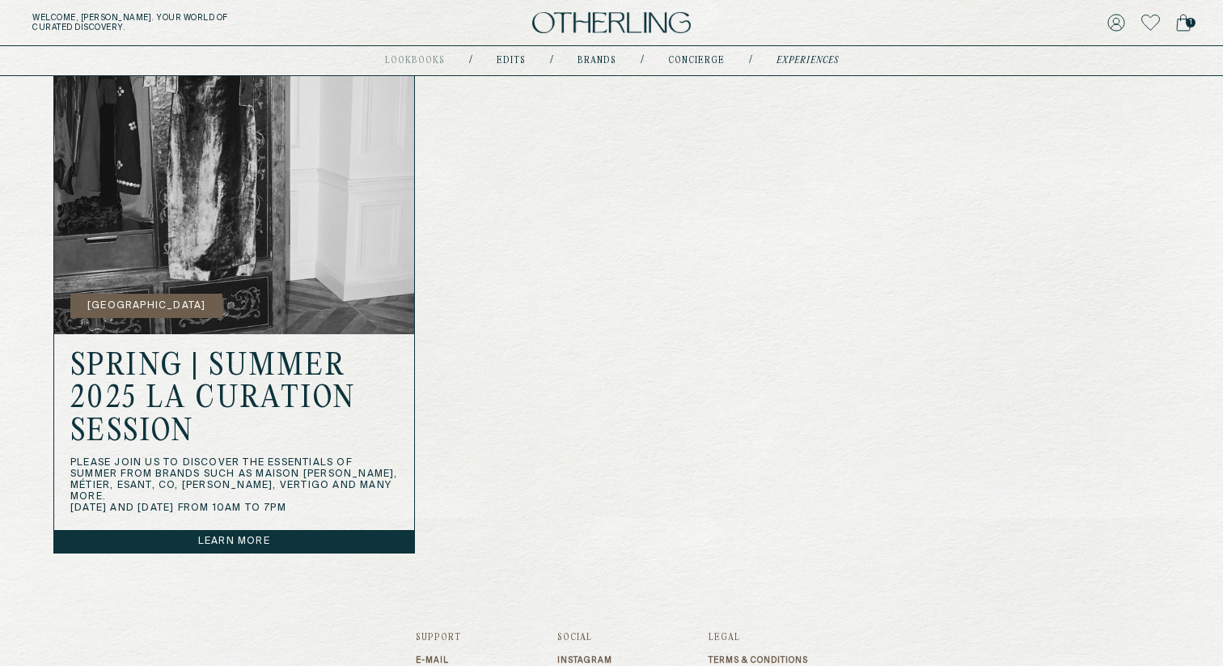
scroll to position [571, 0]
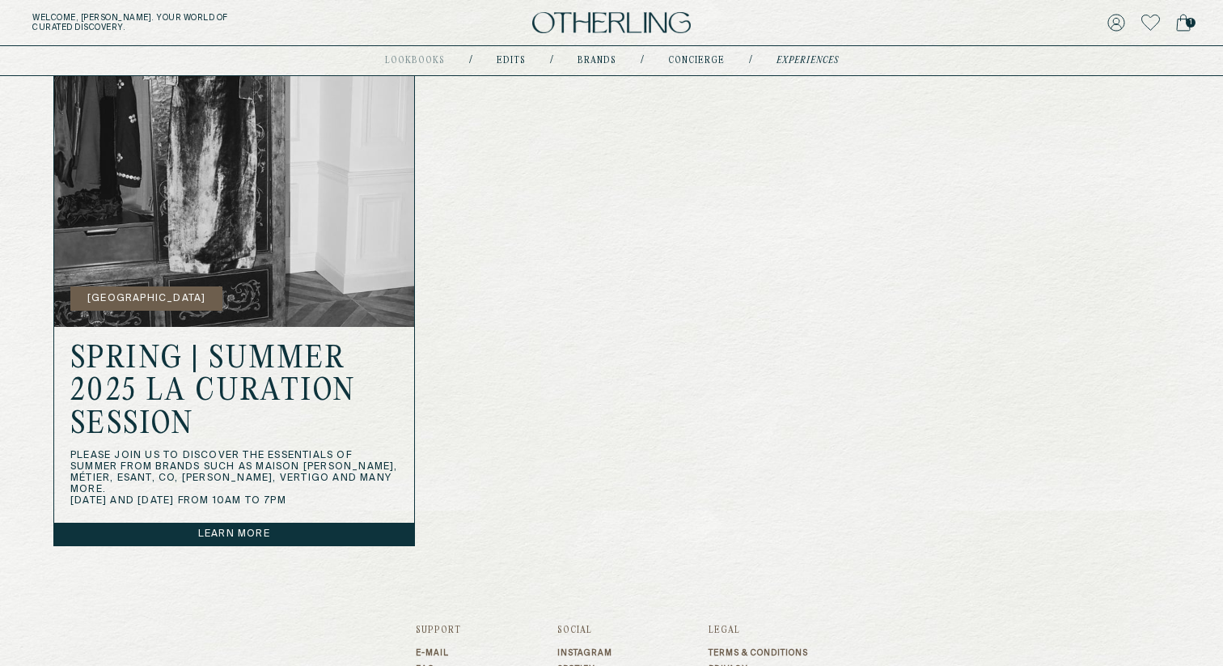
click at [235, 536] on link "Learn more" at bounding box center [234, 534] width 360 height 23
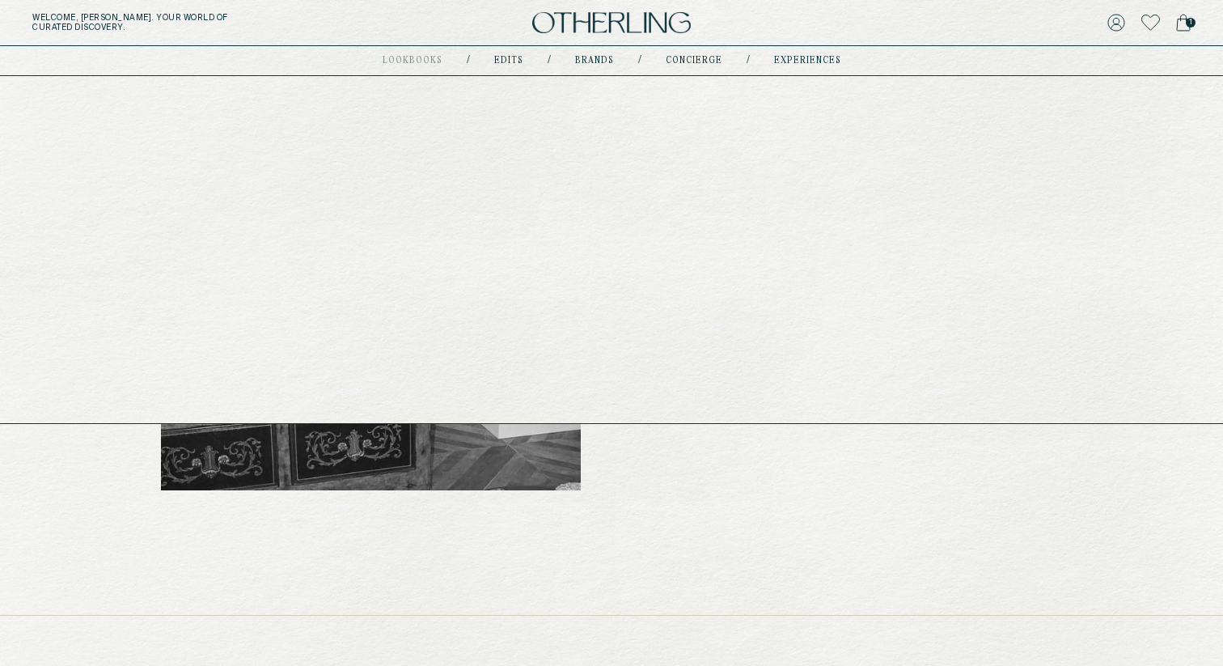
click at [591, 59] on link "Brands" at bounding box center [594, 61] width 39 height 8
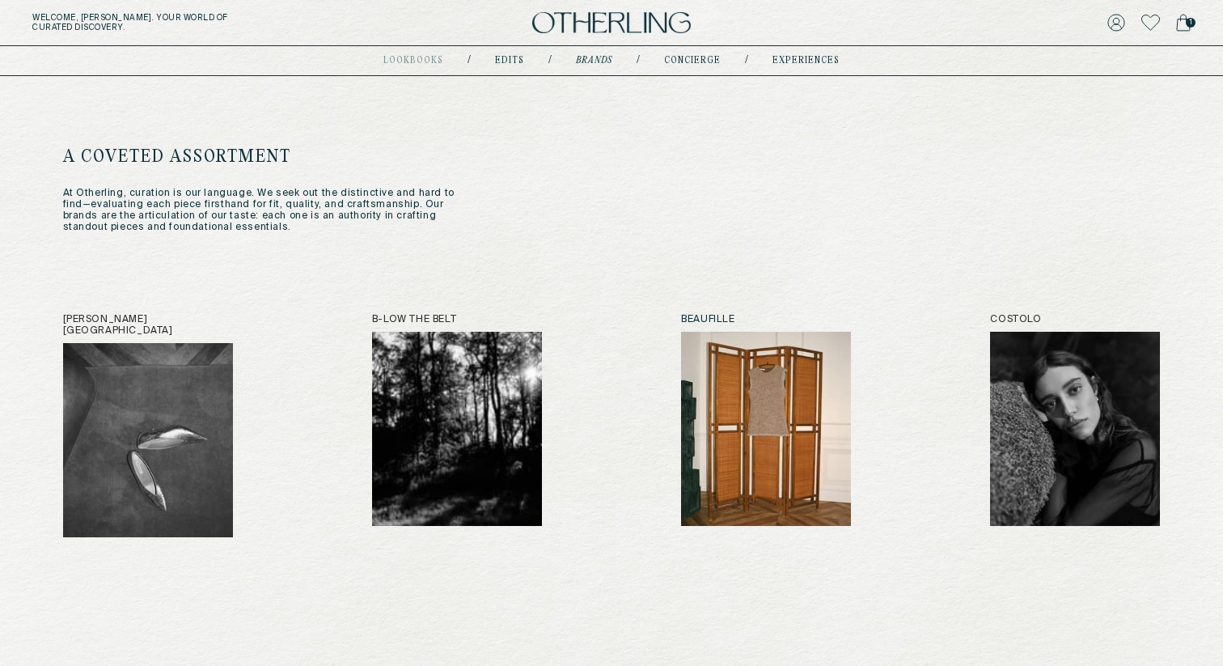
click at [769, 385] on img at bounding box center [766, 429] width 170 height 194
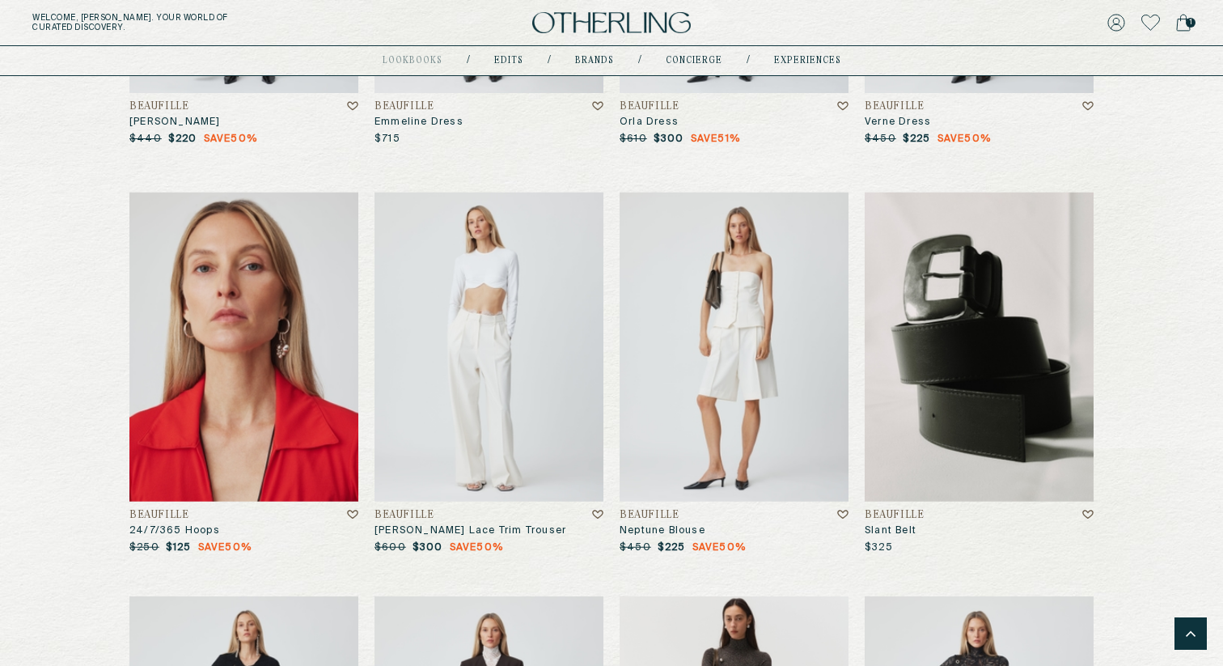
scroll to position [2505, 0]
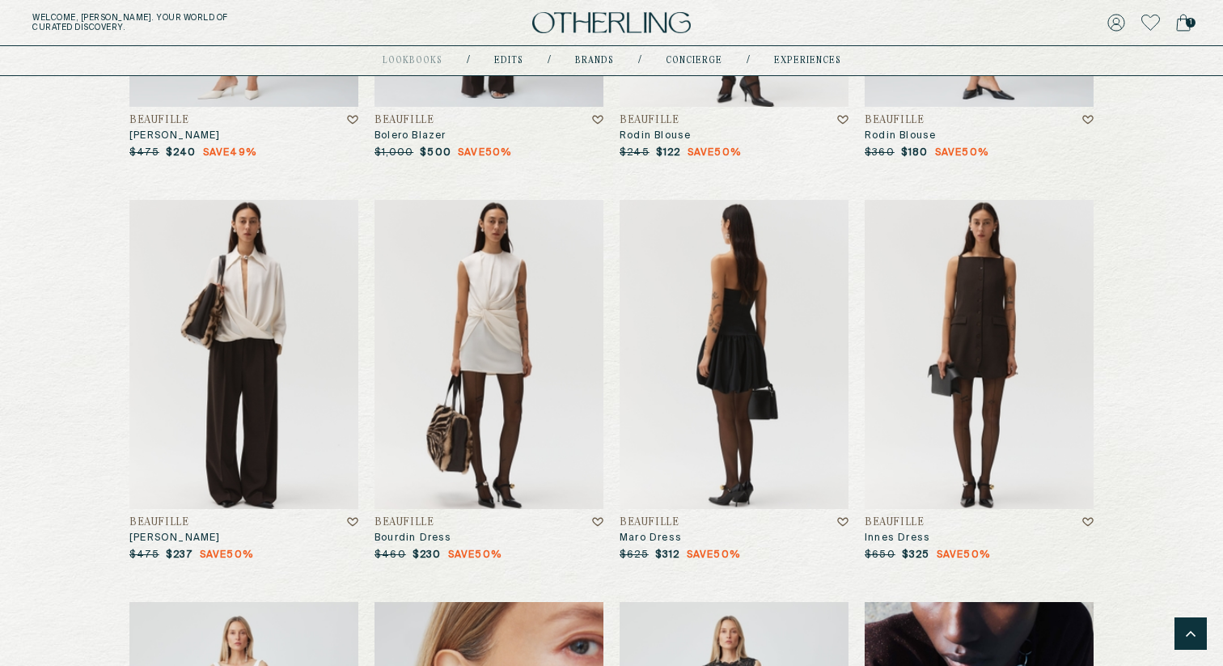
click at [756, 341] on img at bounding box center [734, 354] width 229 height 309
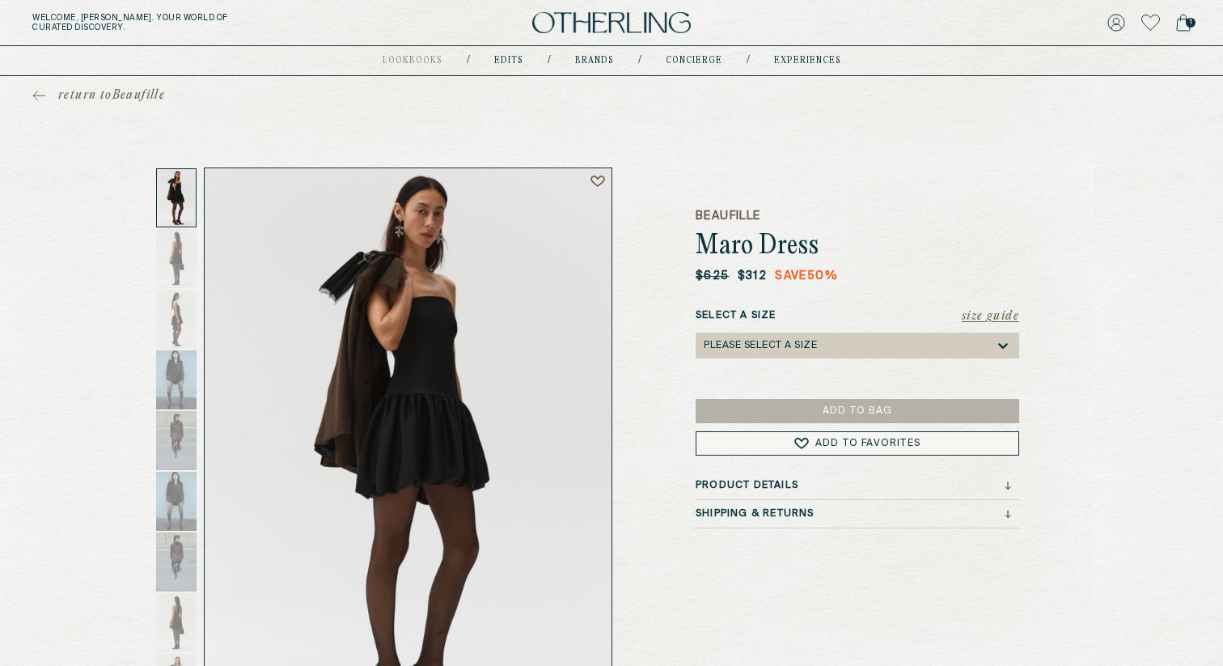
click at [817, 343] on div "Please select a Size" at bounding box center [760, 345] width 113 height 11
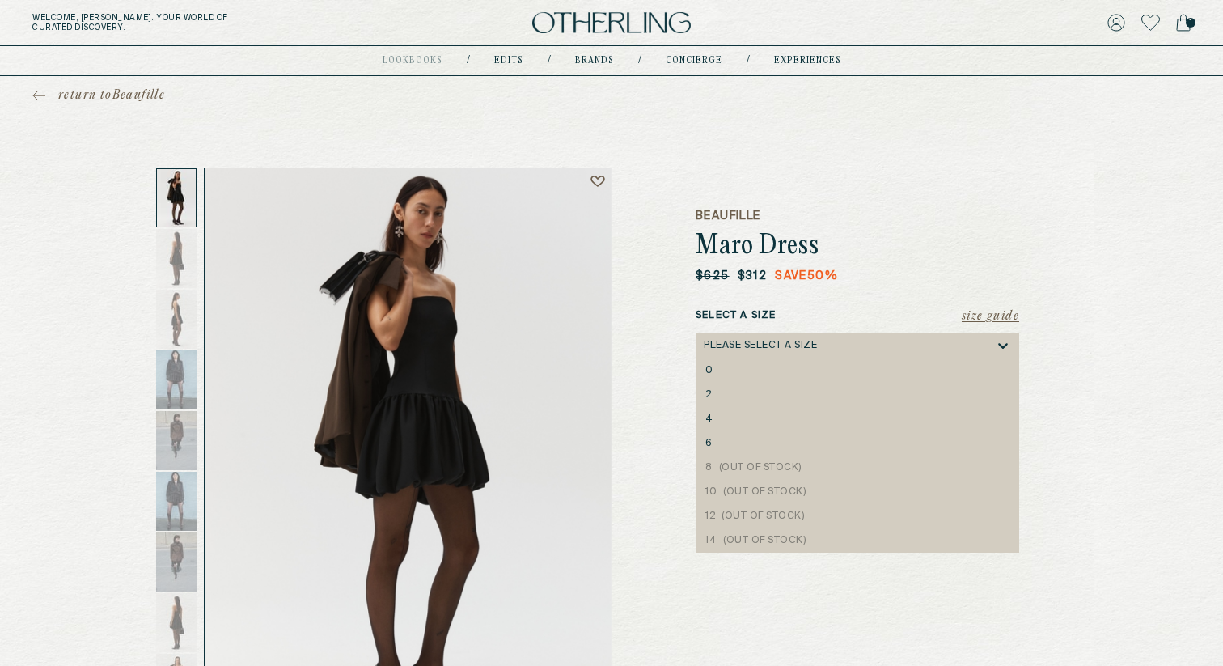
click at [817, 343] on div "Please select a Size" at bounding box center [760, 345] width 113 height 11
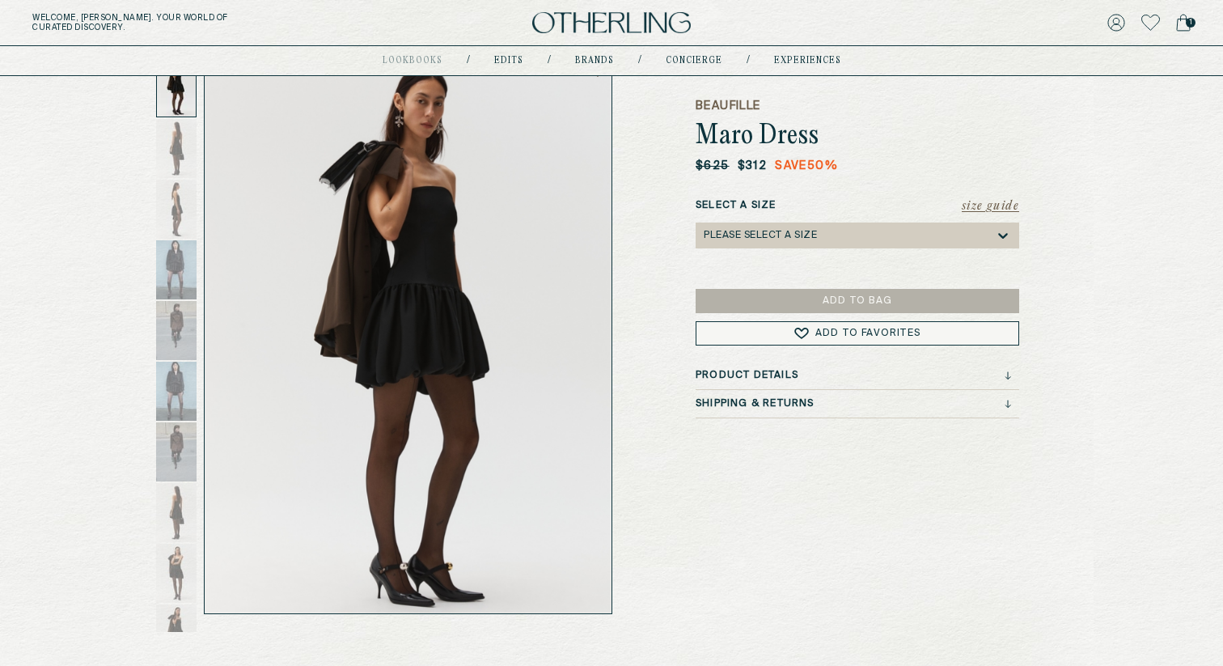
scroll to position [113, 0]
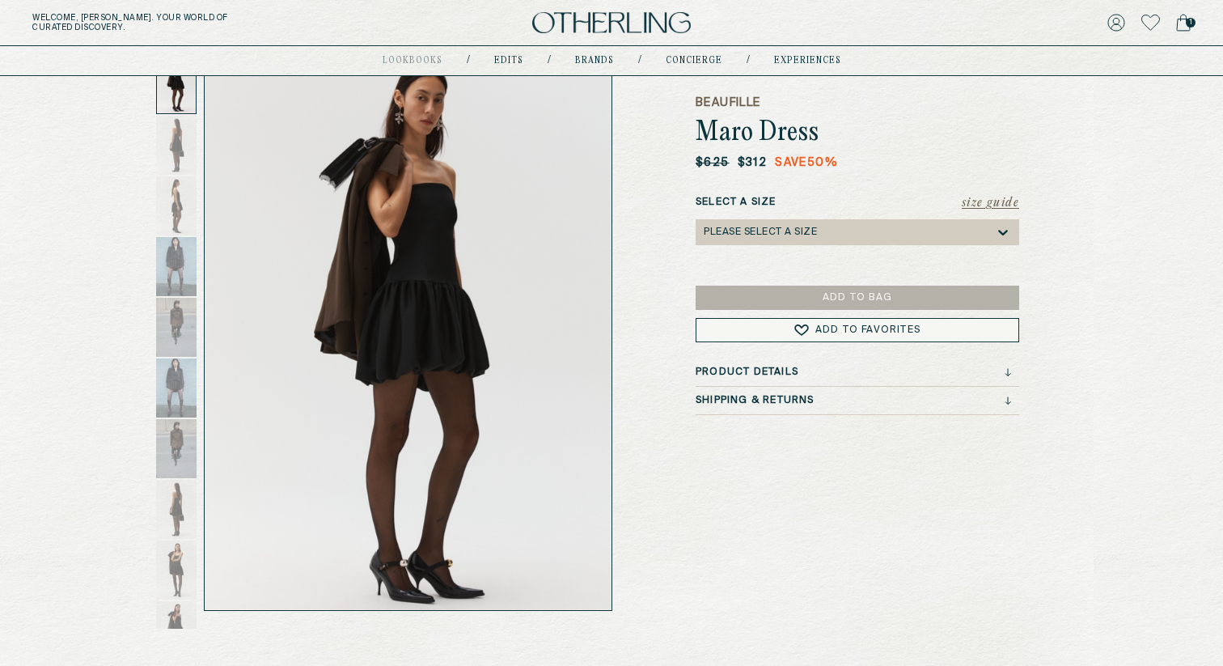
click at [829, 404] on div "Shipping & Returns" at bounding box center [853, 400] width 315 height 11
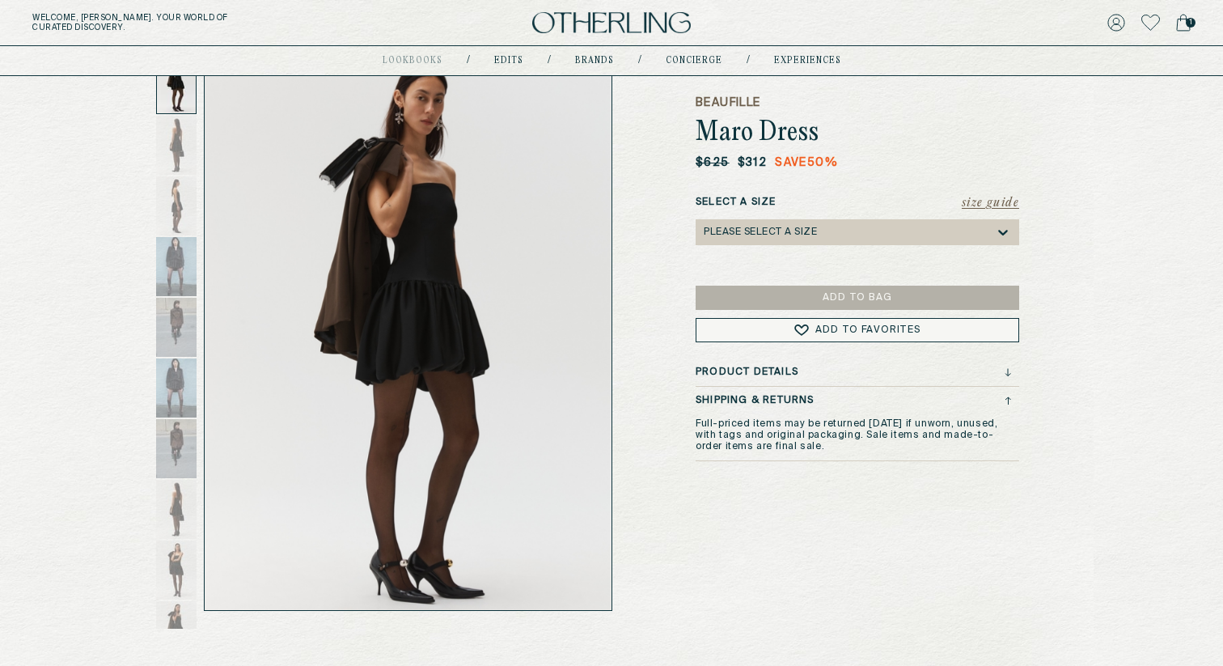
click at [829, 402] on div "Shipping & Returns" at bounding box center [853, 400] width 315 height 11
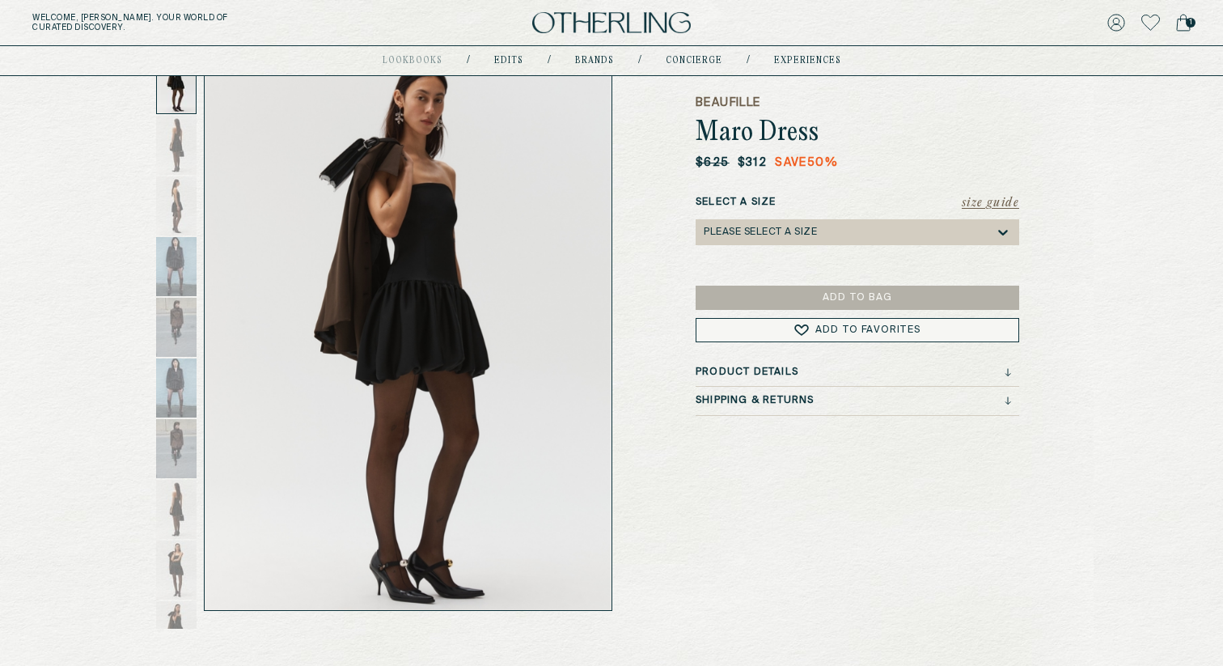
click at [817, 233] on div "Please select a Size" at bounding box center [760, 232] width 113 height 11
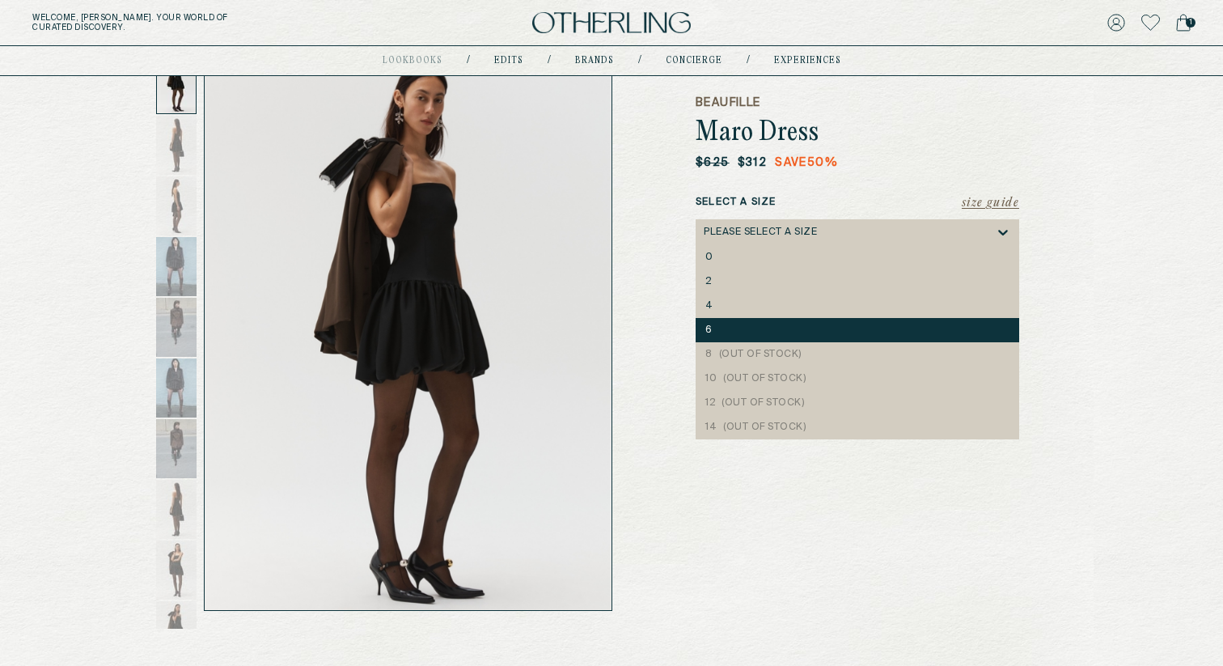
click at [781, 320] on div "6" at bounding box center [858, 330] width 324 height 24
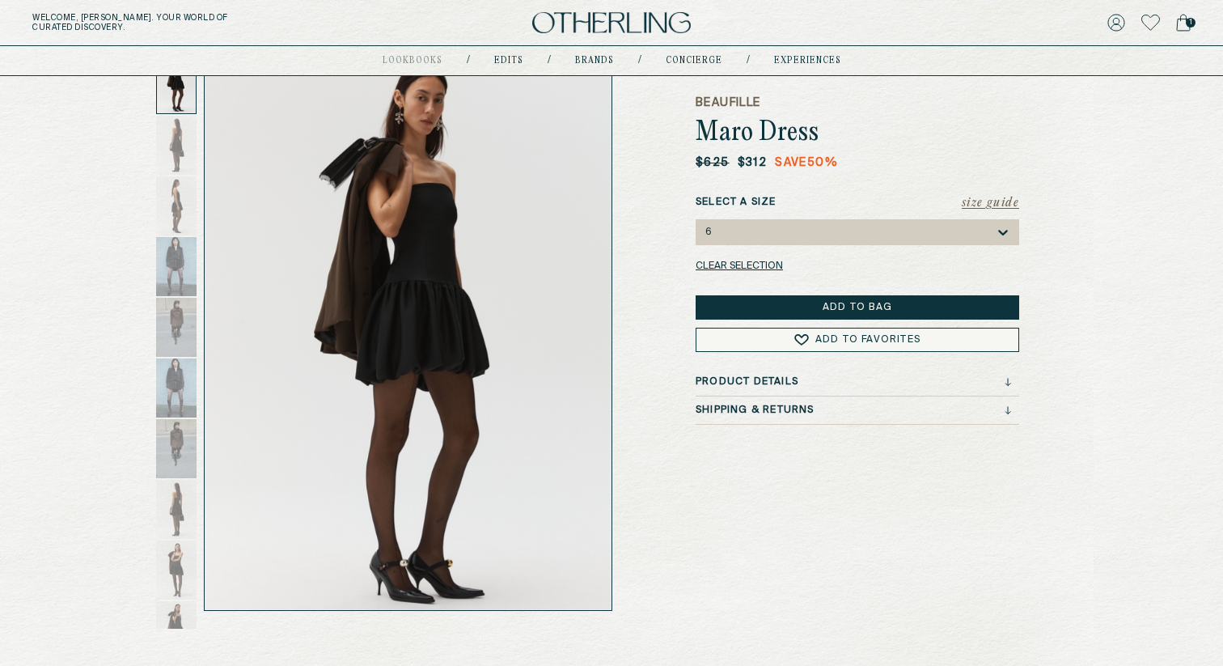
click at [802, 303] on button "Add to Bag" at bounding box center [858, 307] width 324 height 24
click at [1184, 31] on icon at bounding box center [1183, 23] width 15 height 18
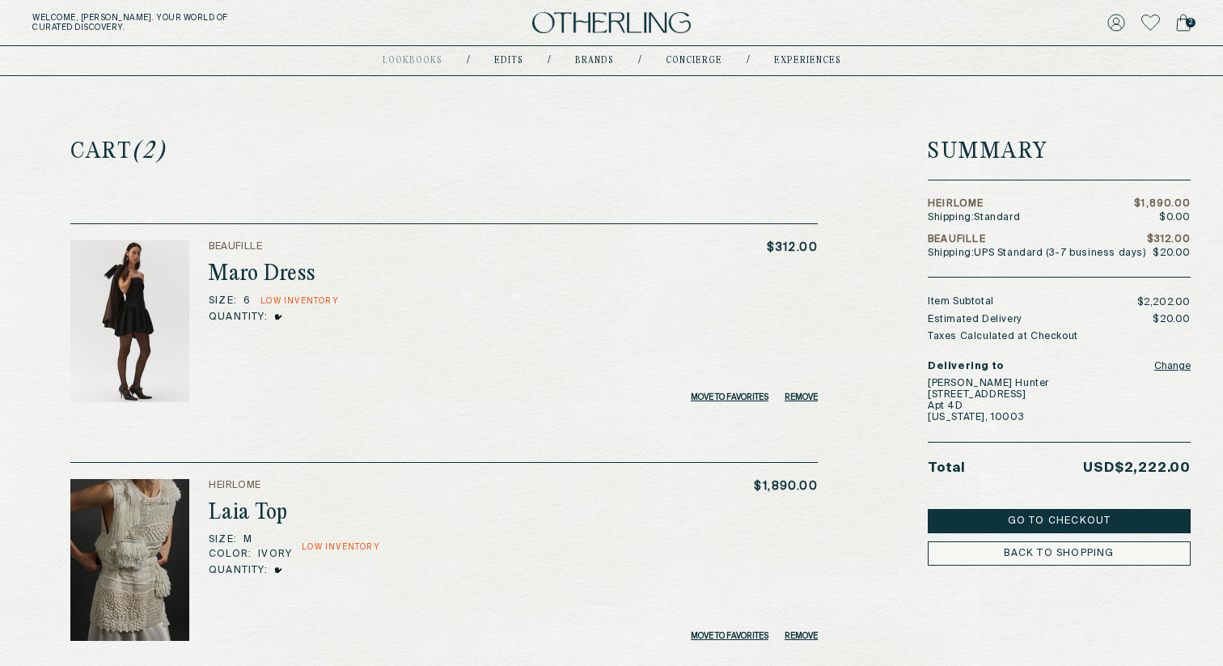
click at [1056, 519] on button "Go to Checkout" at bounding box center [1059, 521] width 263 height 24
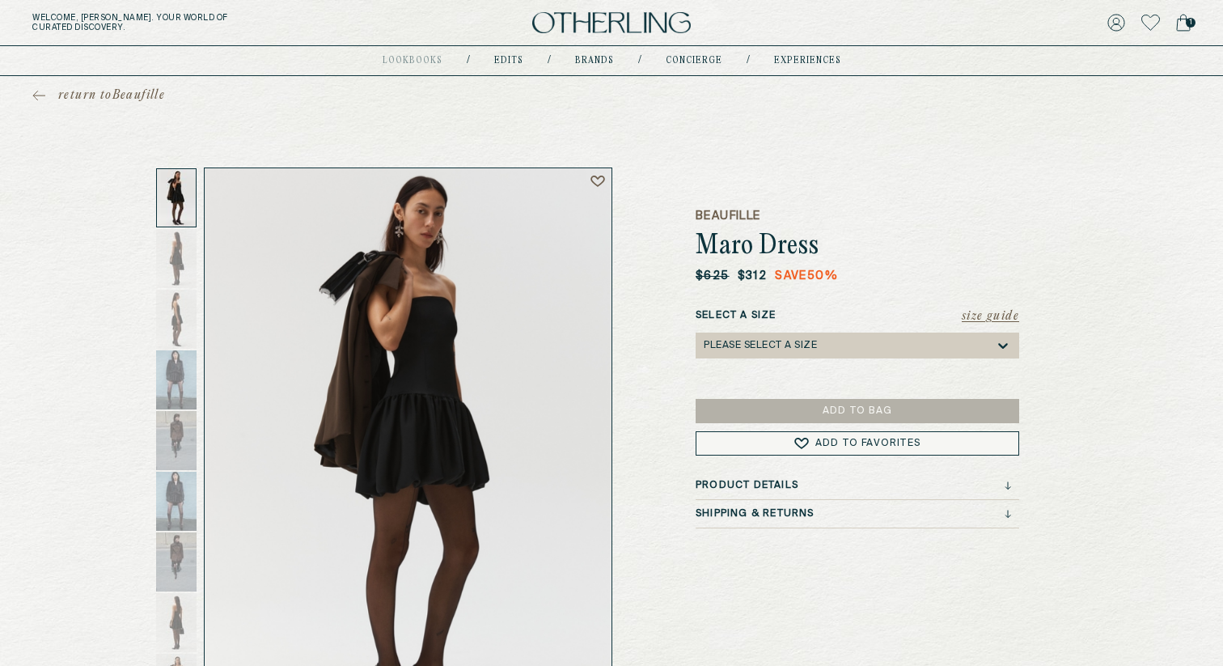
click at [570, 29] on img at bounding box center [611, 23] width 159 height 22
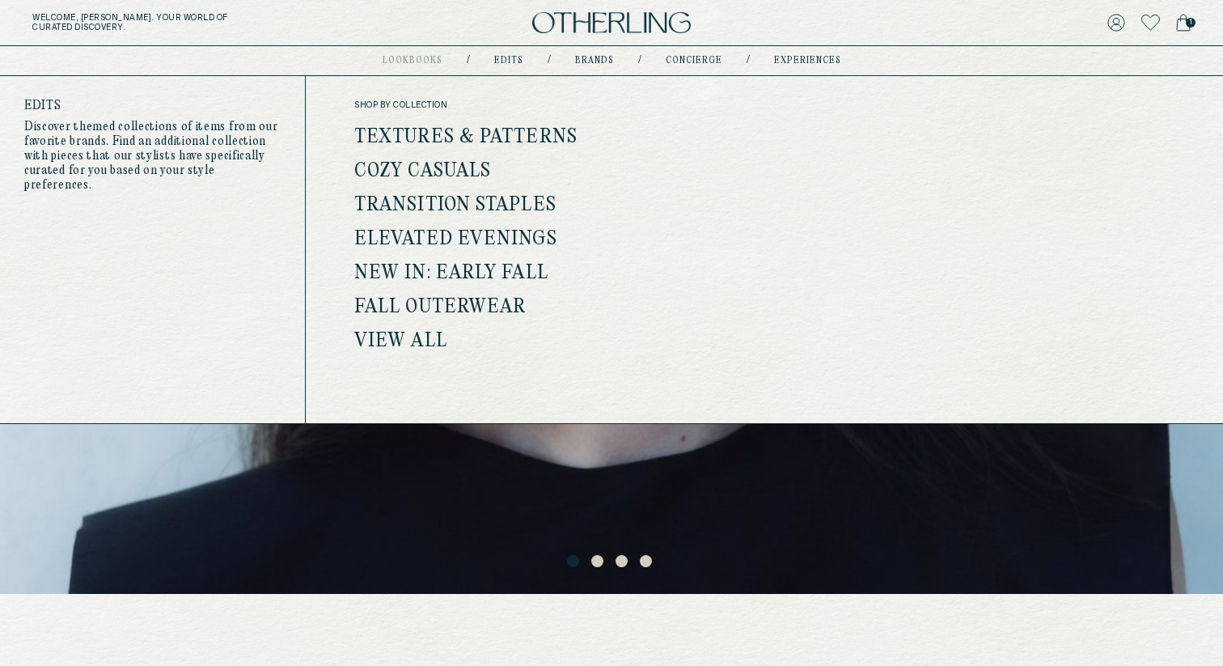
click at [450, 167] on link "Cozy Casuals" at bounding box center [422, 171] width 137 height 21
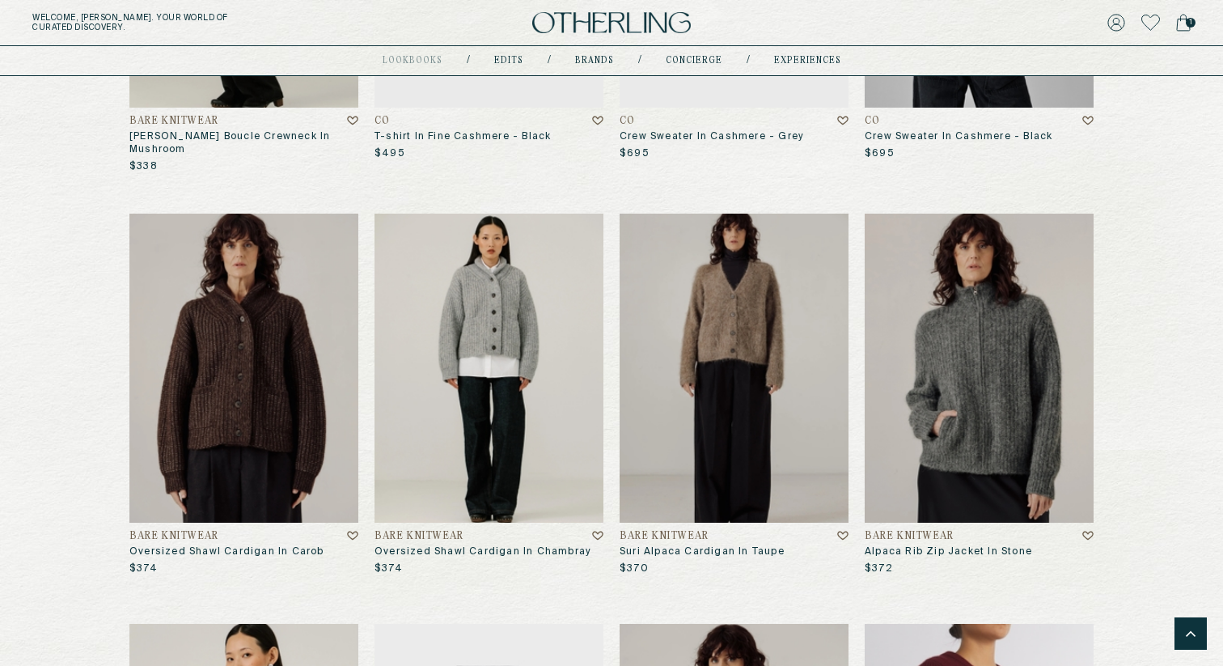
scroll to position [1744, 0]
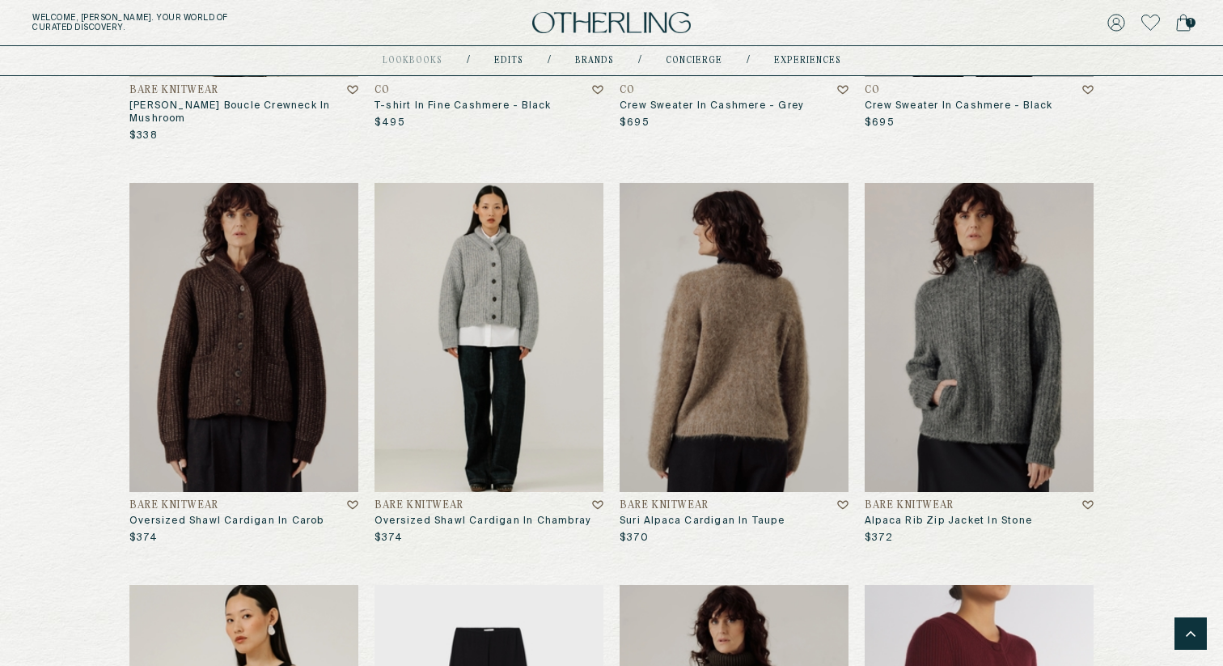
click at [767, 321] on img at bounding box center [734, 337] width 229 height 309
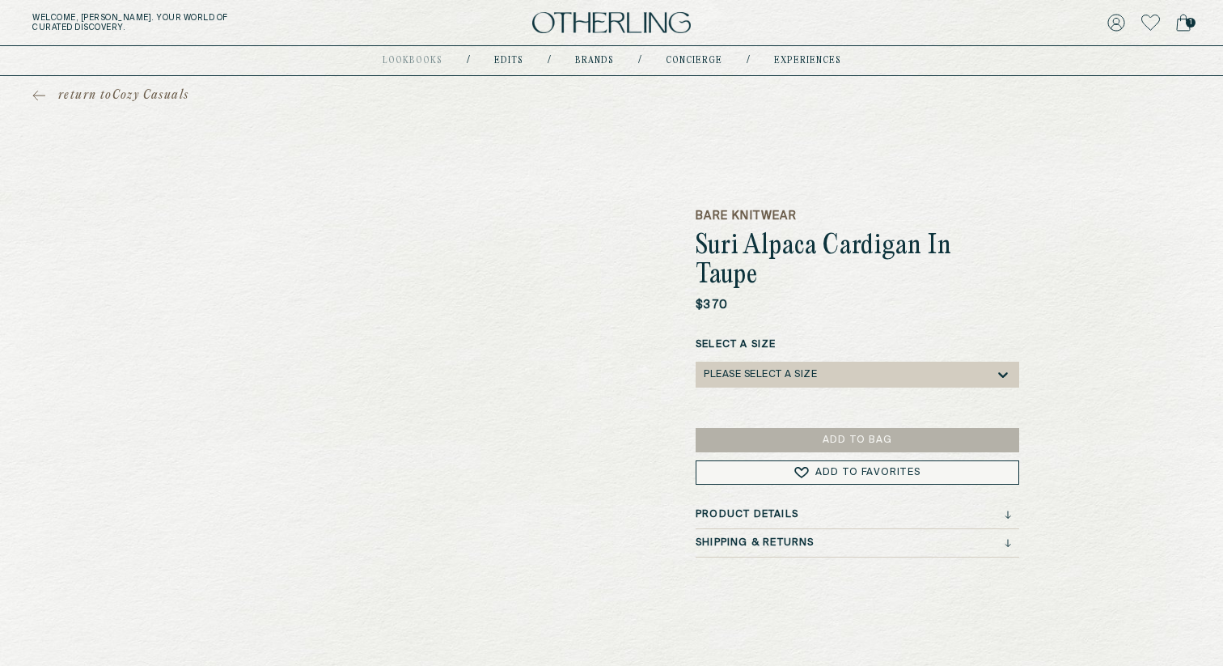
click at [820, 362] on div "Please select a Size" at bounding box center [849, 375] width 291 height 26
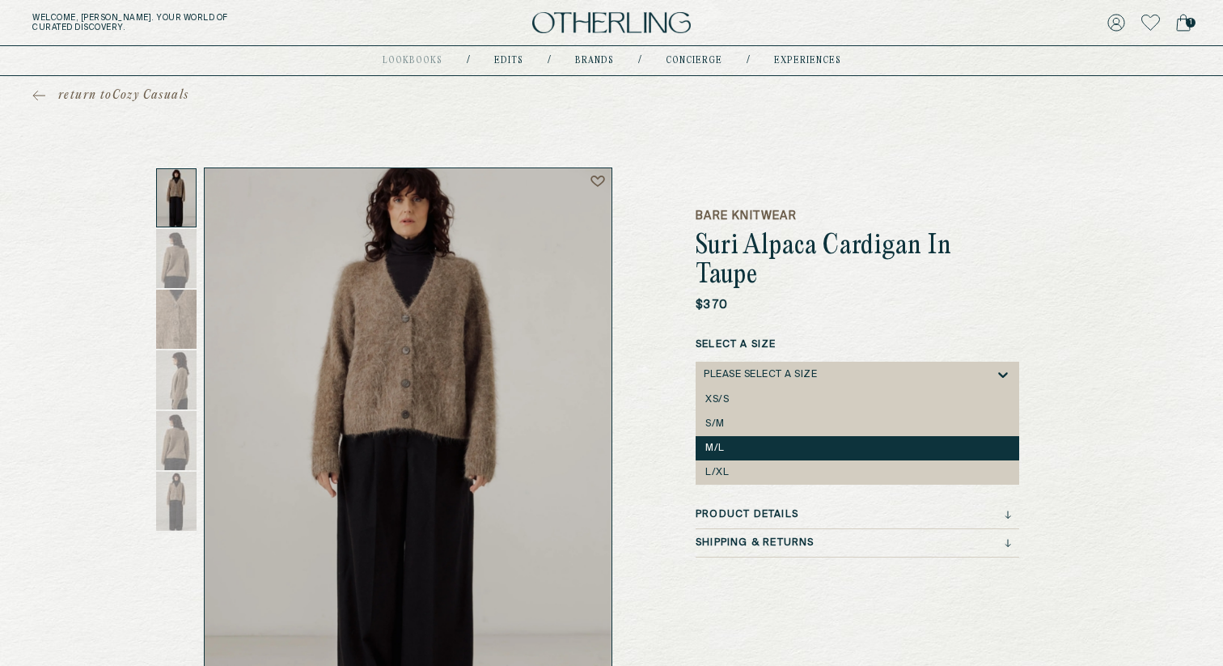
click at [749, 443] on div "M/L" at bounding box center [857, 448] width 304 height 11
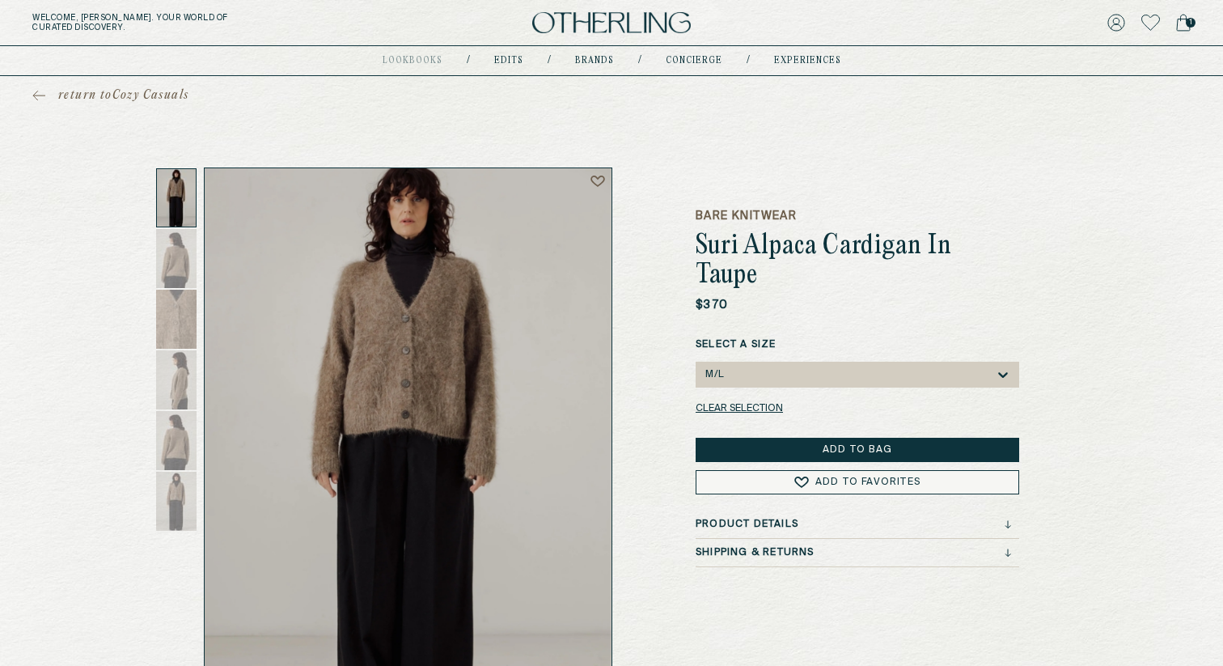
click at [790, 438] on button "Add to Bag" at bounding box center [858, 450] width 324 height 24
click at [1179, 15] on icon at bounding box center [1183, 23] width 15 height 18
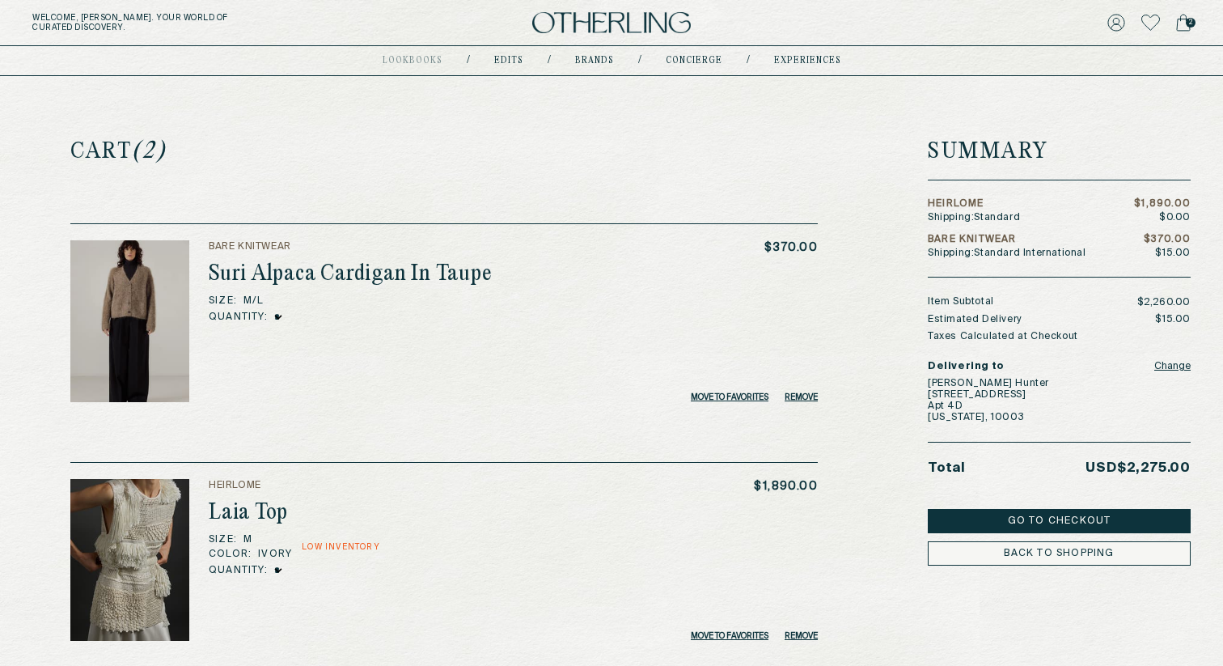
click at [599, 30] on img at bounding box center [611, 23] width 159 height 22
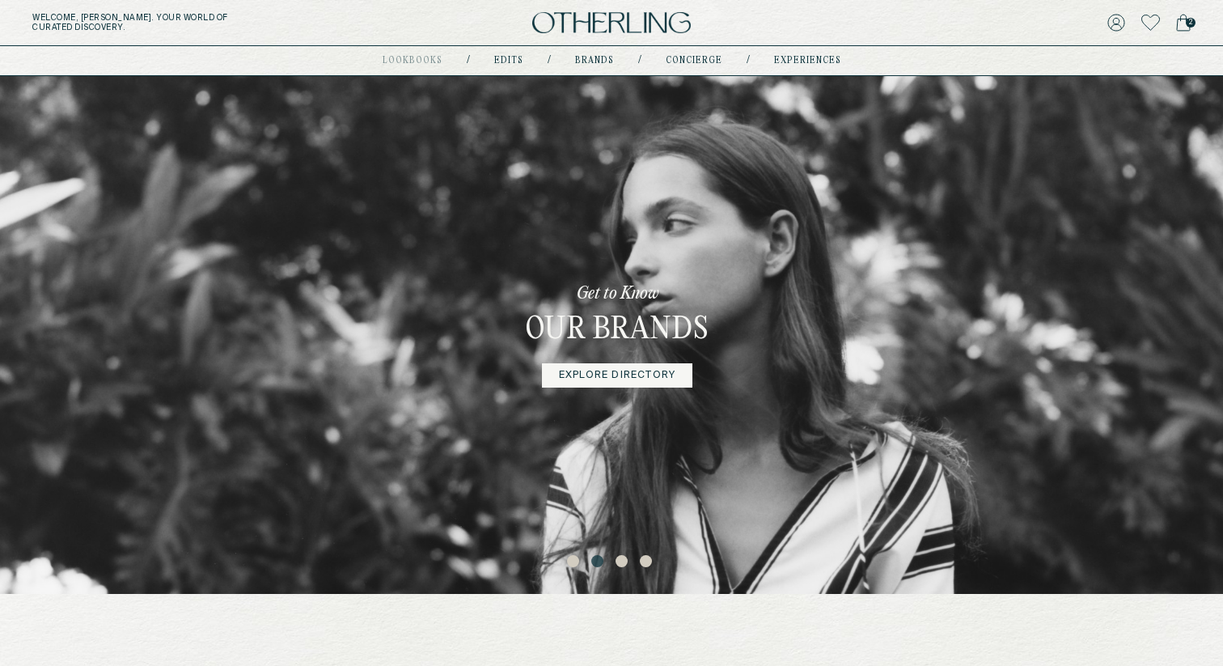
click at [620, 564] on button "3" at bounding box center [624, 563] width 16 height 16
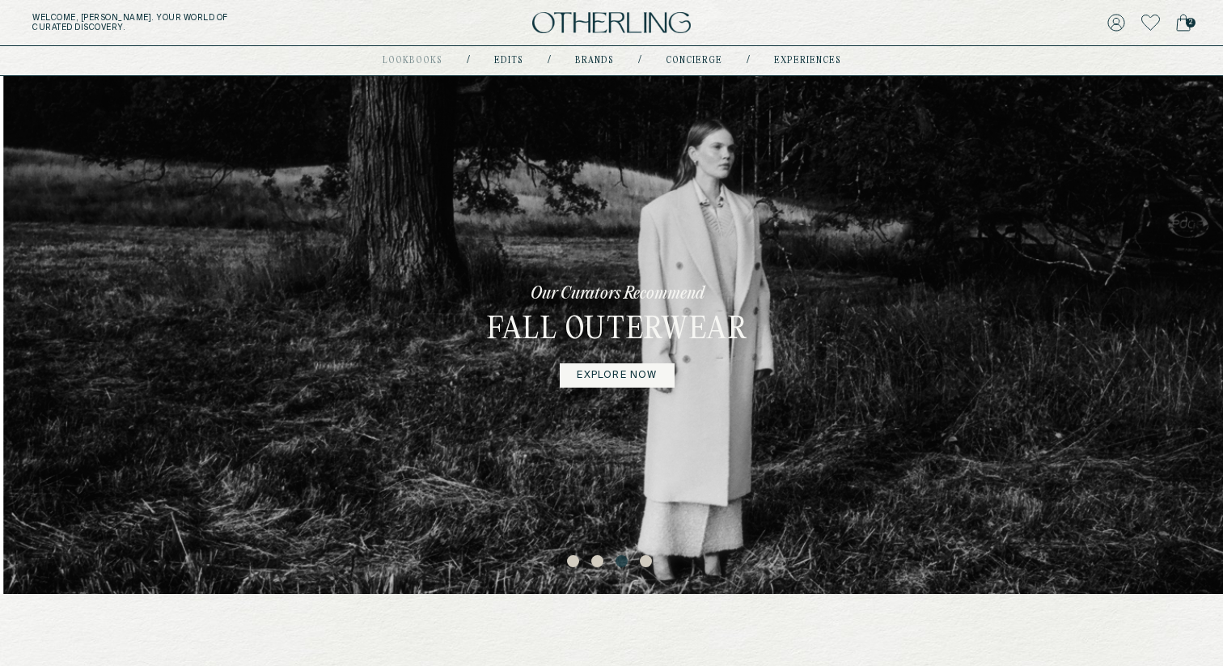
click at [640, 376] on link "explore now" at bounding box center [617, 375] width 114 height 24
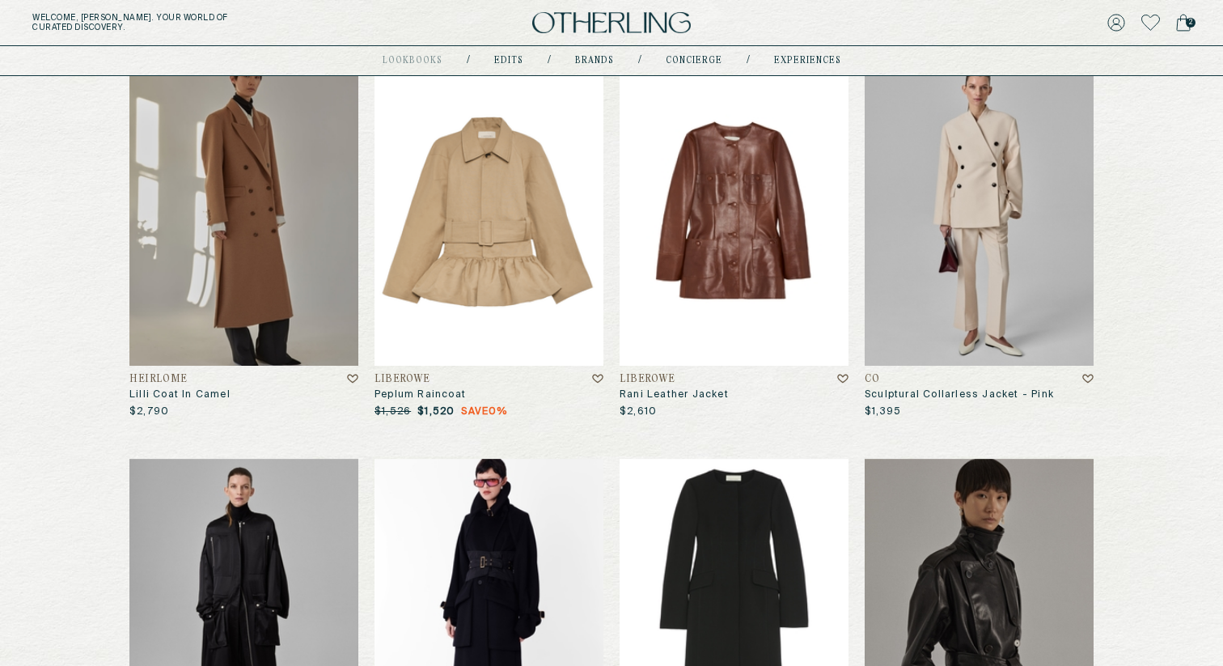
scroll to position [654, 0]
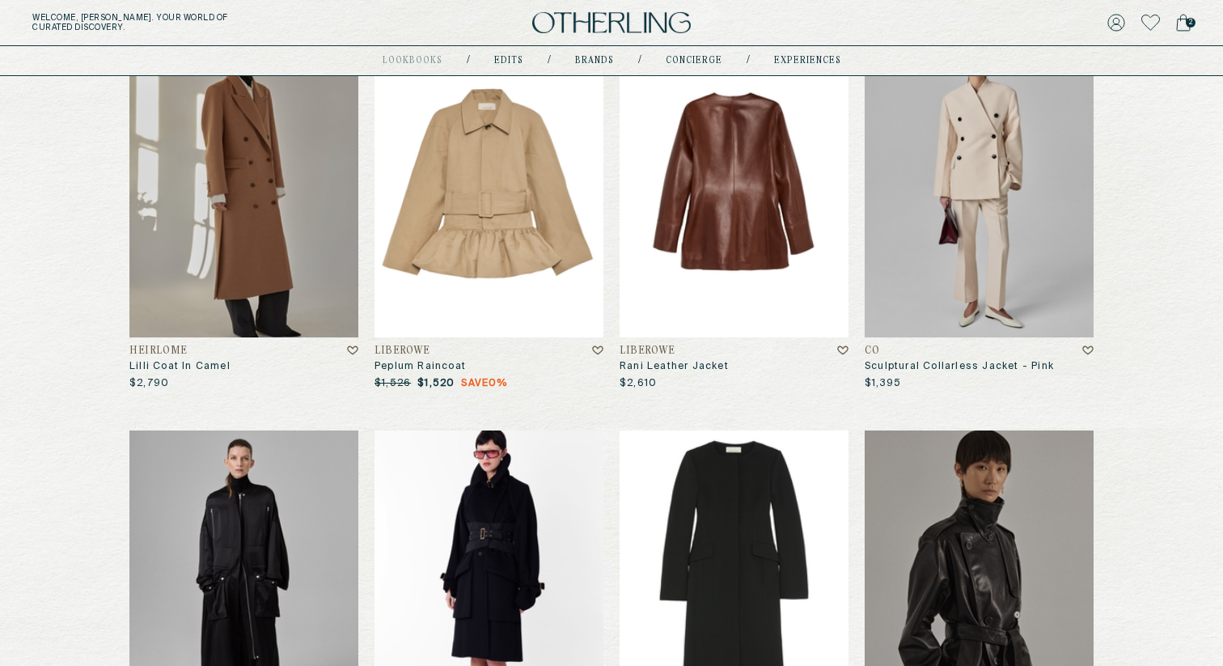
click at [701, 229] on img at bounding box center [734, 182] width 229 height 309
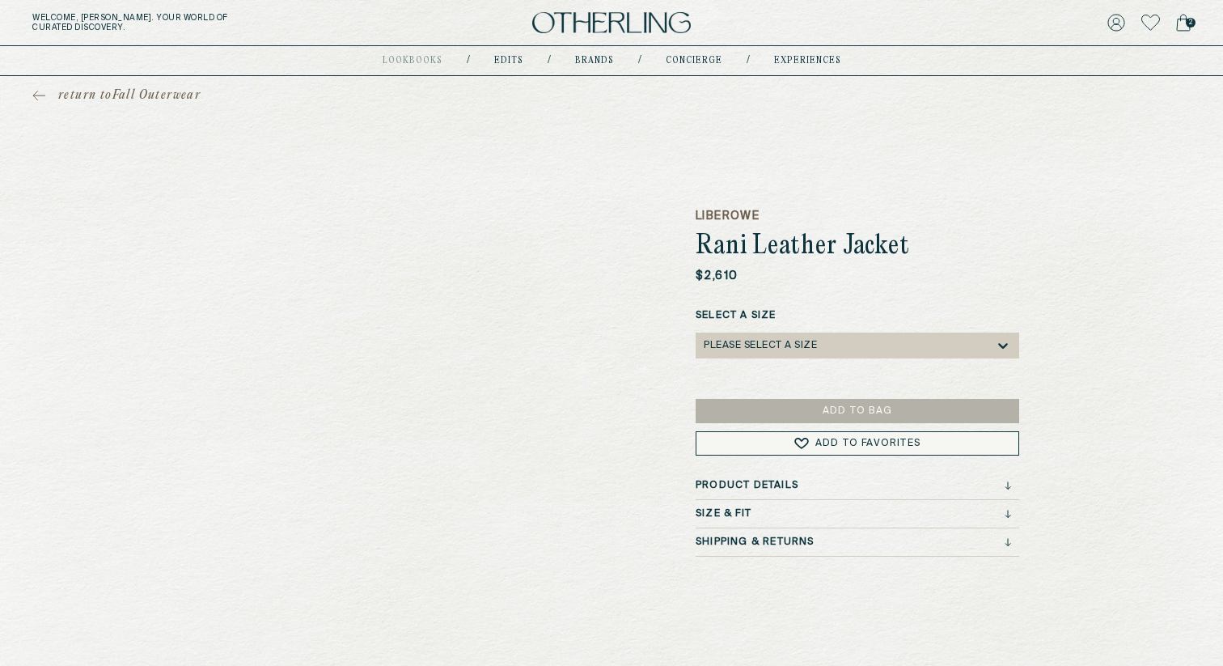
click at [824, 344] on div "Please select a Size" at bounding box center [849, 345] width 291 height 26
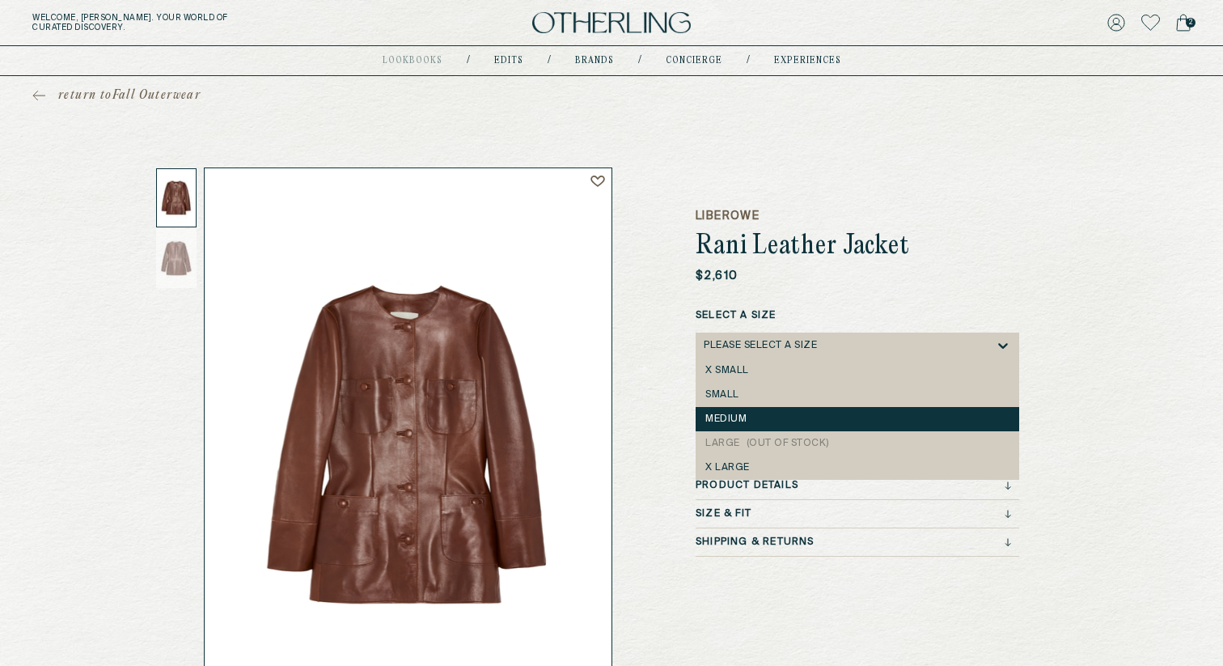
click at [772, 409] on div "medium" at bounding box center [858, 419] width 324 height 24
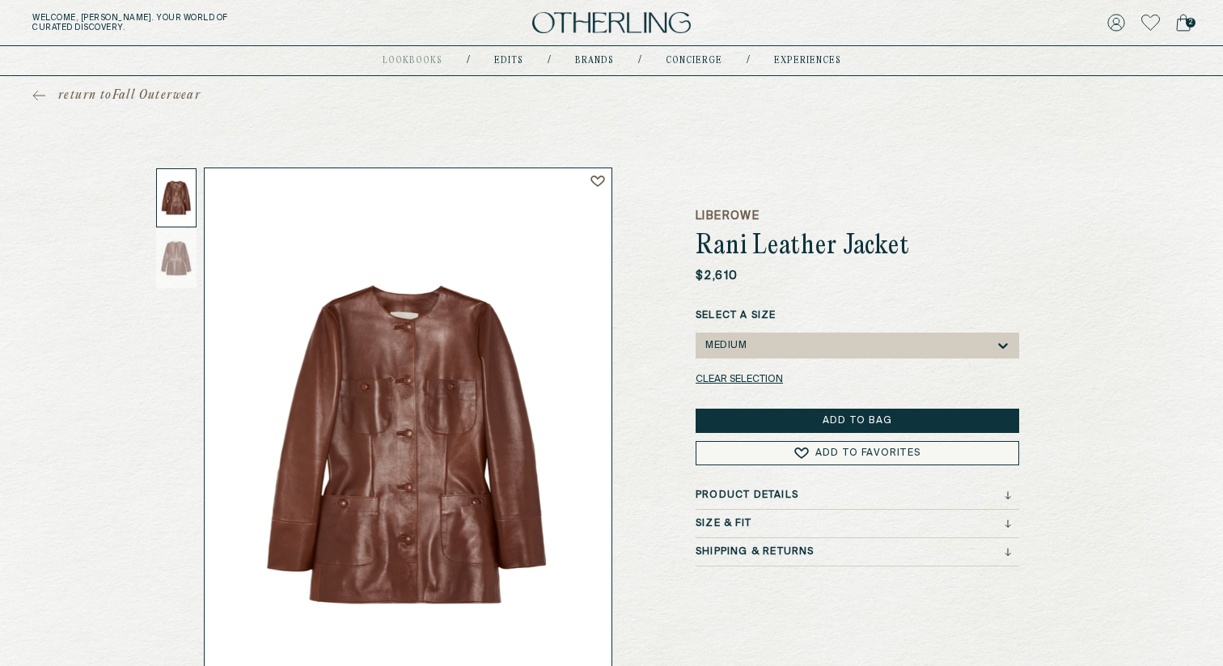
click at [776, 411] on button "Add to Bag" at bounding box center [858, 421] width 324 height 24
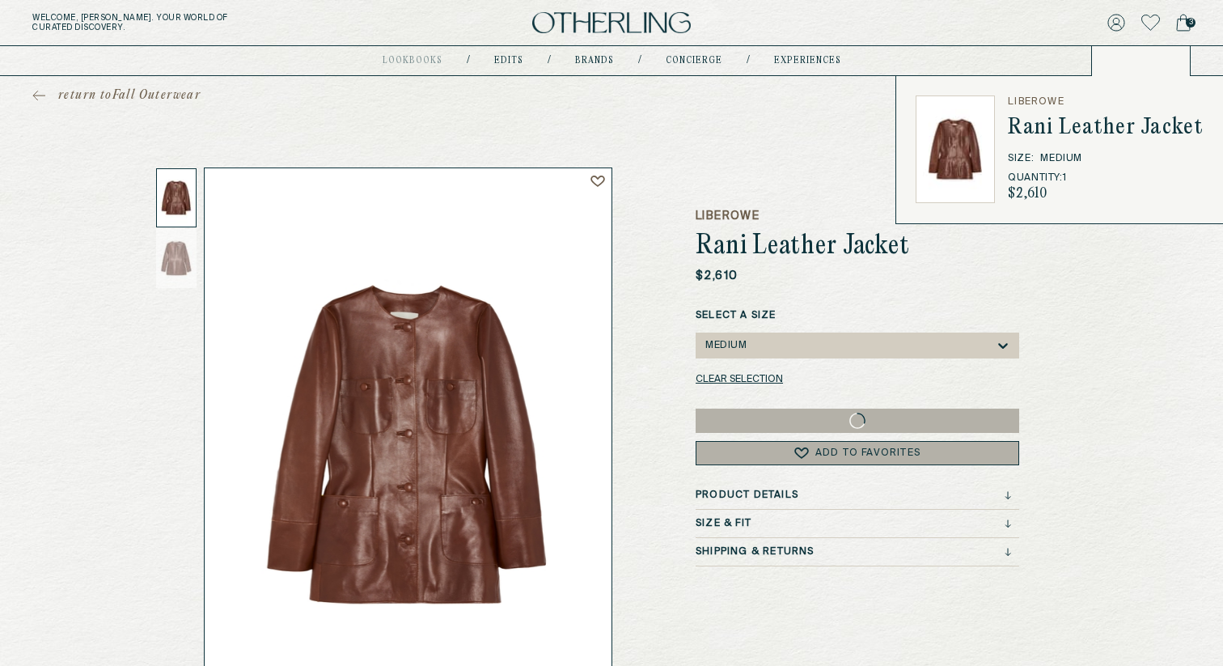
click at [1189, 21] on span "3" at bounding box center [1191, 23] width 10 height 10
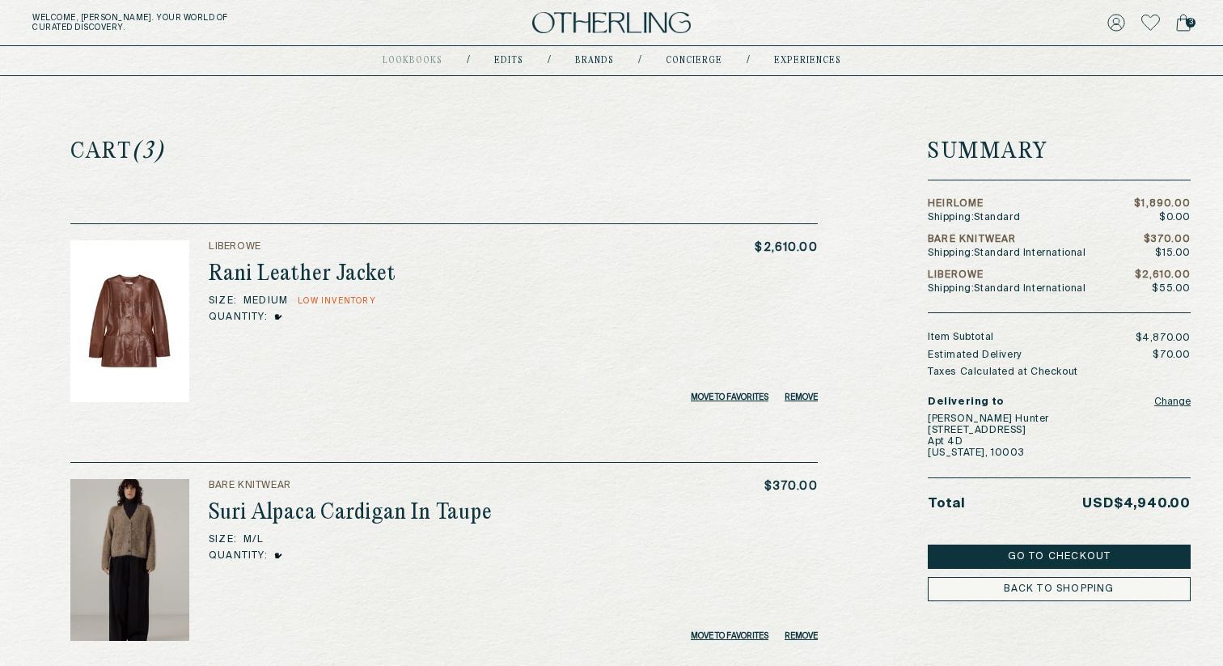
click at [1067, 553] on button "Go to Checkout" at bounding box center [1059, 556] width 263 height 24
click at [569, 22] on img at bounding box center [611, 23] width 159 height 22
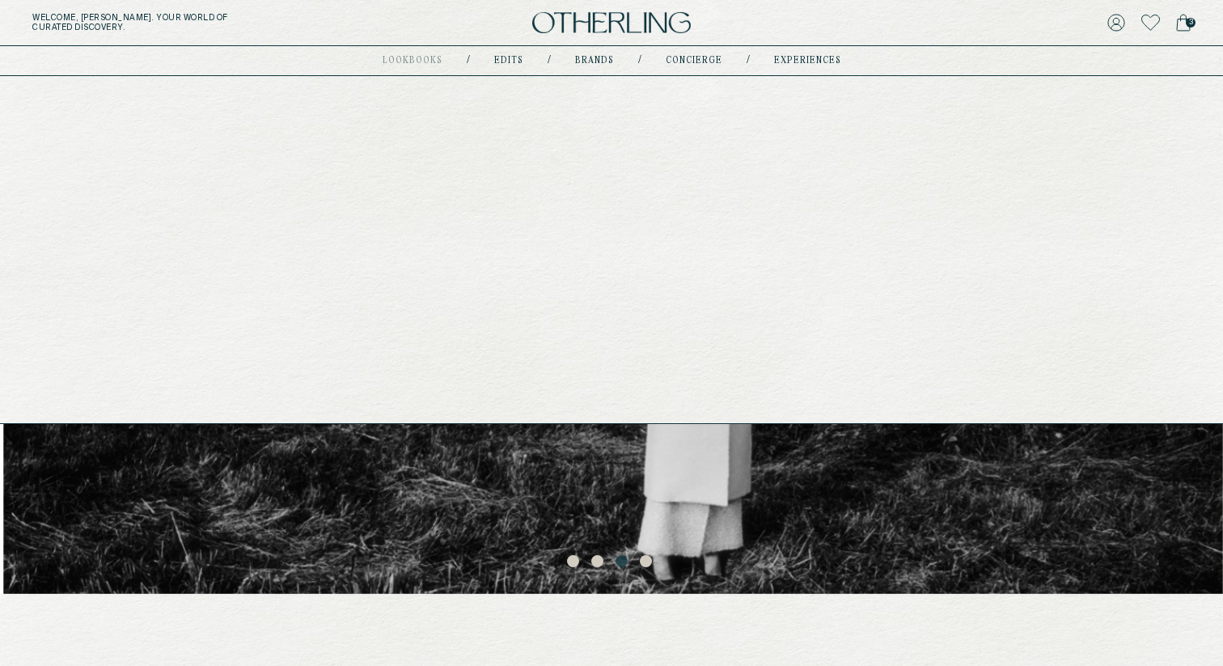
click at [505, 57] on link "Edits" at bounding box center [508, 61] width 29 height 8
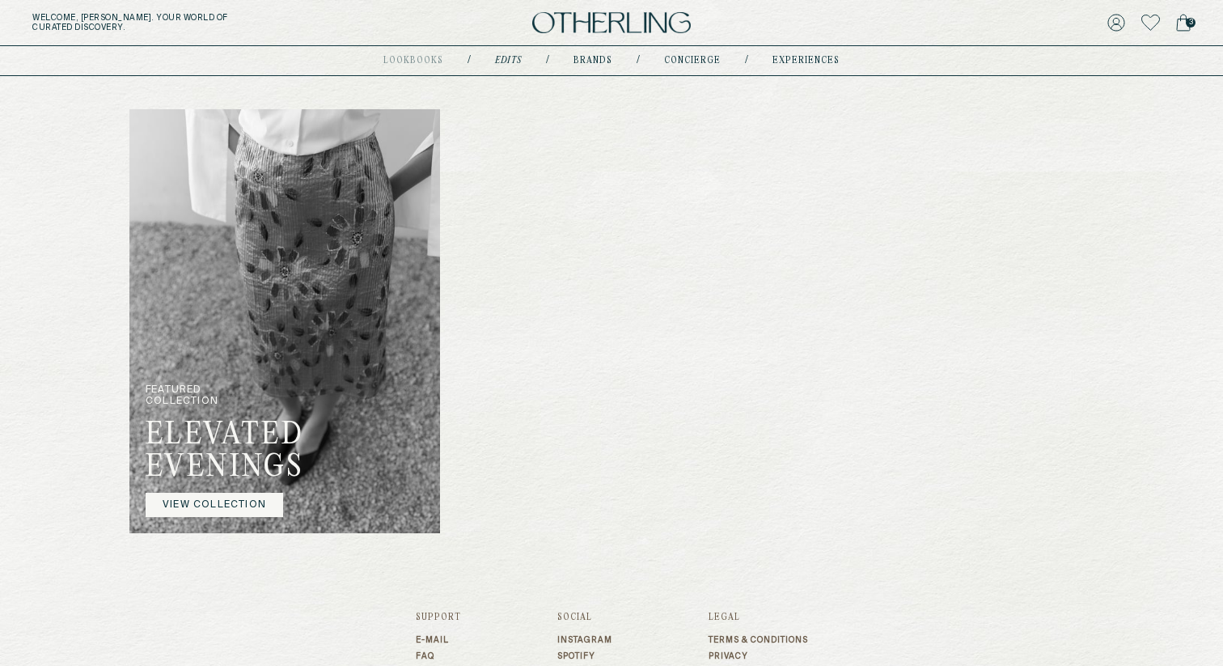
scroll to position [939, 0]
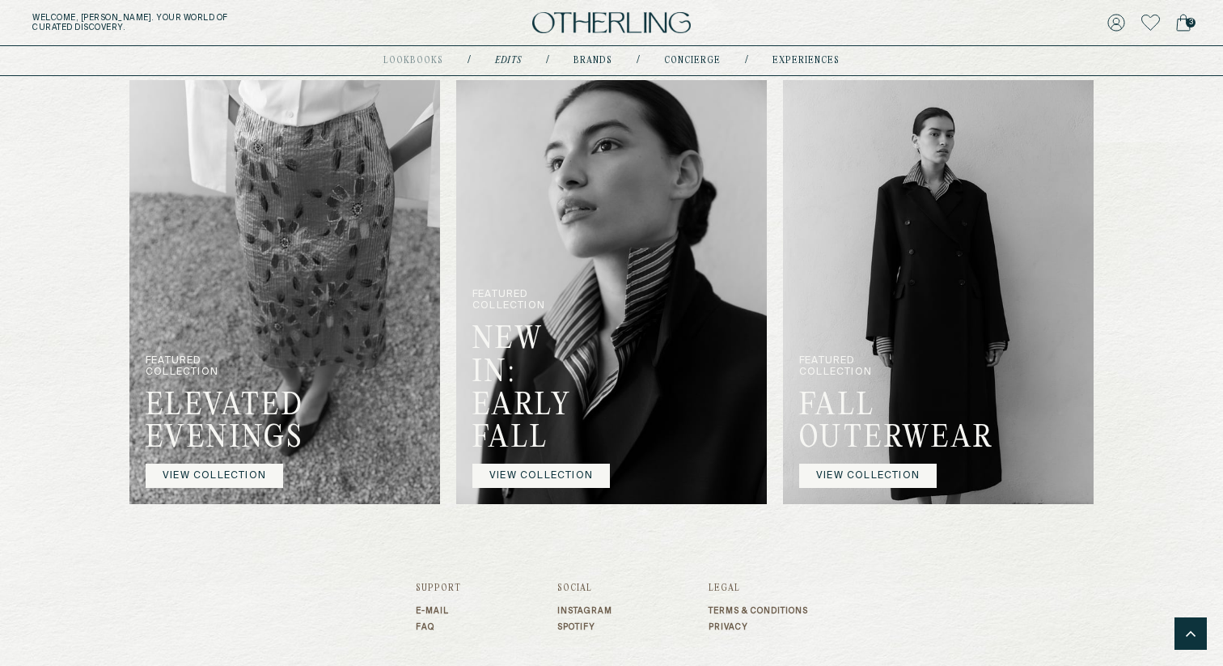
click at [539, 474] on link "VIEW COLLECTION" at bounding box center [541, 476] width 138 height 24
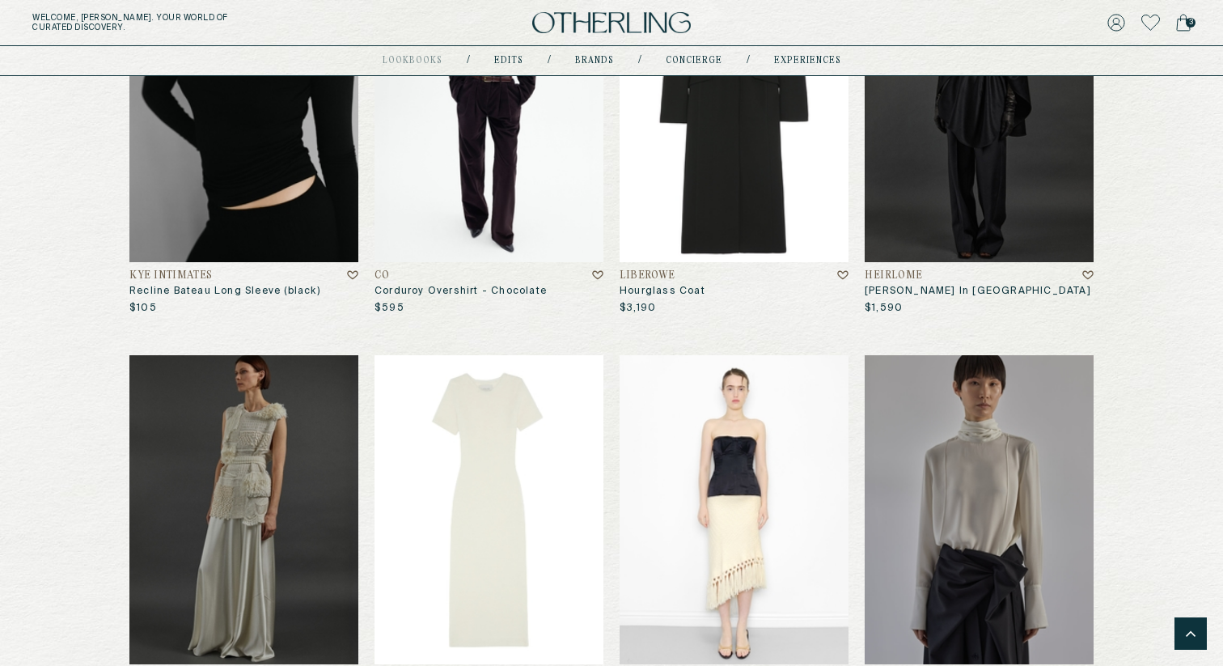
scroll to position [2378, 0]
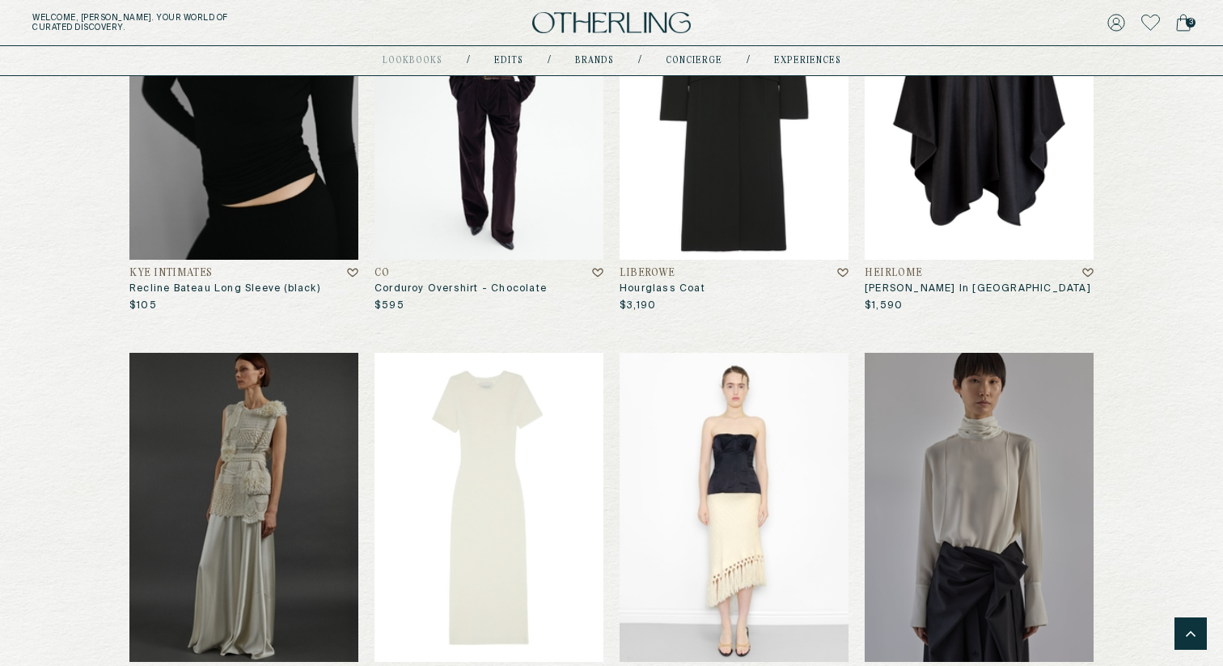
click at [1024, 173] on img at bounding box center [979, 105] width 229 height 309
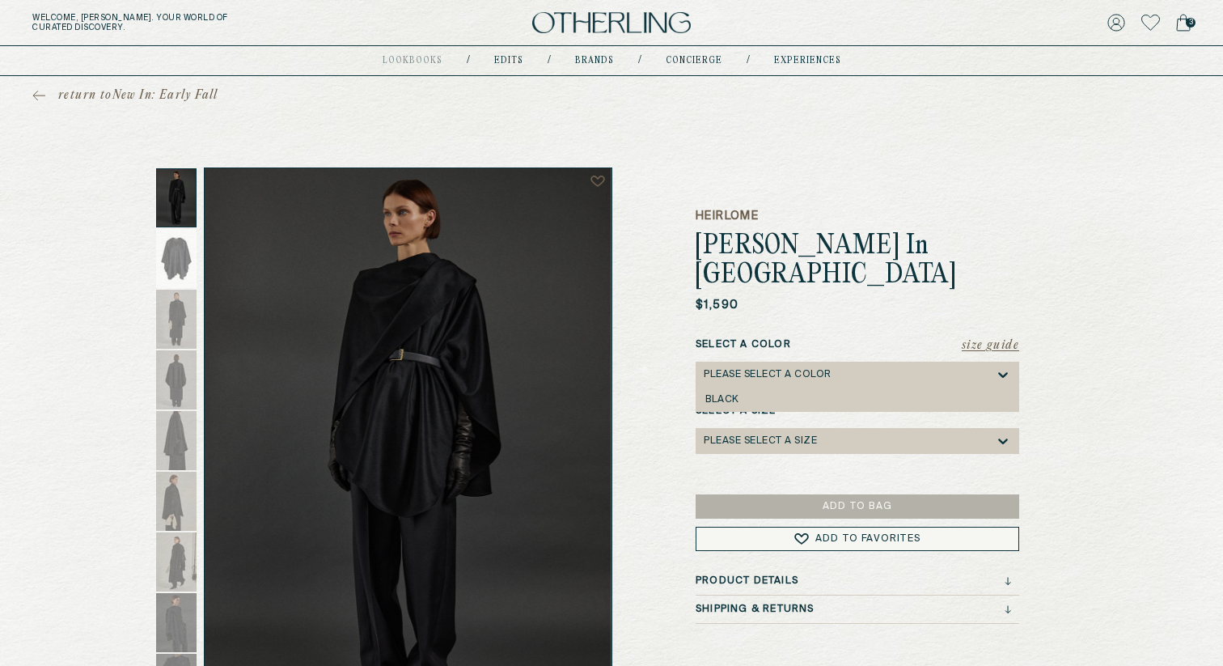
click at [791, 369] on div "Please select a Color" at bounding box center [768, 374] width 128 height 11
click at [781, 362] on div "Please select a Color" at bounding box center [849, 375] width 291 height 26
click at [793, 369] on div "Please select a Color" at bounding box center [768, 374] width 128 height 11
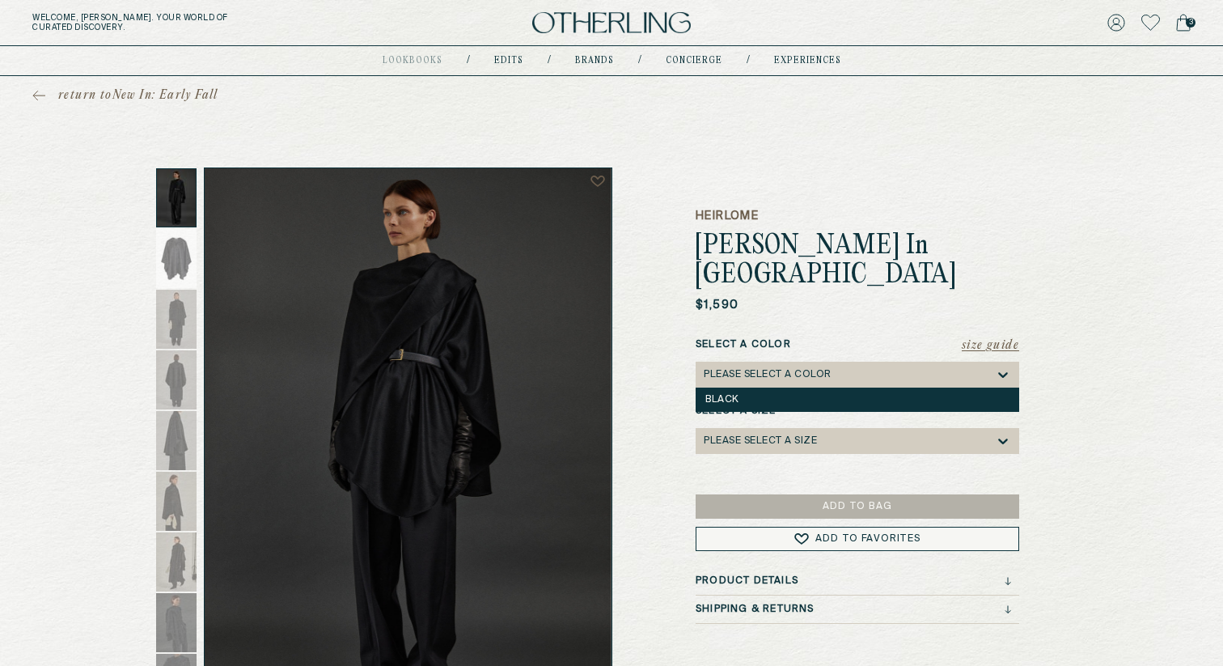
click at [786, 394] on div "Black" at bounding box center [857, 399] width 304 height 11
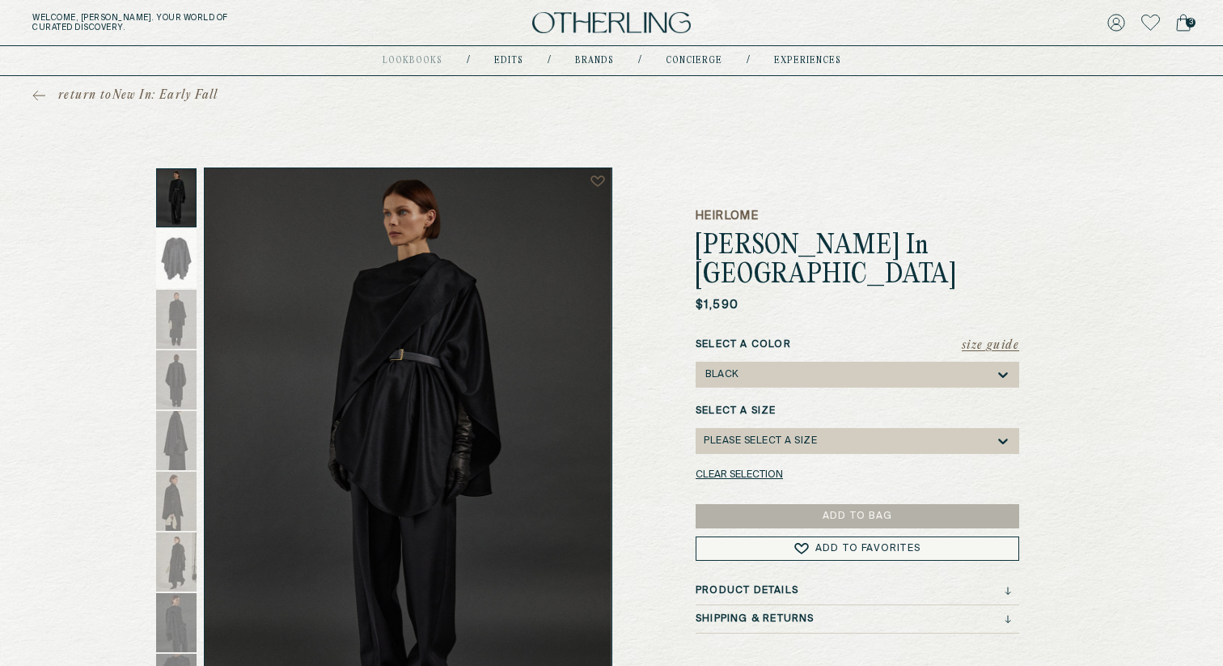
click at [776, 435] on div "Please select a Size" at bounding box center [760, 440] width 113 height 11
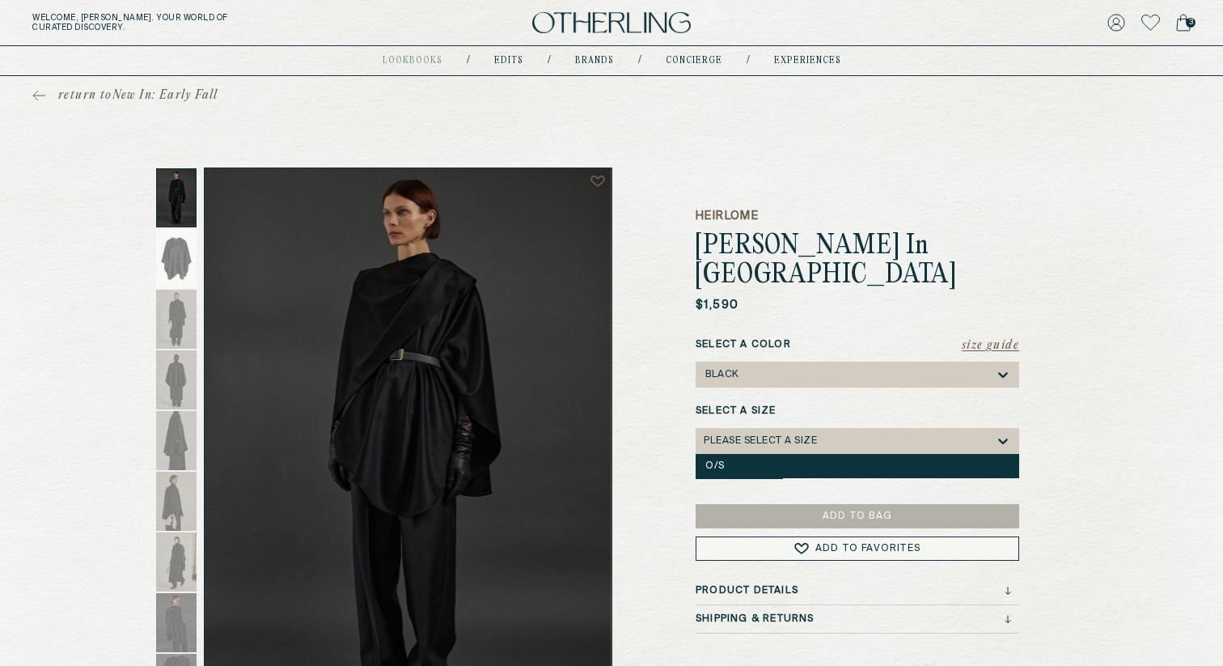
click at [770, 454] on div "O/S" at bounding box center [858, 466] width 324 height 24
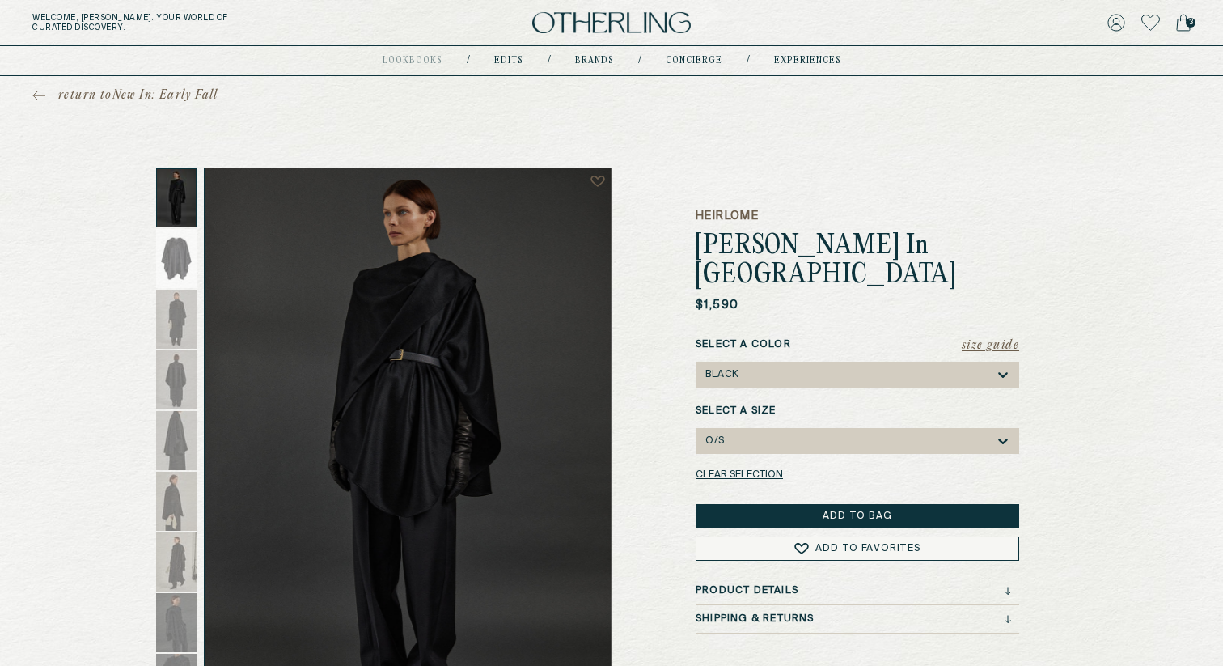
click at [810, 504] on button "Add to Bag" at bounding box center [858, 516] width 324 height 24
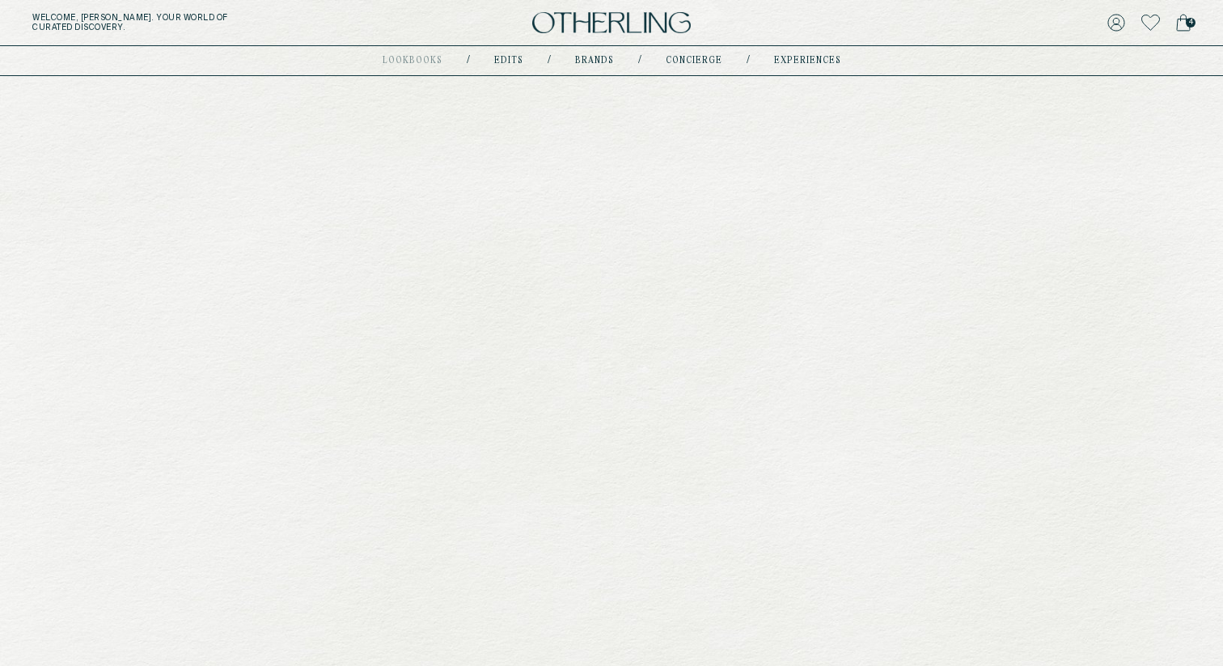
scroll to position [2378, 0]
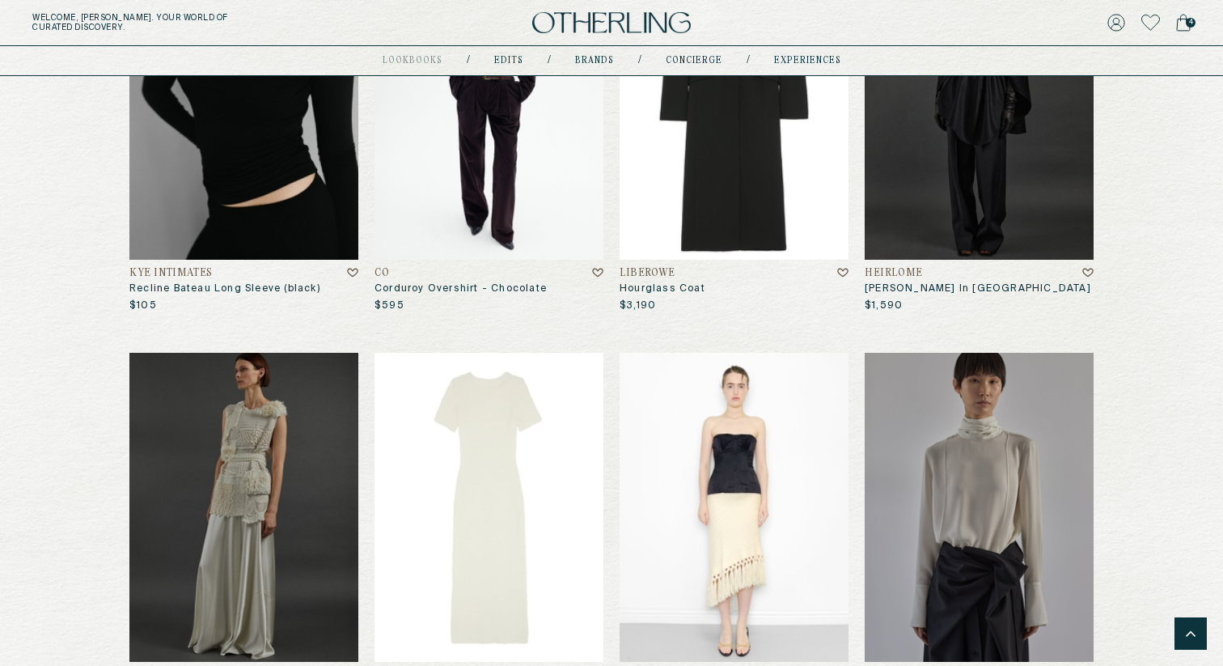
click at [504, 450] on img at bounding box center [489, 507] width 229 height 309
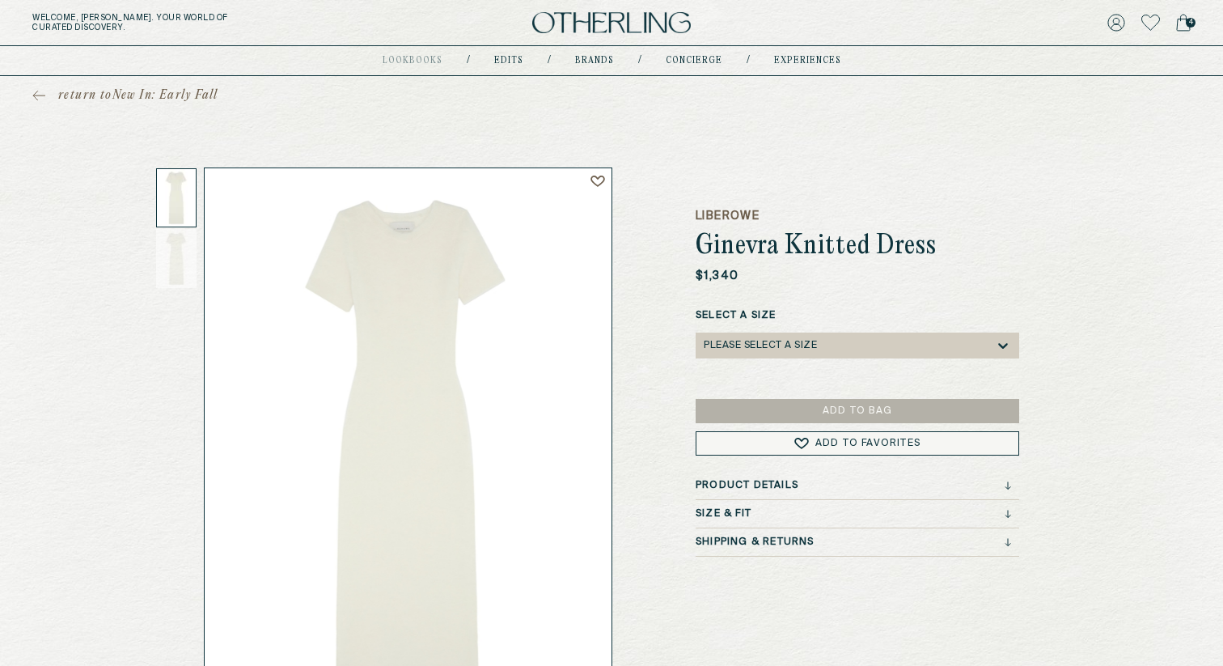
click at [751, 347] on div "Please select a Size" at bounding box center [760, 345] width 113 height 11
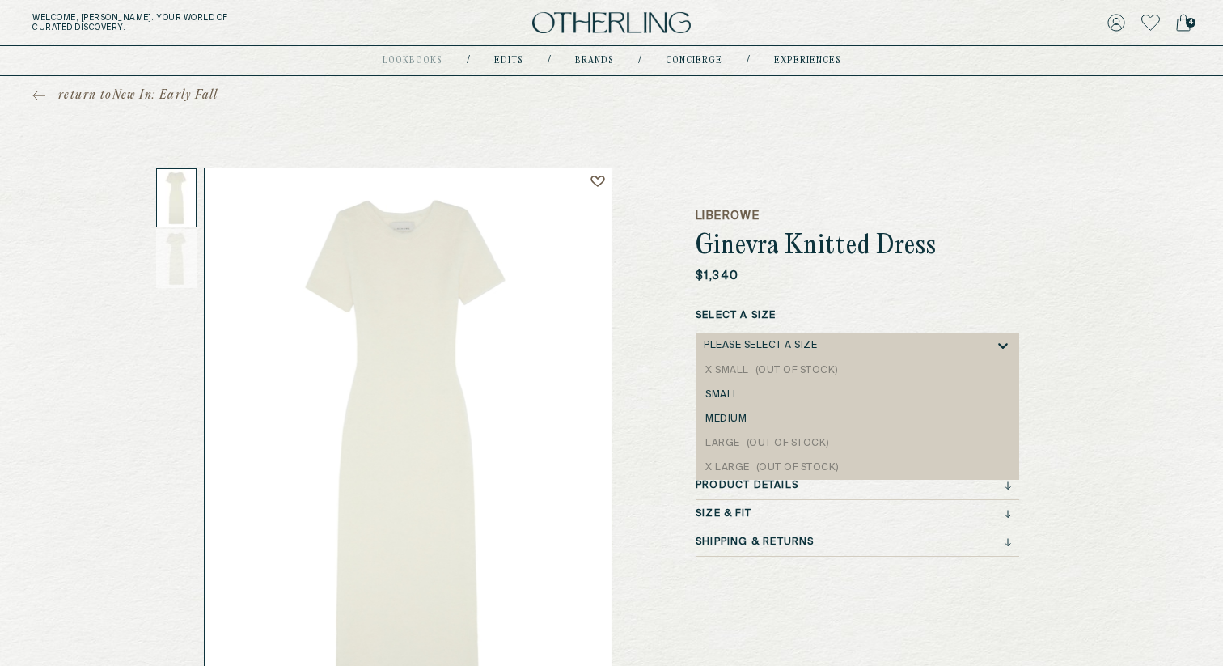
click at [751, 346] on div "Please select a Size" at bounding box center [760, 345] width 113 height 11
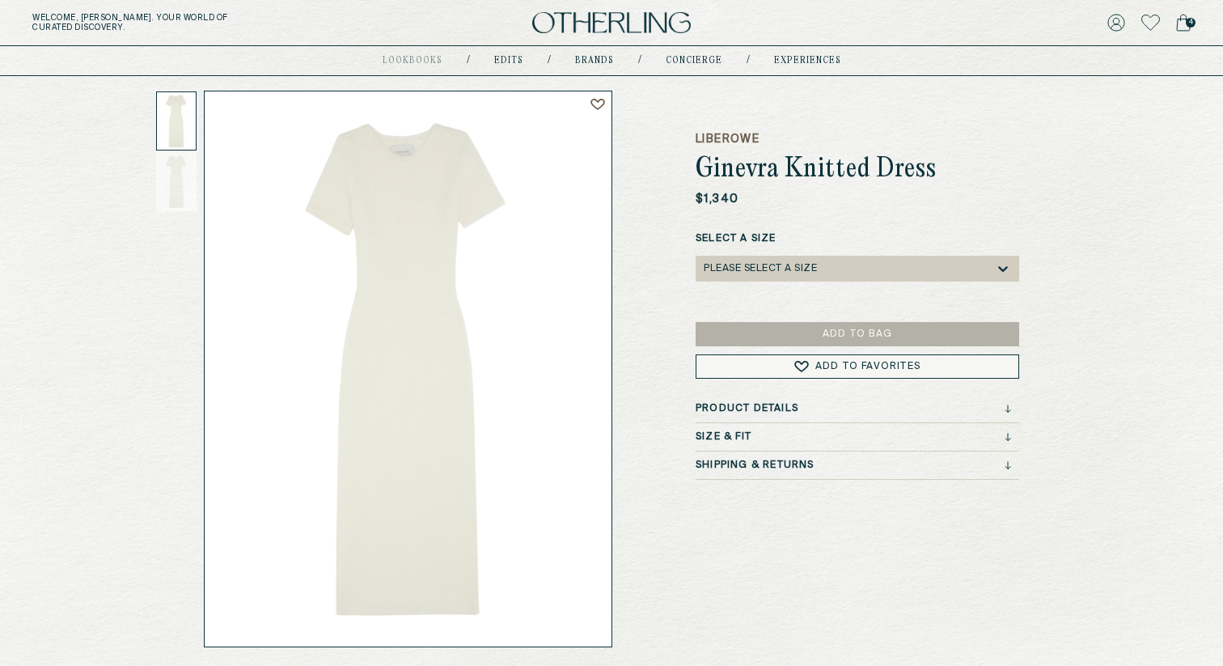
scroll to position [78, 0]
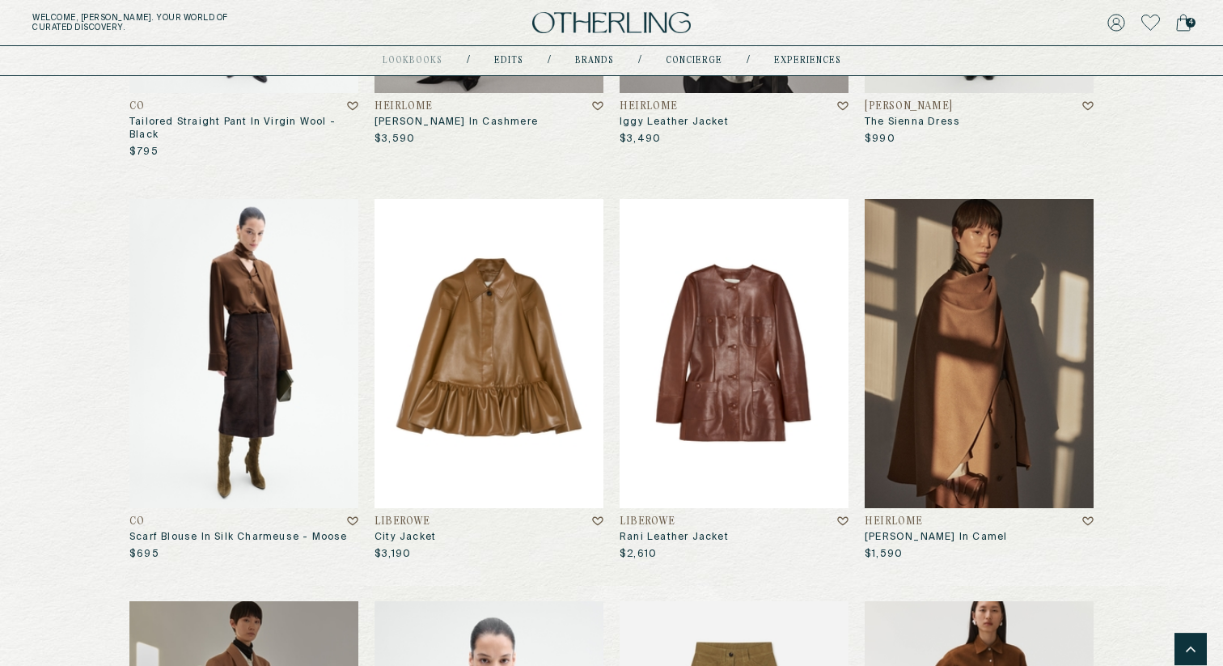
scroll to position [279, 0]
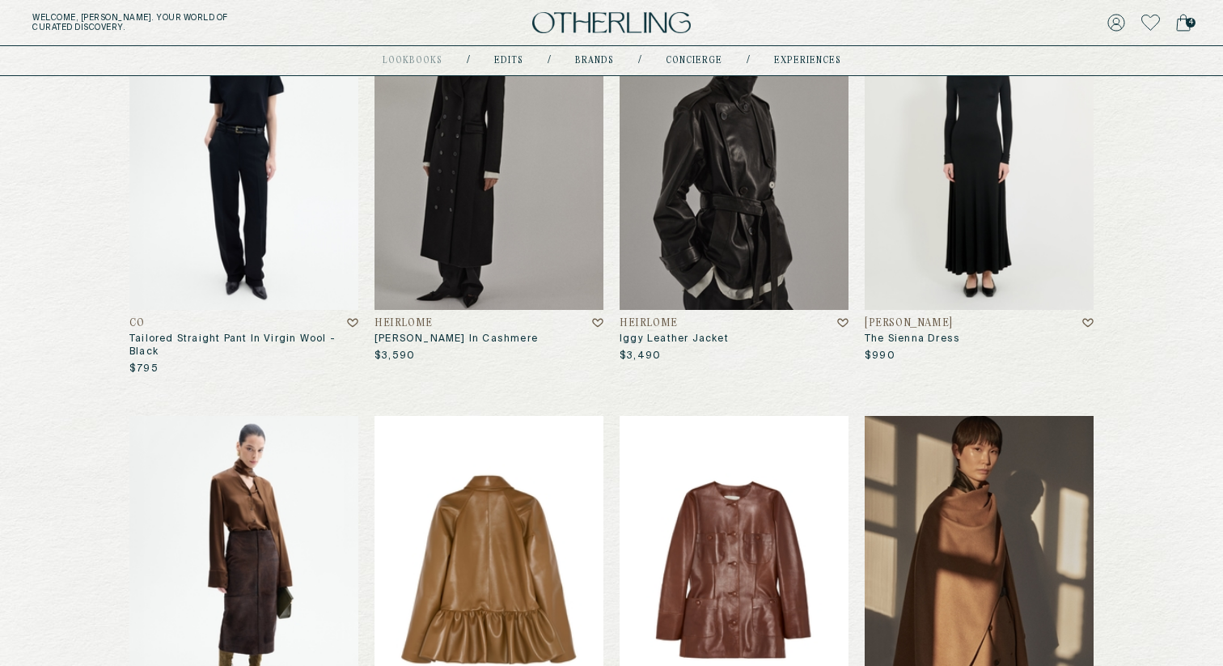
click at [483, 506] on img at bounding box center [489, 570] width 229 height 309
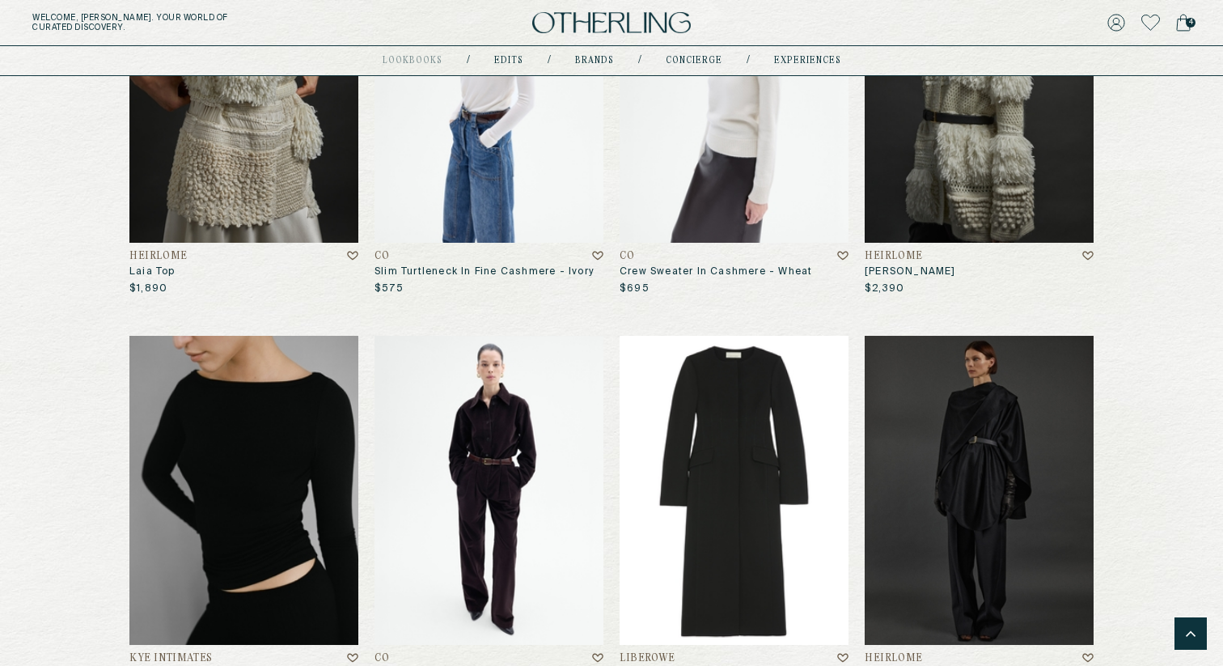
scroll to position [2045, 0]
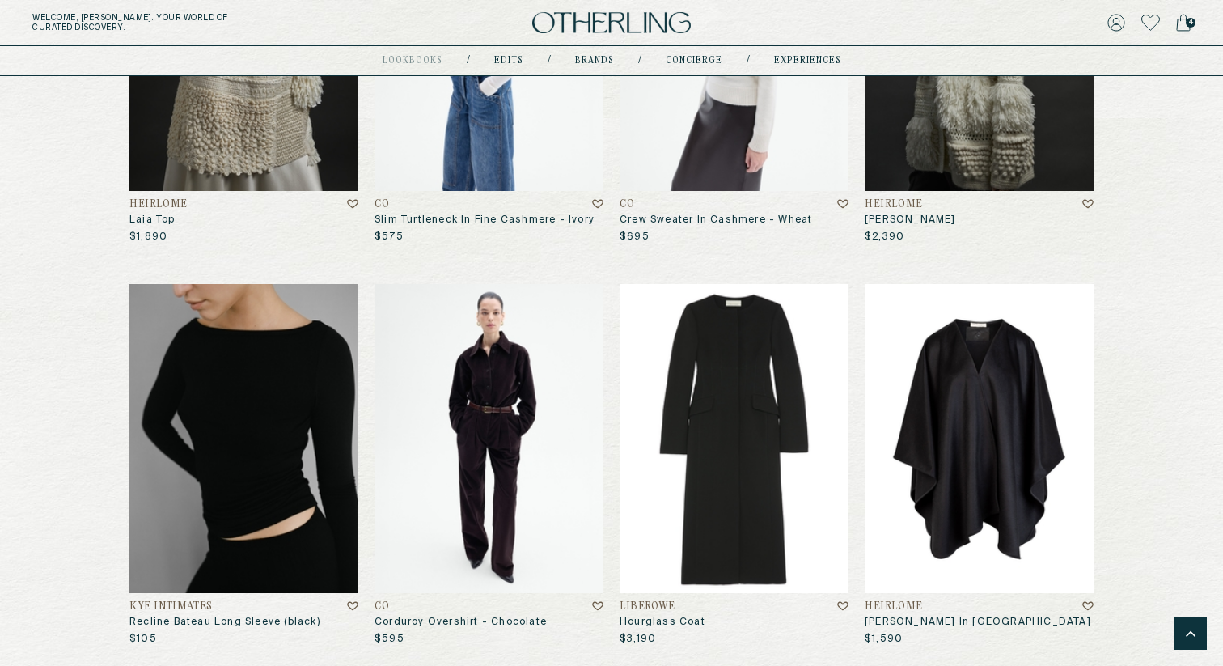
click at [928, 430] on img at bounding box center [979, 438] width 229 height 309
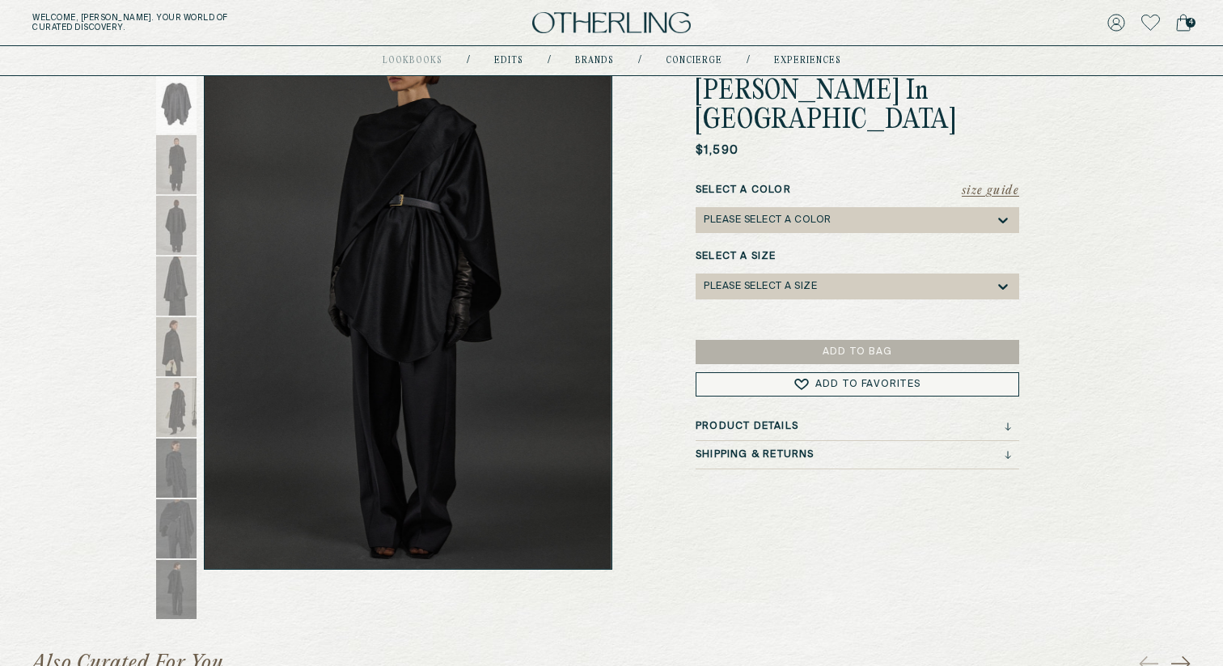
scroll to position [157, 0]
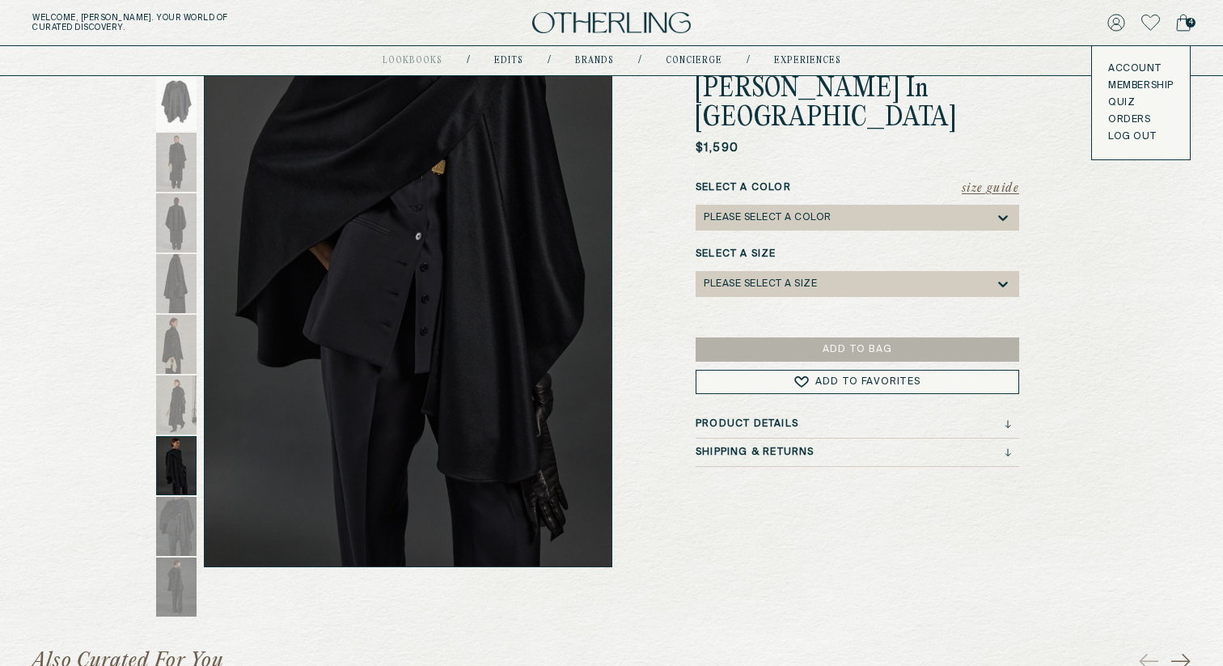
click at [1116, 61] on div "Account Membership Quiz Orders LOG OUT" at bounding box center [1141, 102] width 98 height 113
click at [1116, 66] on link "Account" at bounding box center [1141, 68] width 66 height 13
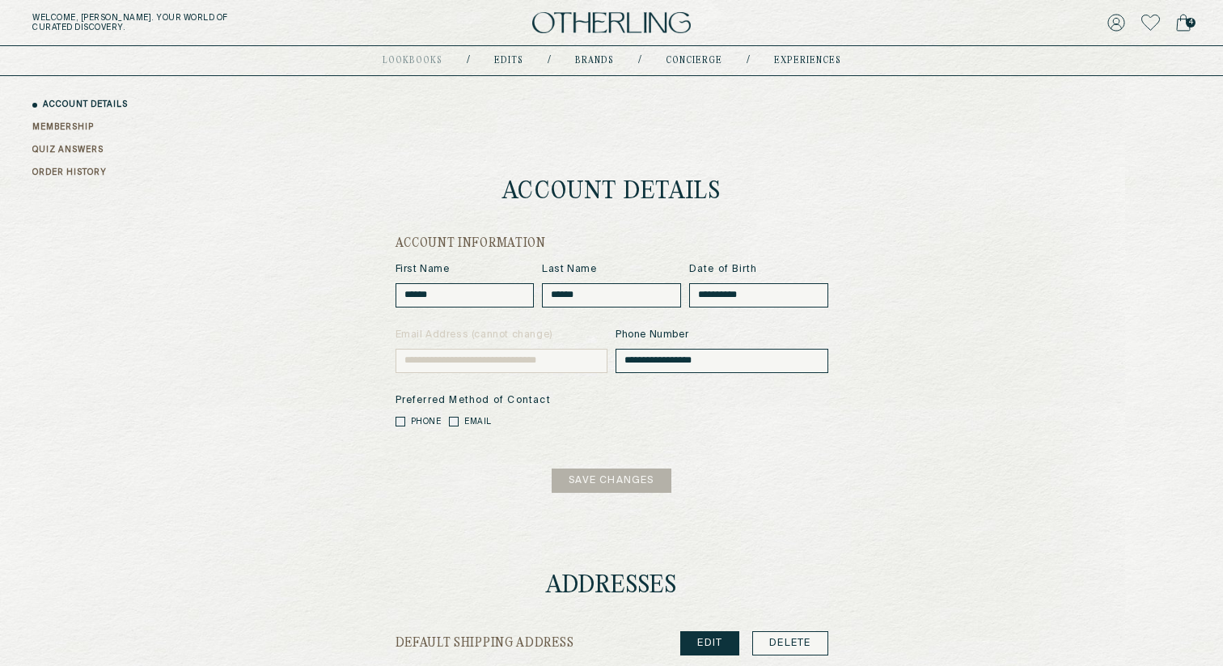
click at [68, 123] on link "MEMBERSHIP" at bounding box center [62, 127] width 61 height 12
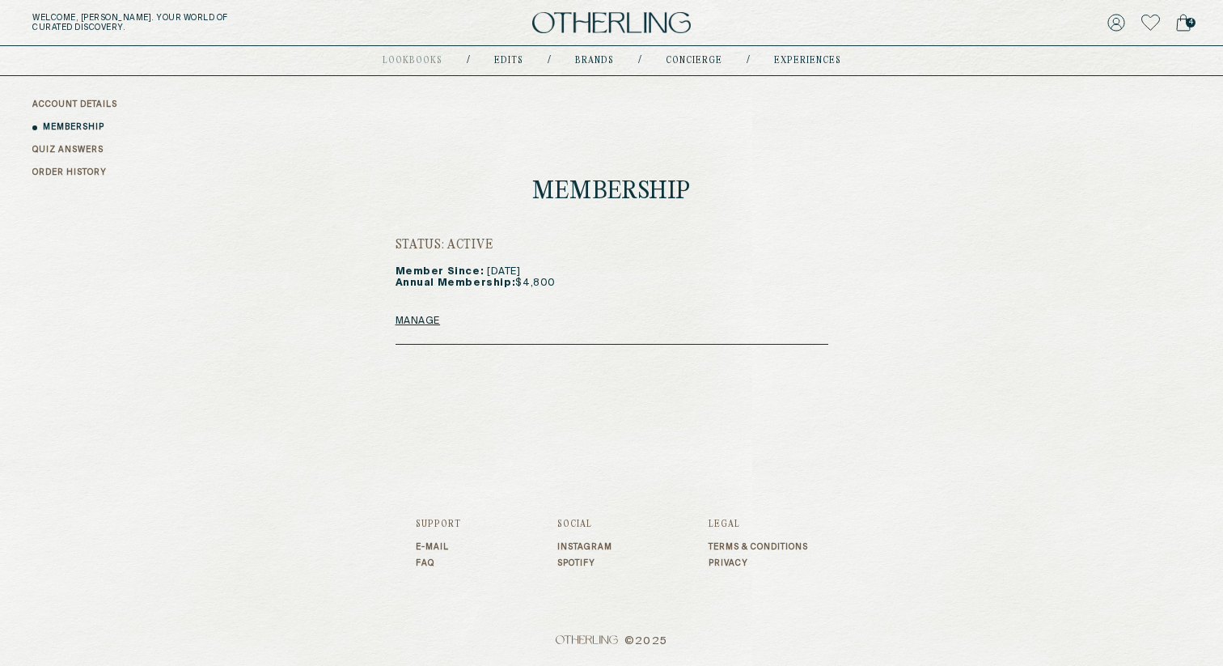
click at [588, 546] on link "Instagram" at bounding box center [584, 547] width 55 height 10
click at [574, 560] on link "Spotify" at bounding box center [584, 563] width 55 height 10
click at [742, 551] on link "Terms & Conditions" at bounding box center [759, 547] width 100 height 10
click at [727, 561] on link "Privacy" at bounding box center [759, 563] width 100 height 10
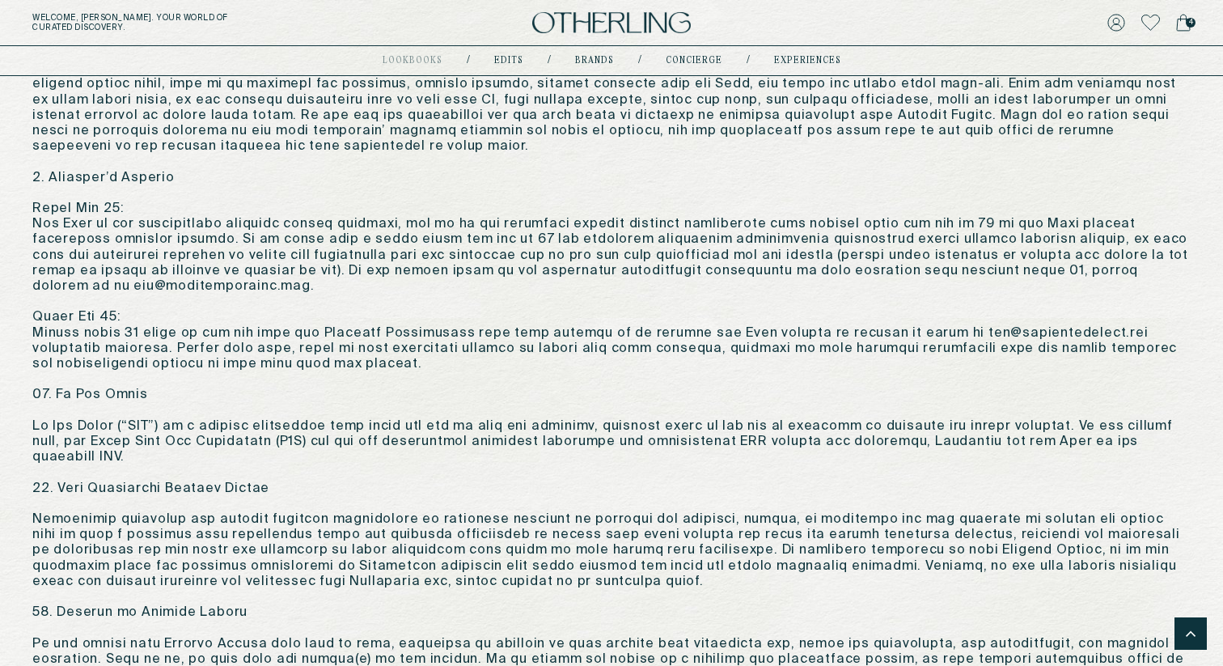
scroll to position [2135, 0]
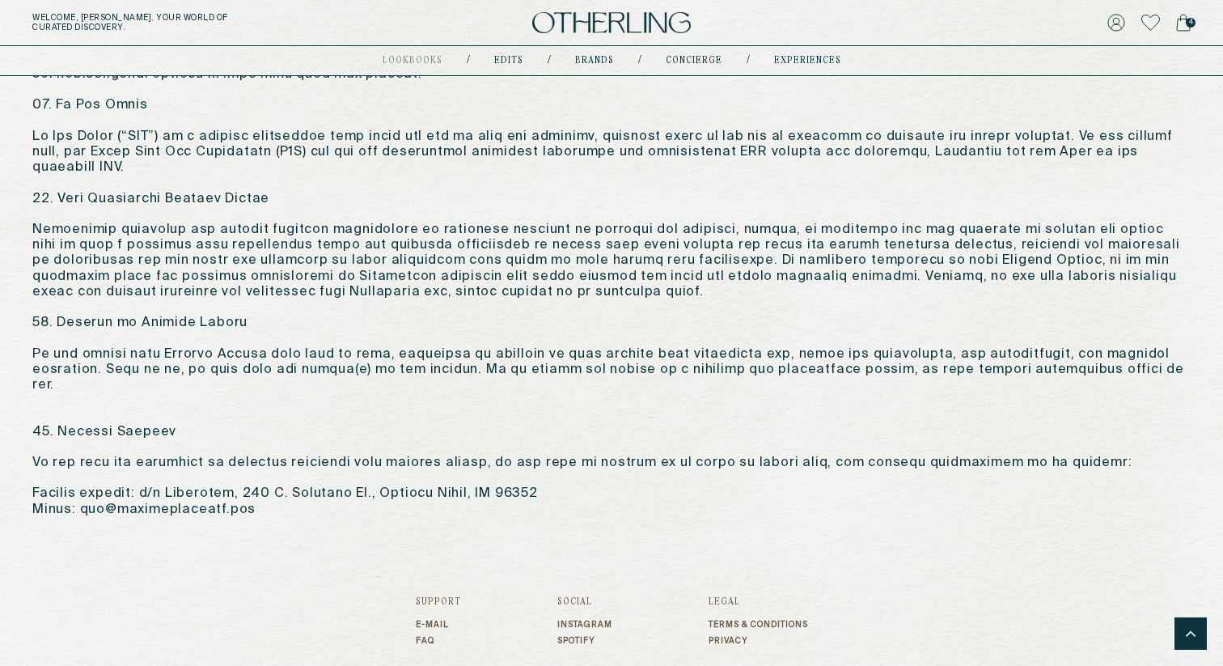
click at [724, 620] on link "Terms & Conditions" at bounding box center [759, 625] width 100 height 10
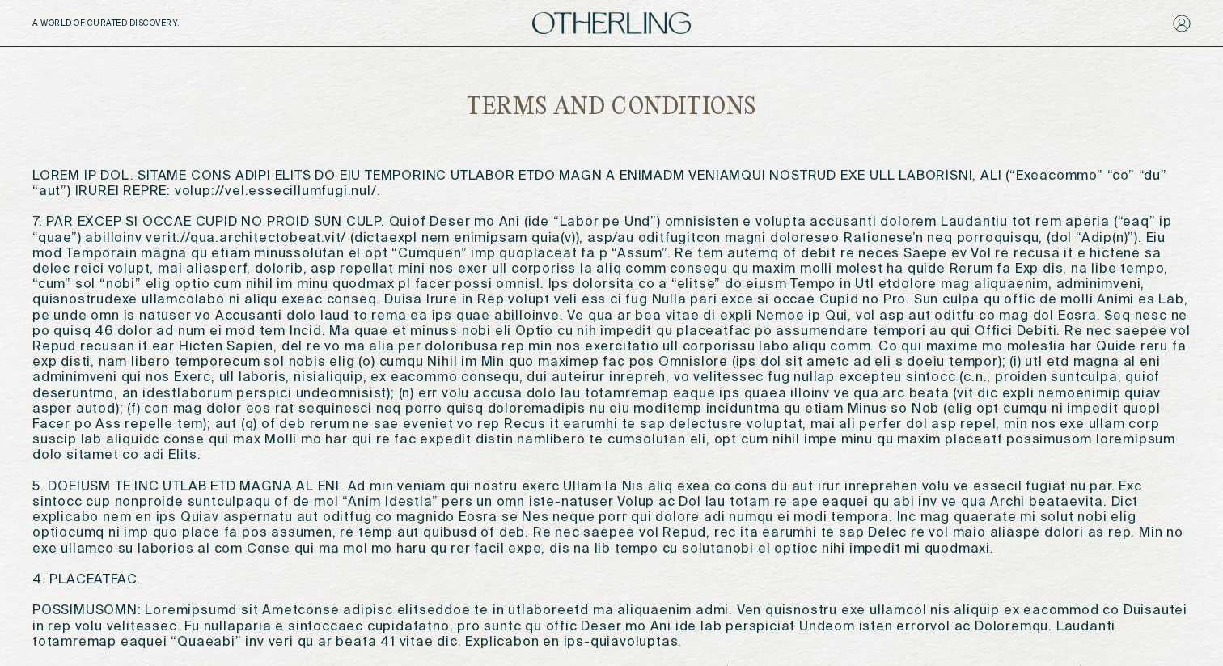
click at [594, 20] on img at bounding box center [611, 23] width 159 height 22
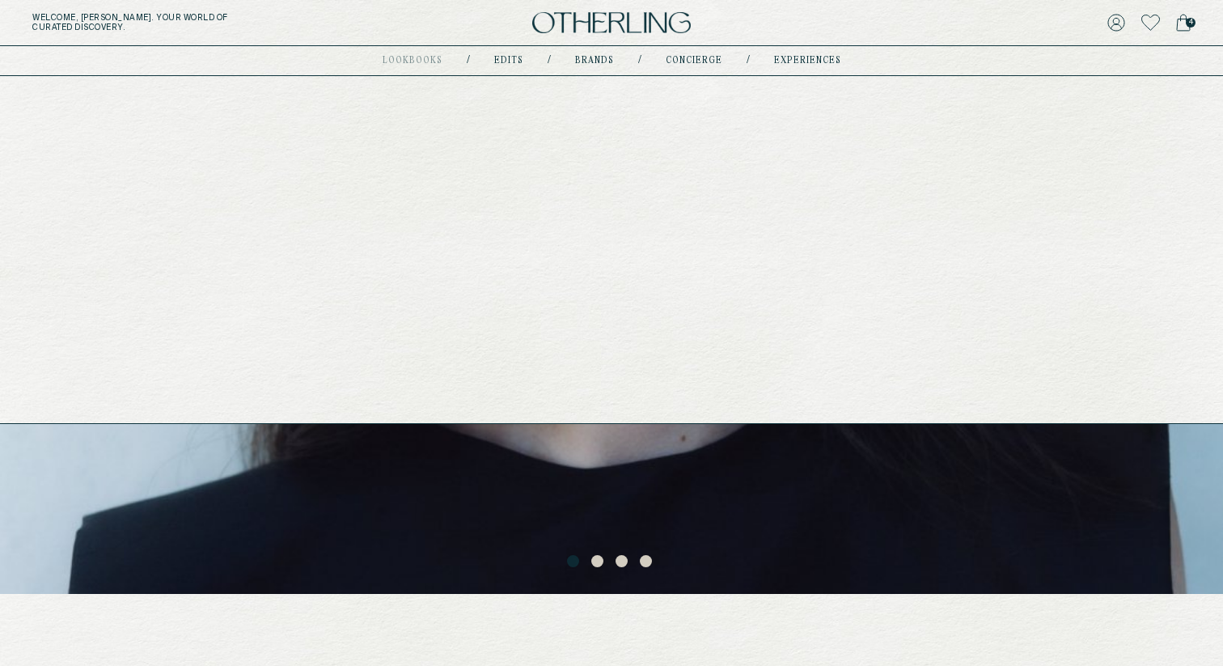
click at [582, 60] on link "Brands" at bounding box center [594, 61] width 39 height 8
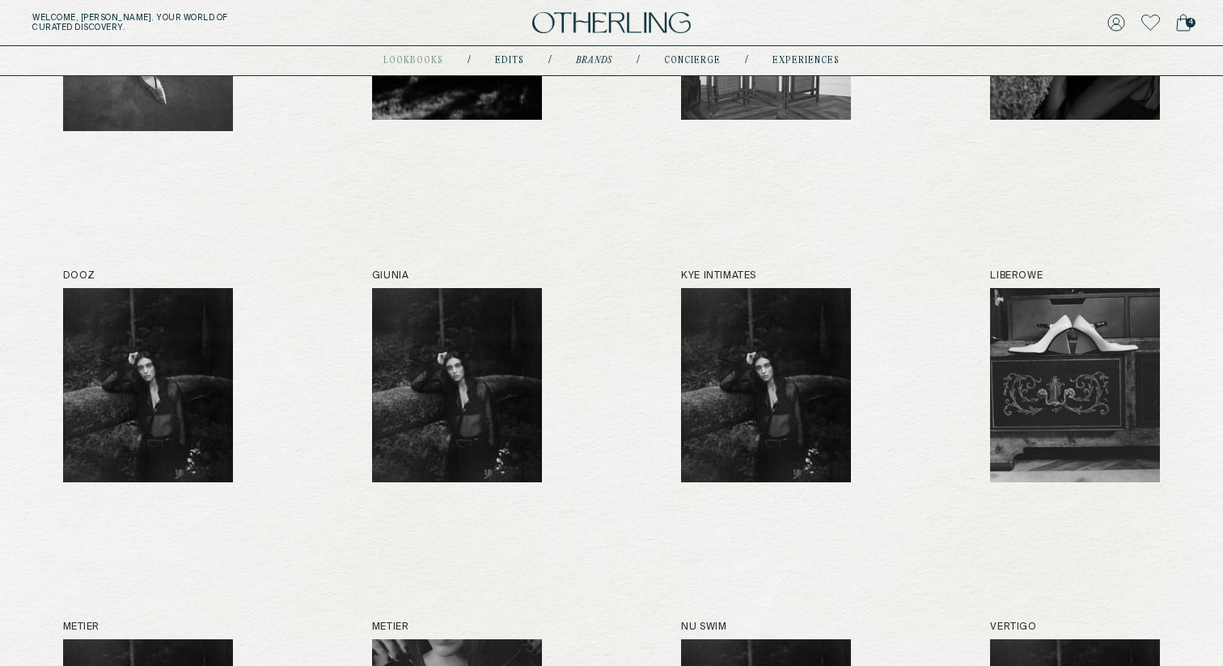
scroll to position [498, 0]
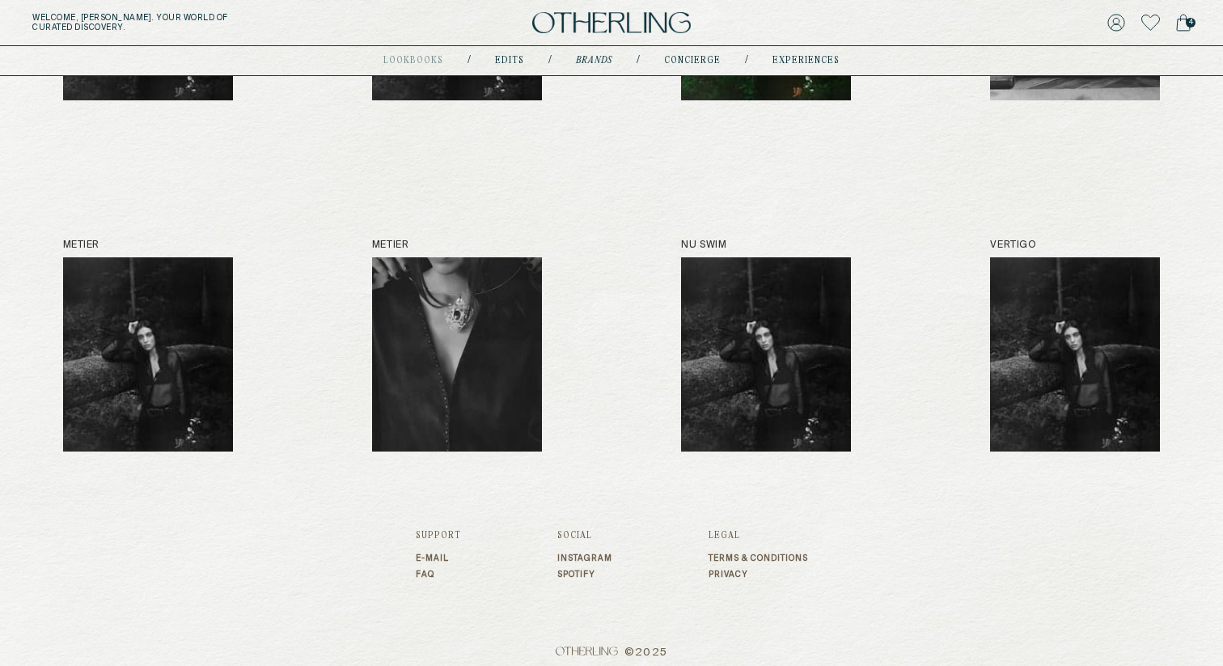
click at [739, 375] on img at bounding box center [766, 354] width 170 height 194
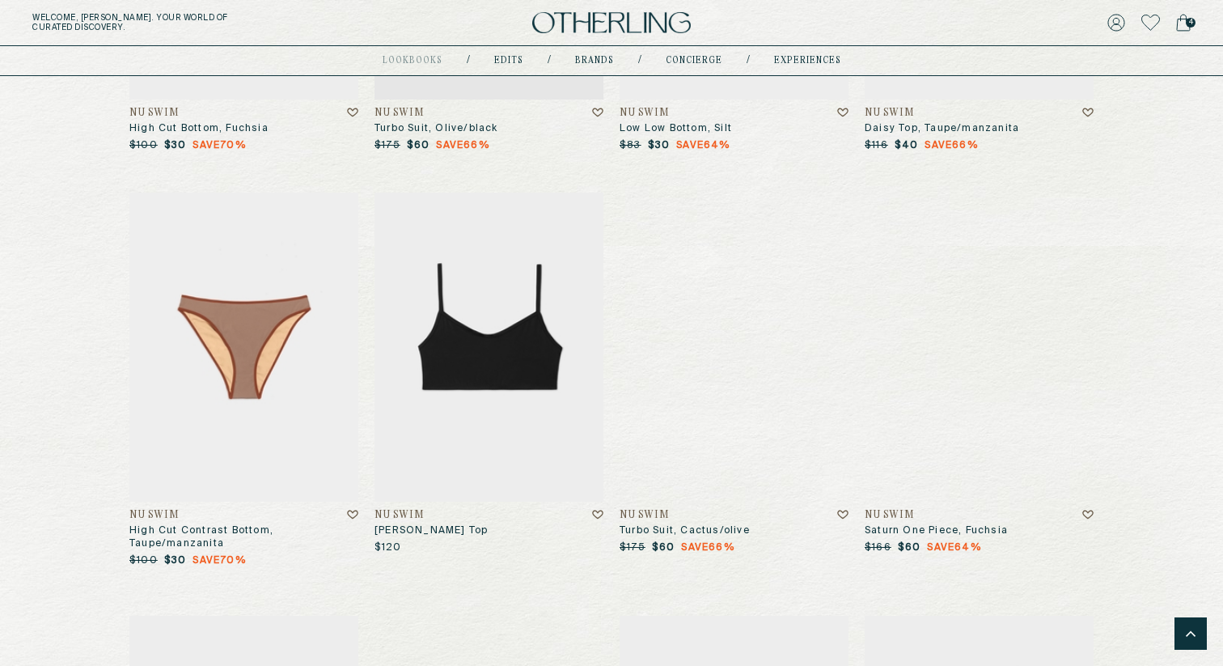
scroll to position [7337, 0]
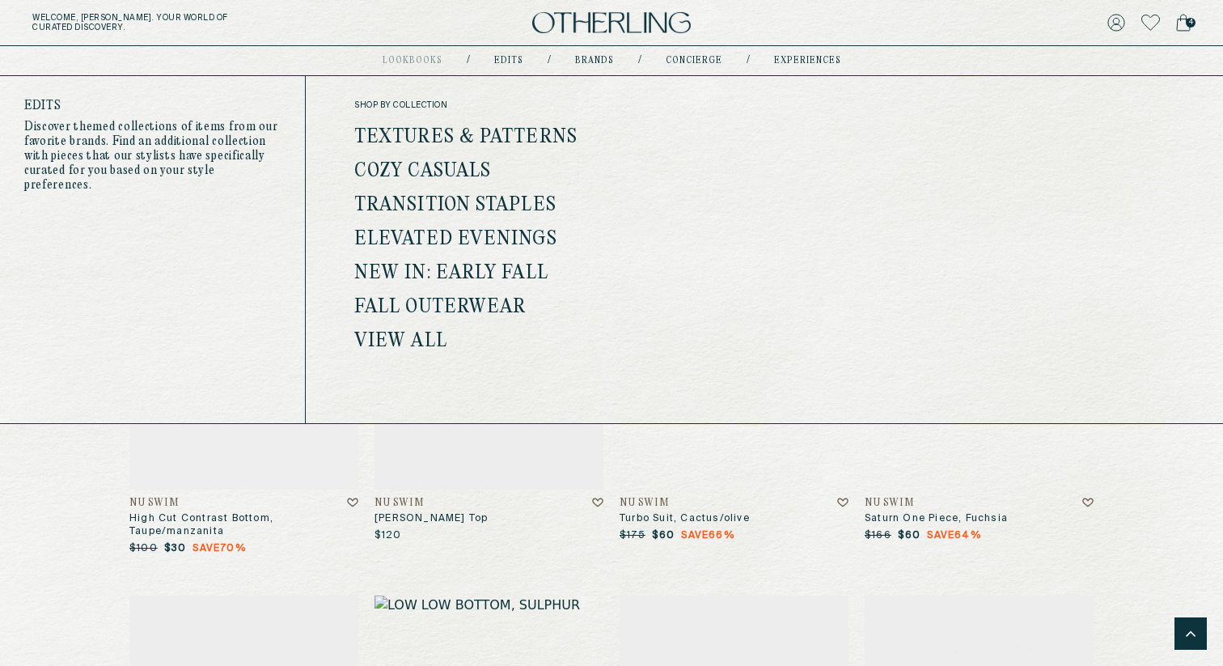
click at [487, 133] on link "Textures & Patterns" at bounding box center [465, 137] width 223 height 21
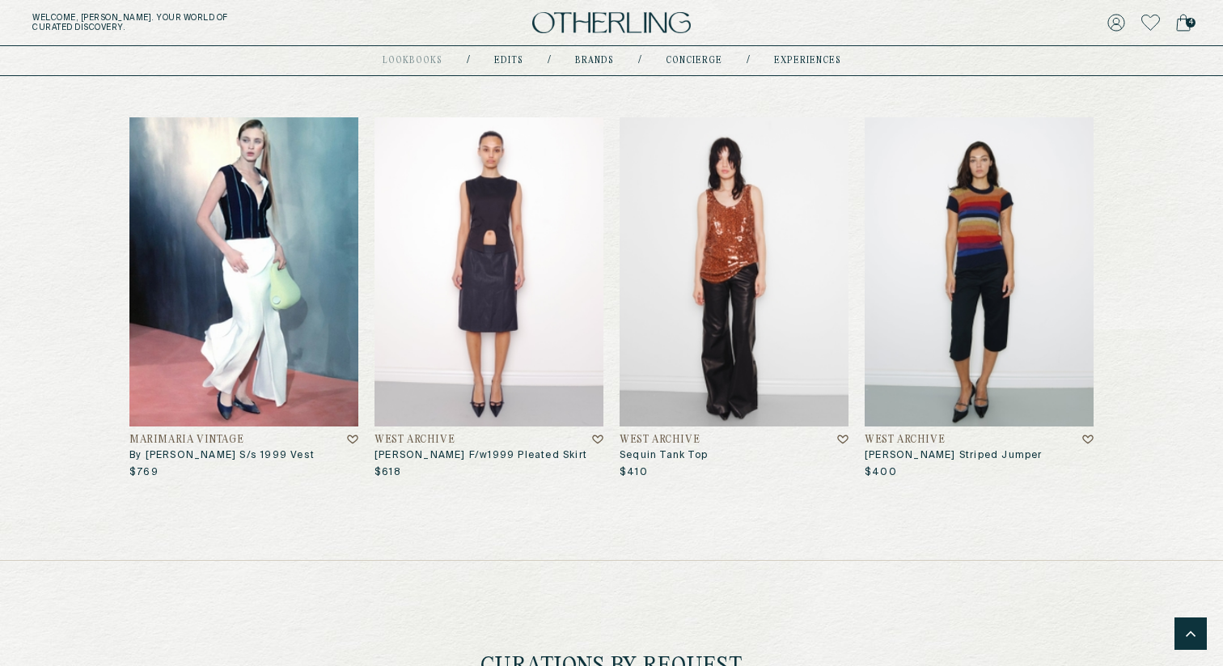
scroll to position [5293, 0]
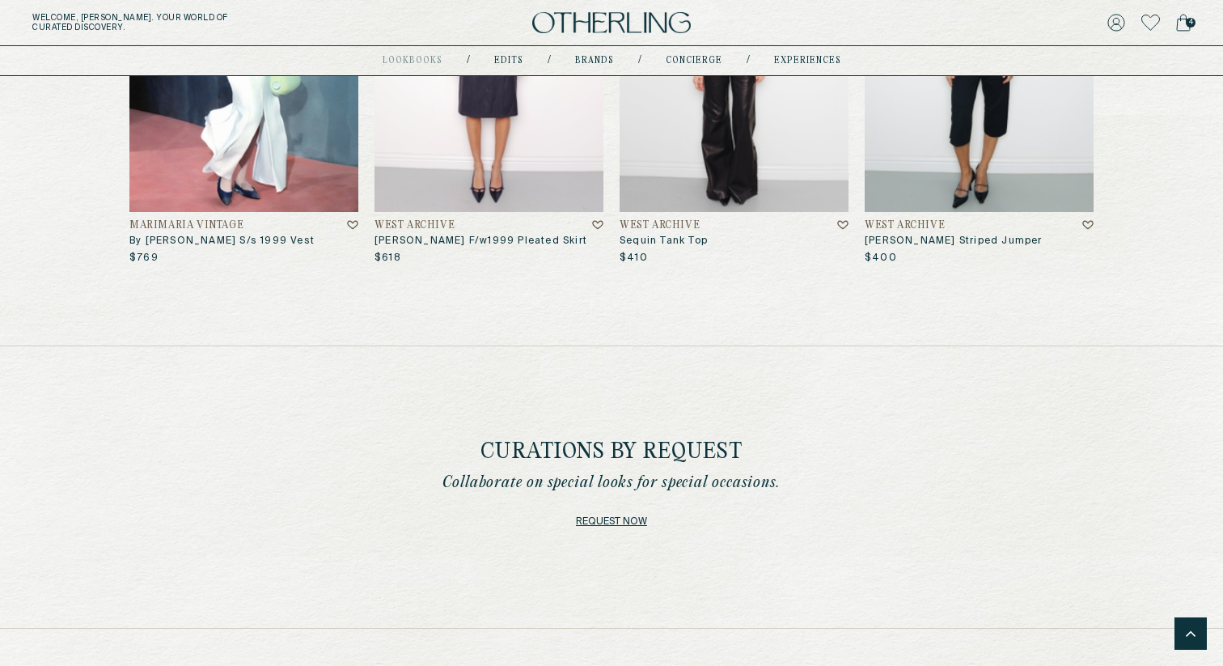
click at [629, 510] on link "Request now" at bounding box center [611, 521] width 71 height 23
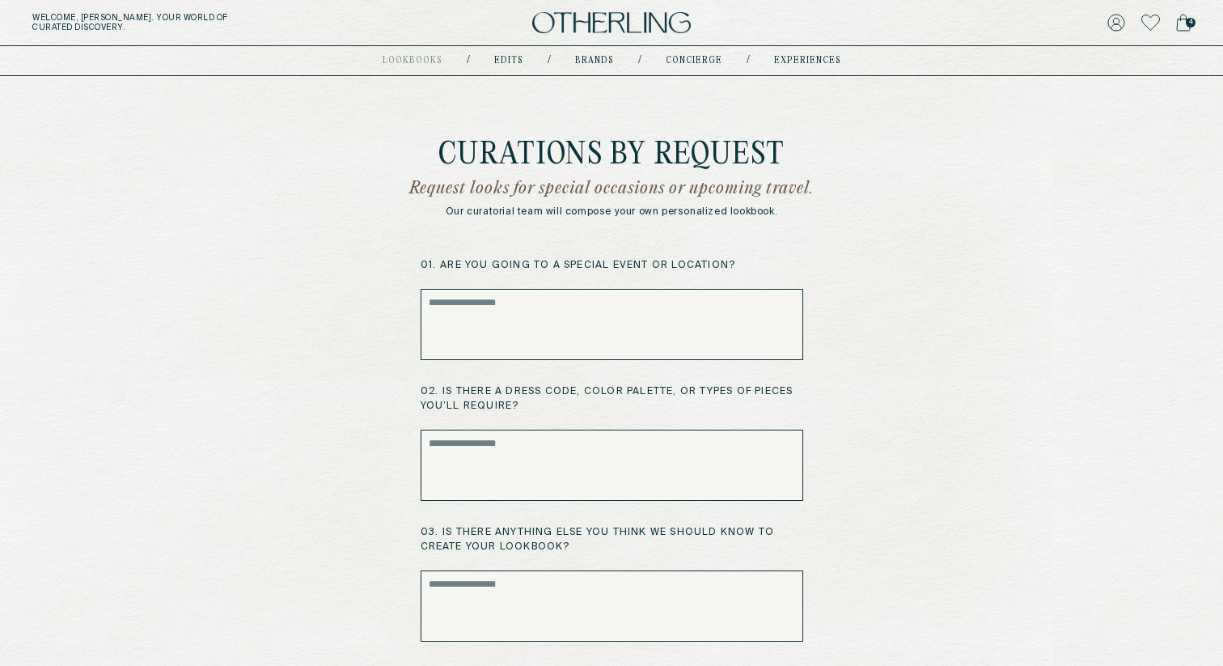
click at [650, 296] on textarea at bounding box center [612, 324] width 383 height 71
type textarea "**********"
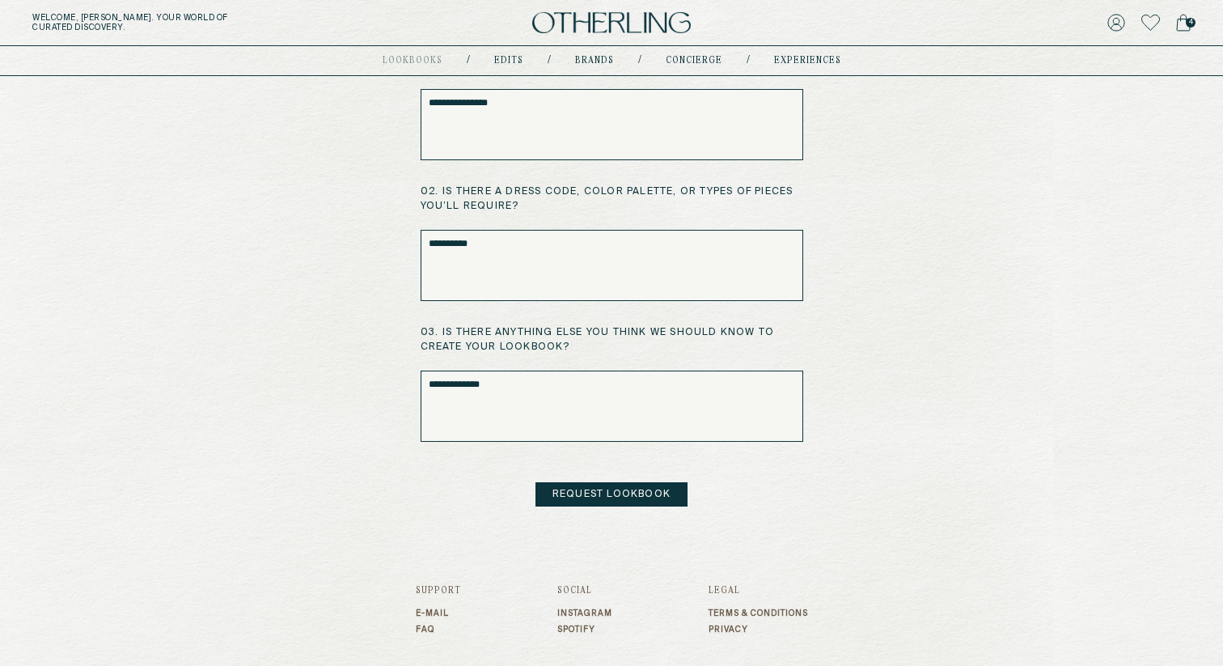
scroll to position [266, 0]
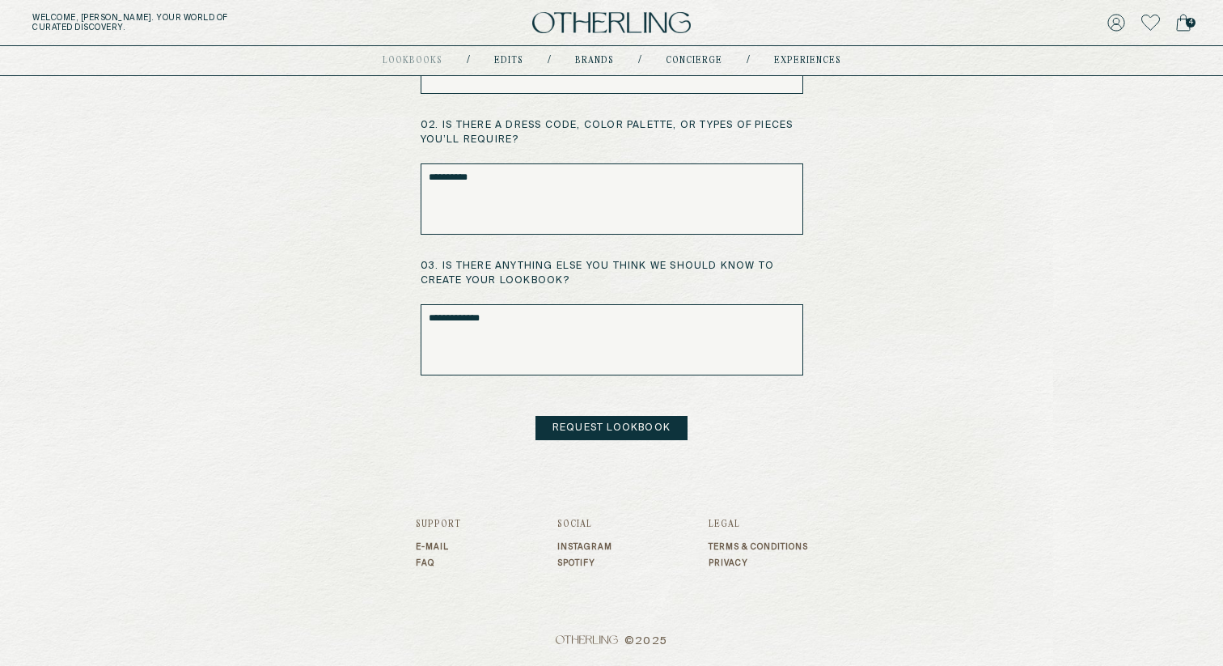
type textarea "**********"
click at [625, 433] on button "Request Lookbook" at bounding box center [612, 428] width 152 height 24
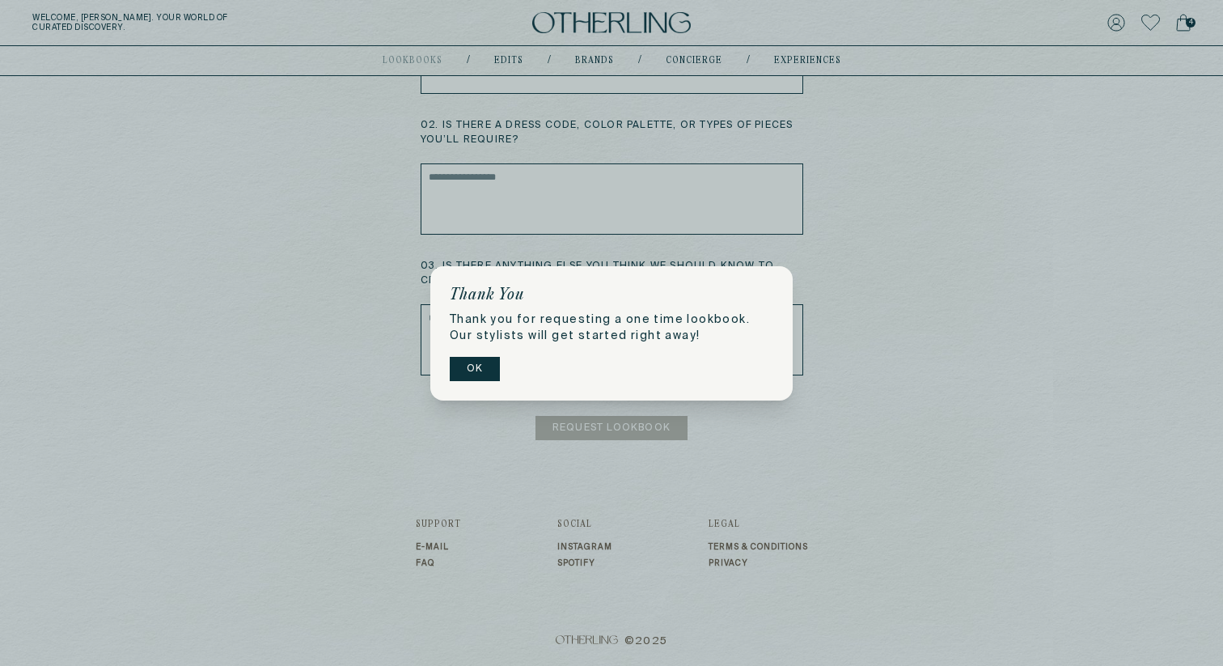
click at [468, 367] on button "OK" at bounding box center [475, 369] width 50 height 24
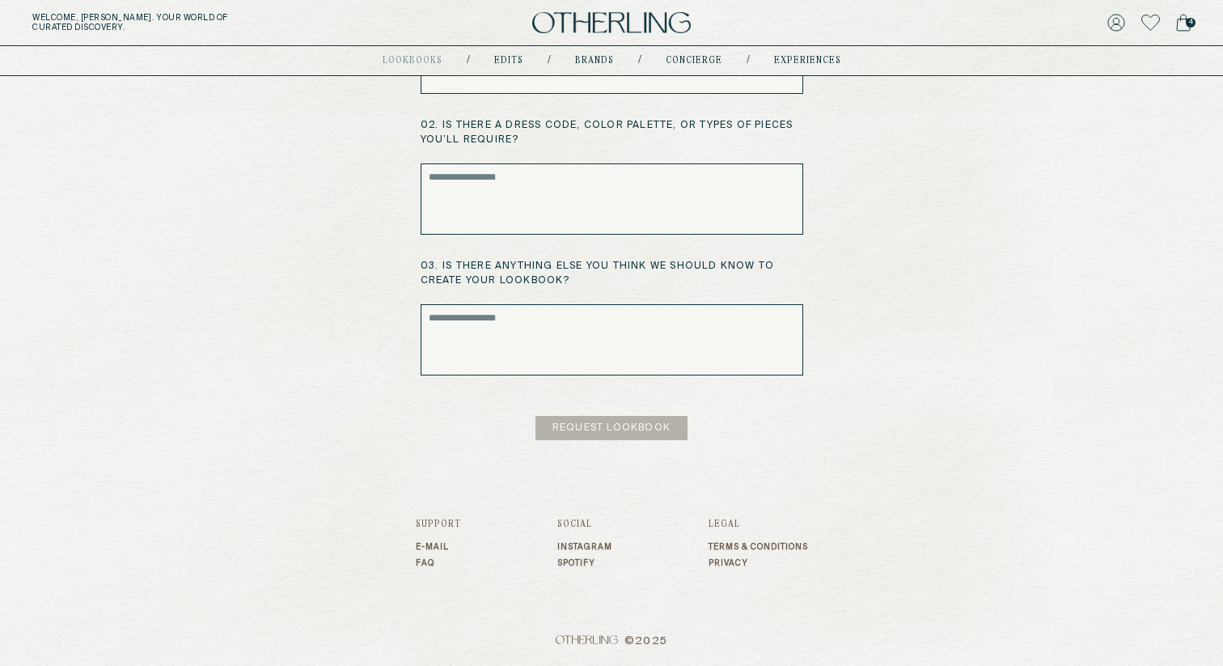
scroll to position [0, 0]
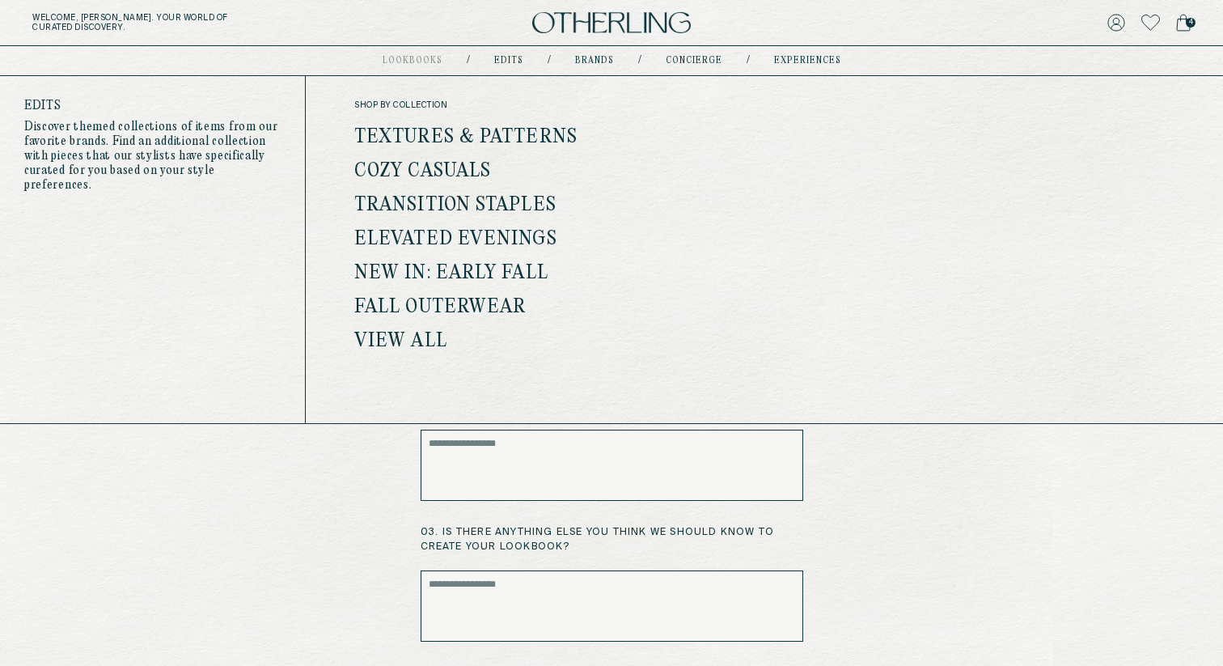
click at [432, 171] on link "Cozy Casuals" at bounding box center [422, 171] width 137 height 21
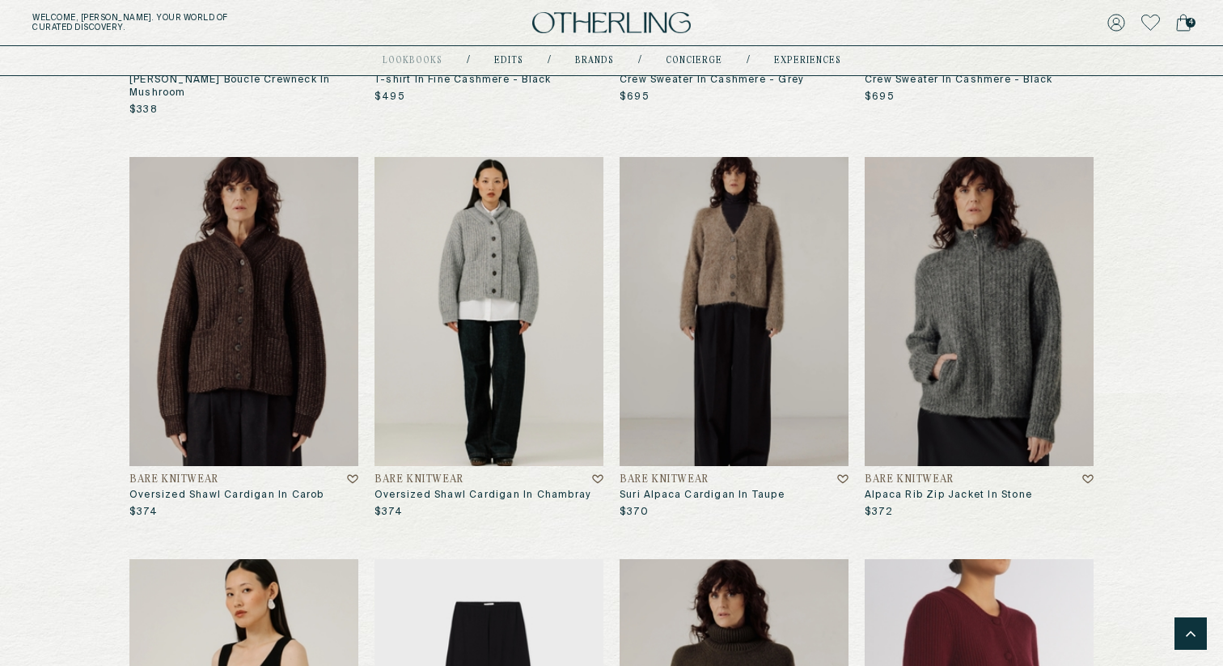
scroll to position [1235, 0]
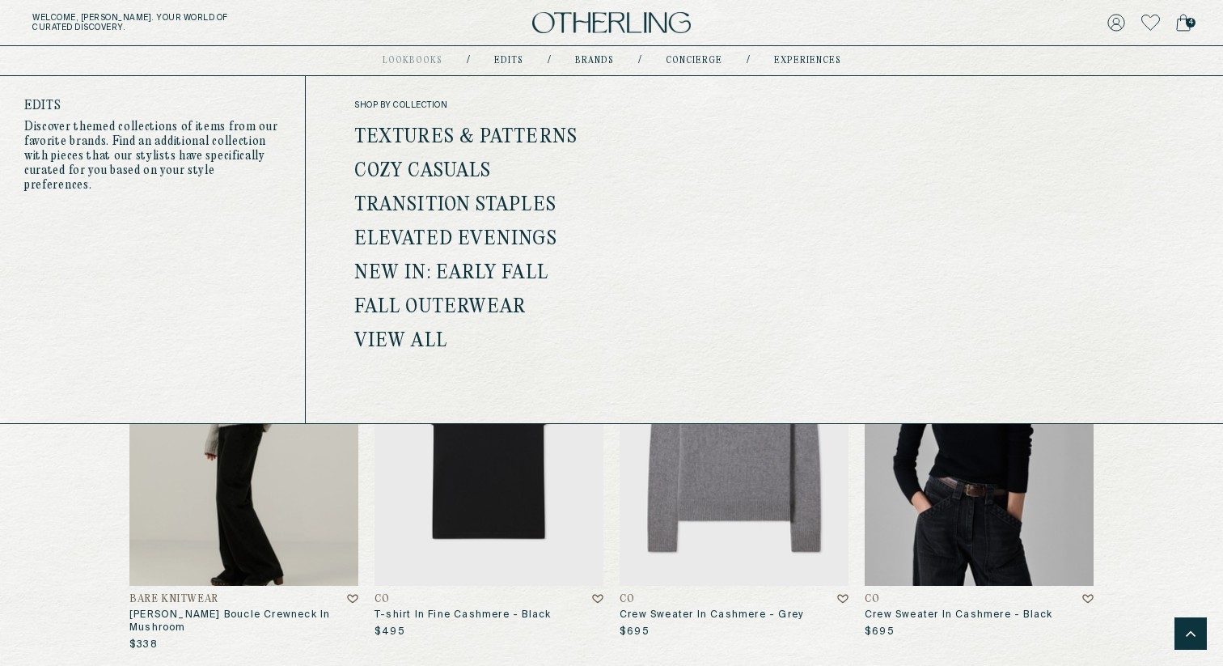
click at [449, 205] on link "Transition Staples" at bounding box center [455, 205] width 202 height 21
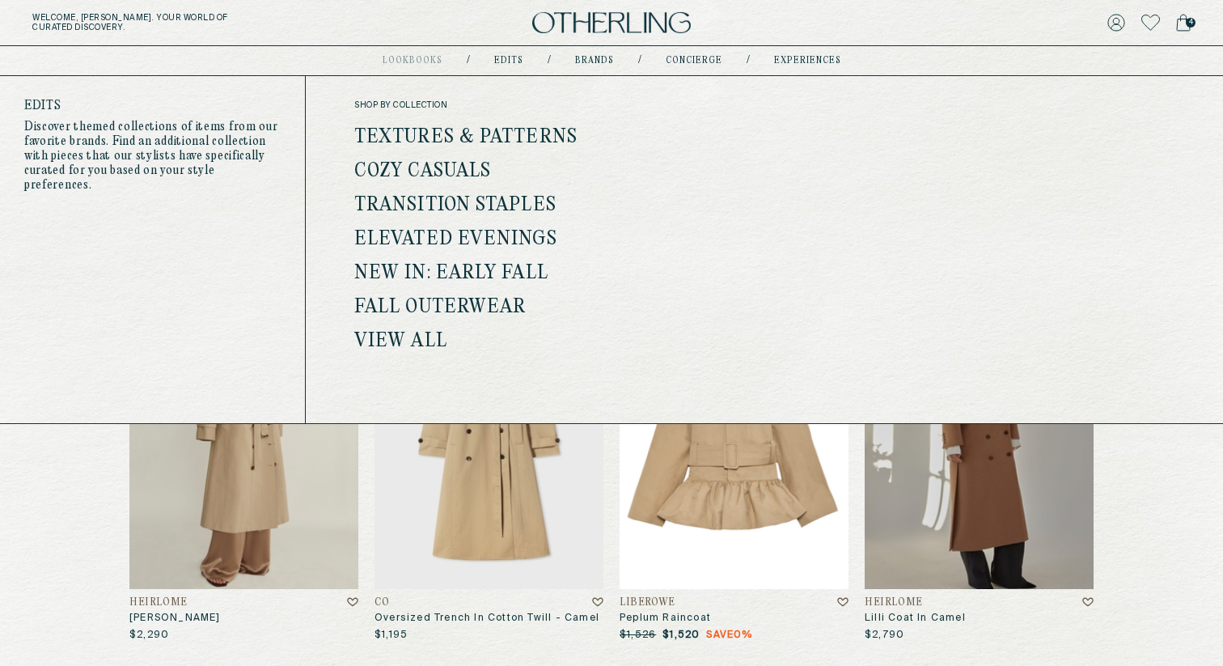
click at [480, 239] on link "Elevated Evenings" at bounding box center [455, 239] width 203 height 21
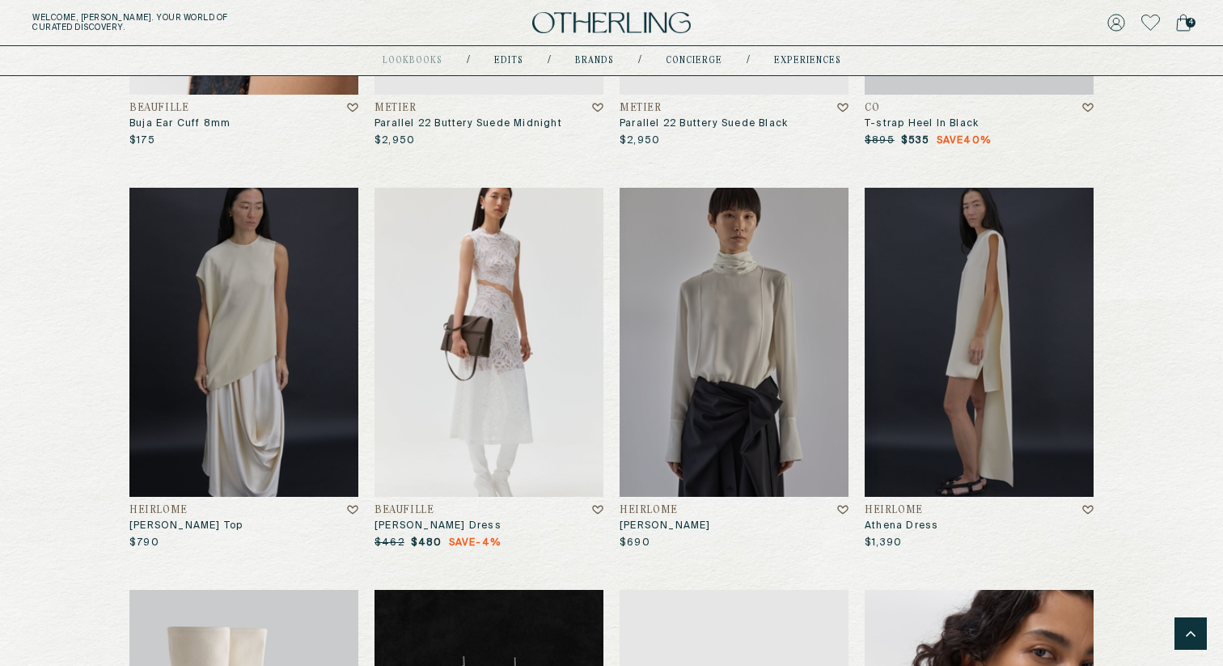
scroll to position [2940, 0]
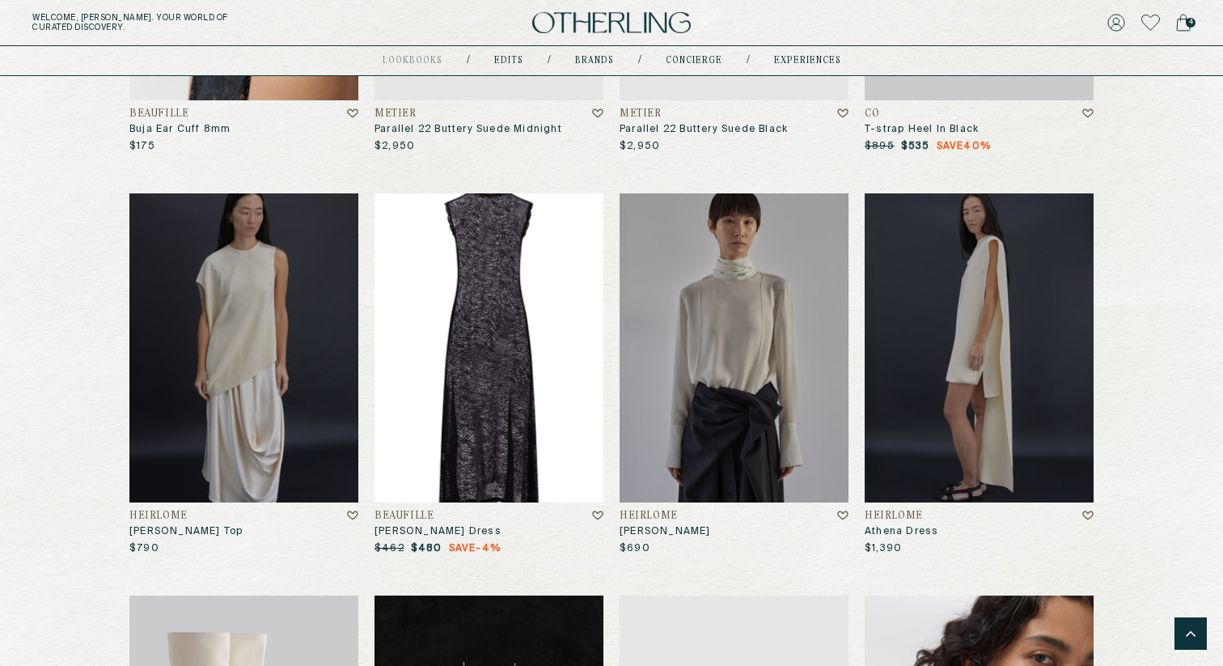
click at [502, 422] on img at bounding box center [489, 347] width 229 height 309
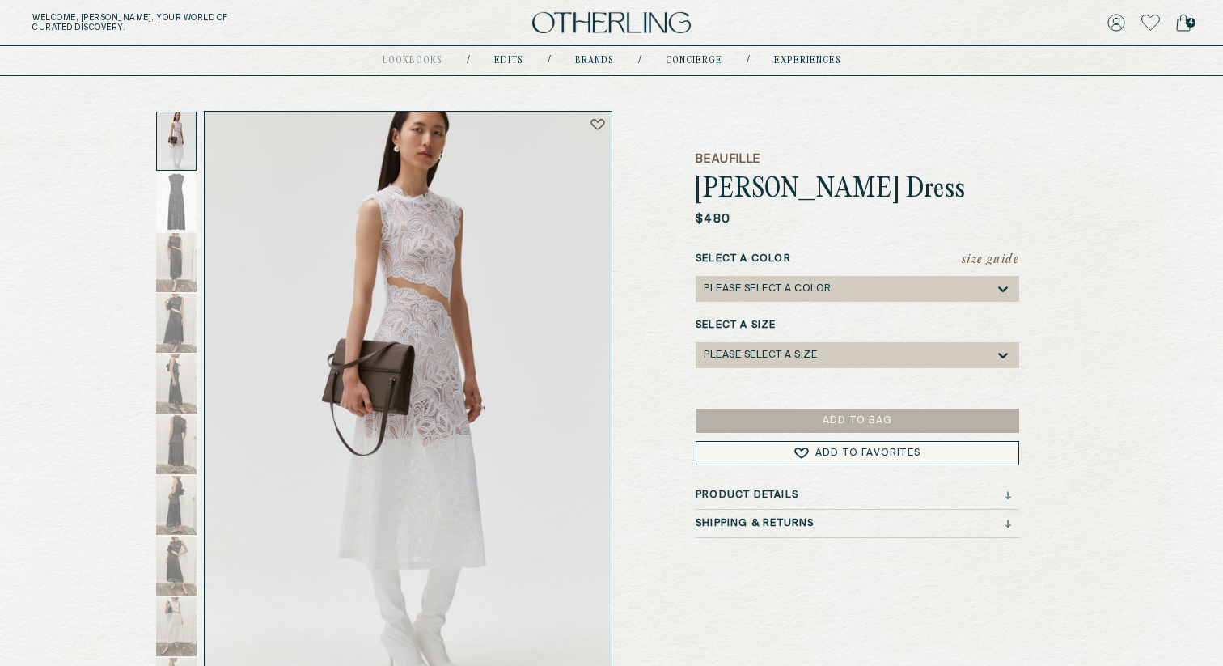
scroll to position [58, 0]
click at [750, 299] on div "Please select a Color" at bounding box center [849, 287] width 291 height 26
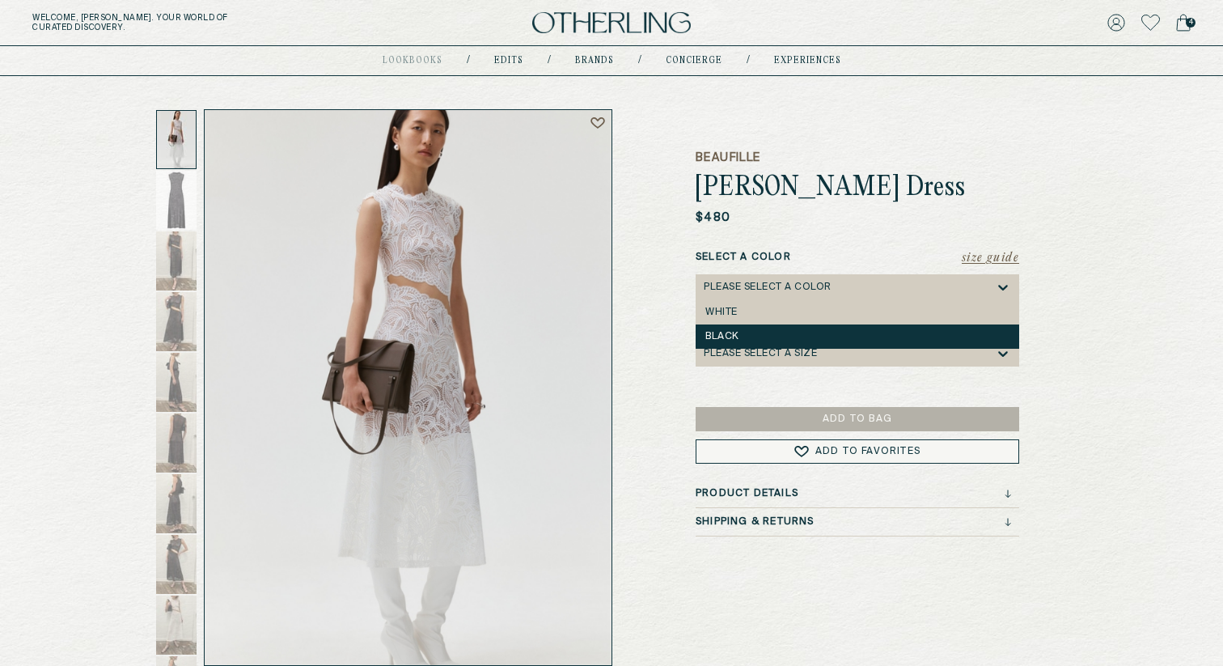
click at [739, 332] on div "Black" at bounding box center [857, 336] width 304 height 11
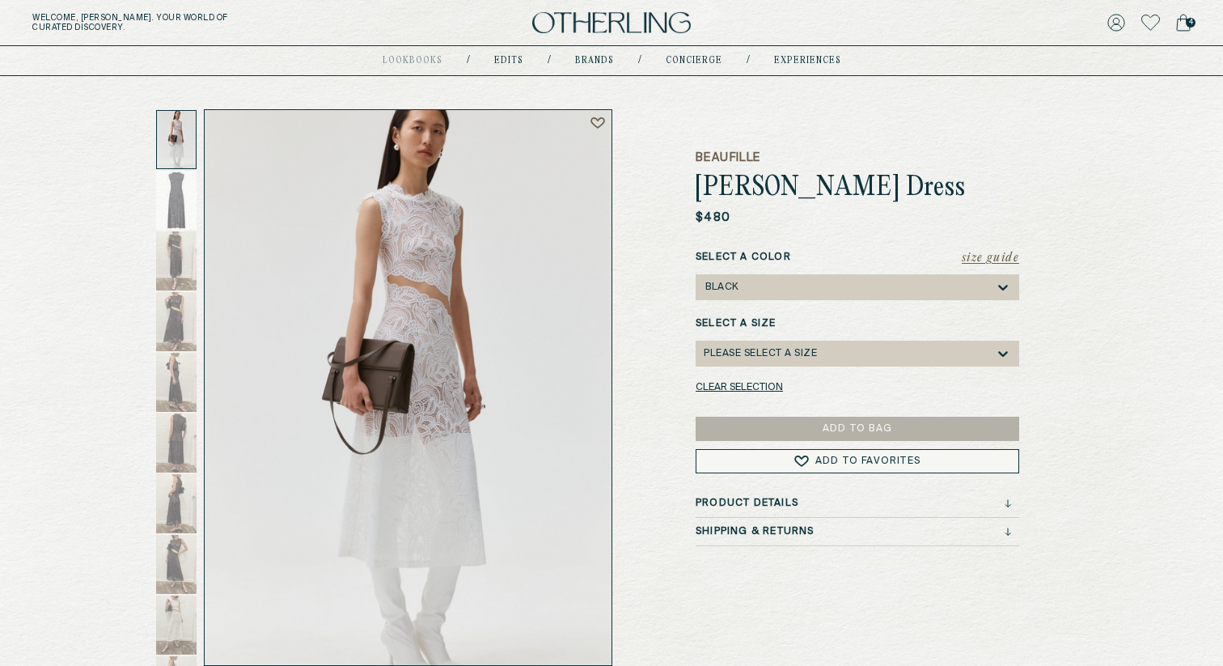
click at [745, 357] on div "Please select a Size" at bounding box center [760, 353] width 113 height 11
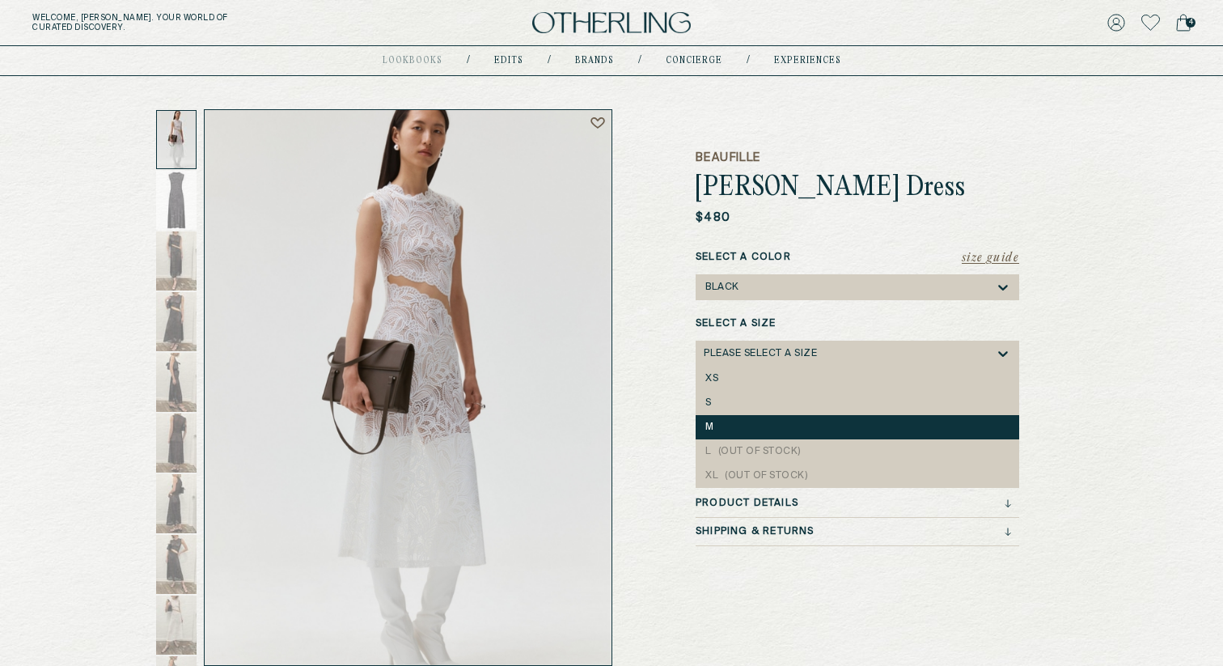
click at [741, 418] on div "M" at bounding box center [858, 427] width 324 height 24
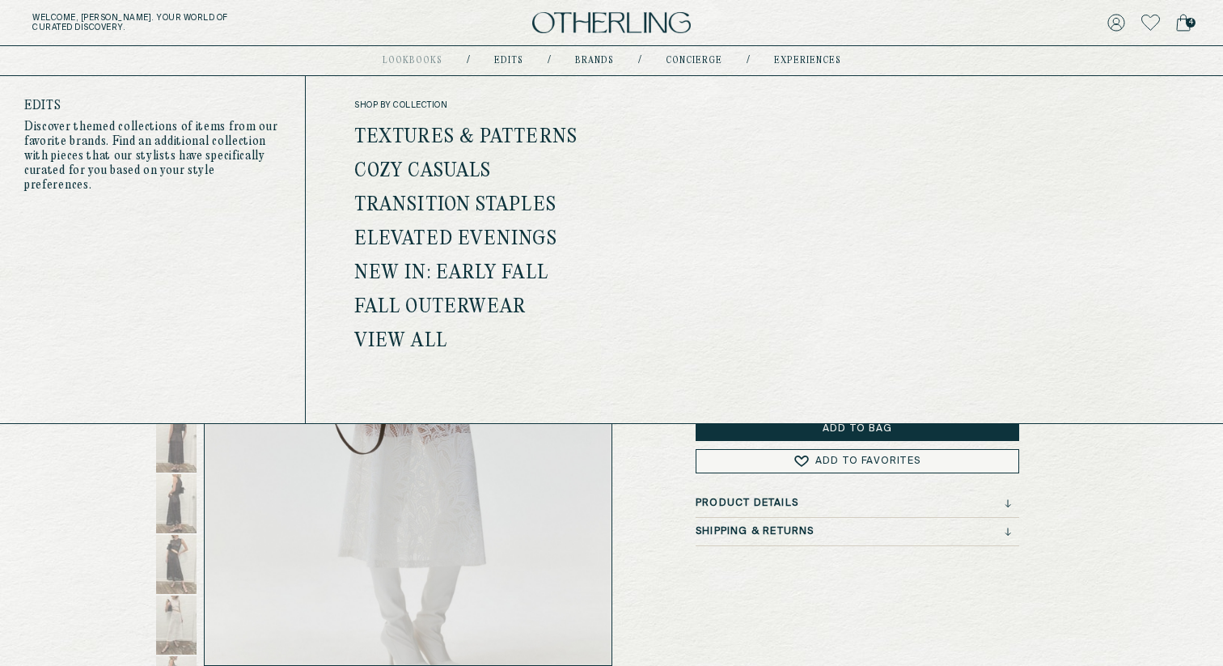
click at [431, 208] on link "Transition Staples" at bounding box center [455, 205] width 202 height 21
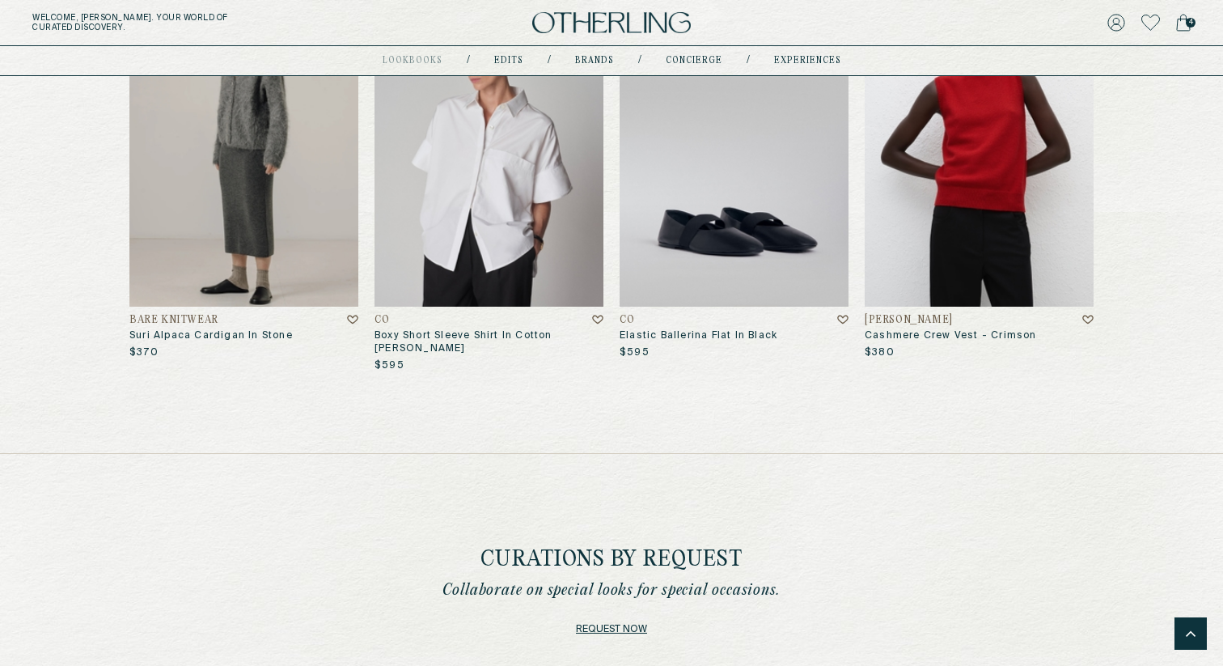
scroll to position [8711, 0]
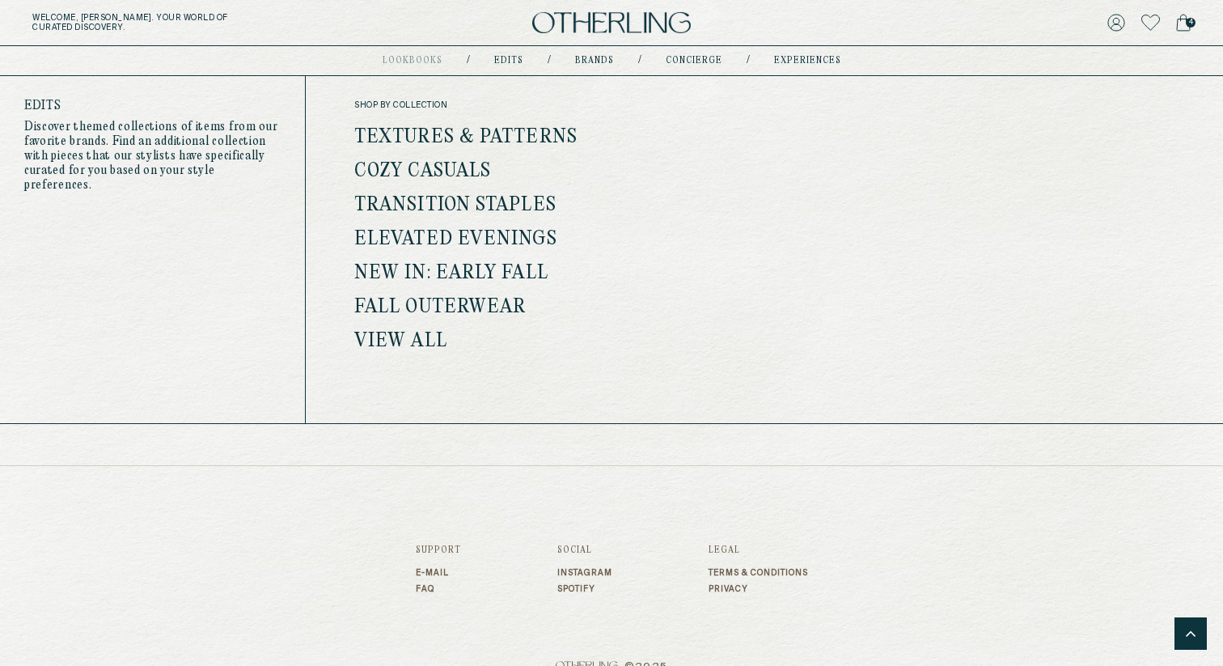
click at [415, 277] on link "New In: Early Fall" at bounding box center [451, 273] width 194 height 21
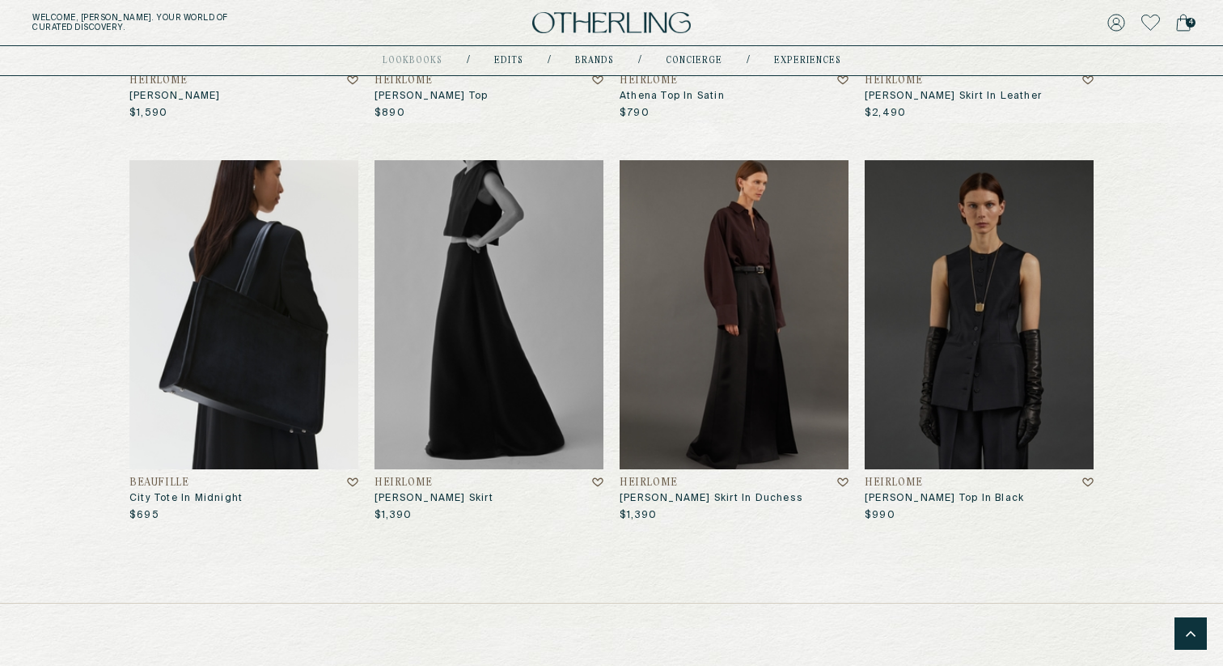
scroll to position [7584, 0]
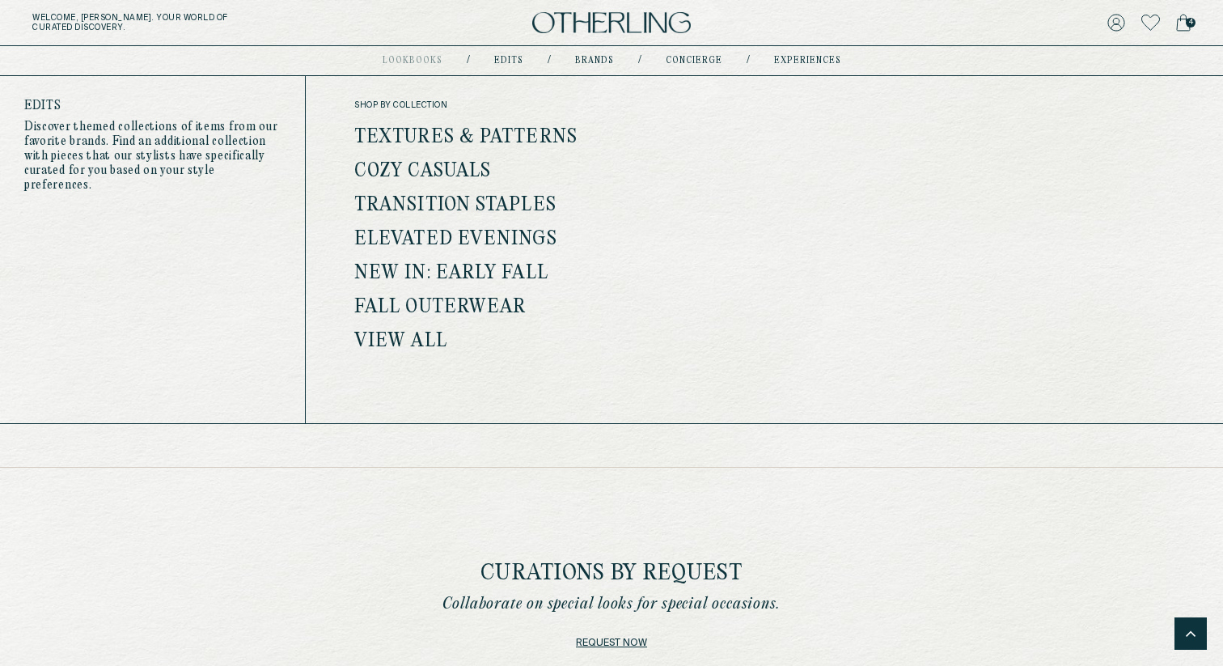
click at [405, 346] on link "View all" at bounding box center [400, 341] width 93 height 21
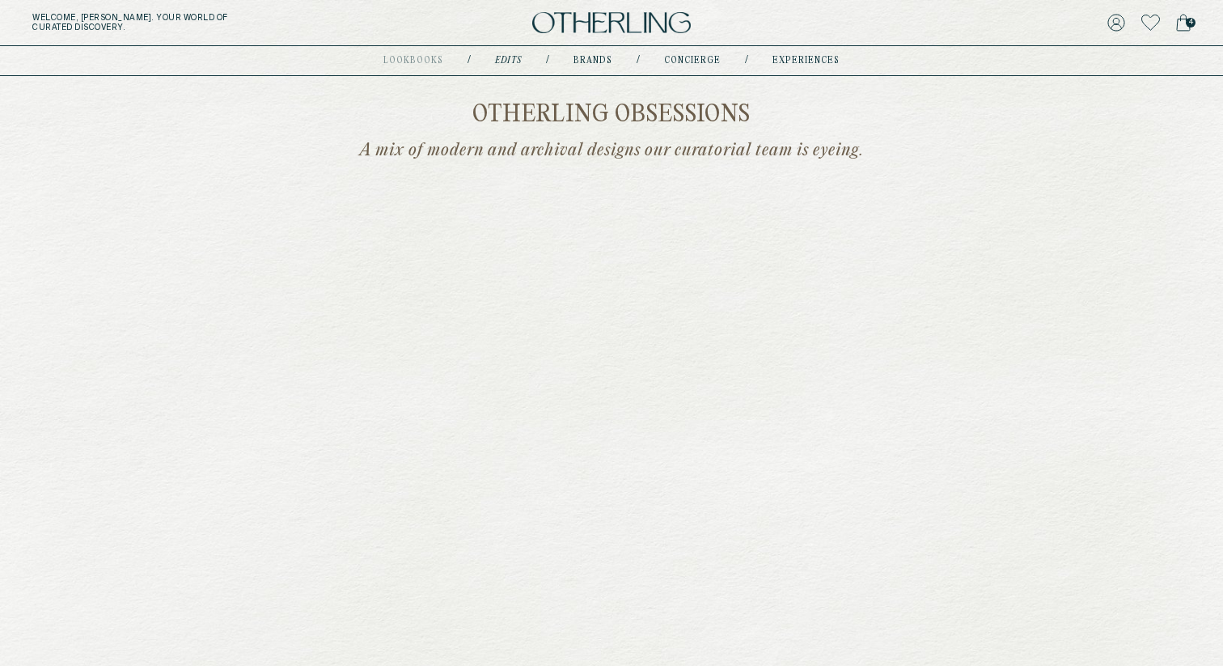
scroll to position [349, 0]
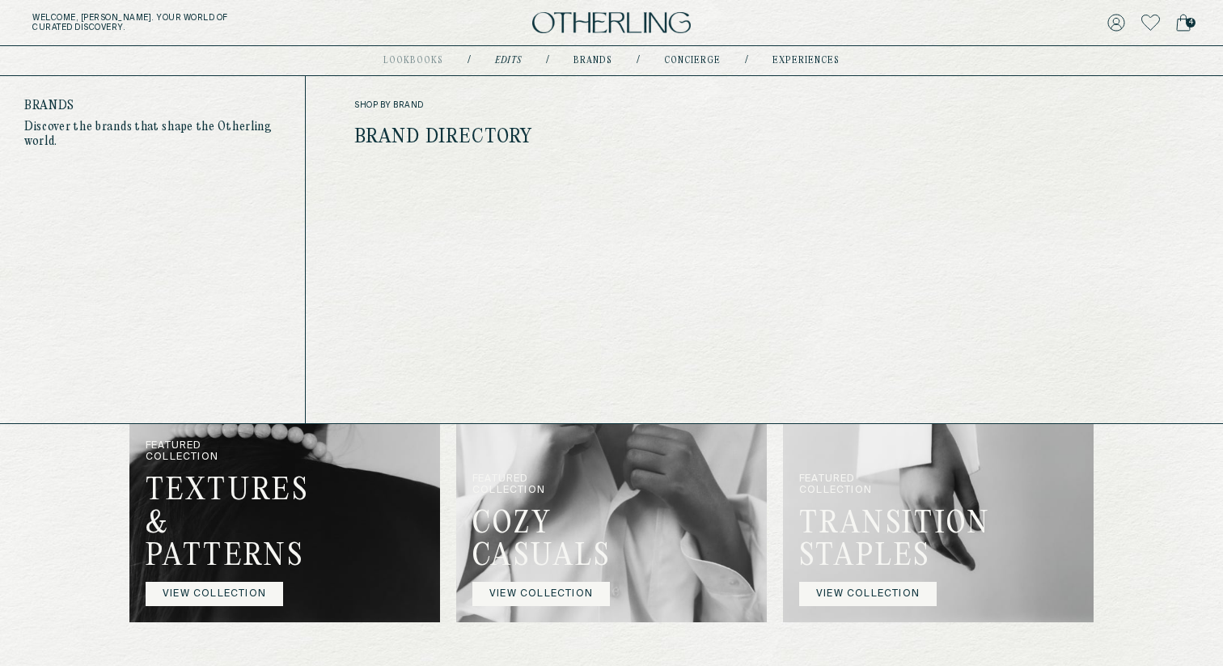
click at [461, 130] on link "Brand Directory" at bounding box center [443, 137] width 179 height 21
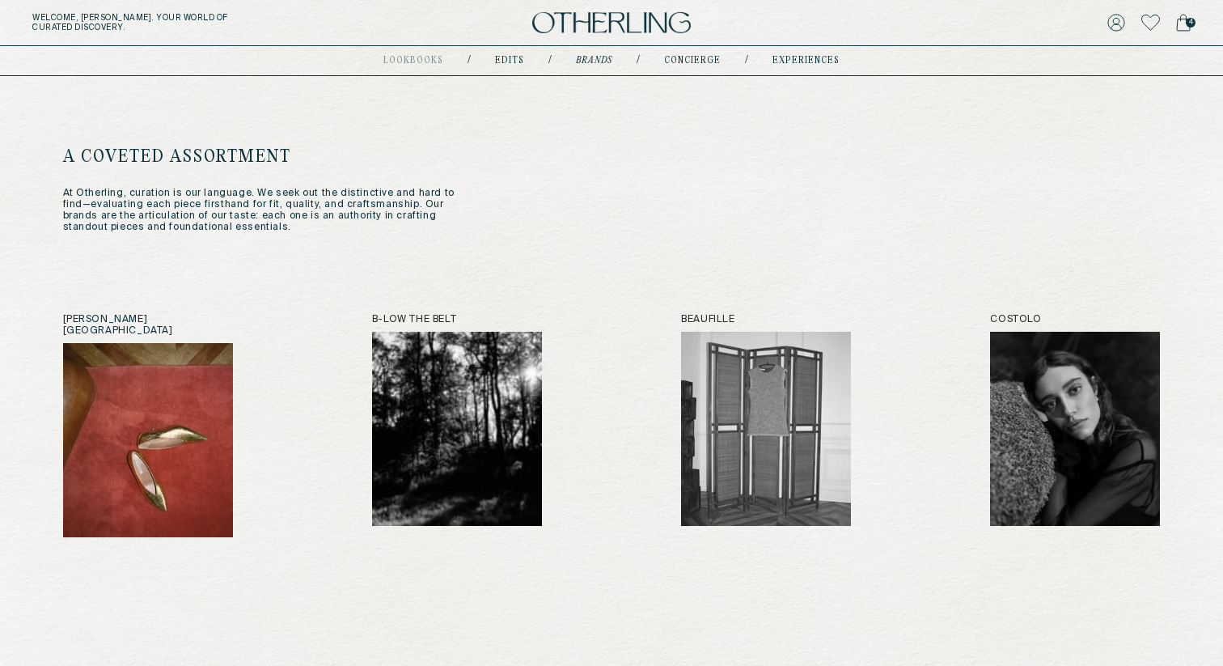
click at [150, 399] on img at bounding box center [148, 440] width 170 height 194
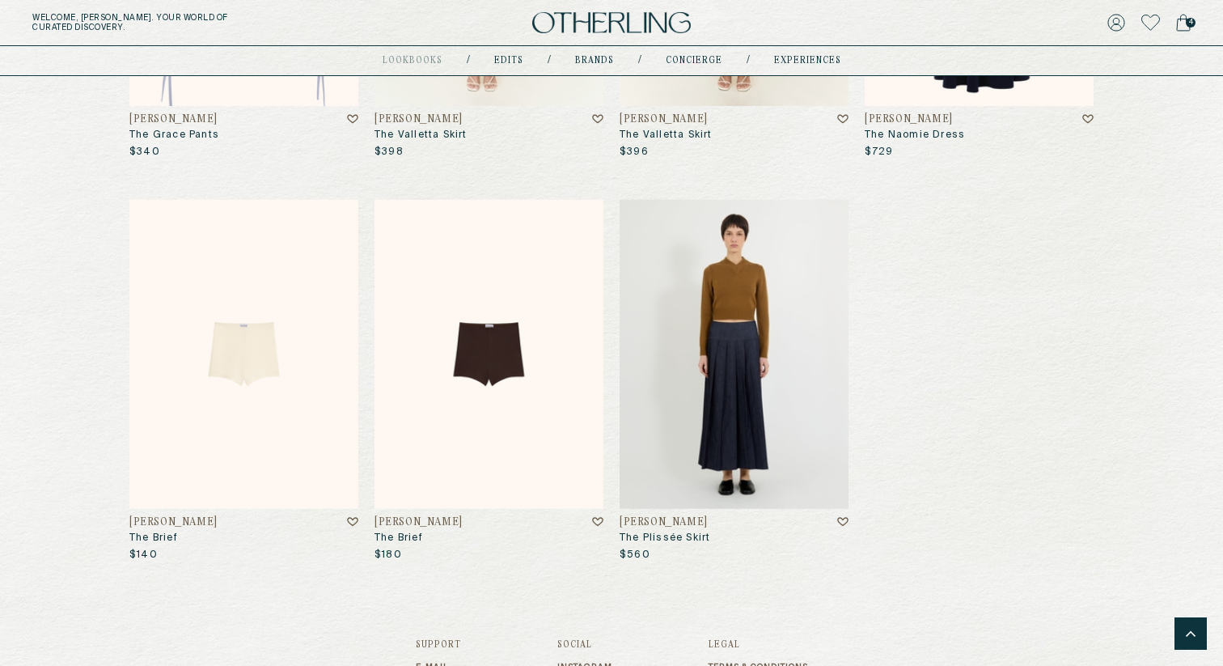
scroll to position [7841, 0]
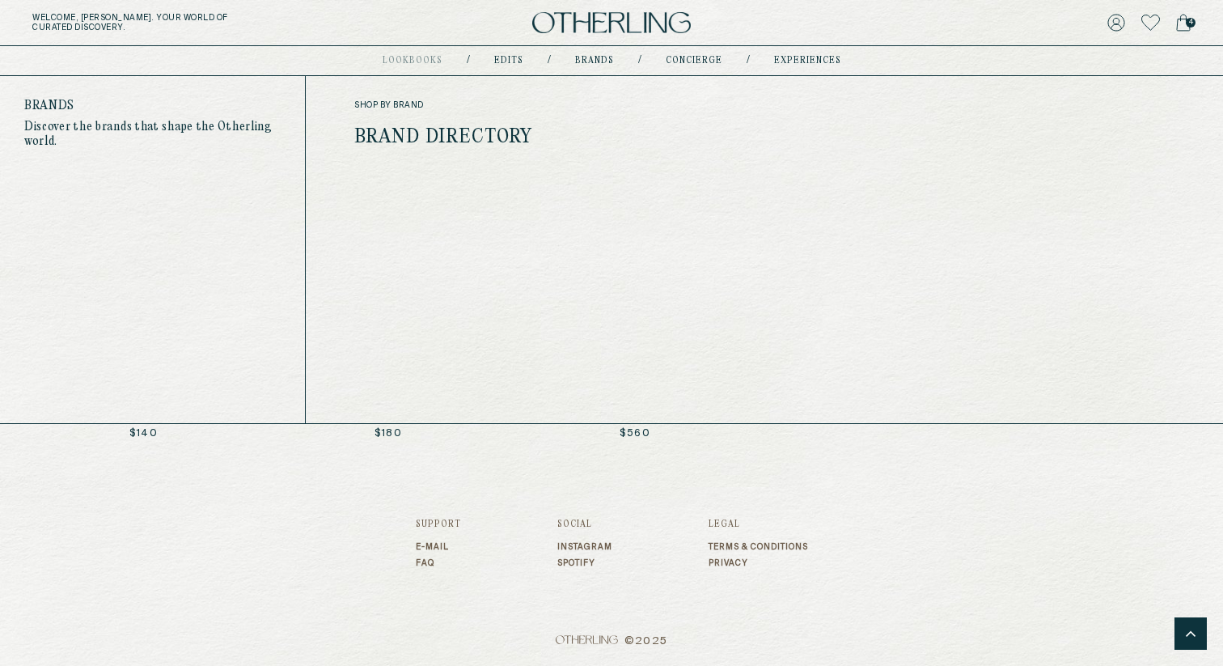
click at [482, 126] on div "shop by brand Brand Directory" at bounding box center [495, 123] width 282 height 46
click at [480, 133] on link "Brand Directory" at bounding box center [443, 137] width 179 height 21
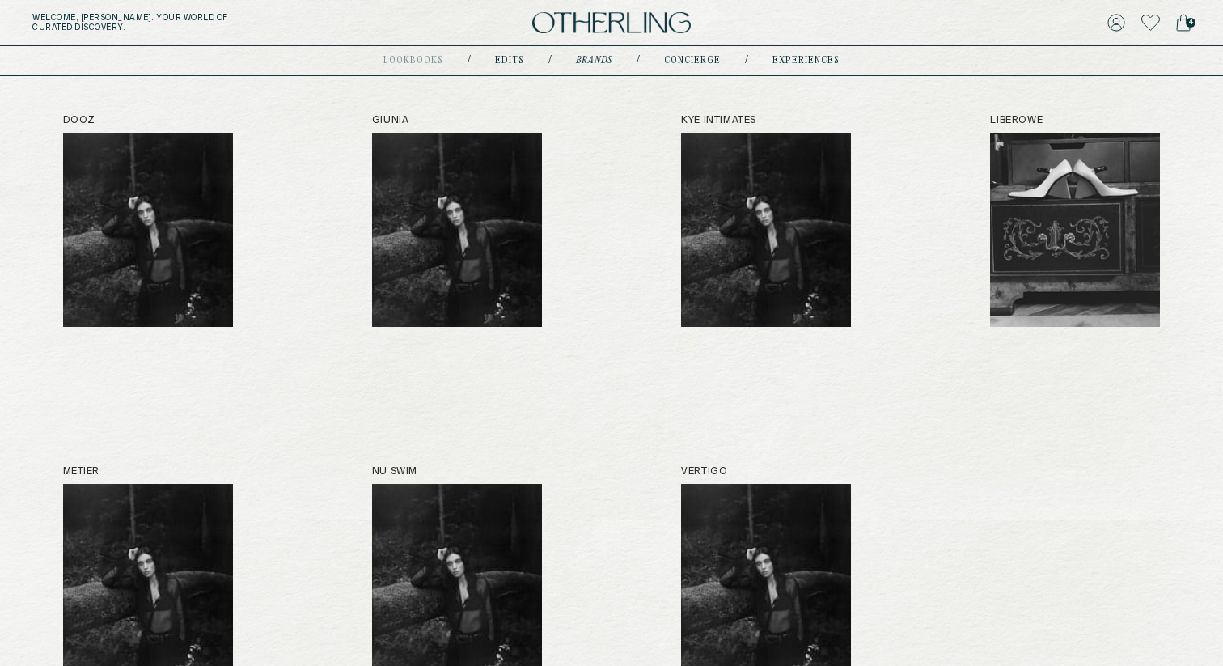
scroll to position [568, 0]
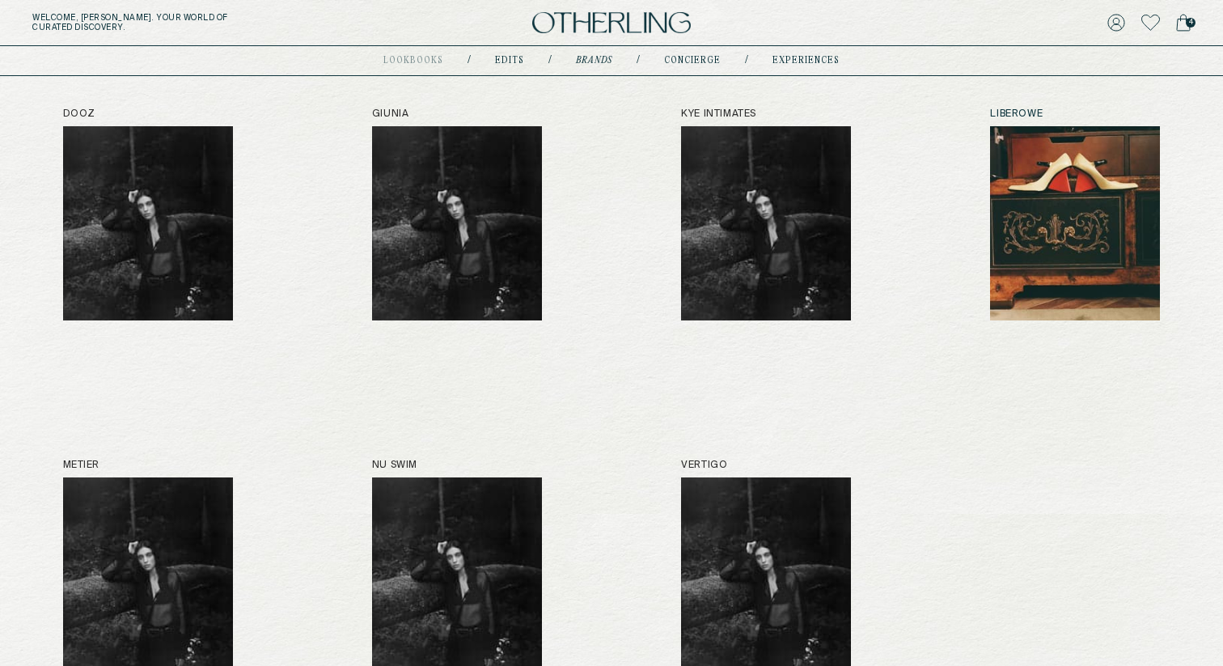
click at [1052, 204] on img at bounding box center [1075, 223] width 170 height 194
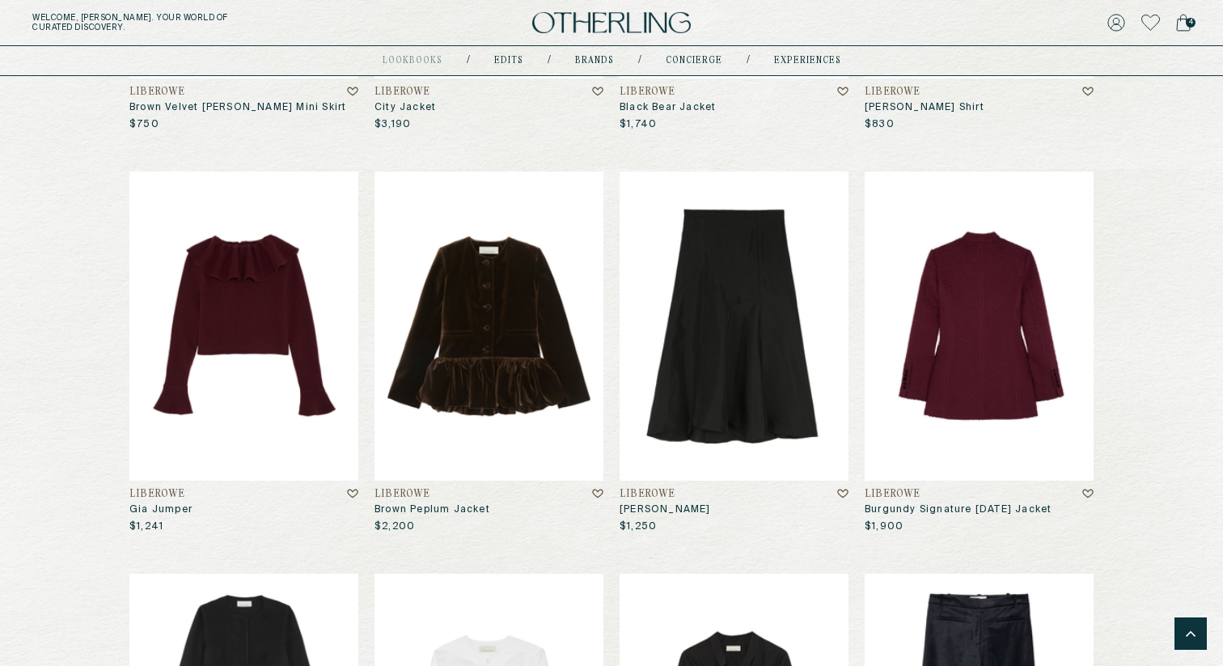
scroll to position [912, 0]
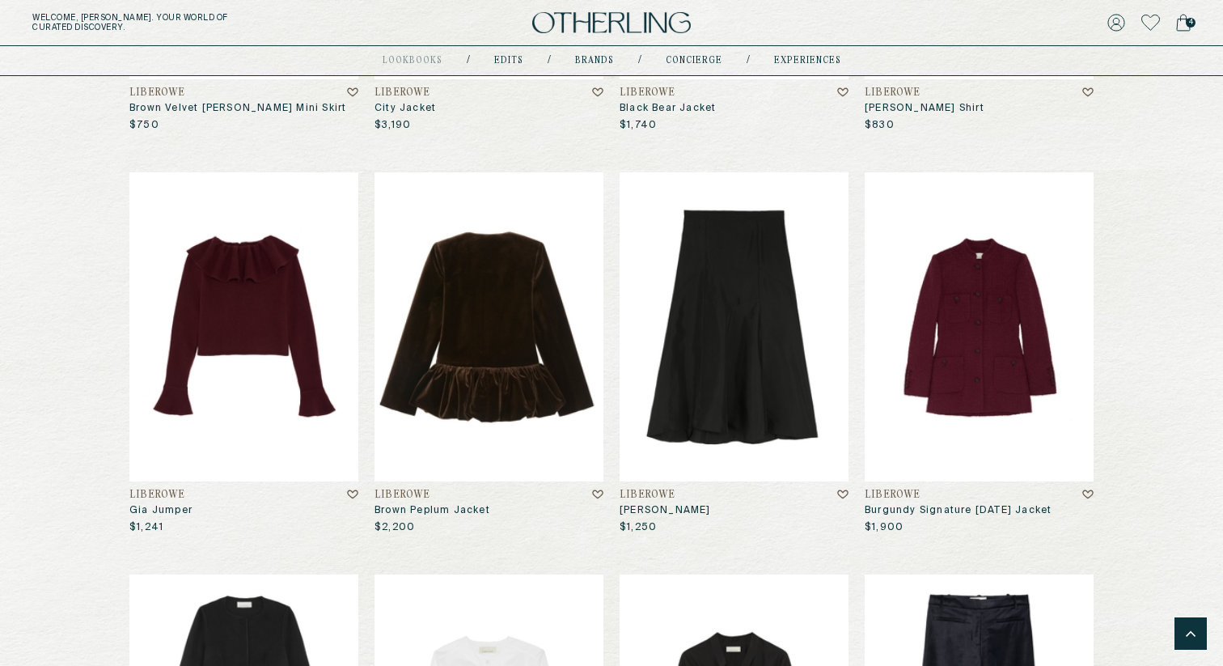
click at [481, 273] on img at bounding box center [489, 326] width 229 height 309
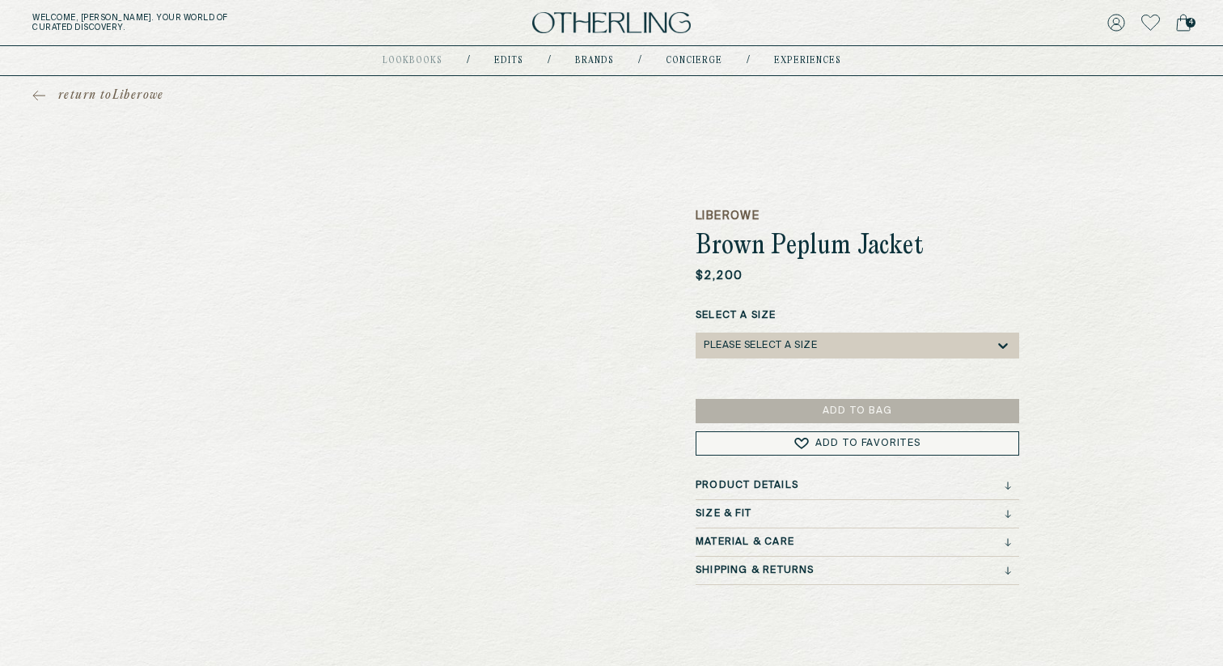
click at [879, 345] on div "Please select a Size" at bounding box center [849, 345] width 291 height 26
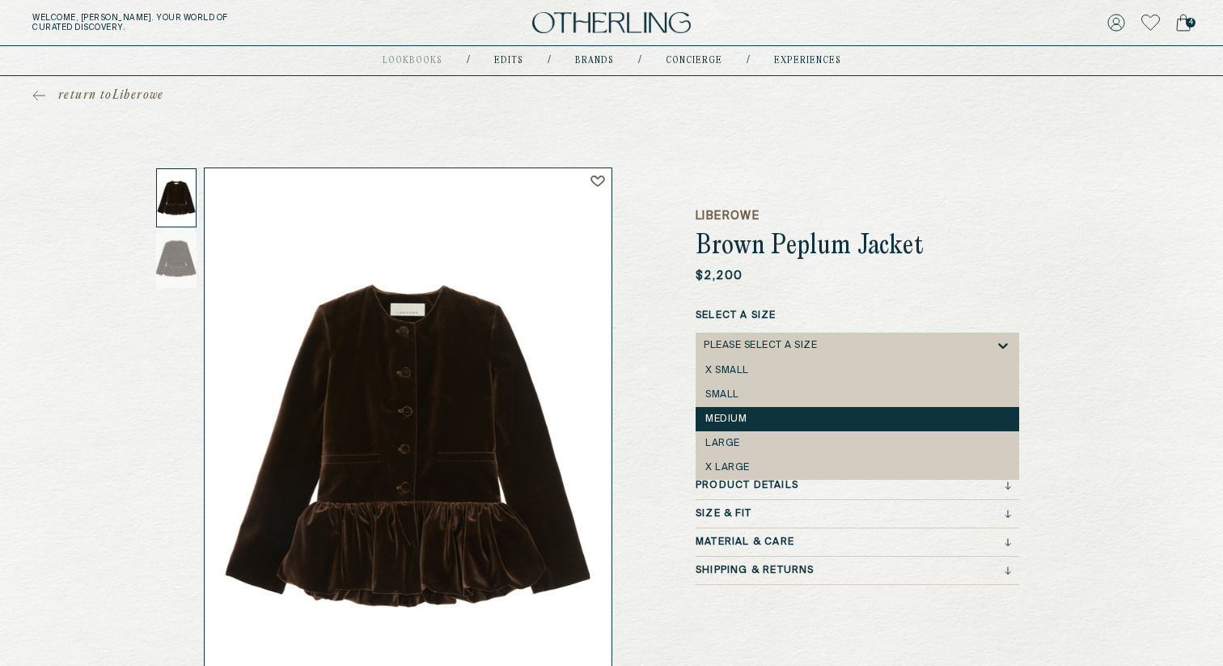
click at [759, 417] on div "medium" at bounding box center [857, 418] width 304 height 11
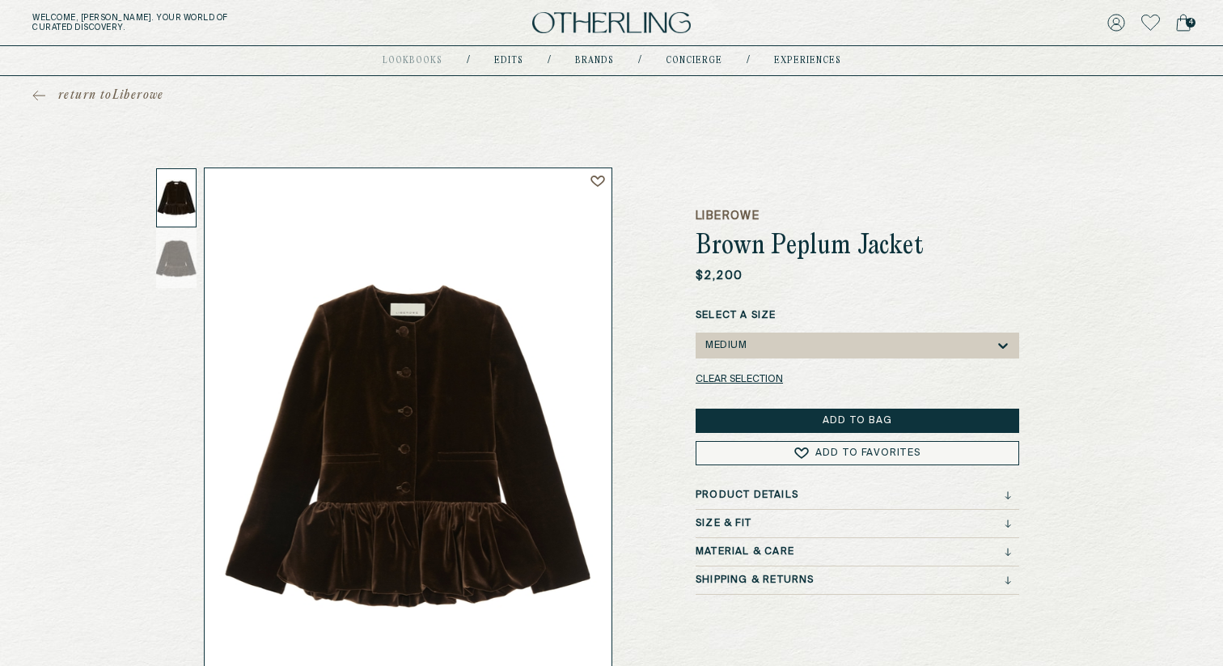
click at [788, 415] on button "Add to Bag" at bounding box center [858, 421] width 324 height 24
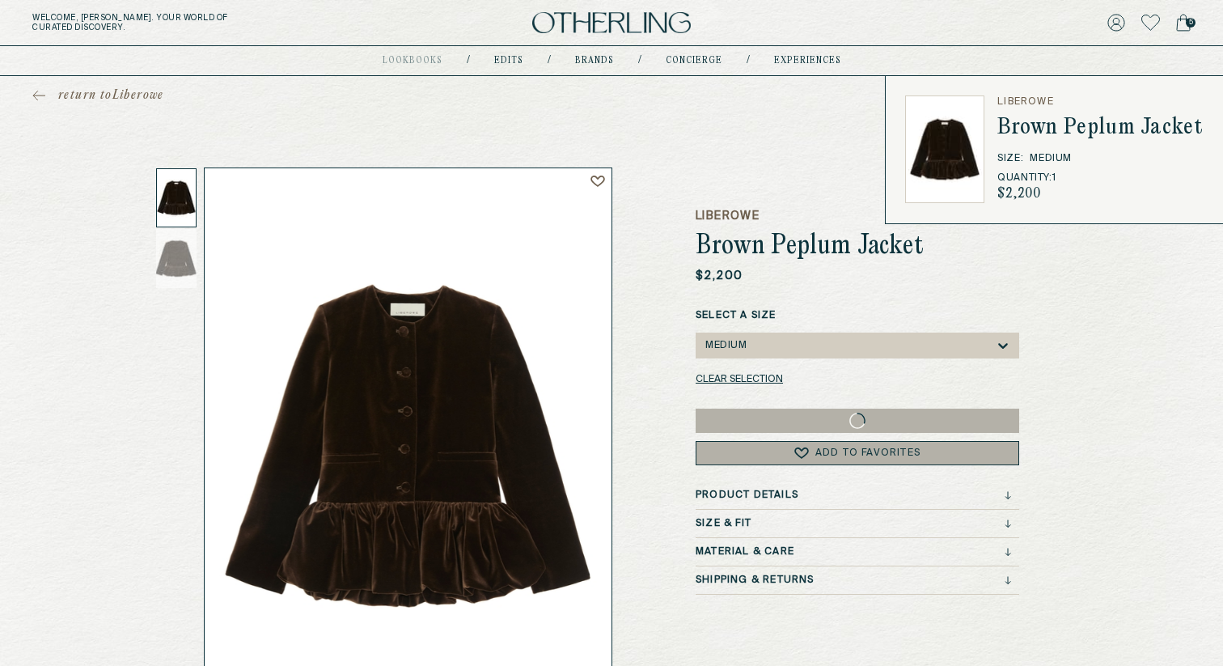
click at [1186, 26] on icon at bounding box center [1183, 23] width 15 height 18
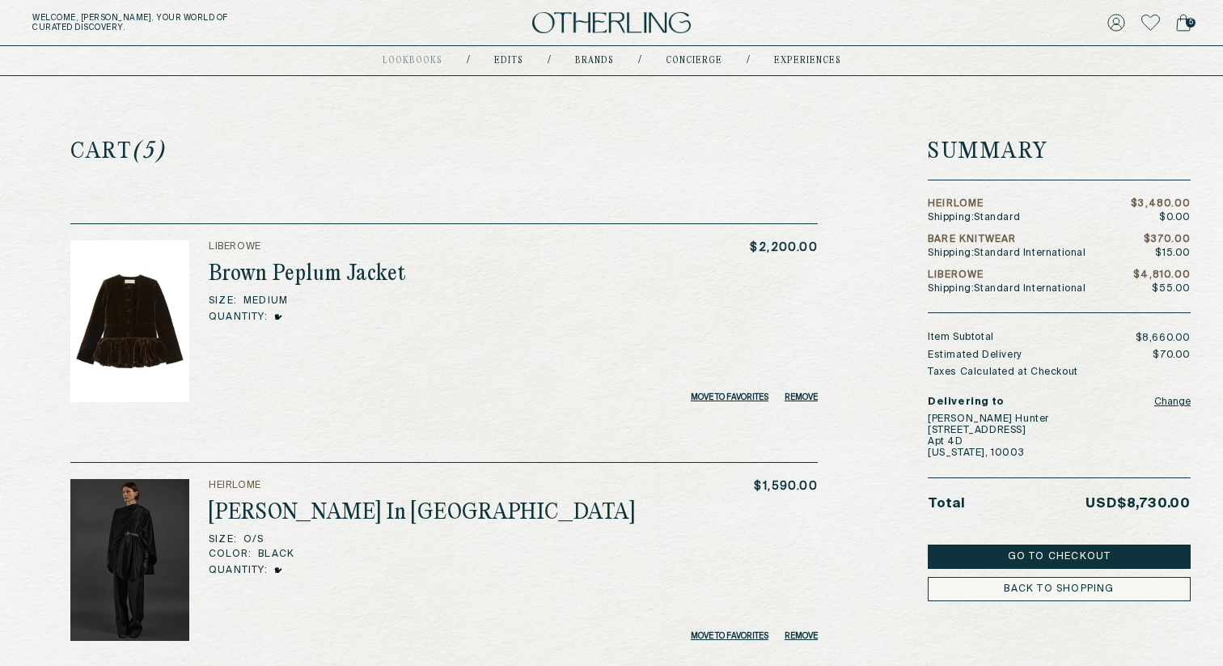
click at [155, 322] on img at bounding box center [129, 321] width 119 height 162
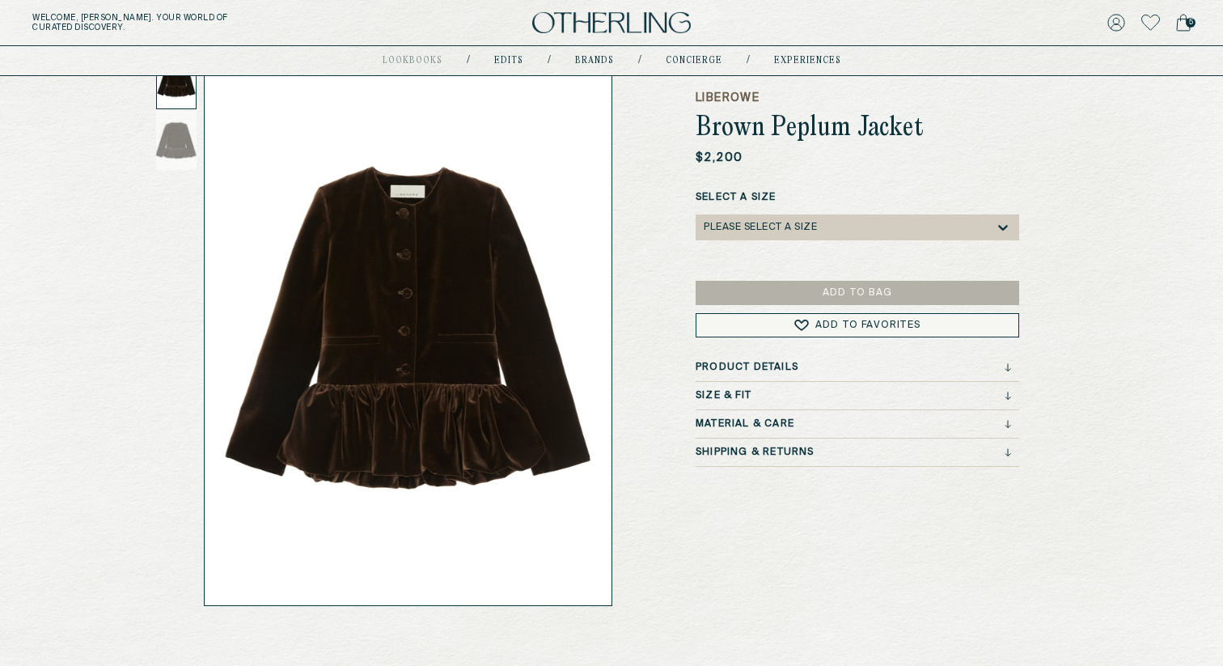
scroll to position [125, 0]
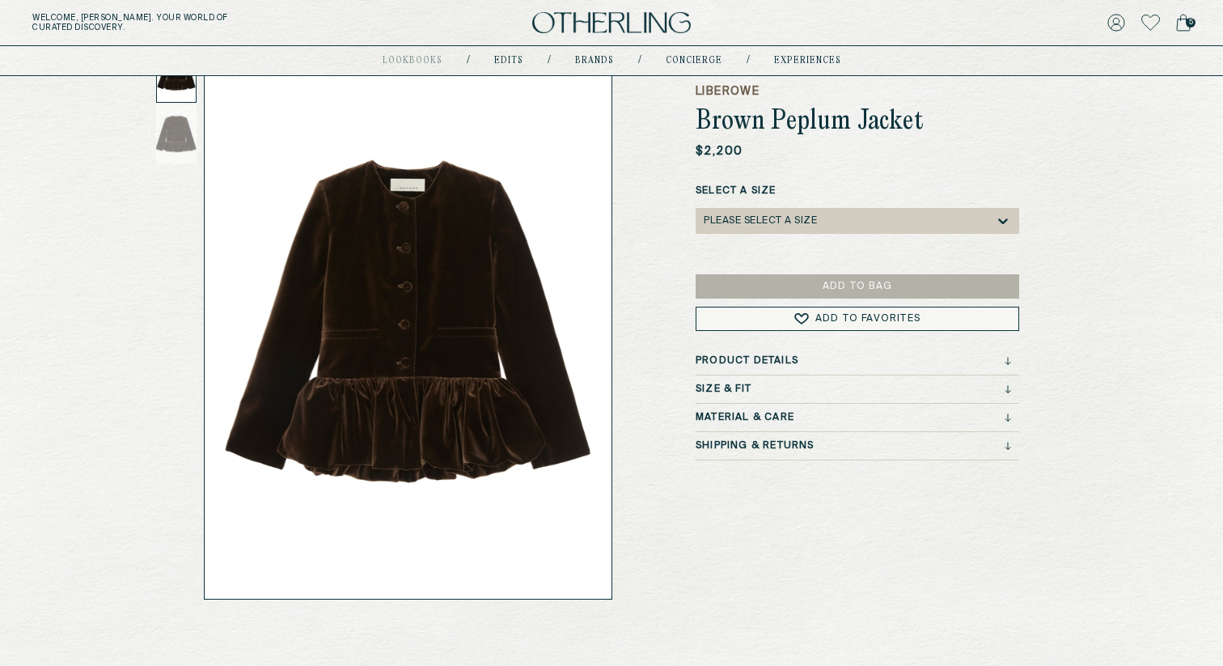
click at [786, 362] on h3 "Product Details" at bounding box center [747, 360] width 103 height 11
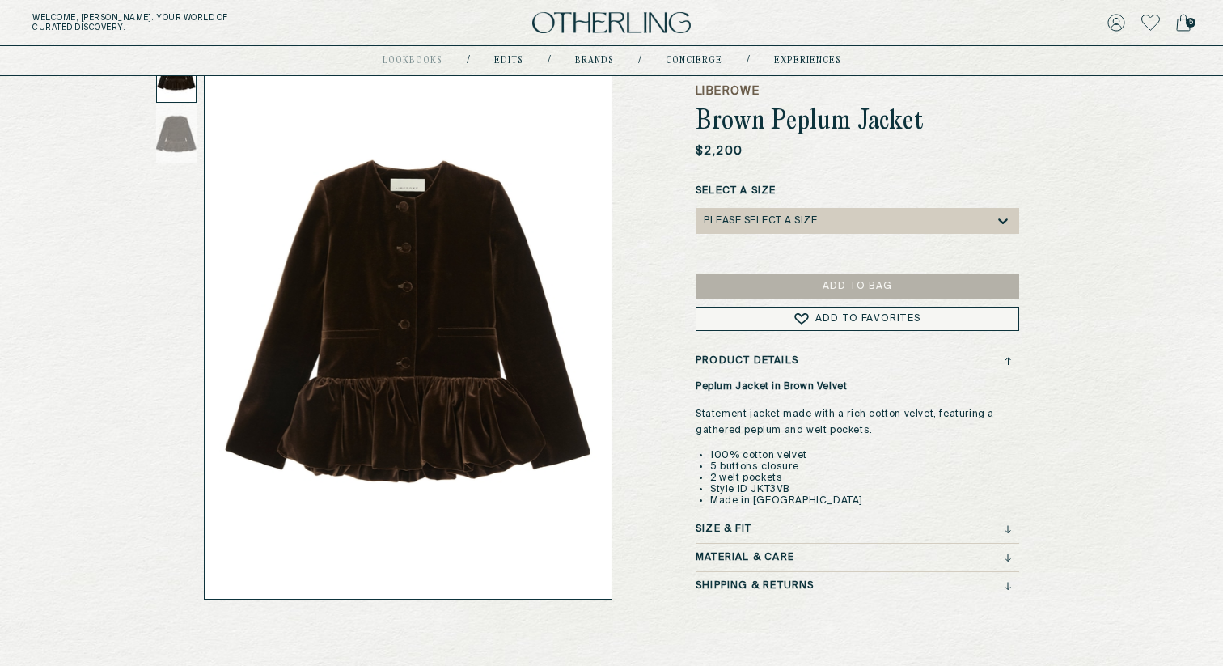
click at [786, 361] on h3 "Product Details" at bounding box center [747, 360] width 103 height 11
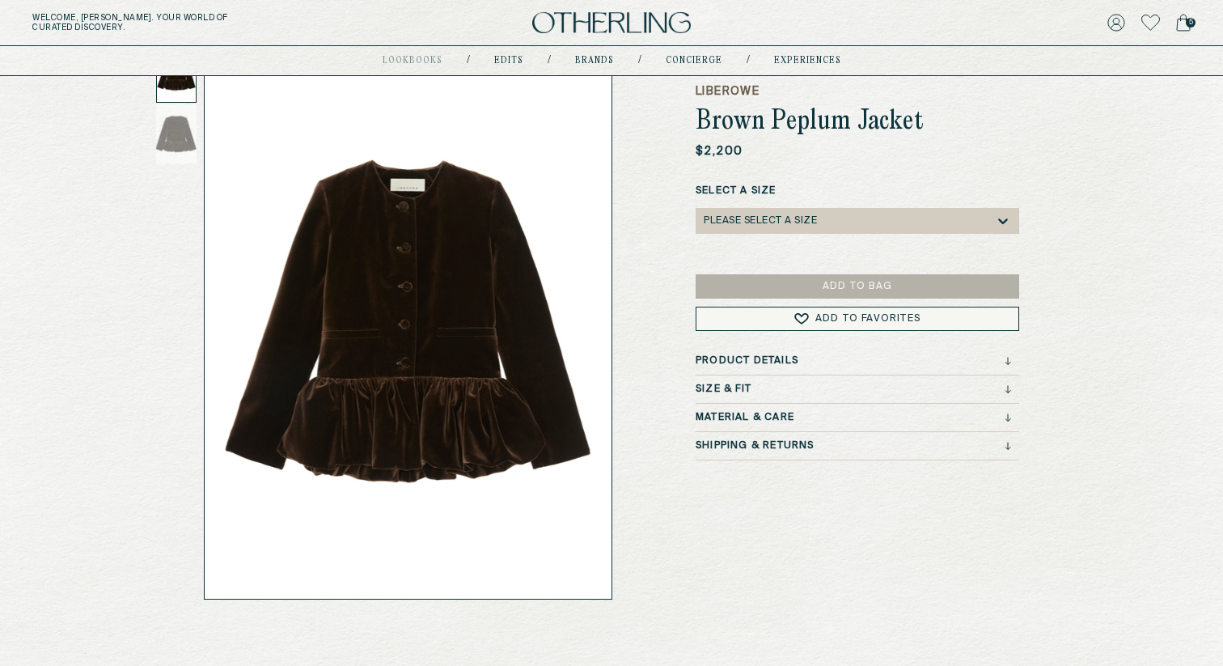
click at [761, 386] on div "Size & Fit" at bounding box center [853, 388] width 315 height 11
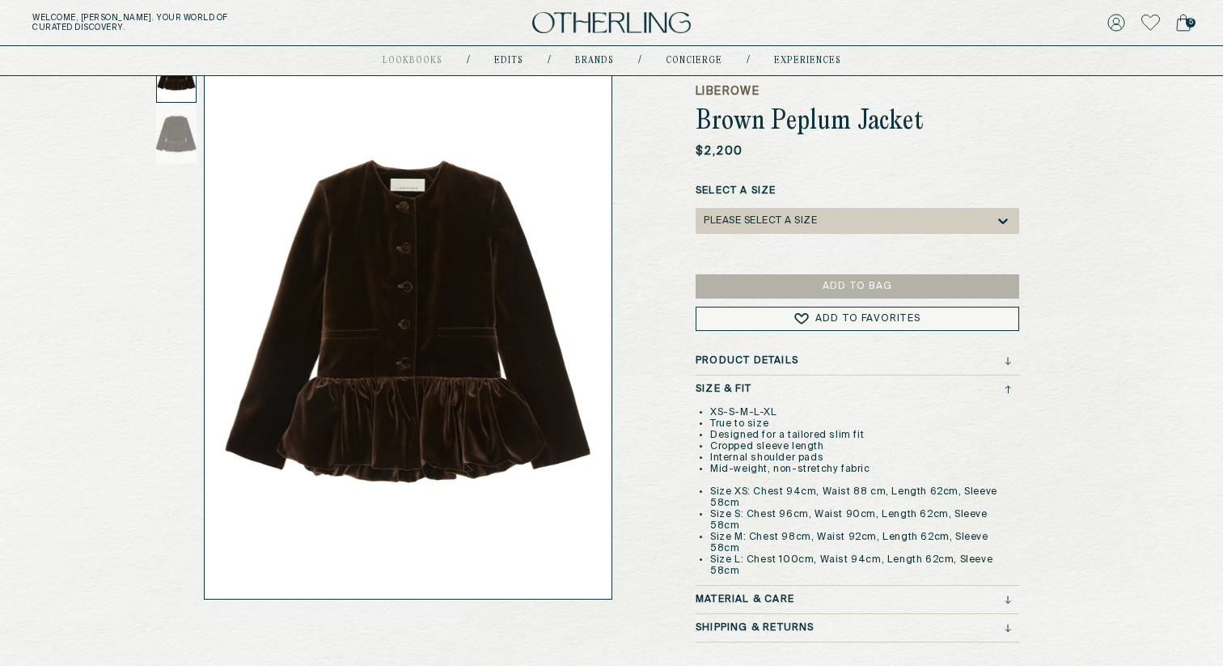
click at [761, 386] on div "Size & Fit" at bounding box center [853, 388] width 315 height 11
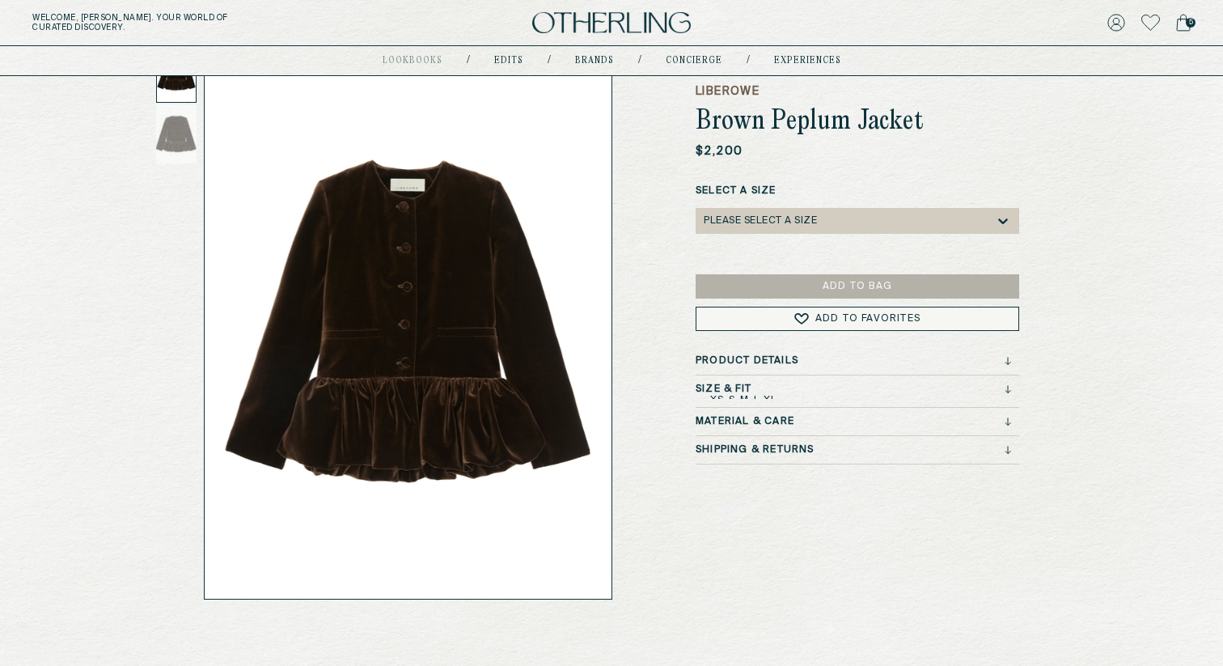
click at [759, 358] on h3 "Product Details" at bounding box center [747, 360] width 103 height 11
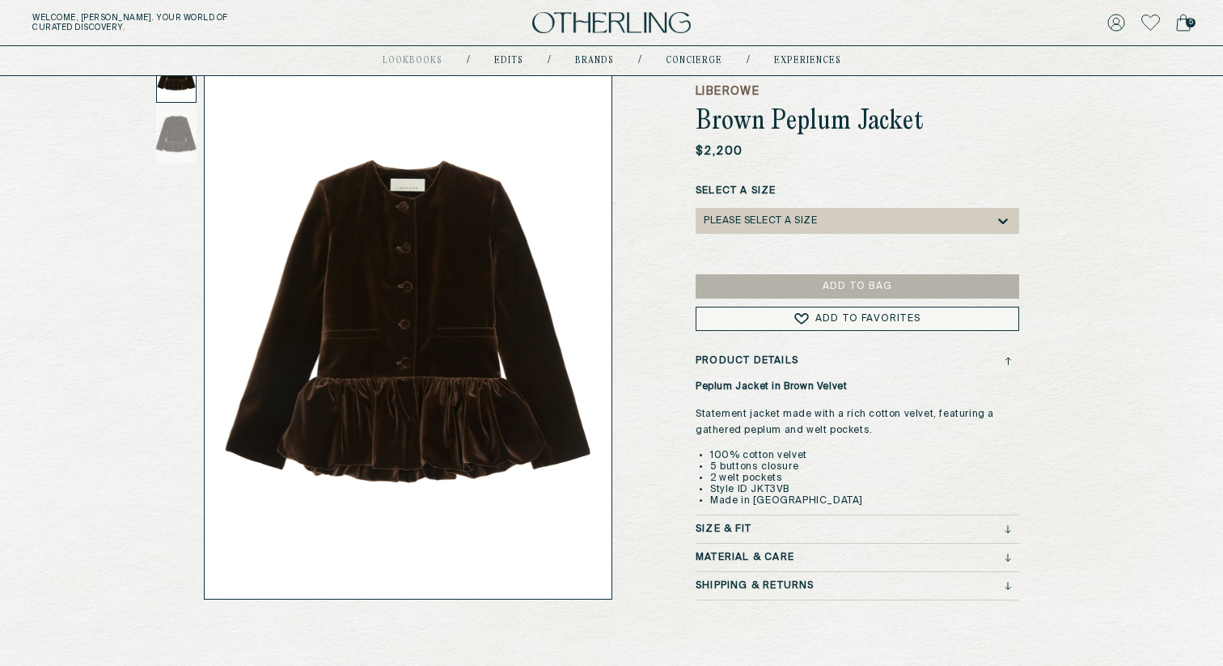
click at [759, 358] on h3 "Product Details" at bounding box center [747, 360] width 103 height 11
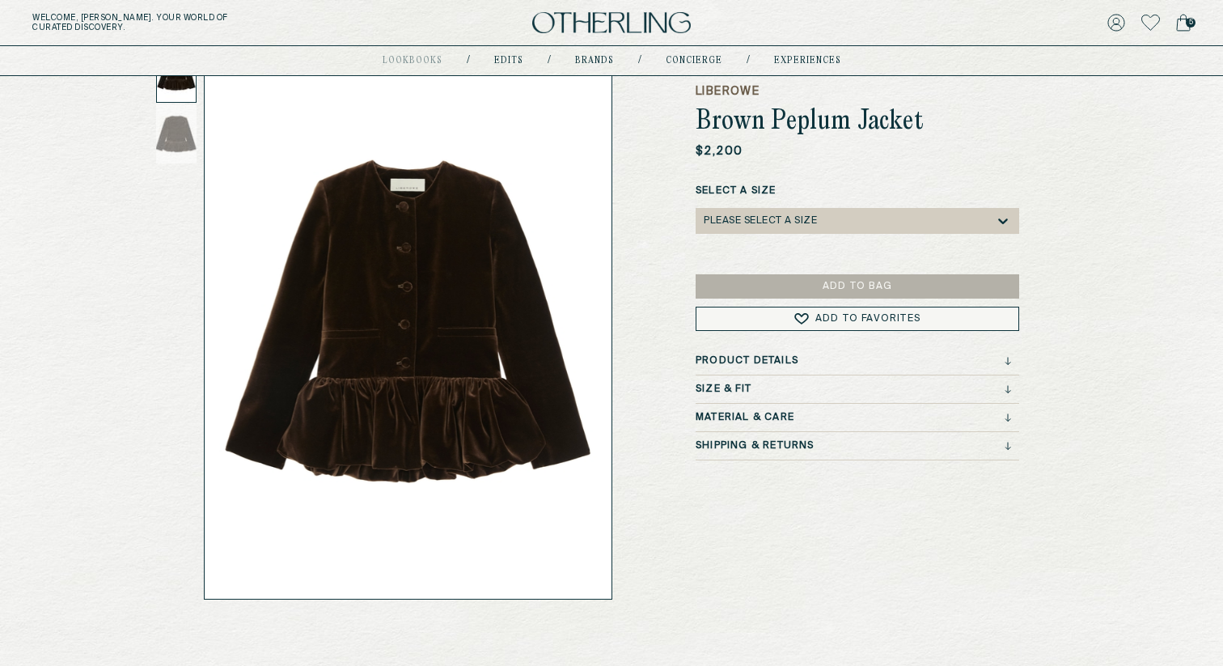
click at [746, 413] on h3 "Material & Care" at bounding box center [745, 417] width 99 height 11
click at [739, 446] on h3 "Shipping & Returns" at bounding box center [755, 445] width 119 height 11
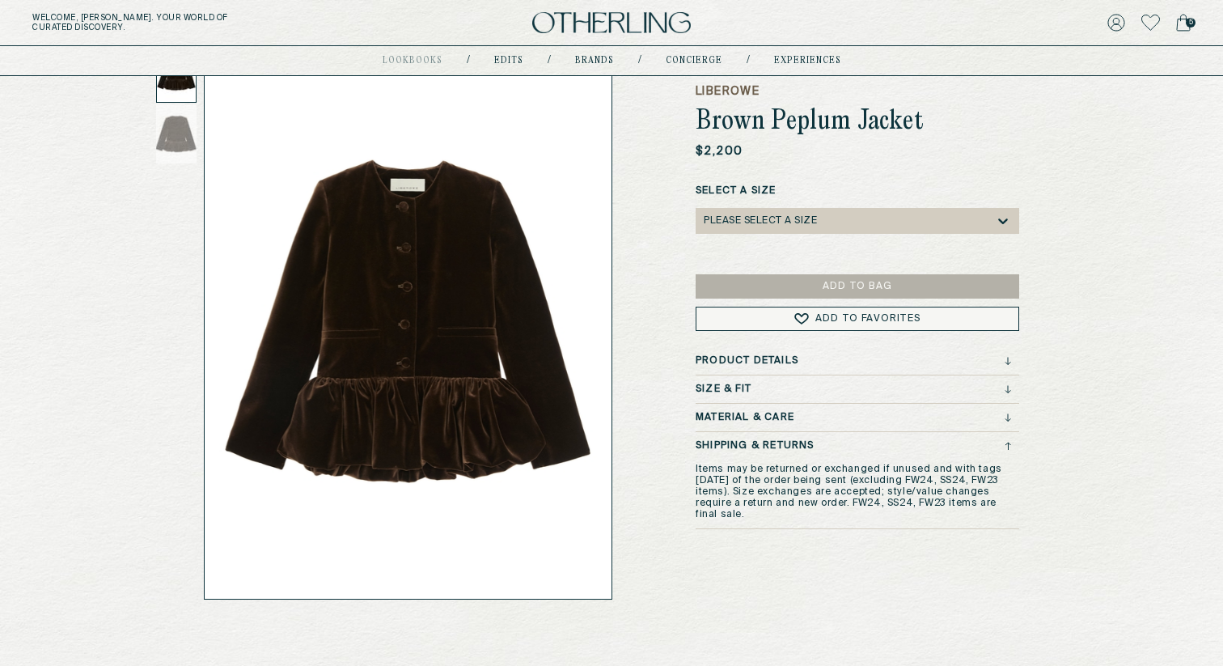
click at [739, 446] on h3 "Shipping & Returns" at bounding box center [755, 445] width 119 height 11
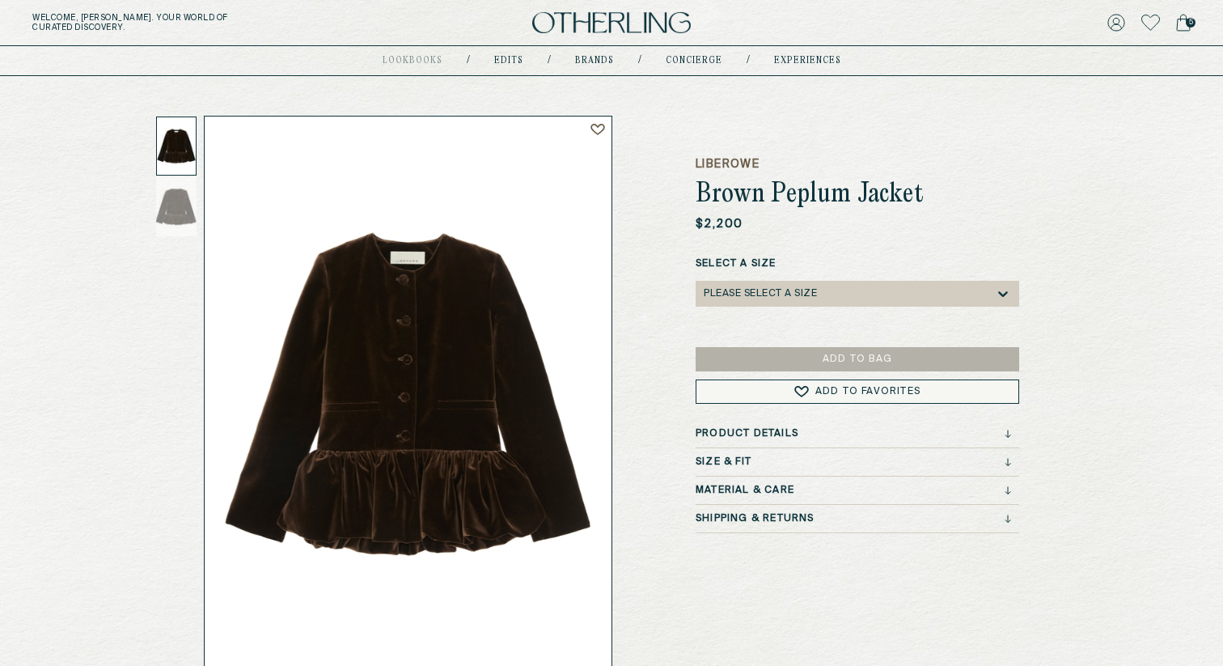
scroll to position [0, 0]
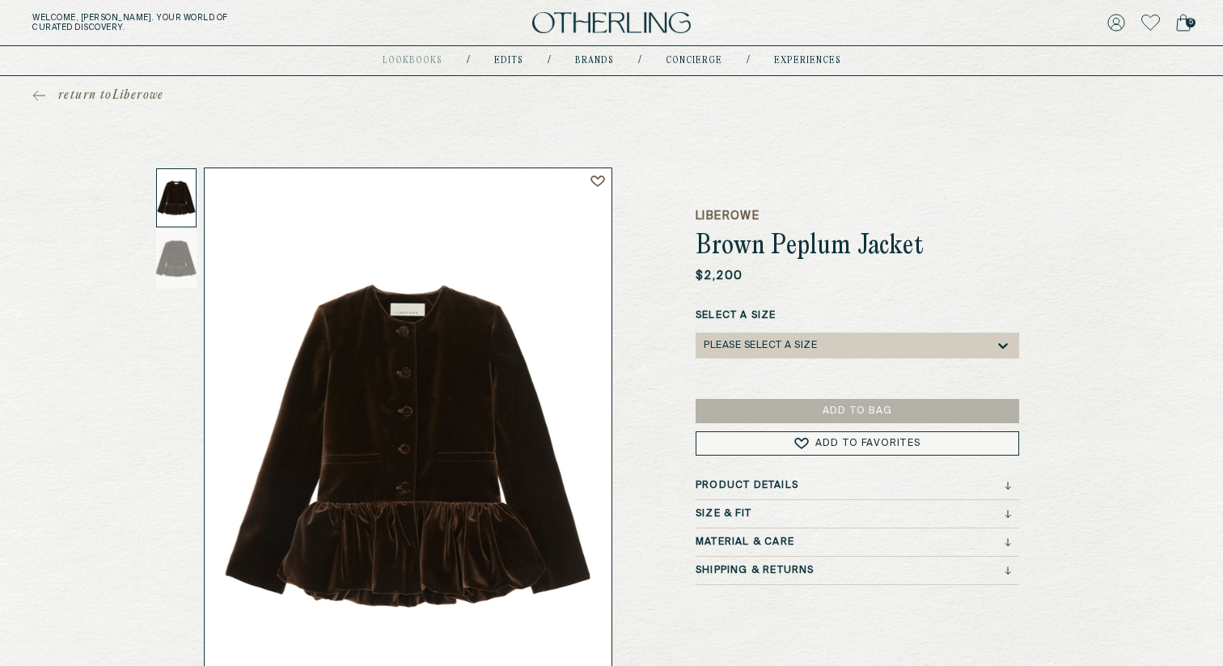
click at [1189, 17] on icon at bounding box center [1183, 23] width 15 height 18
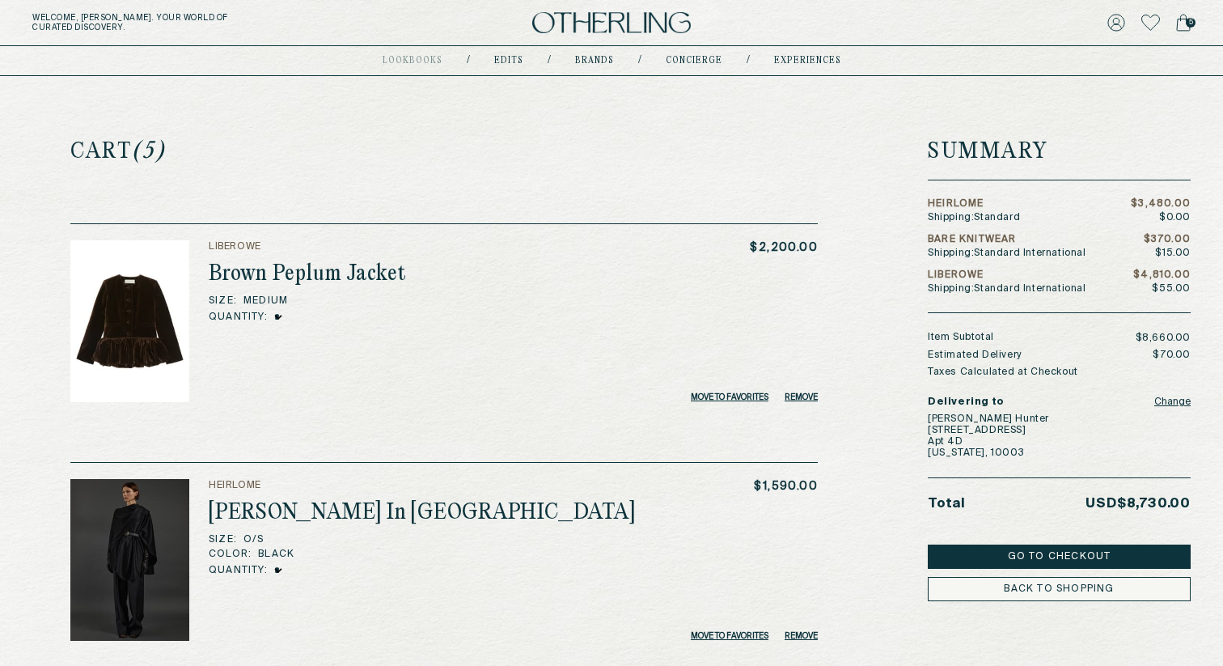
click at [588, 27] on img at bounding box center [611, 23] width 159 height 22
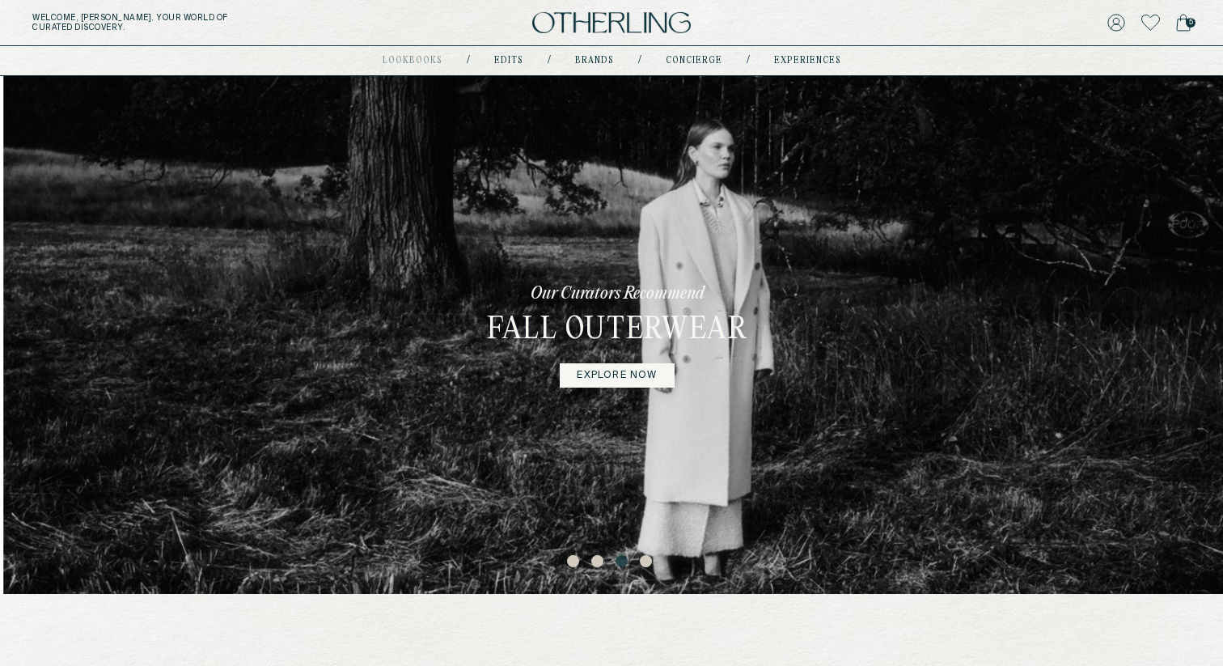
click at [609, 378] on link "explore now" at bounding box center [617, 375] width 114 height 24
